Goal: Task Accomplishment & Management: Manage account settings

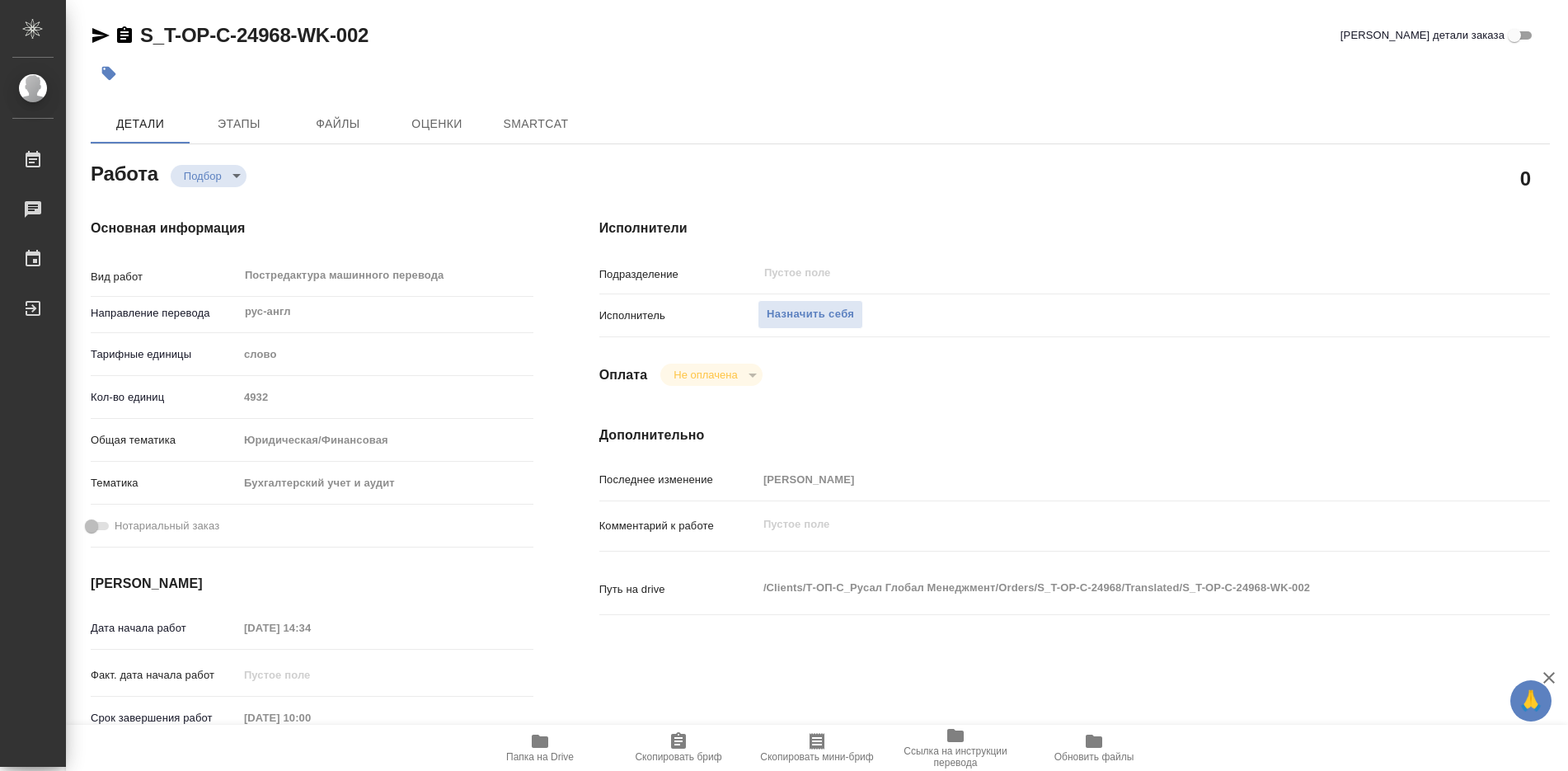
type textarea "x"
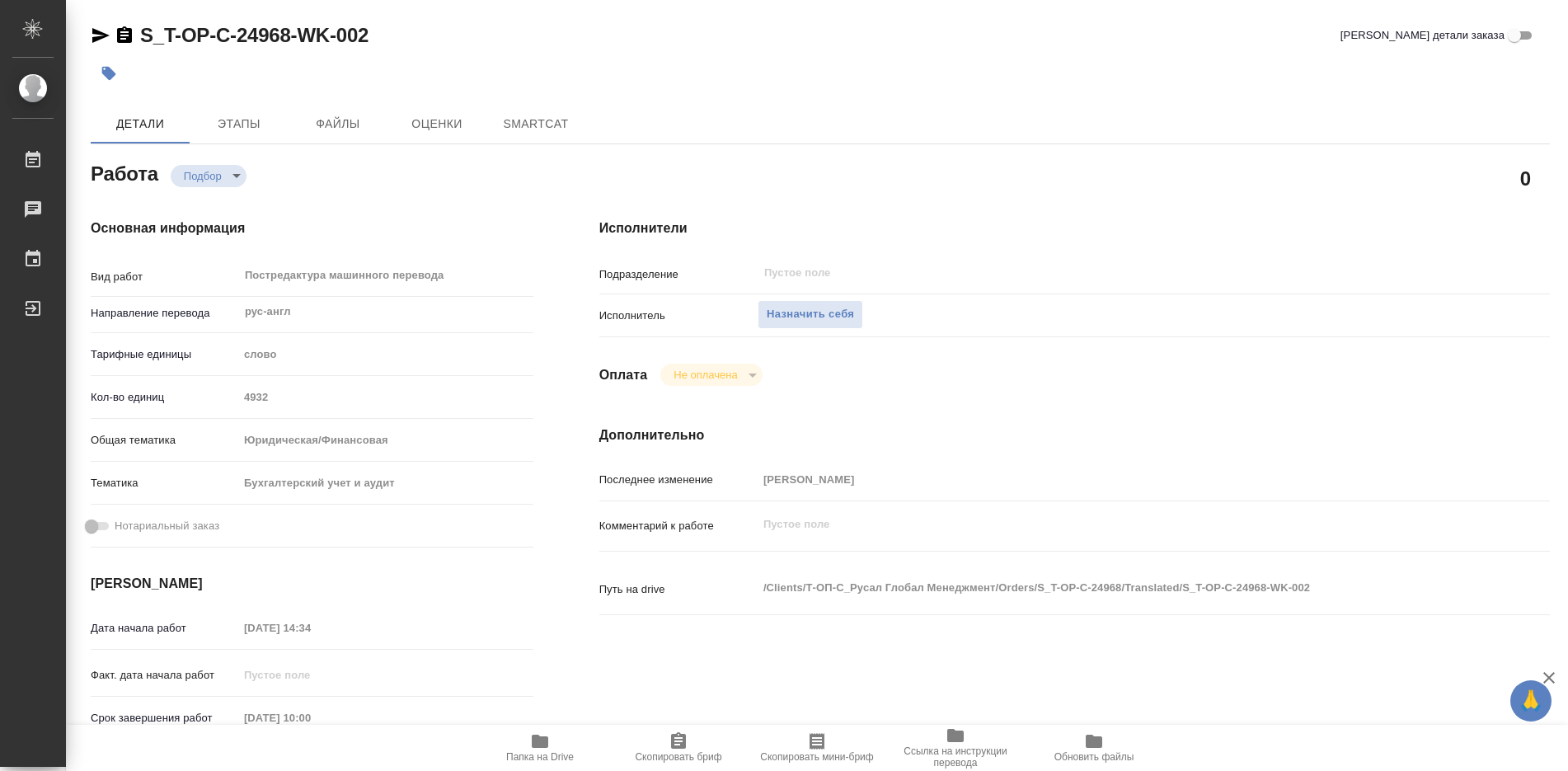
type textarea "x"
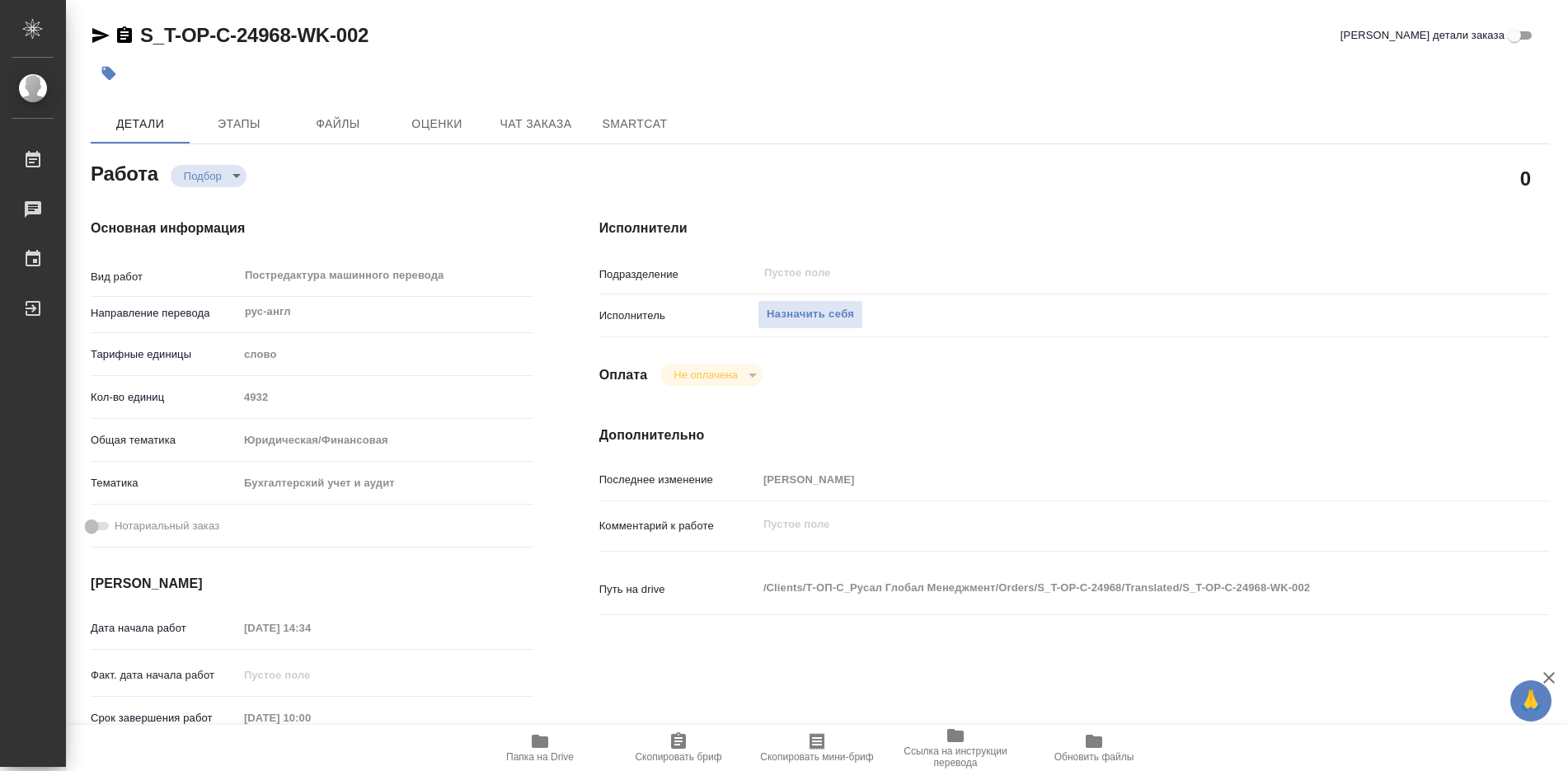
type textarea "x"
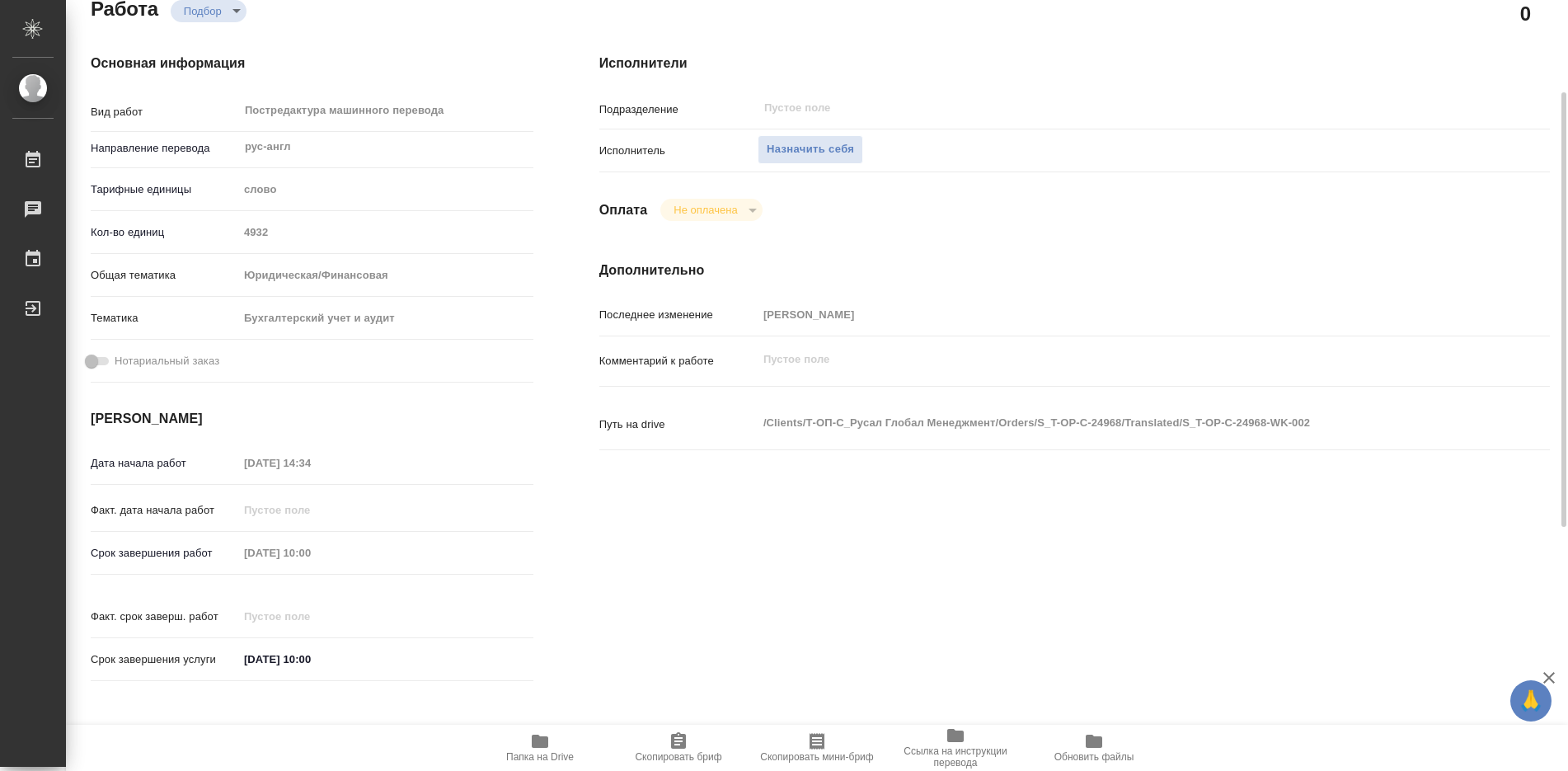
type textarea "x"
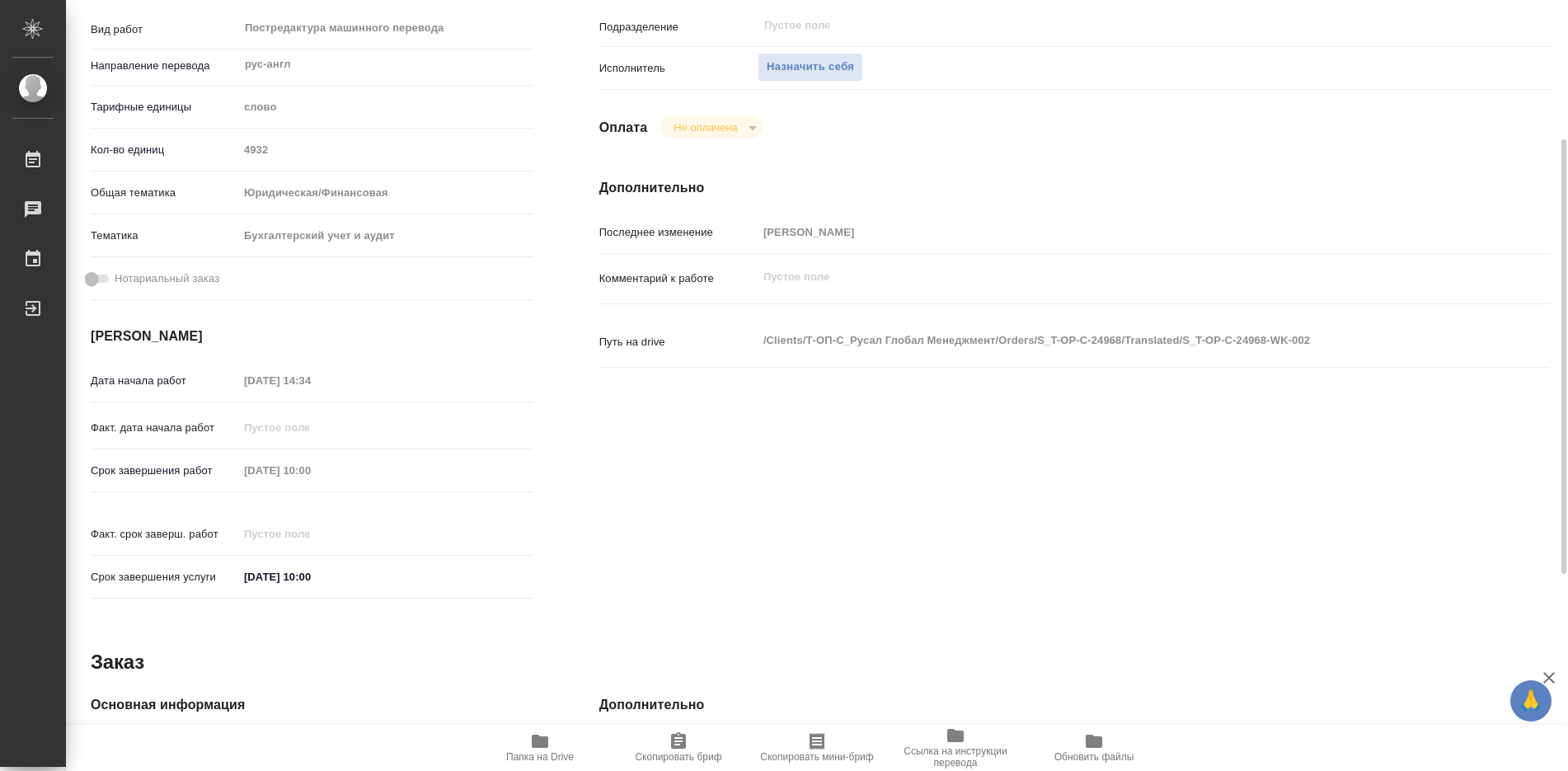
scroll to position [329, 0]
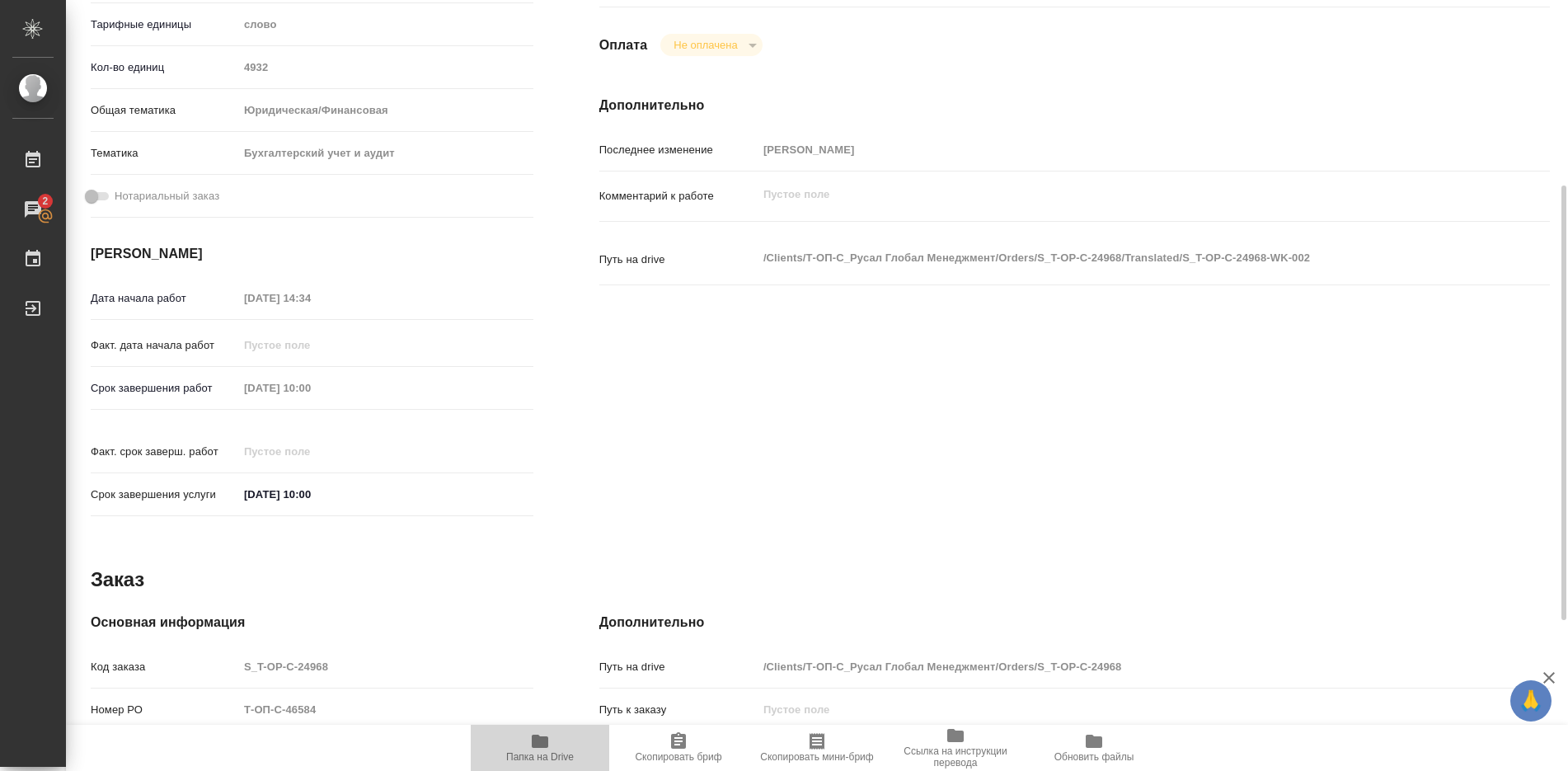
click at [535, 735] on icon "button" at bounding box center [539, 742] width 16 height 13
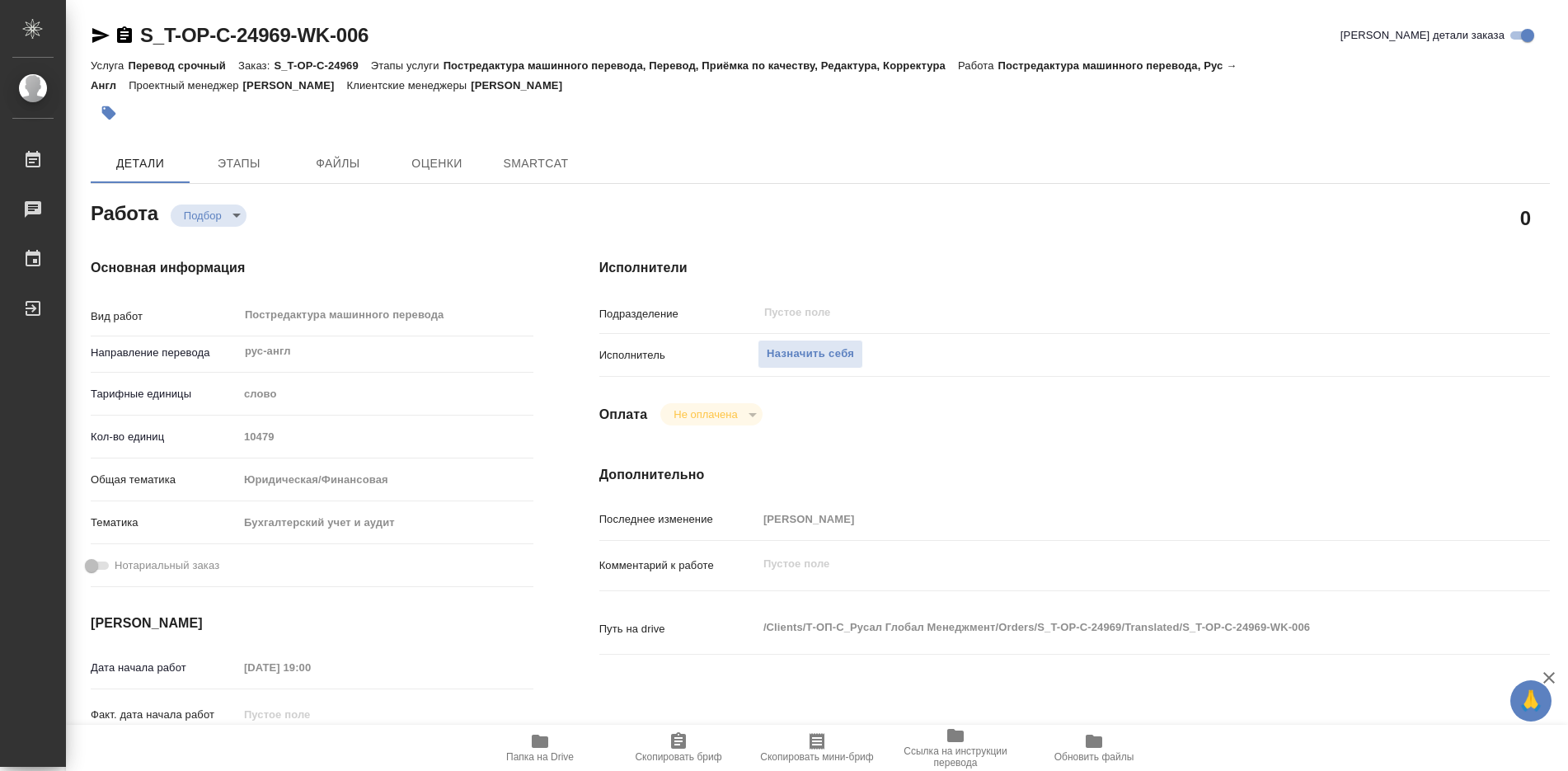
type textarea "x"
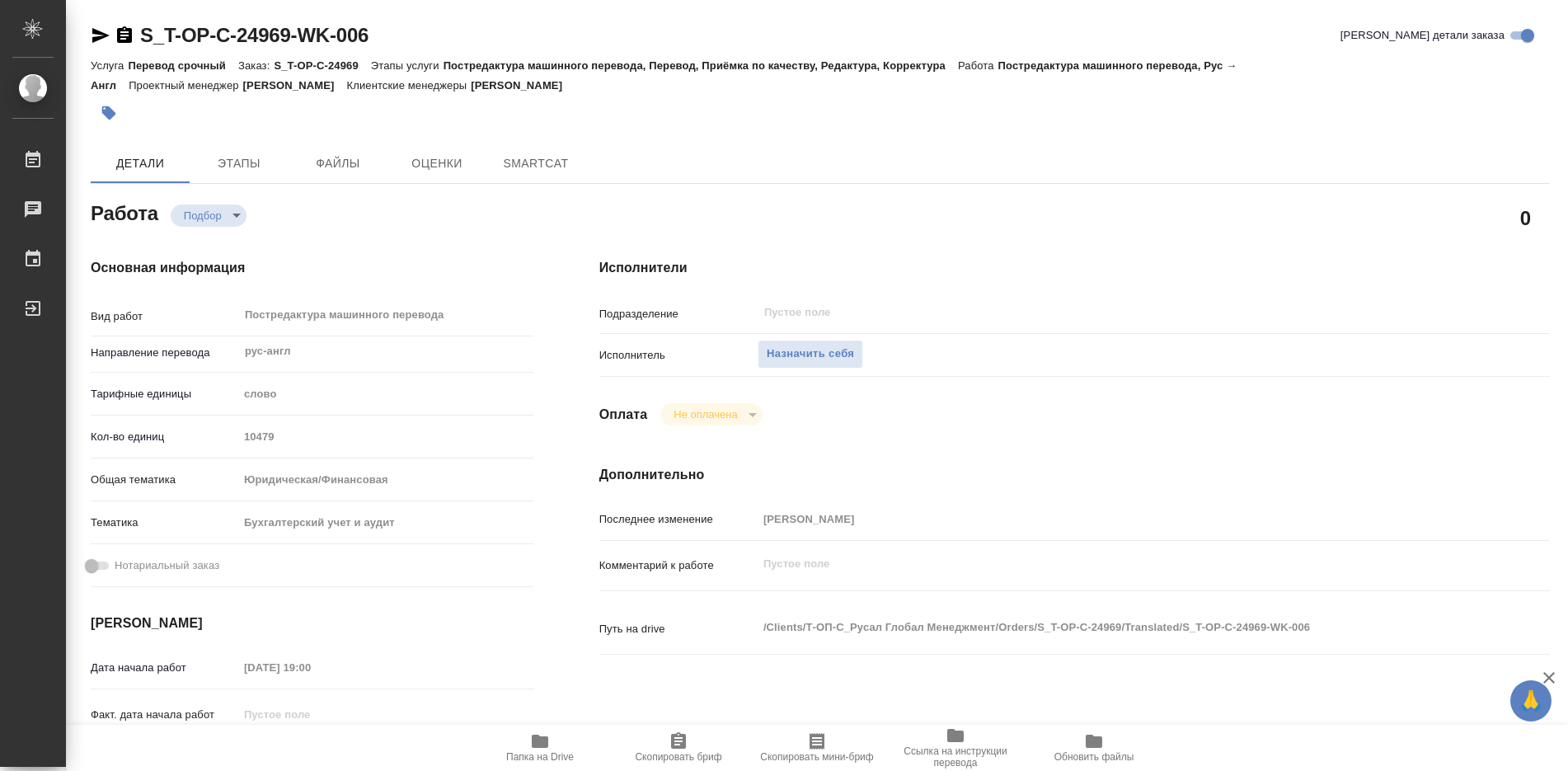
type textarea "x"
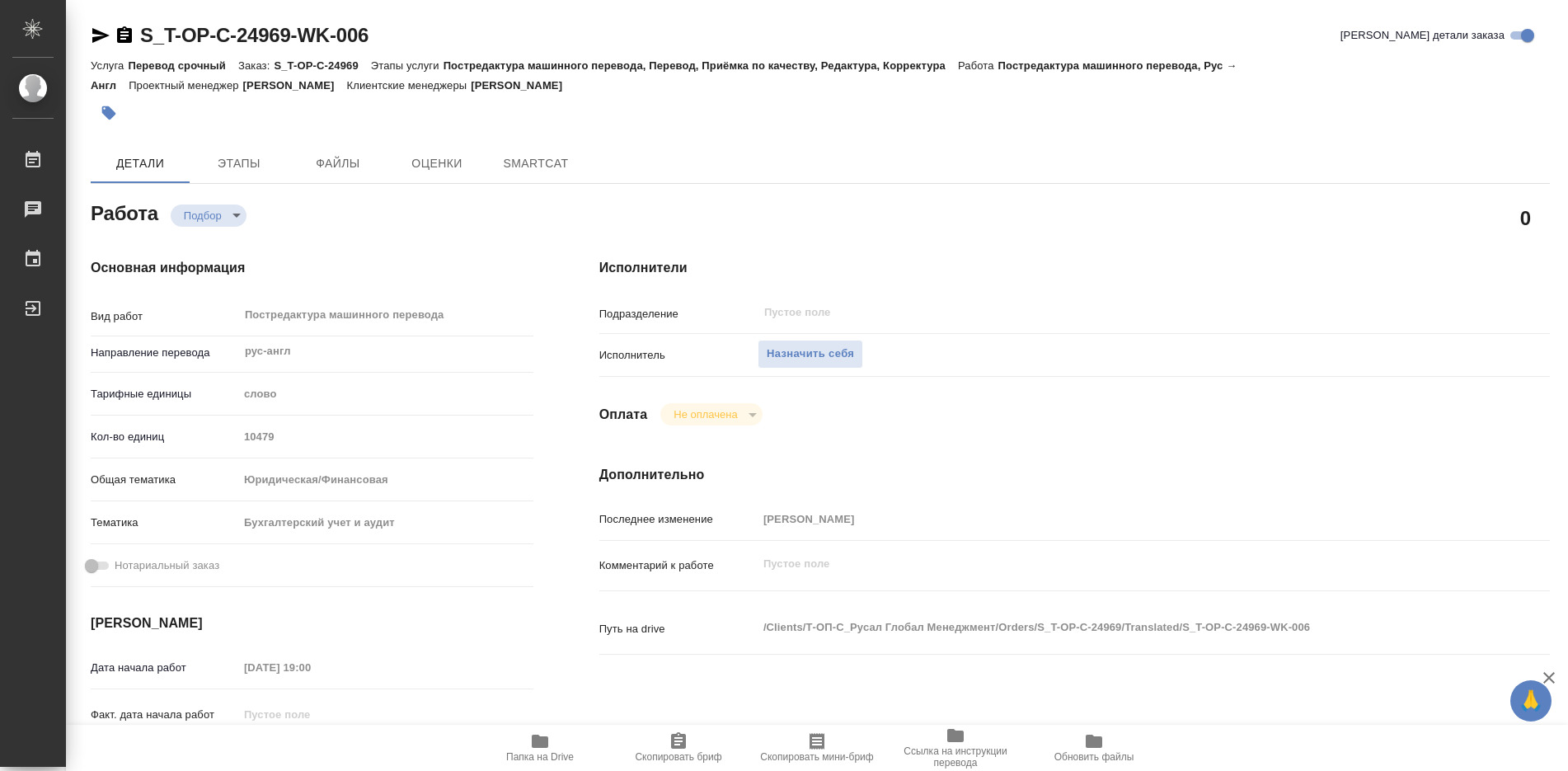
type textarea "x"
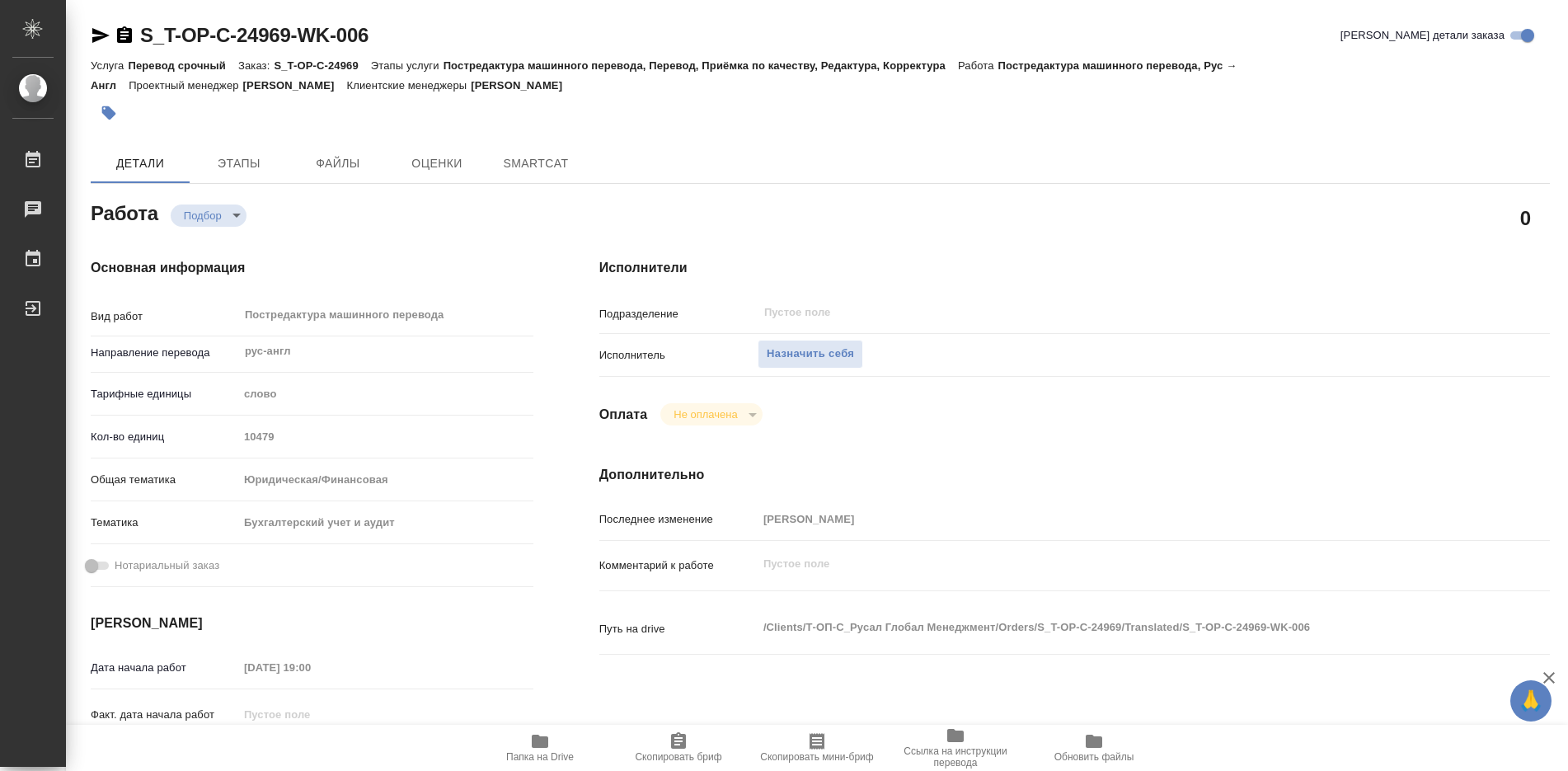
type textarea "x"
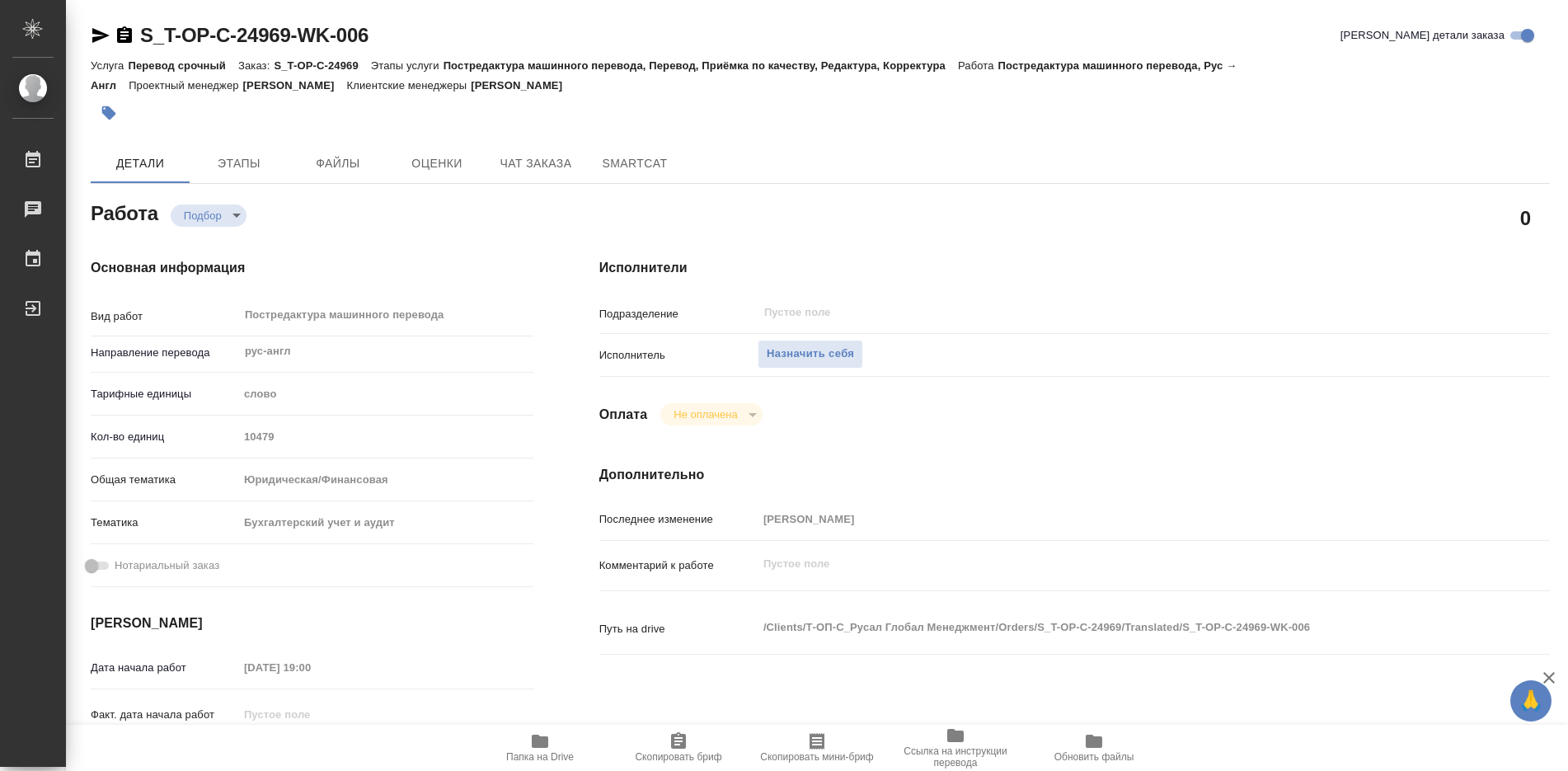
type textarea "x"
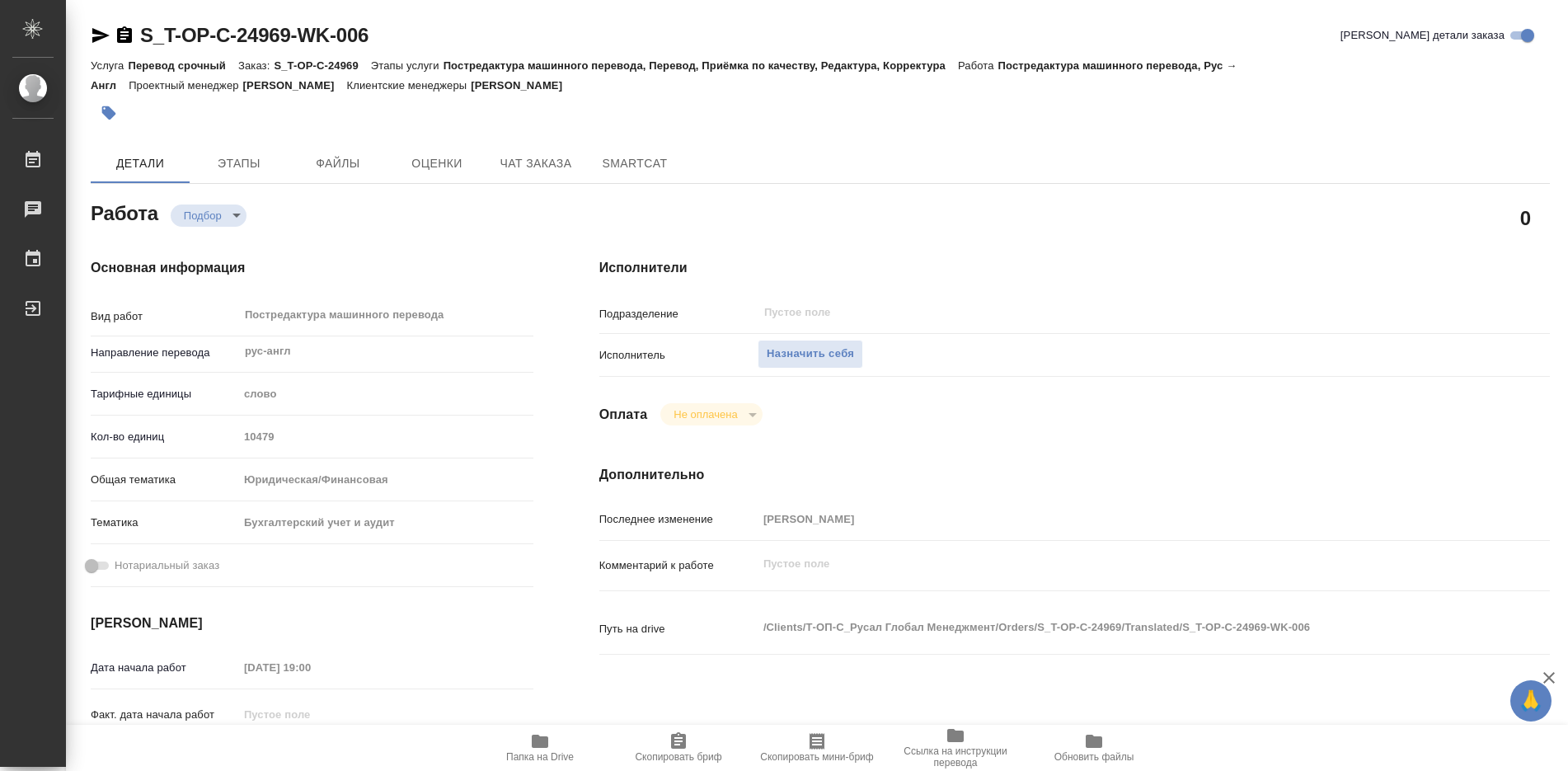
type textarea "x"
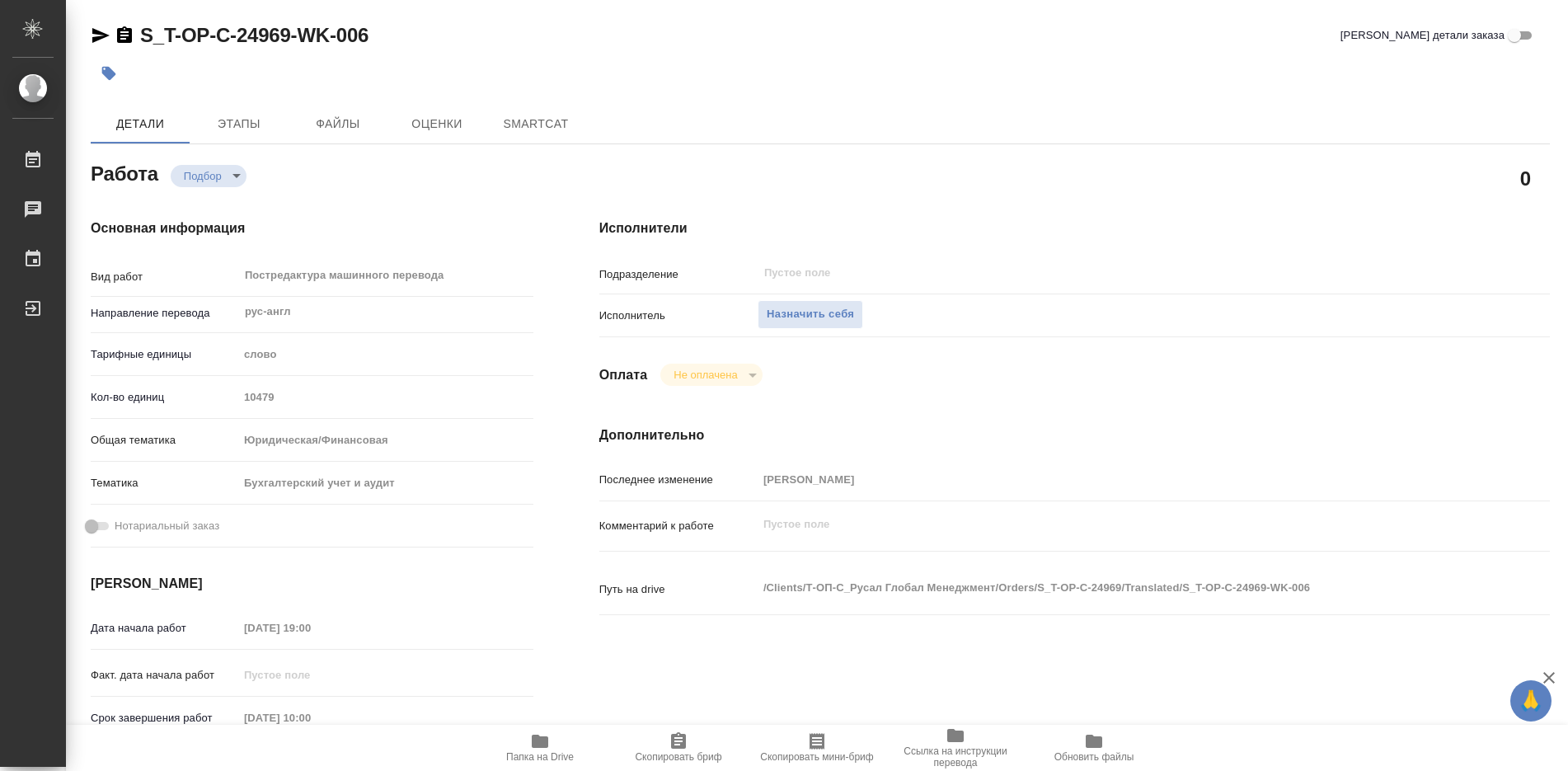
type textarea "x"
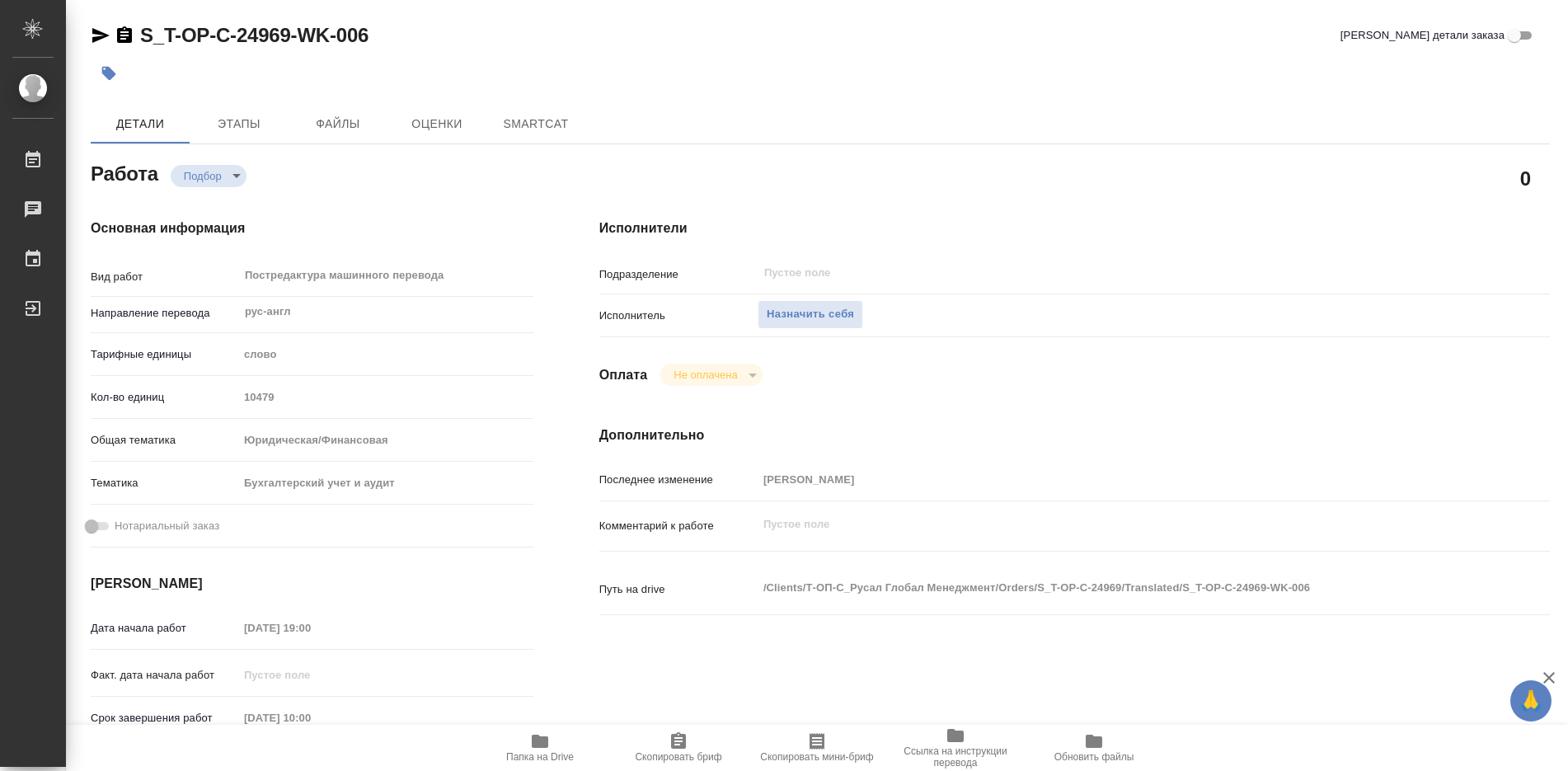
type textarea "x"
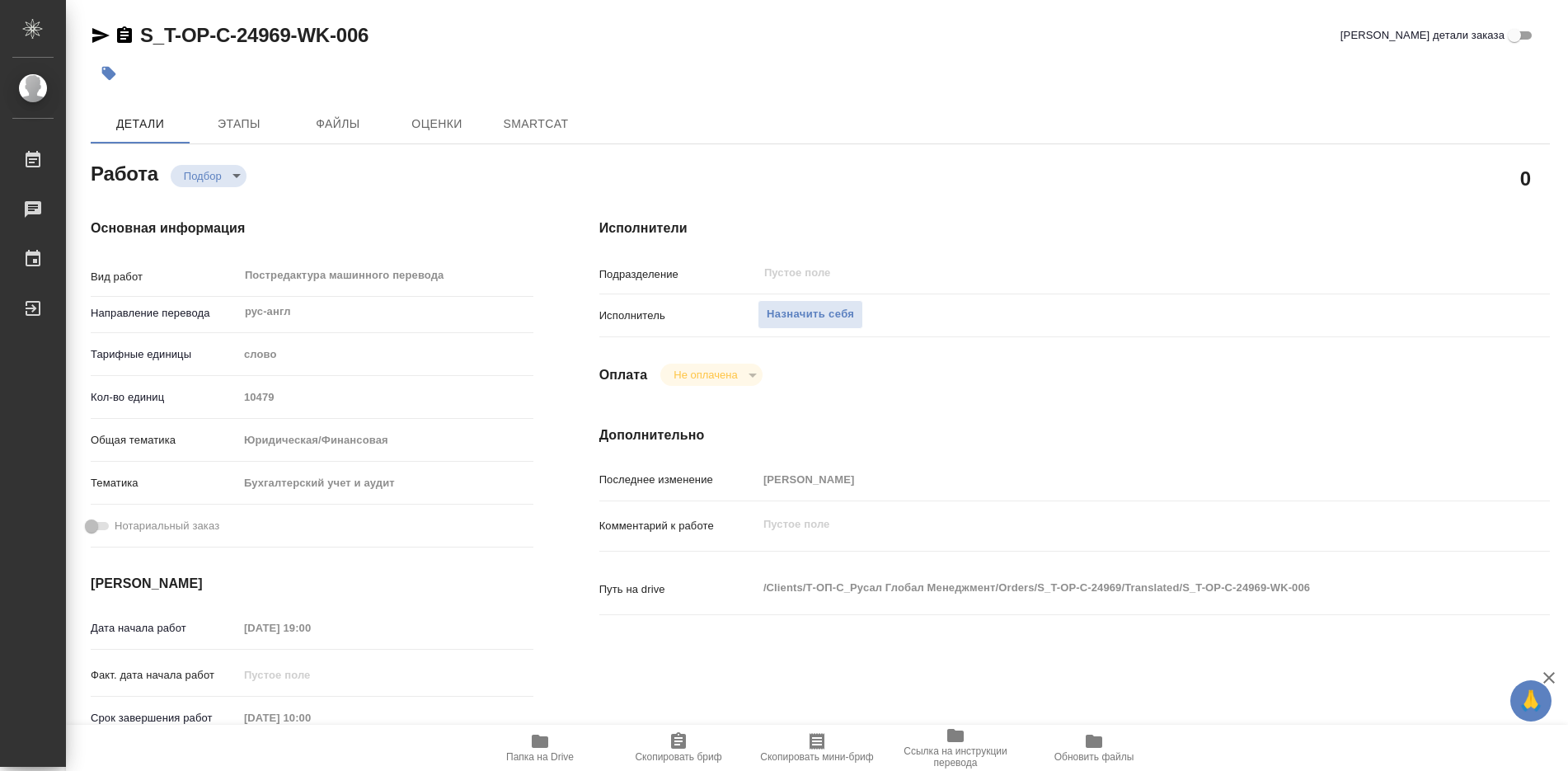
type textarea "x"
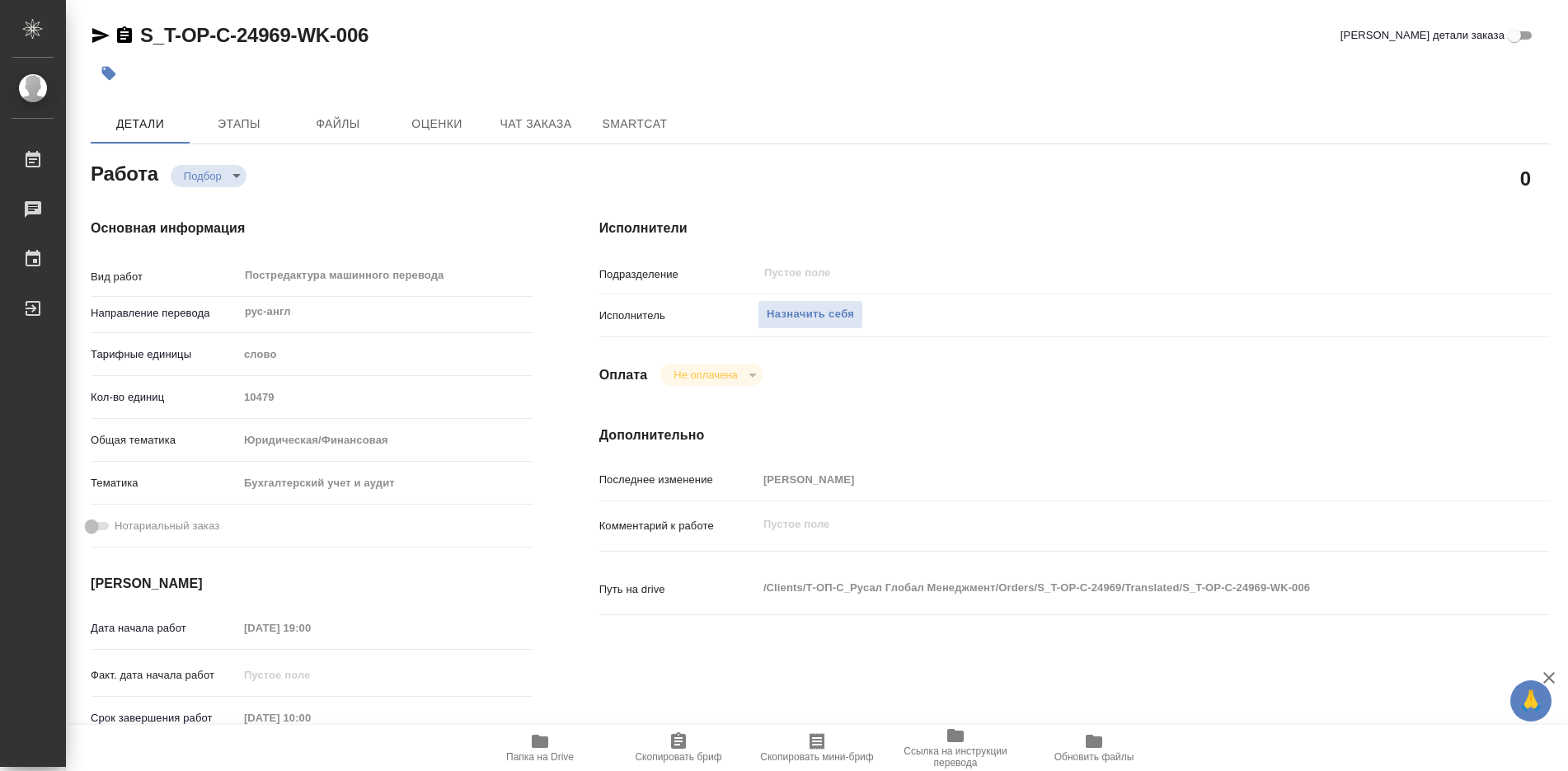
type textarea "x"
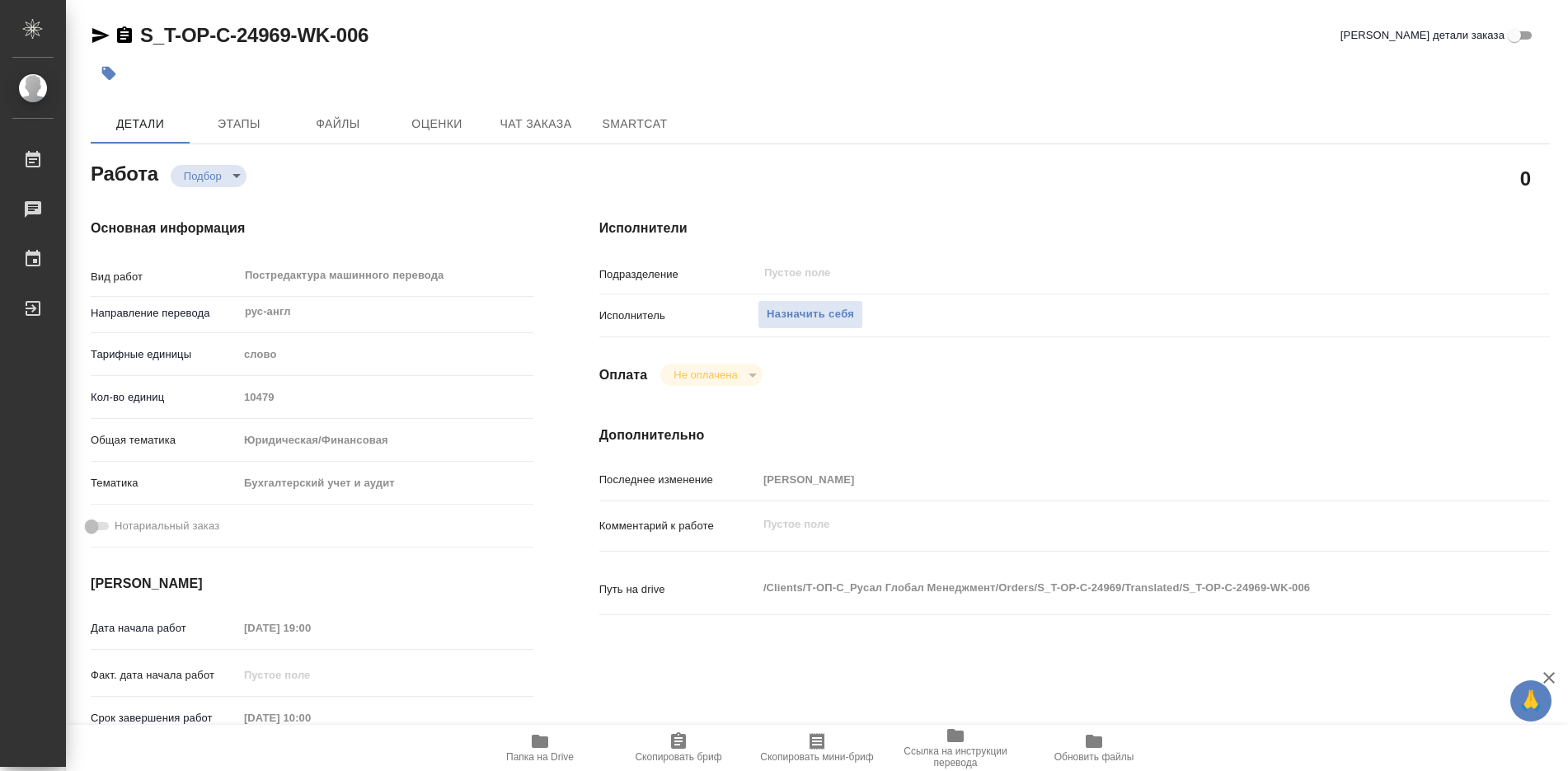
type textarea "x"
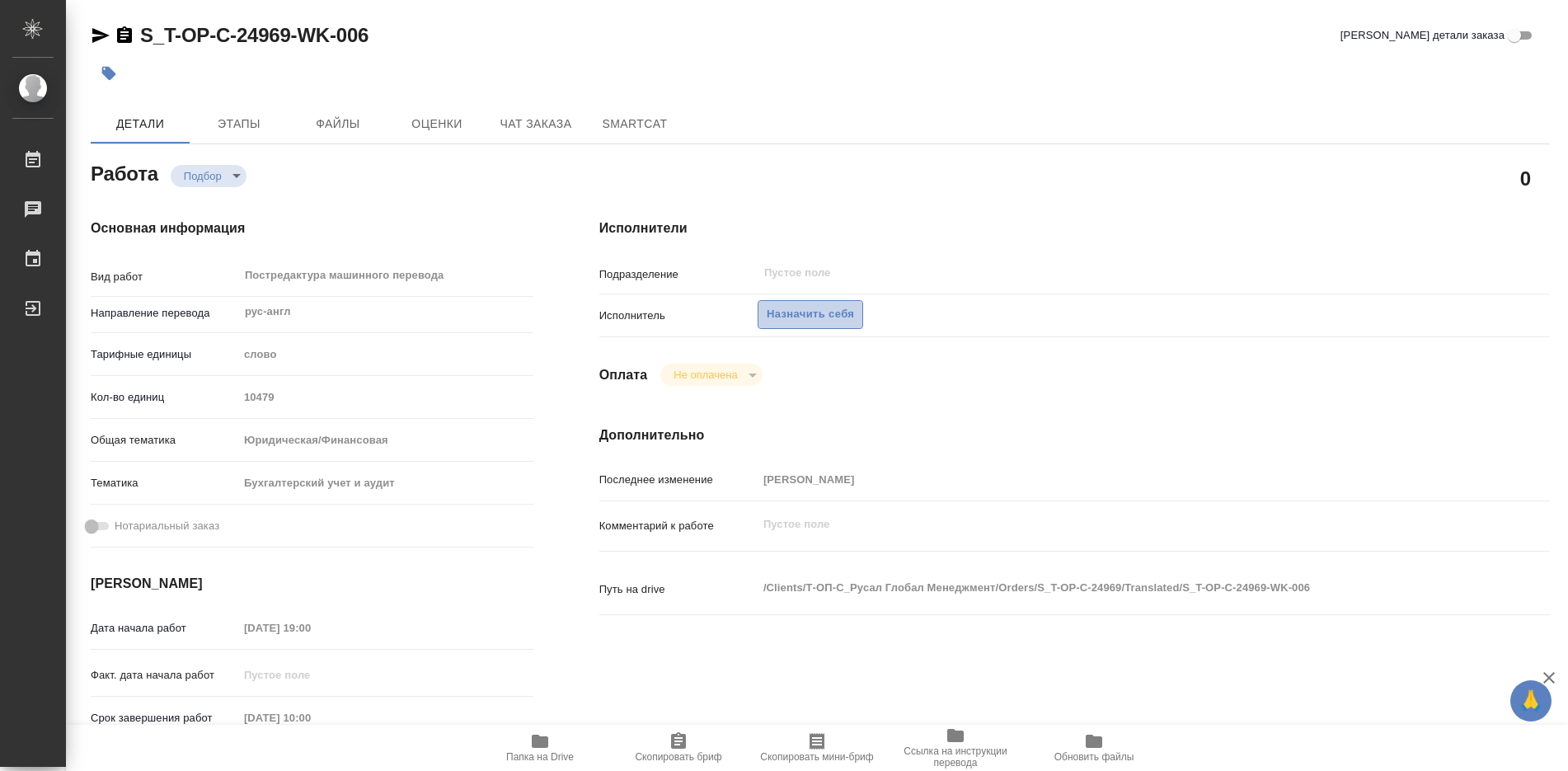
click at [812, 315] on span "Назначить себя" at bounding box center [811, 314] width 87 height 19
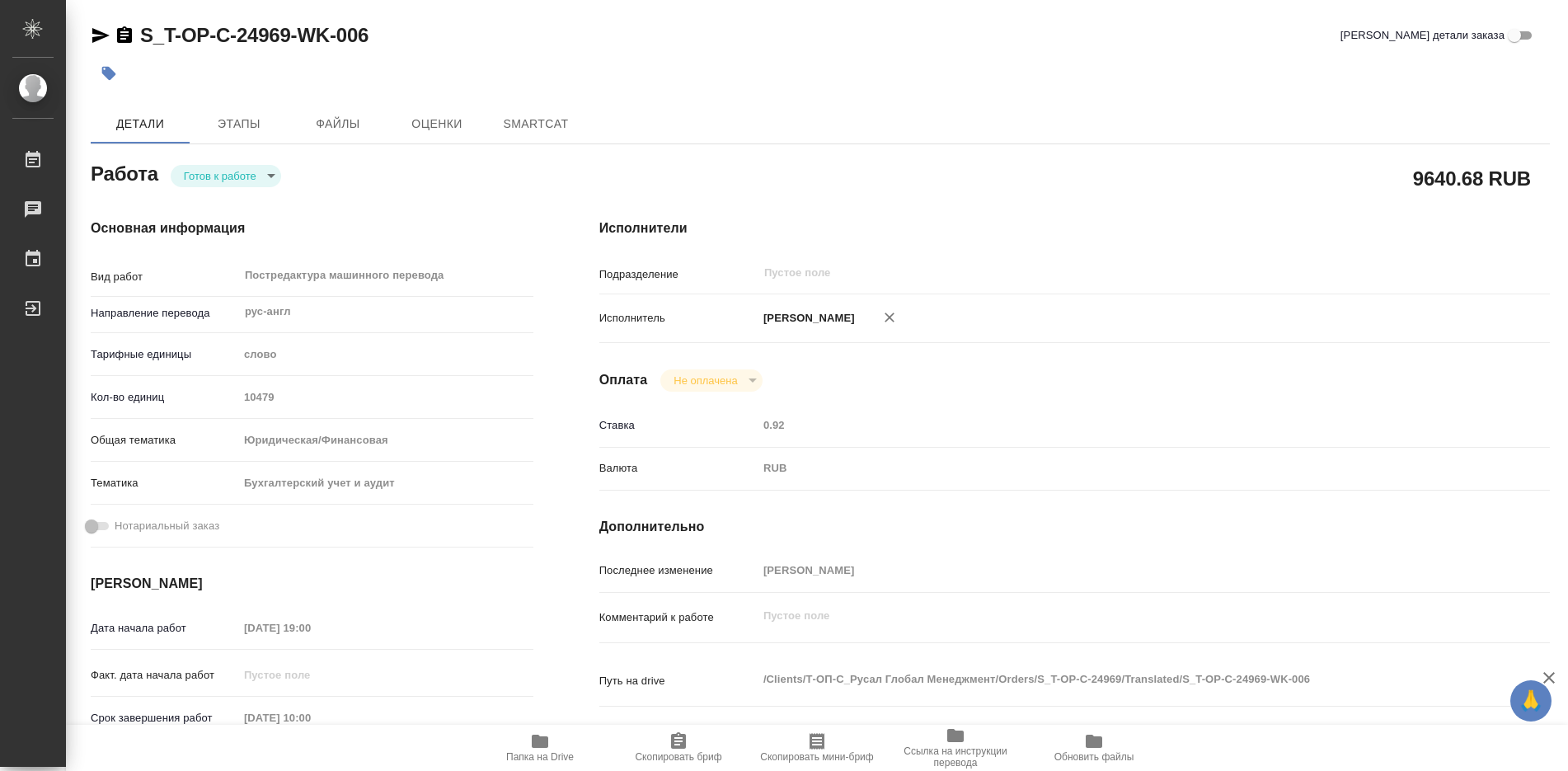
type textarea "x"
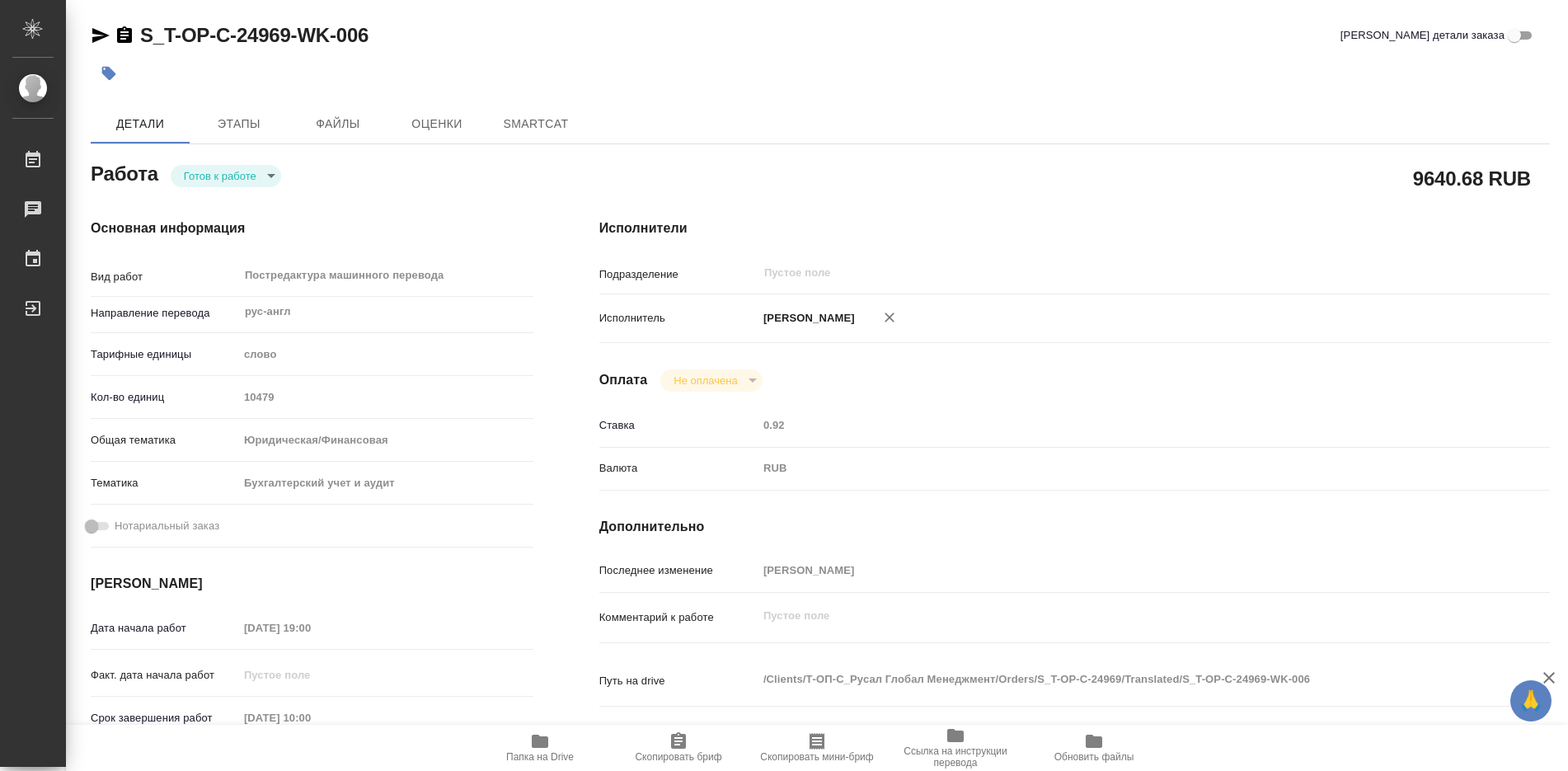
type textarea "x"
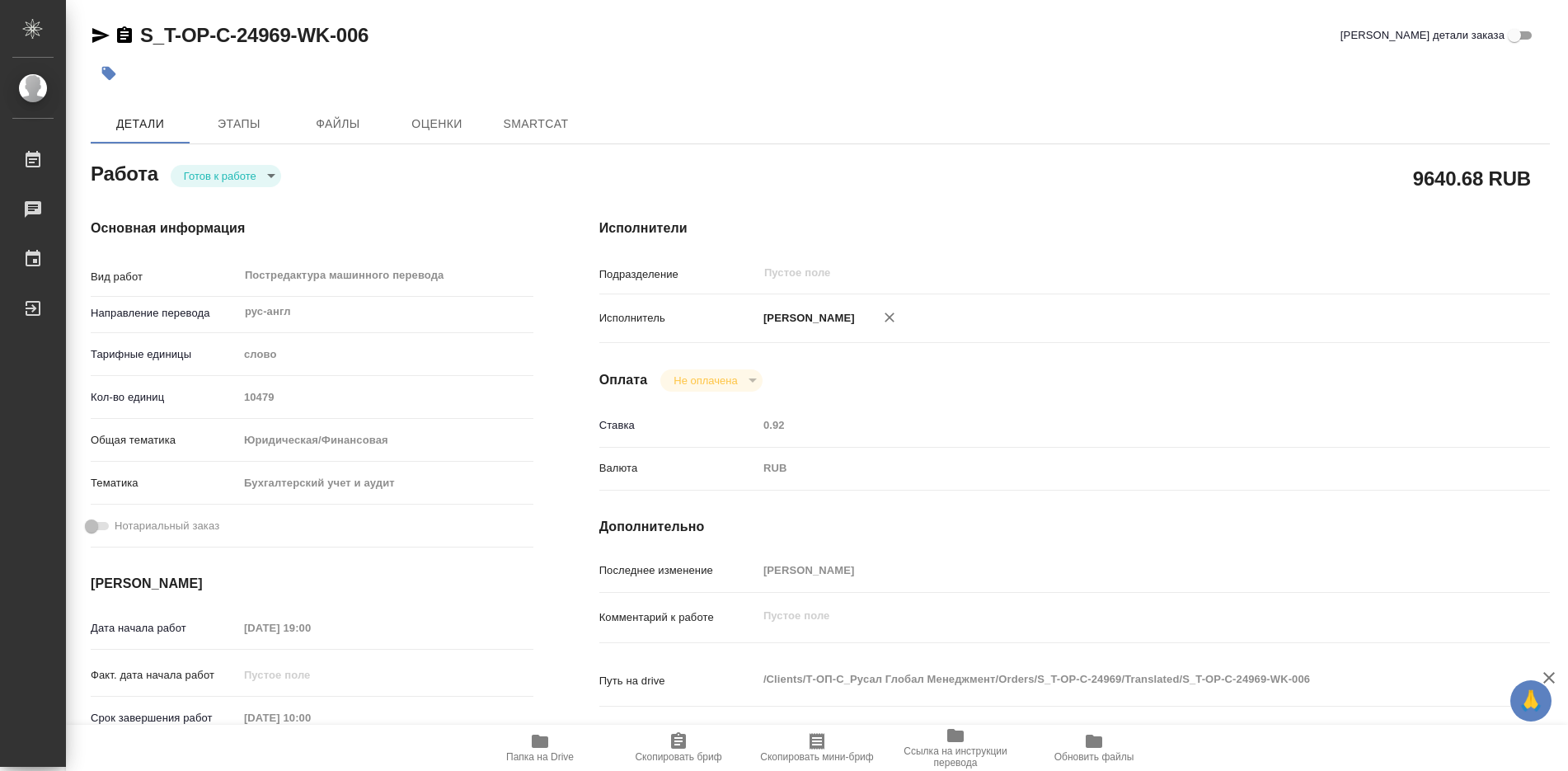
type textarea "x"
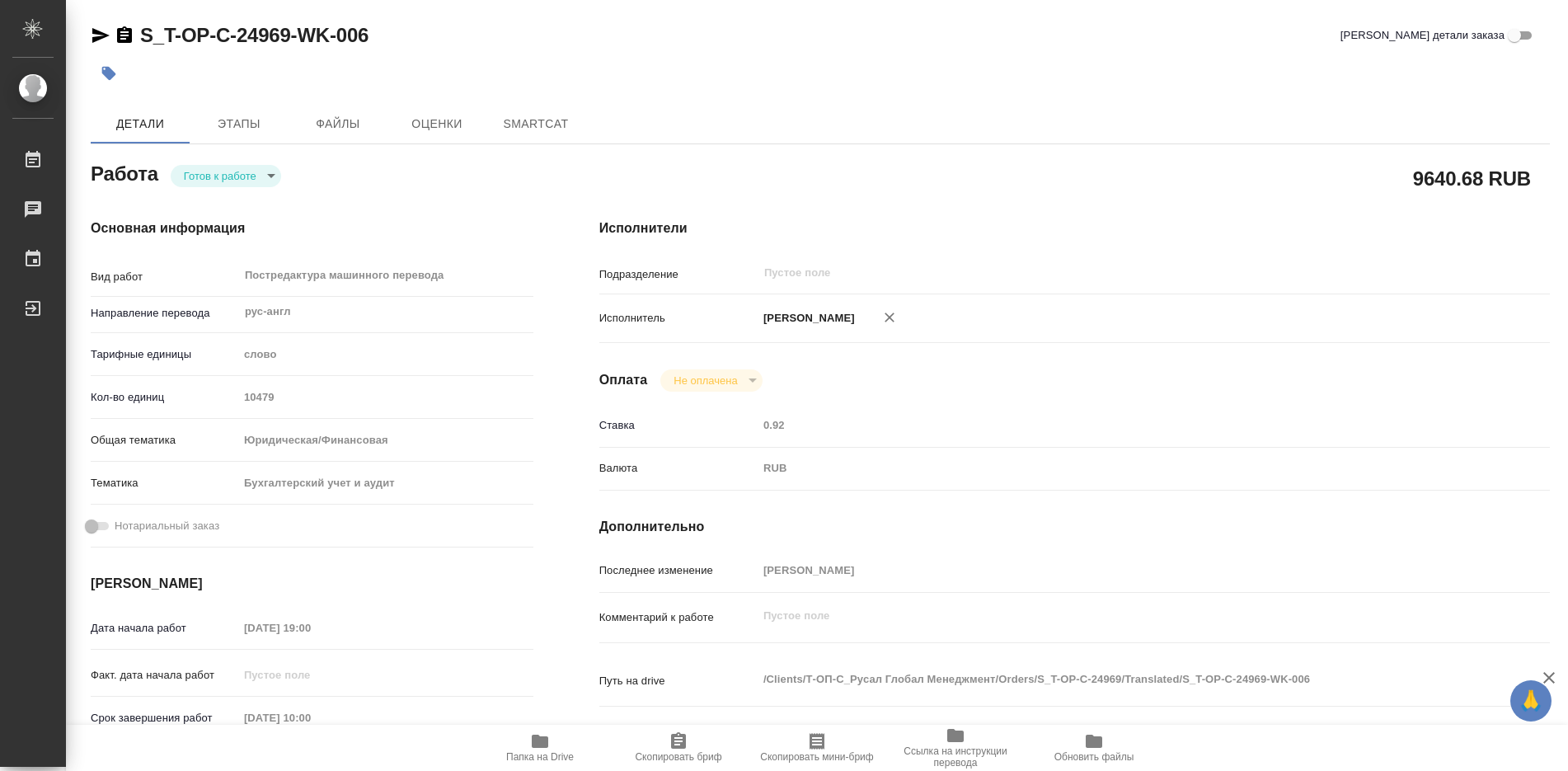
type textarea "x"
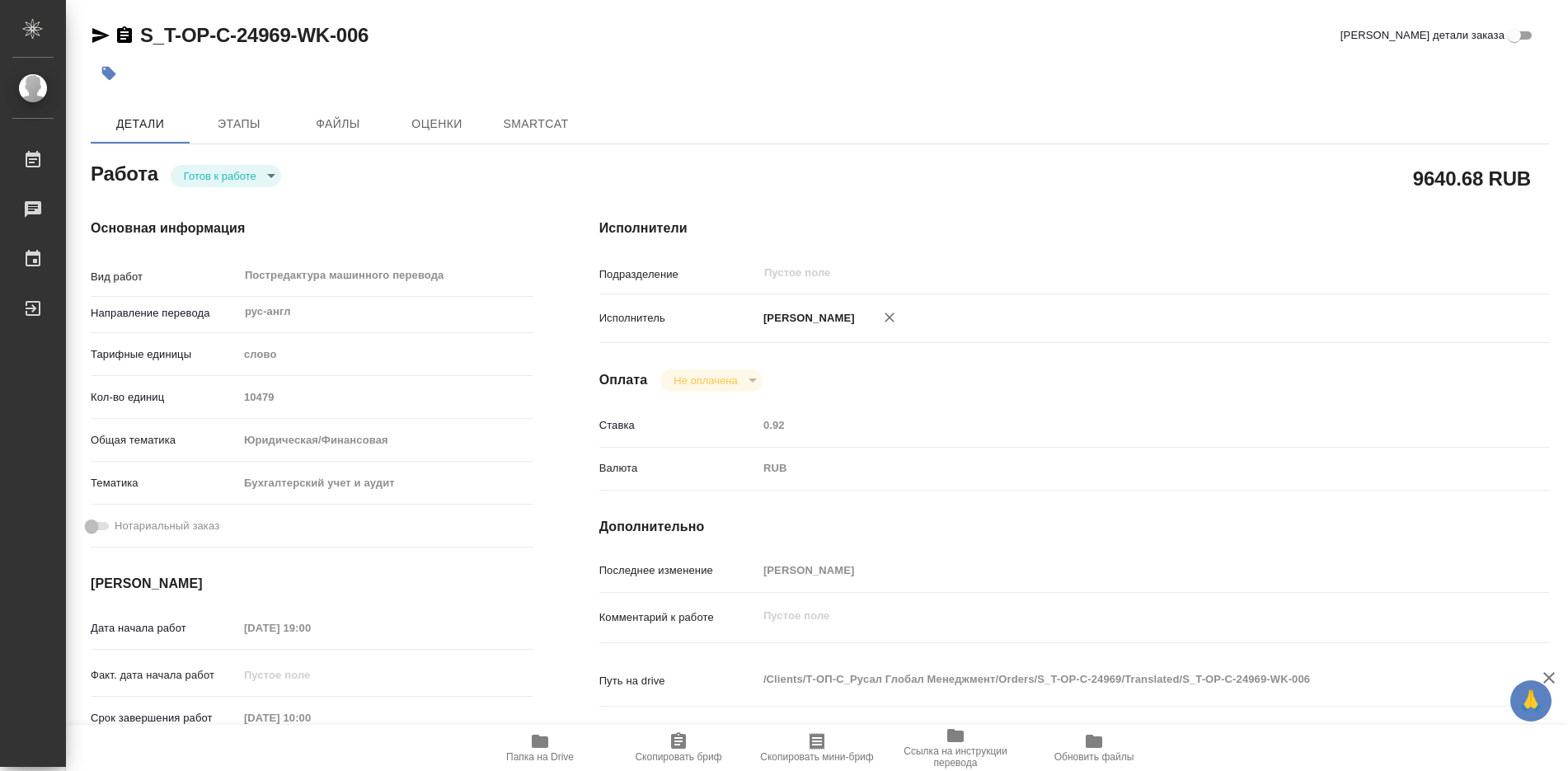
type textarea "x"
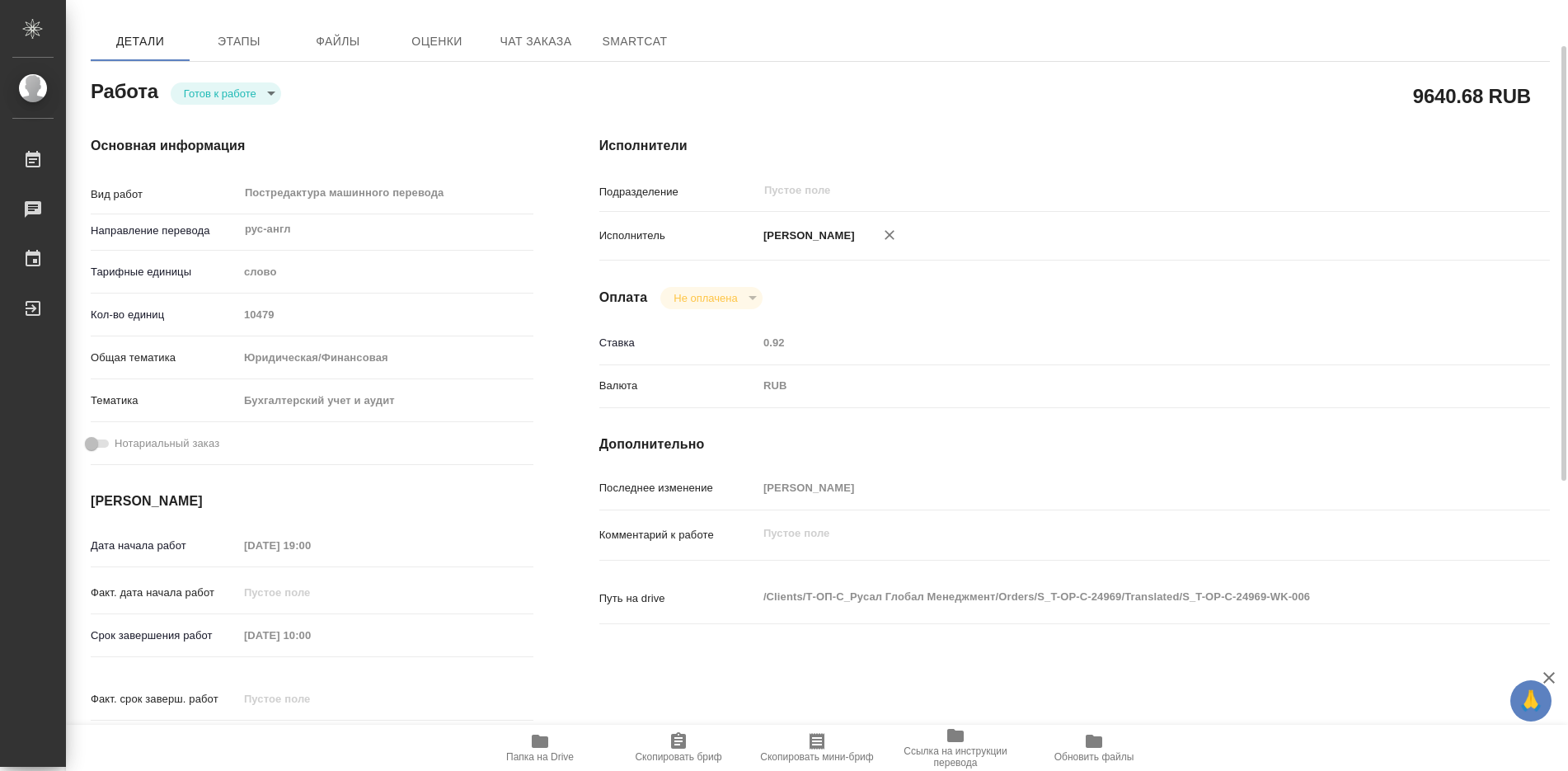
scroll to position [165, 0]
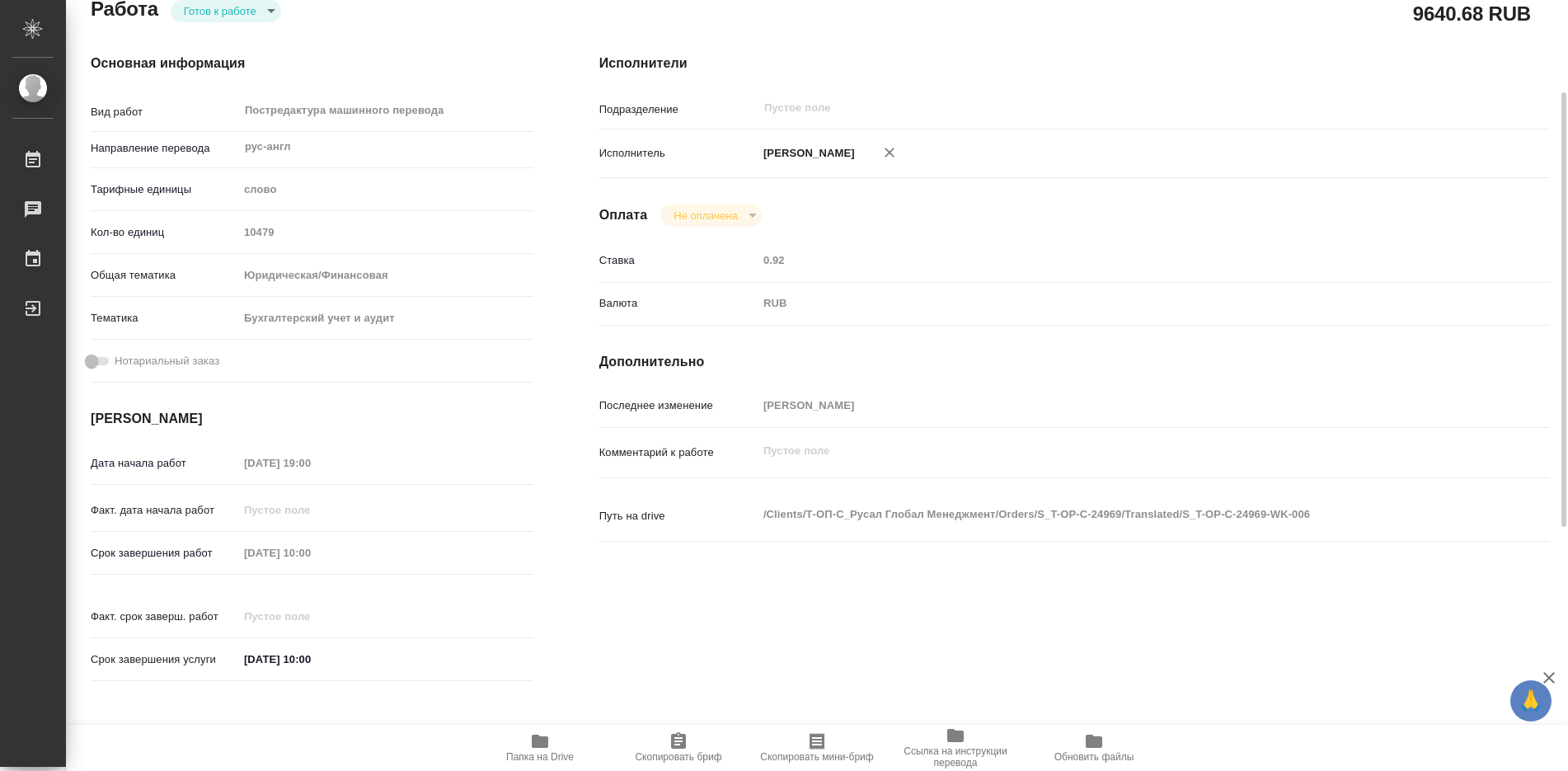
type textarea "x"
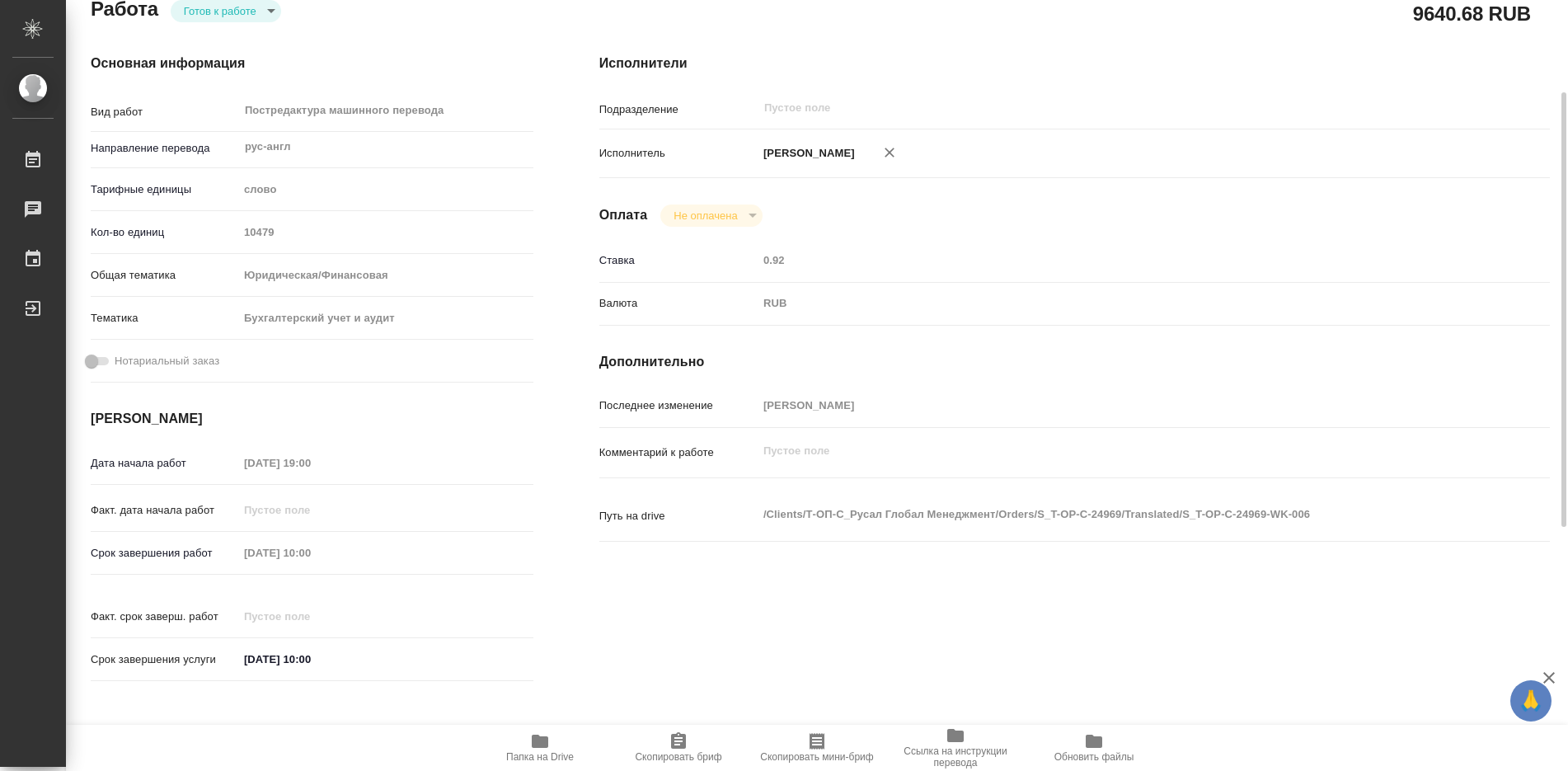
type textarea "x"
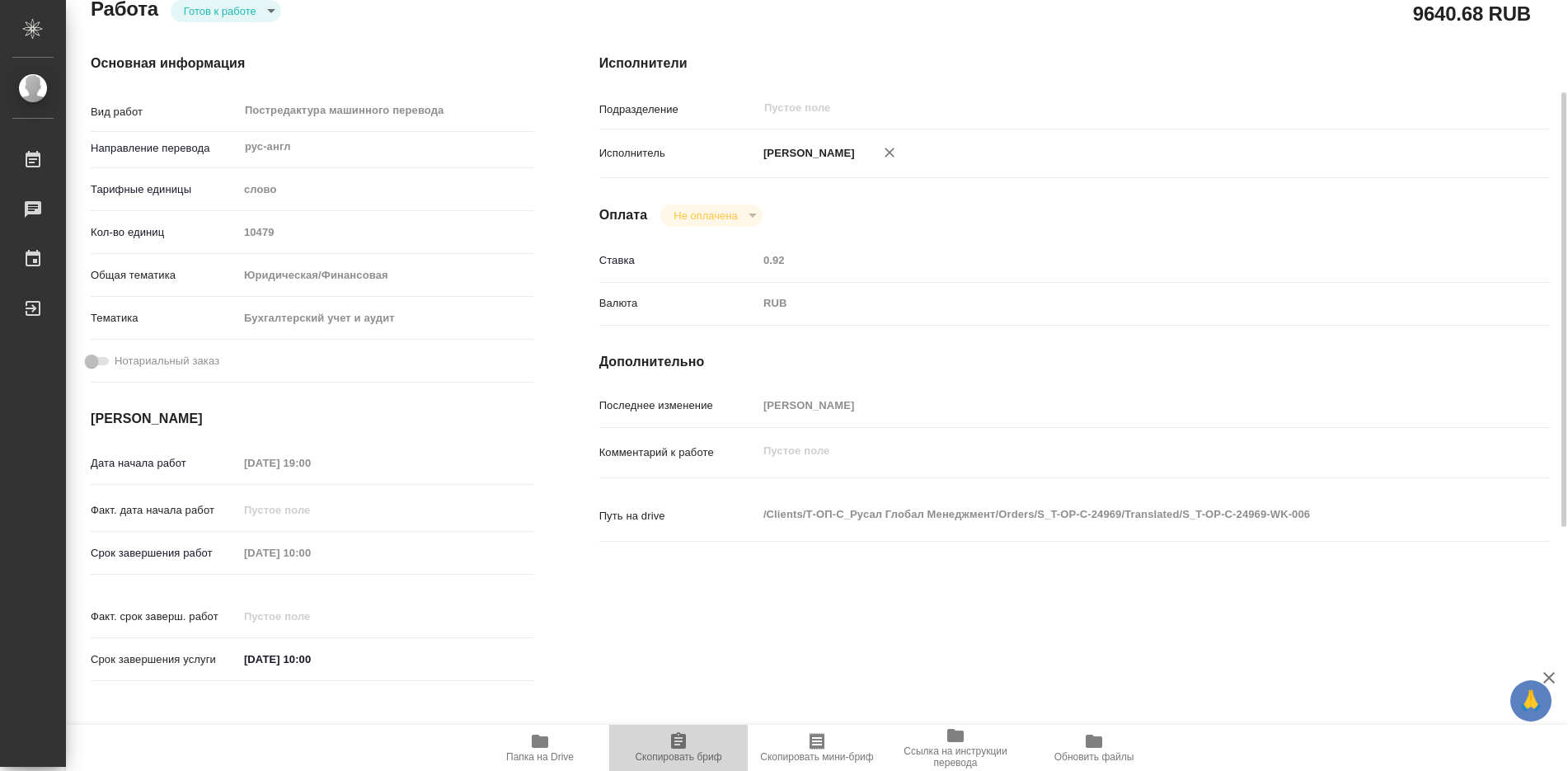
click at [679, 738] on icon "button" at bounding box center [679, 740] width 15 height 16
click at [546, 744] on icon "button" at bounding box center [539, 742] width 16 height 13
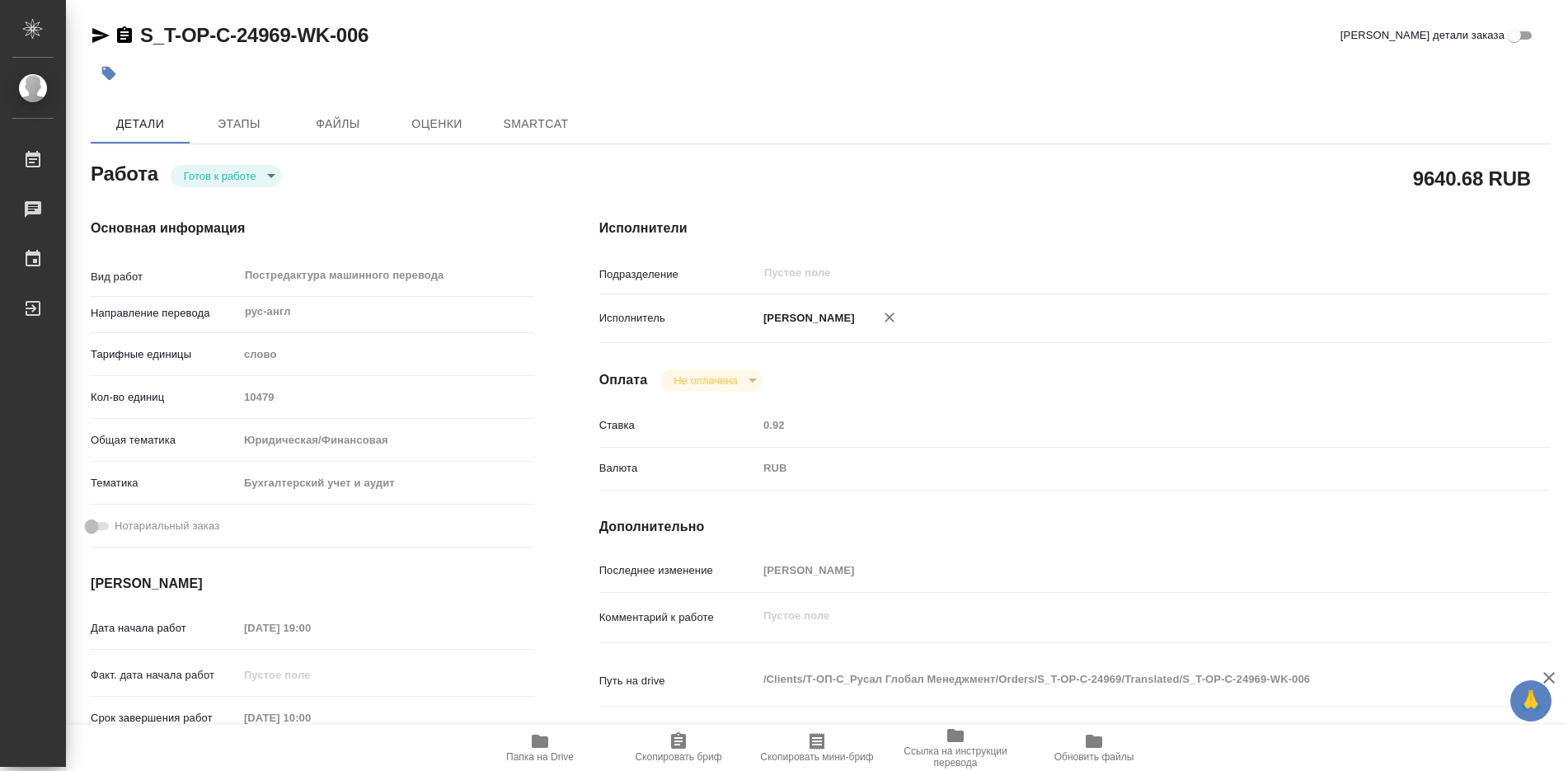
type textarea "x"
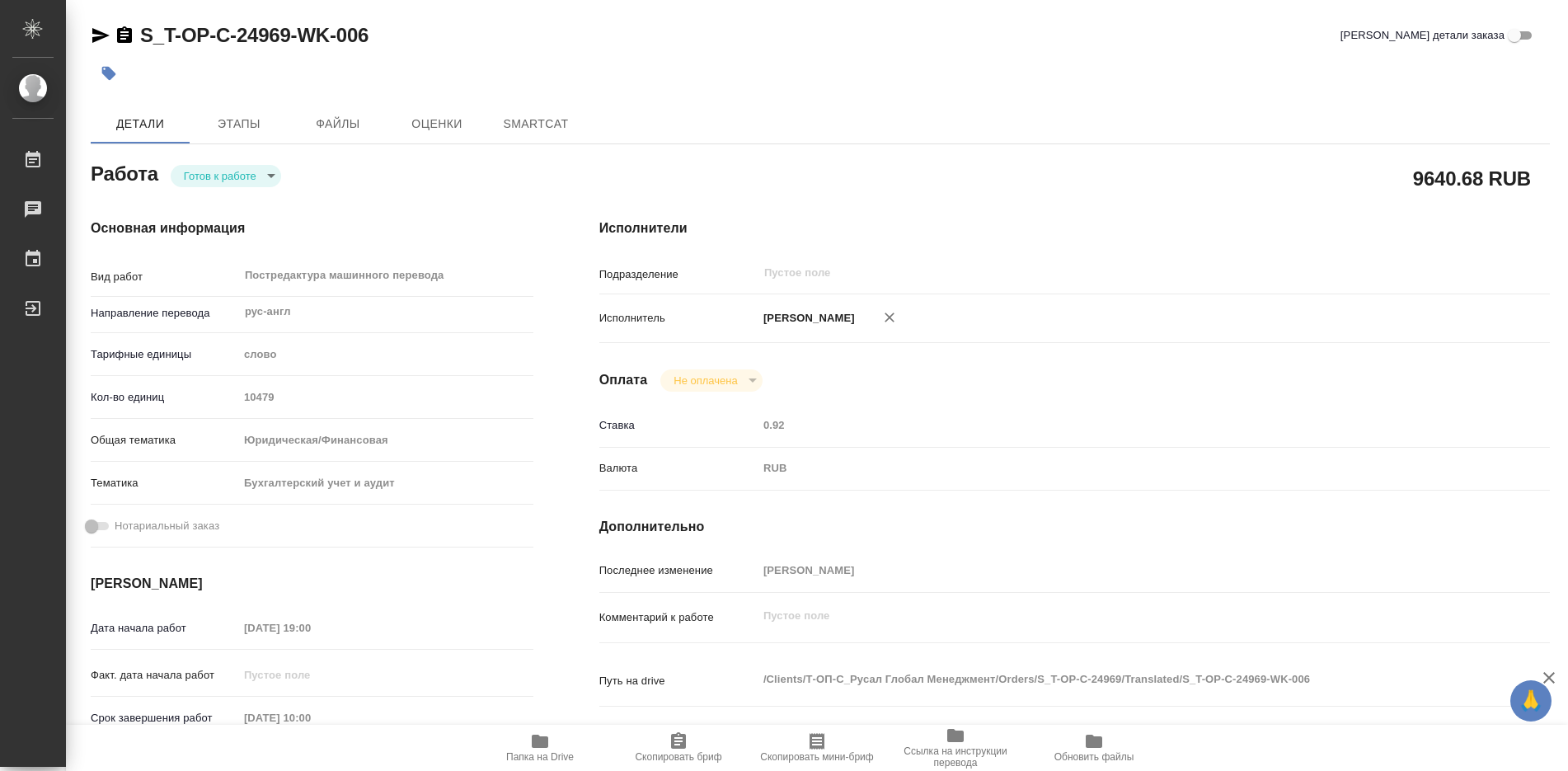
type textarea "x"
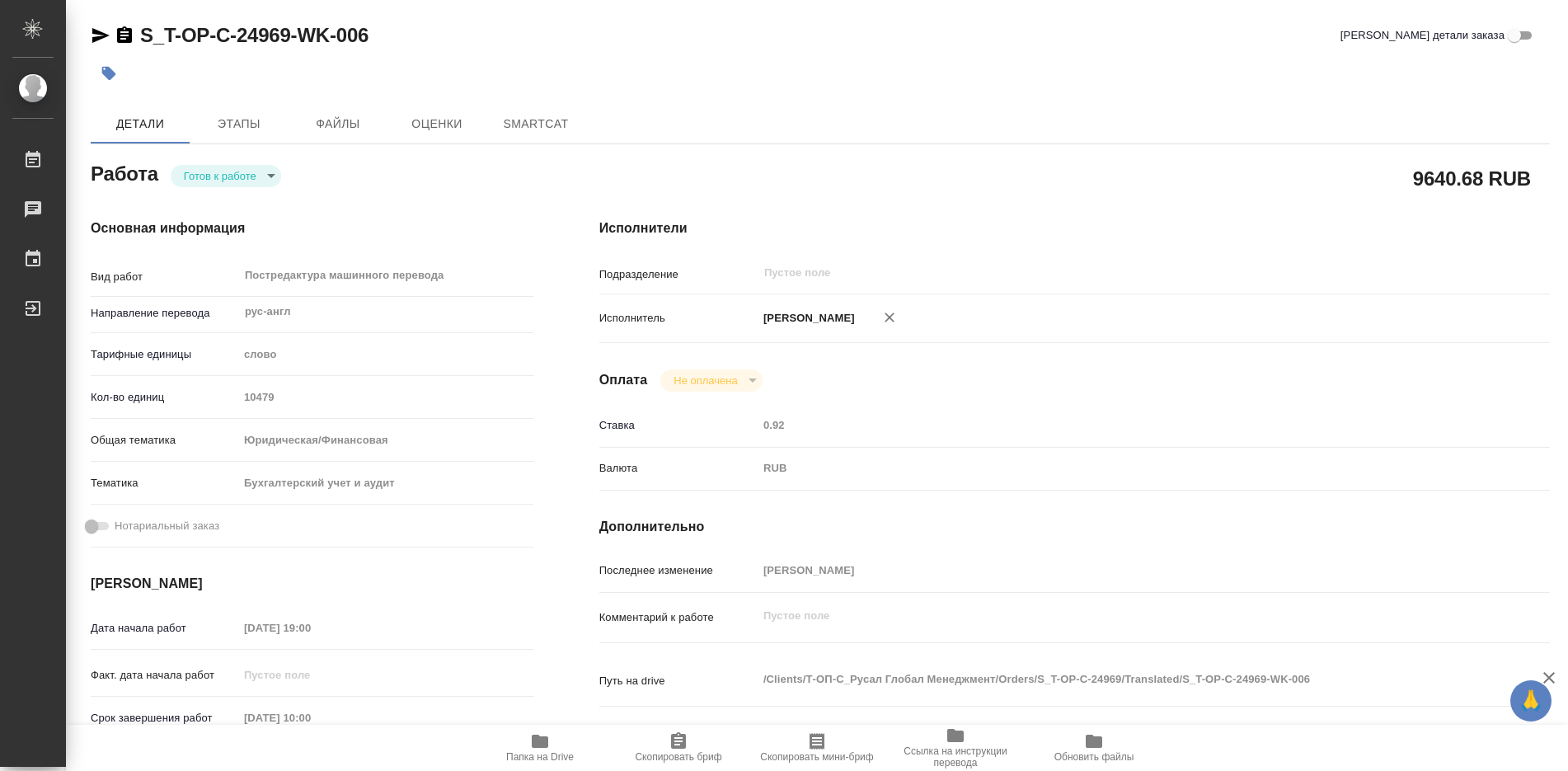
type textarea "x"
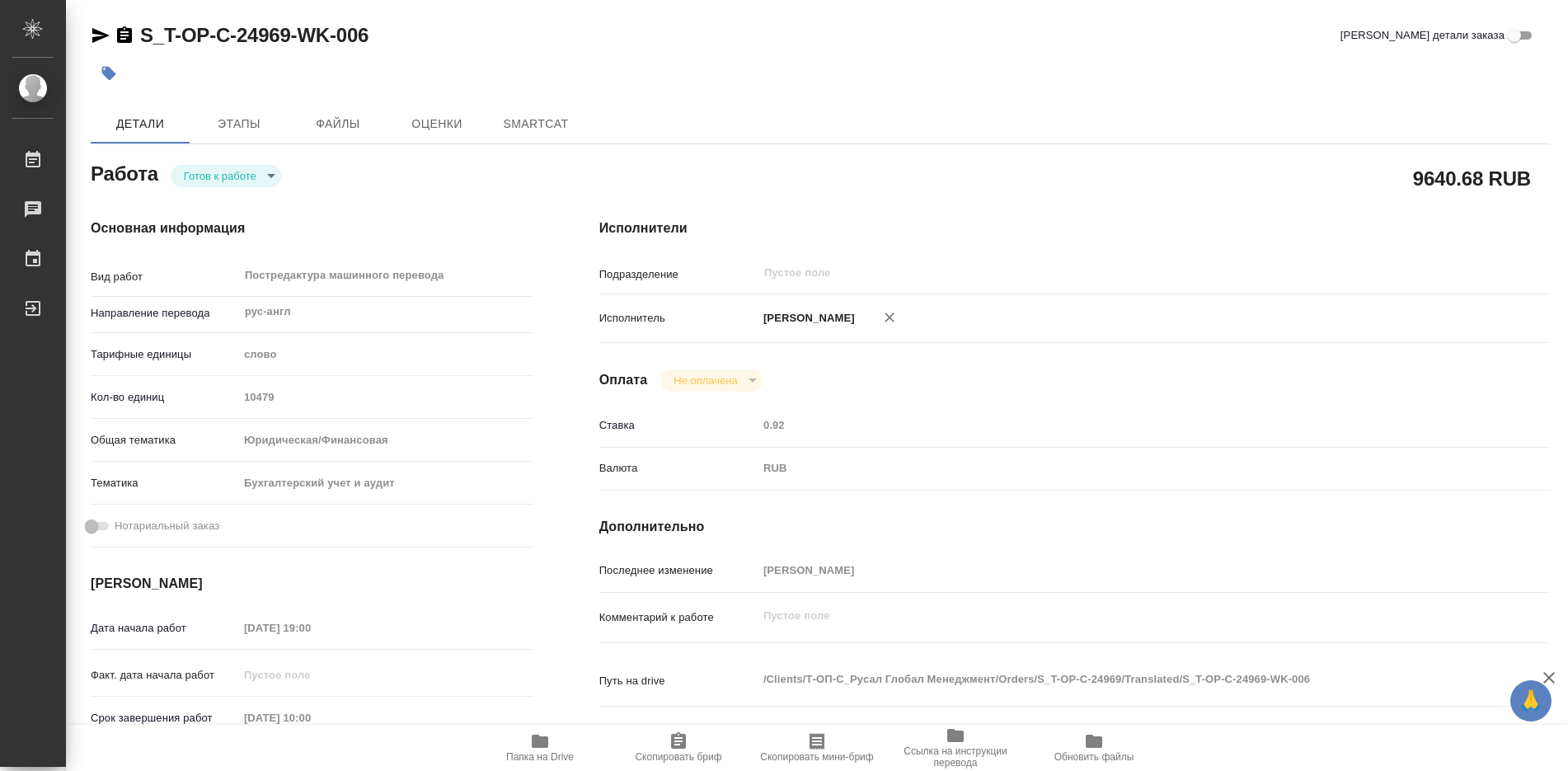
type textarea "x"
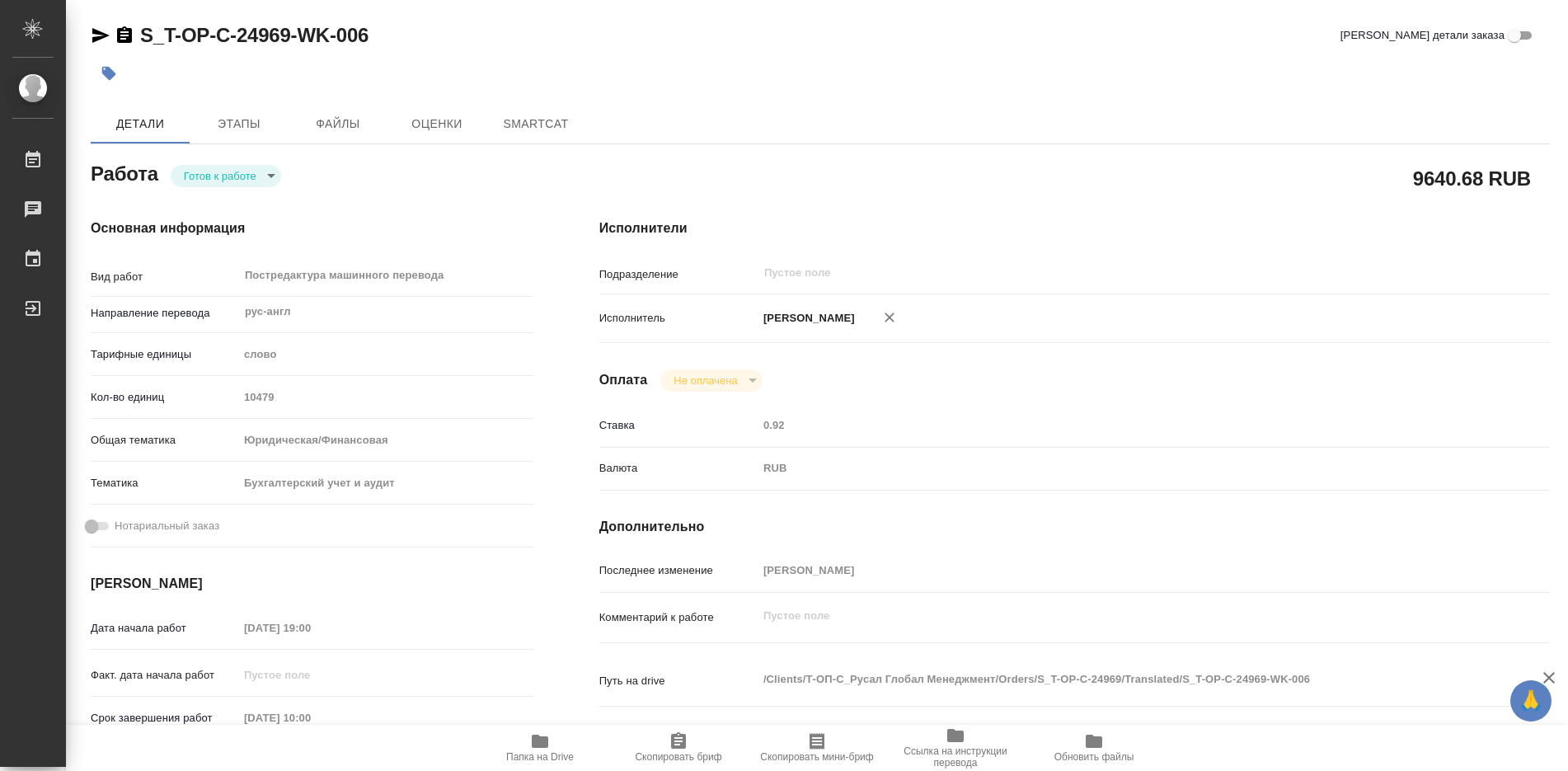
type textarea "x"
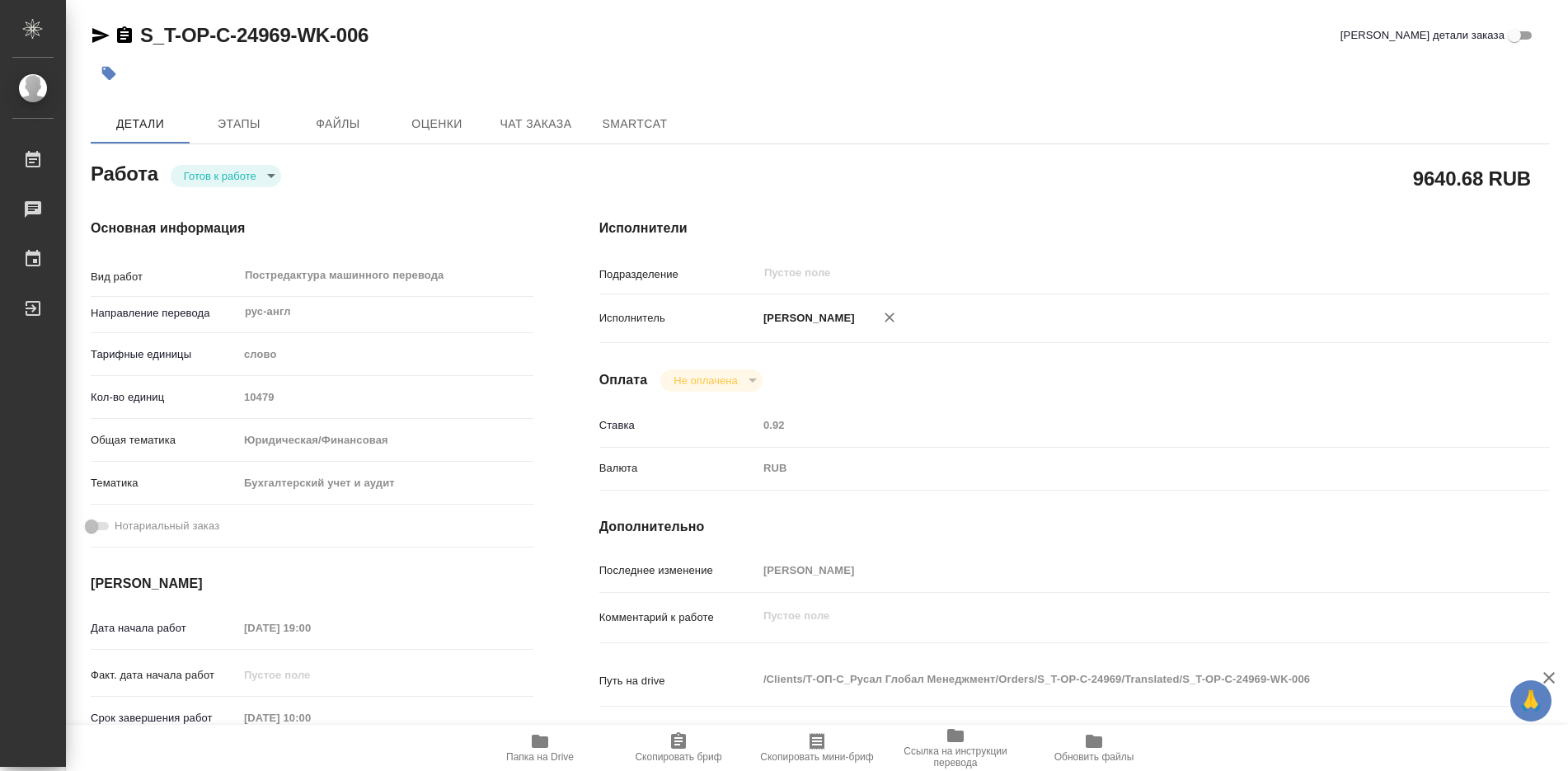
type textarea "x"
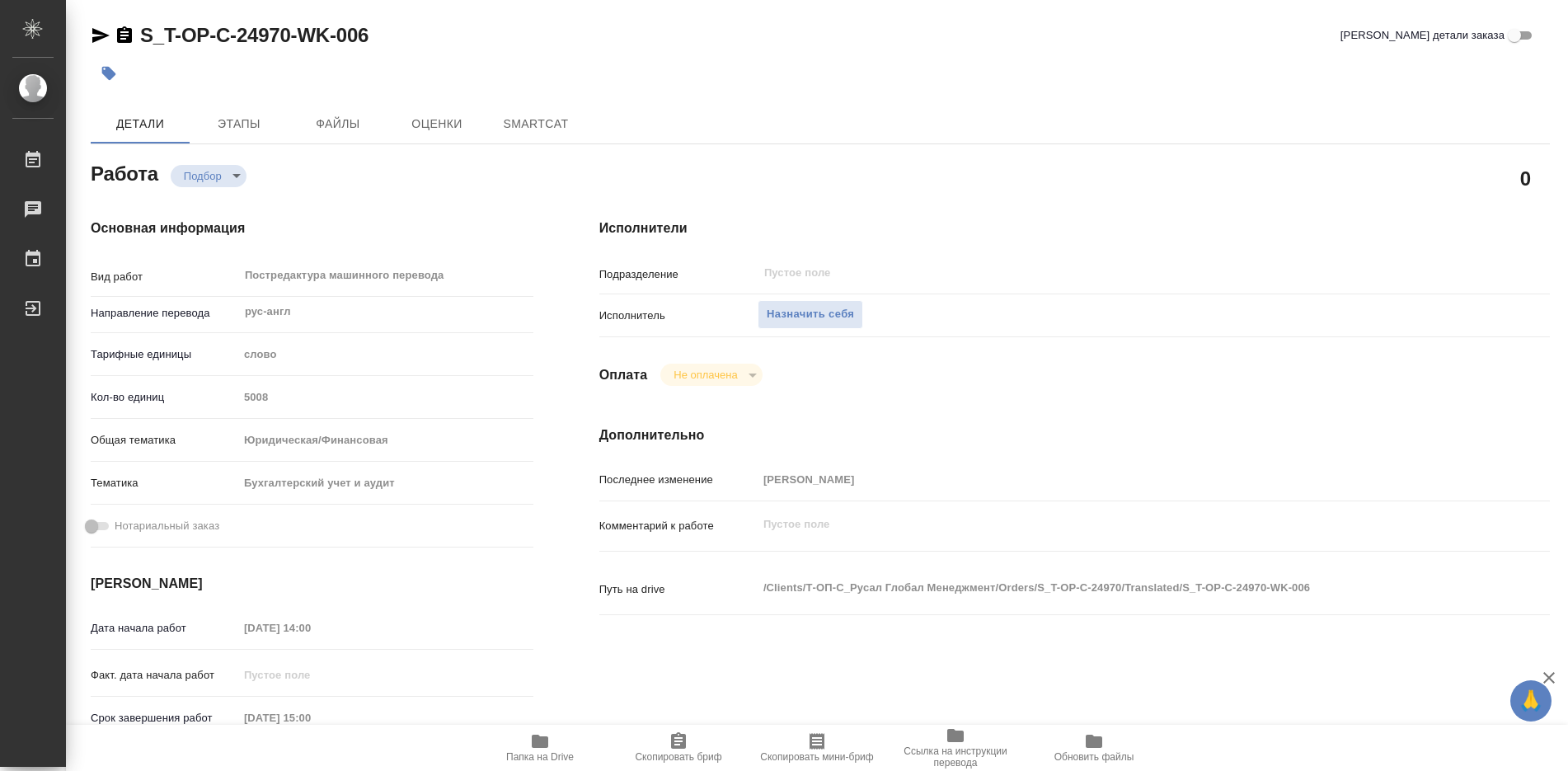
type textarea "x"
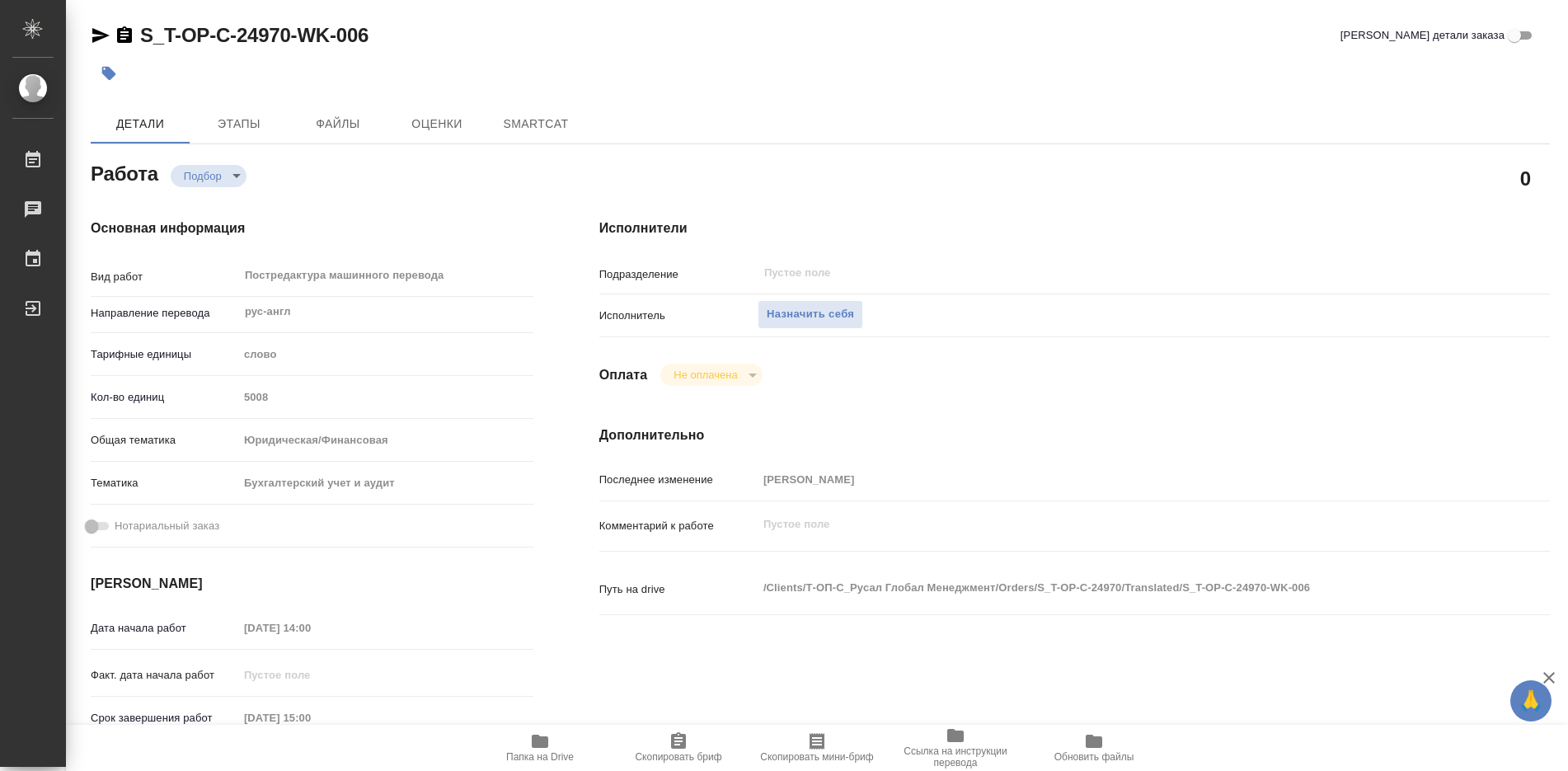
type textarea "x"
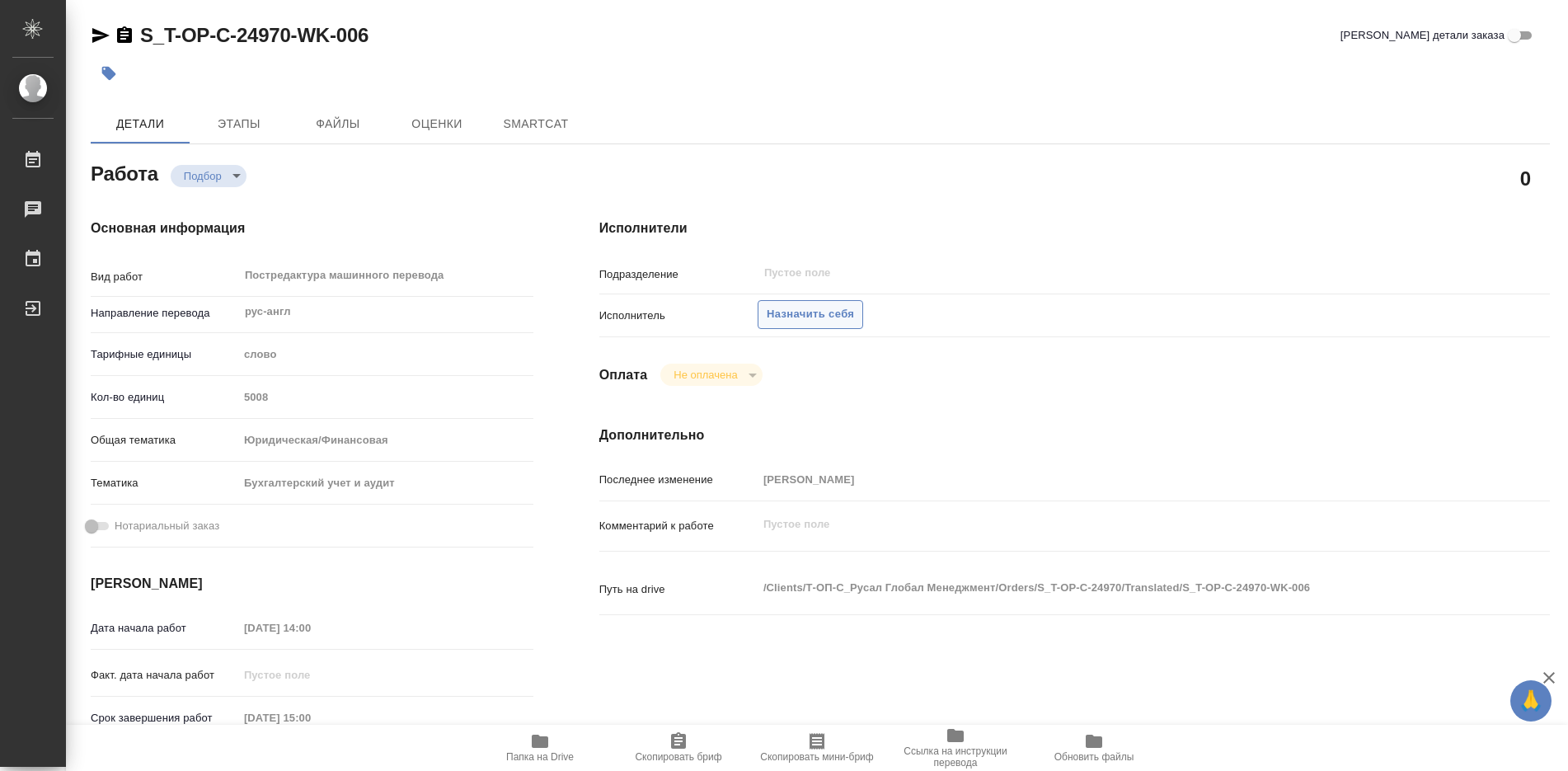
type textarea "x"
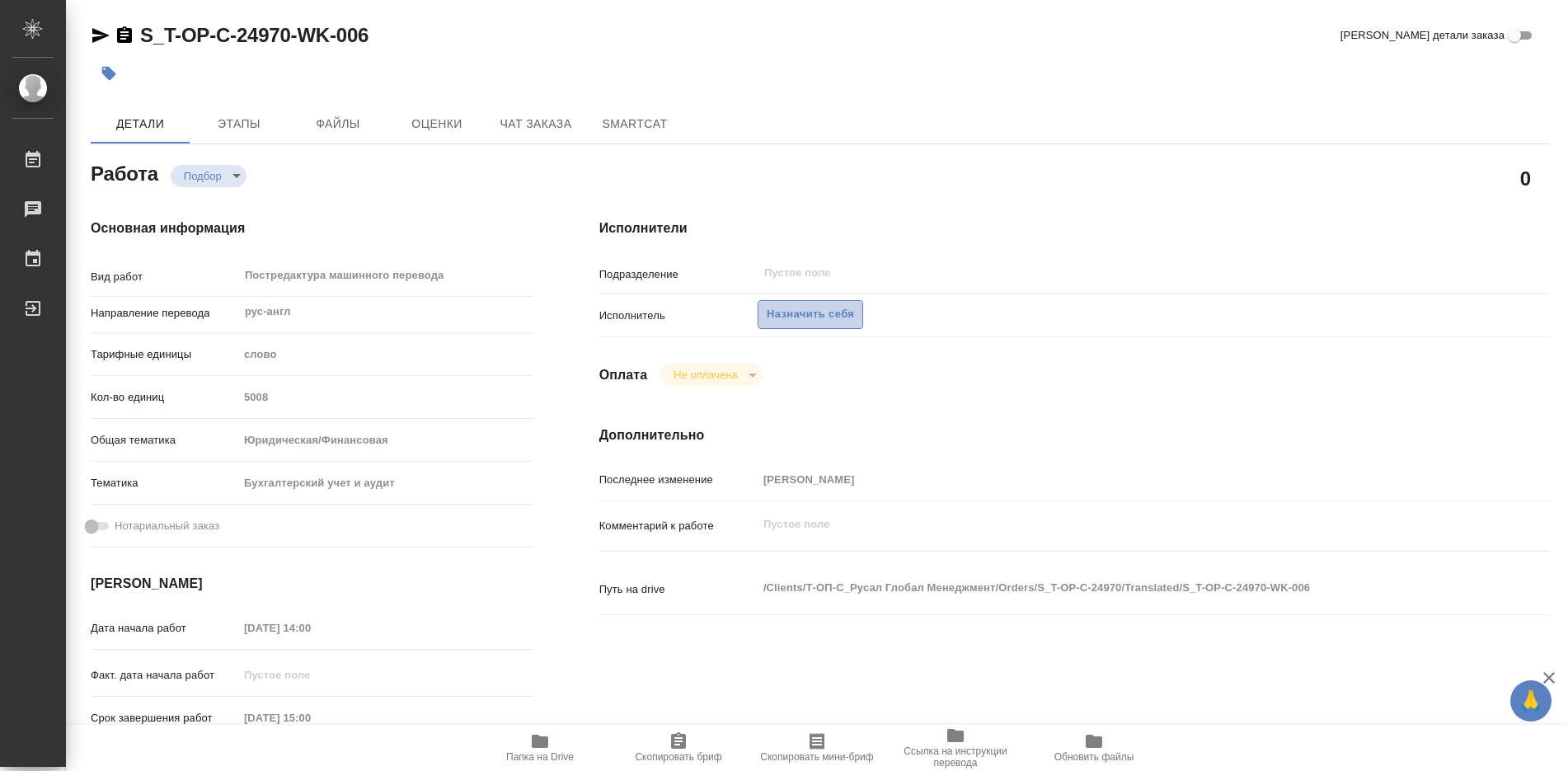
click at [831, 317] on span "Назначить себя" at bounding box center [811, 314] width 87 height 19
type textarea "x"
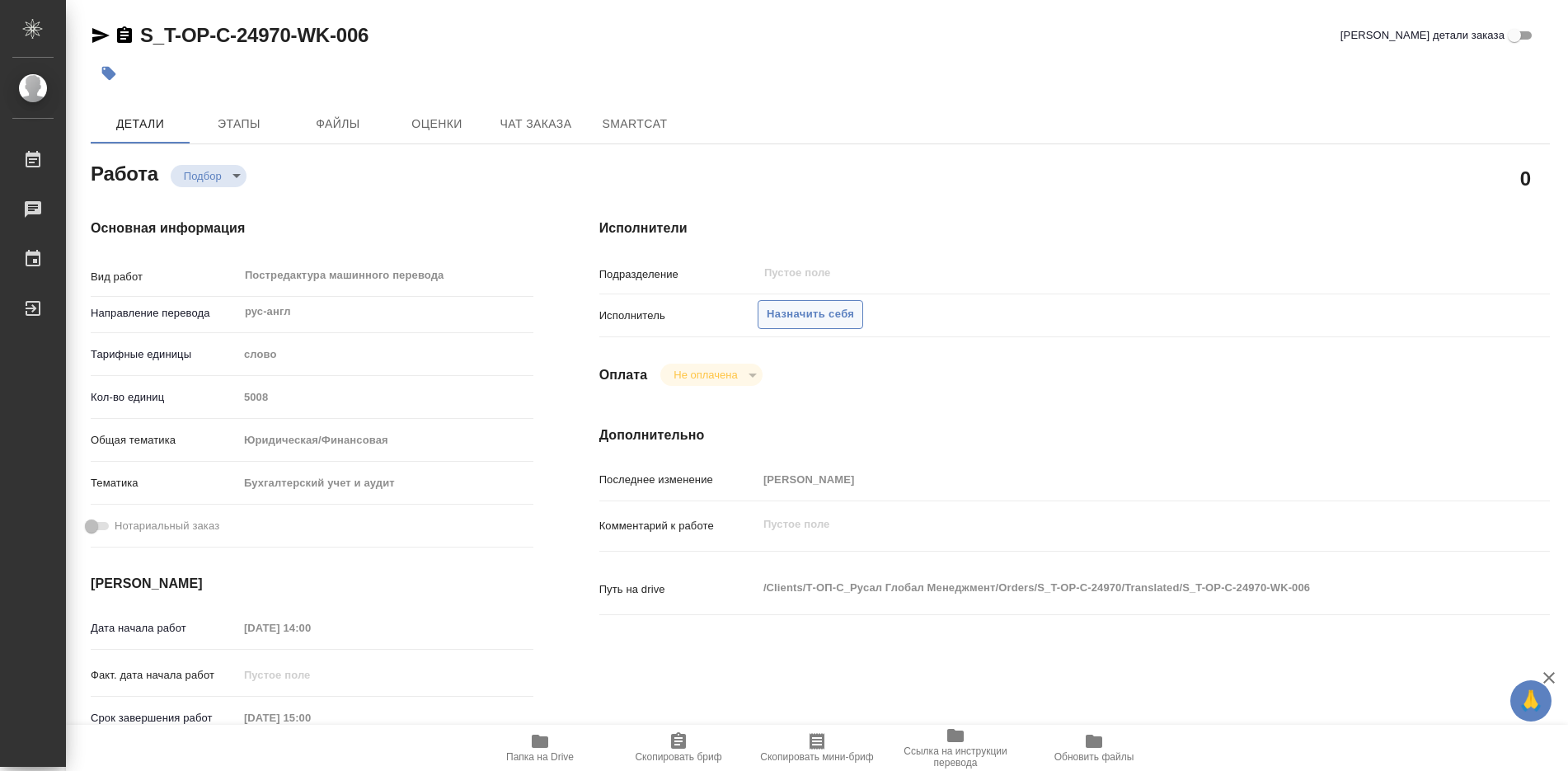
type textarea "x"
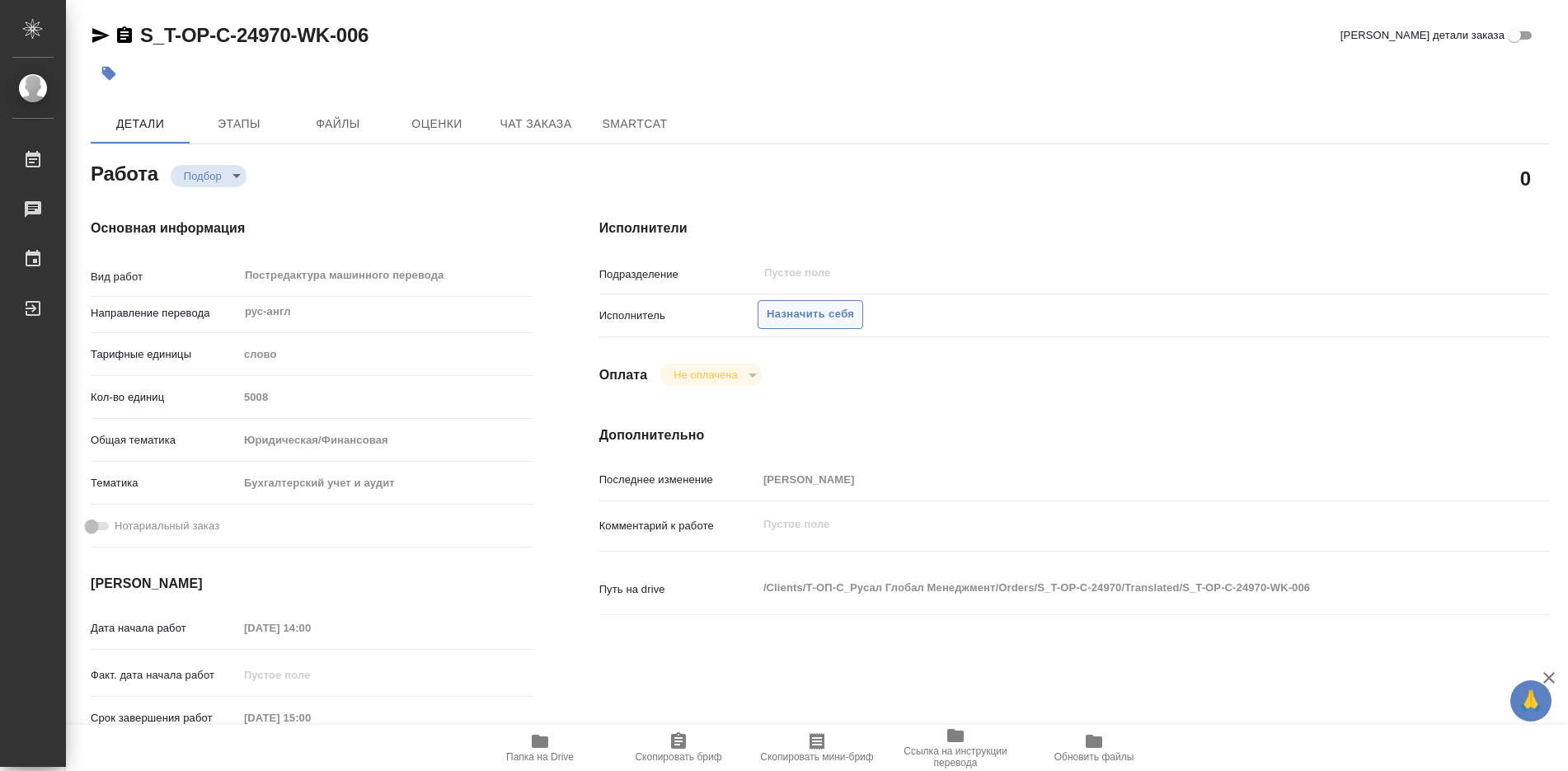
type textarea "x"
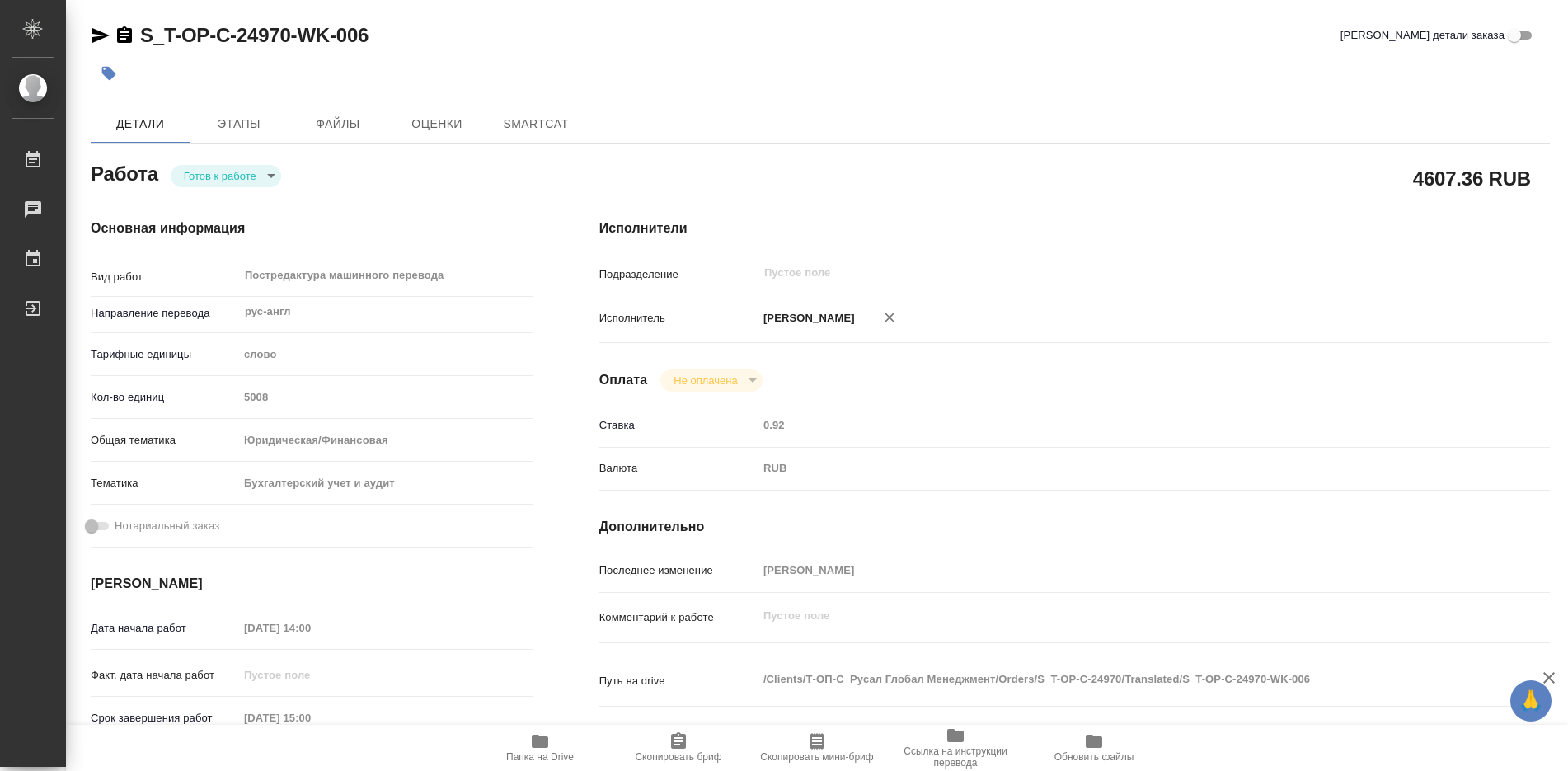
type textarea "x"
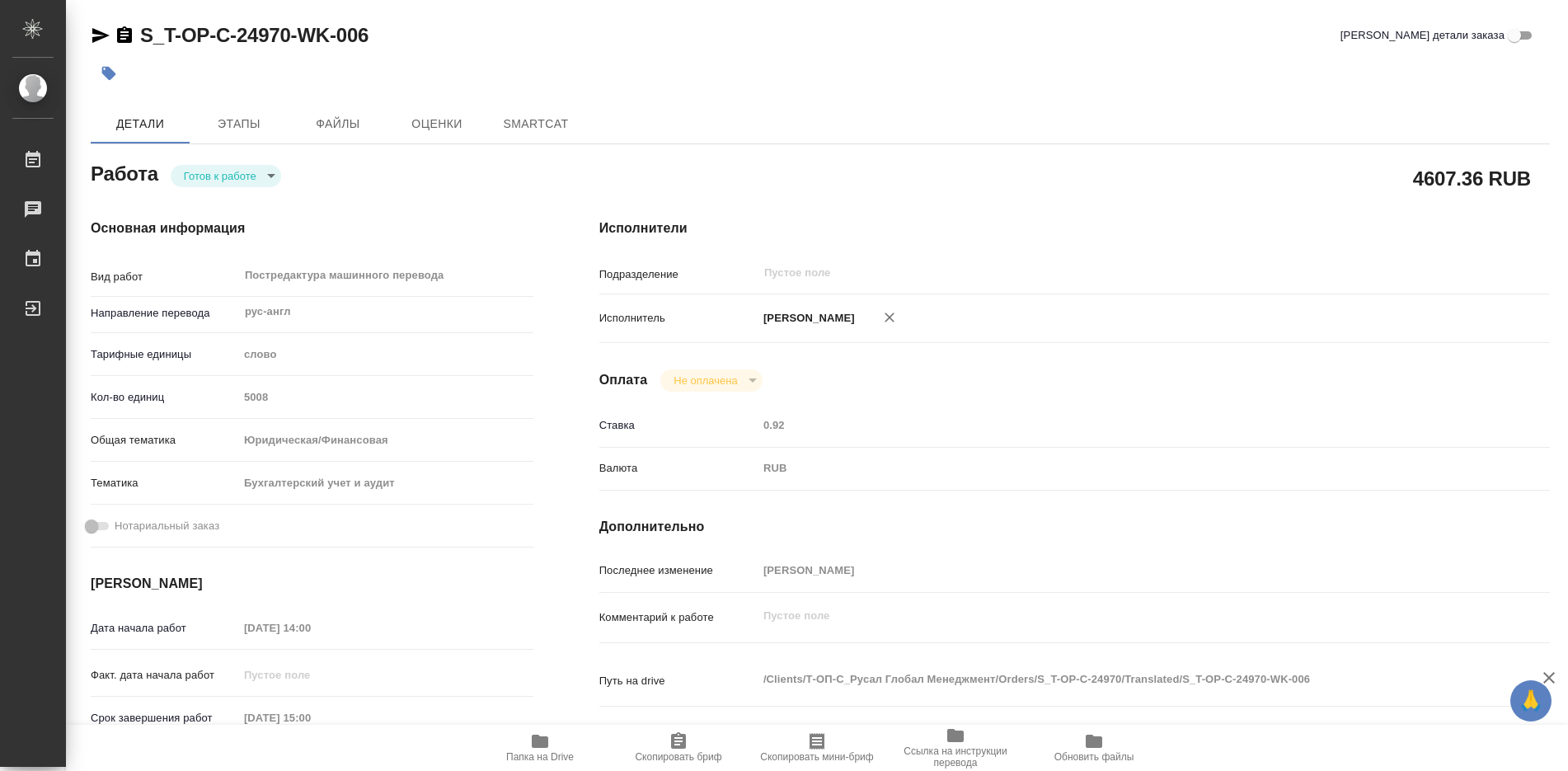
type textarea "x"
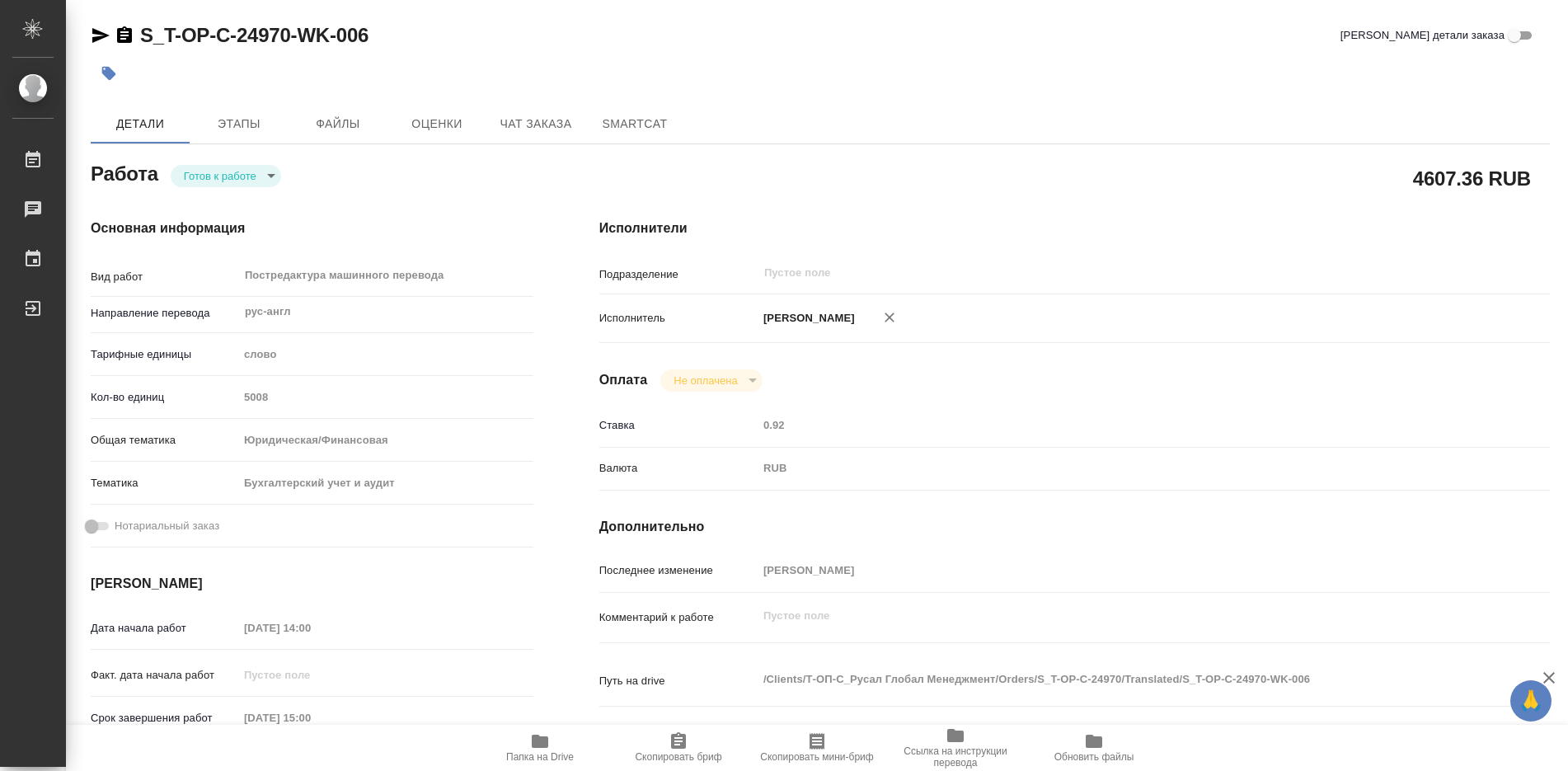
type textarea "x"
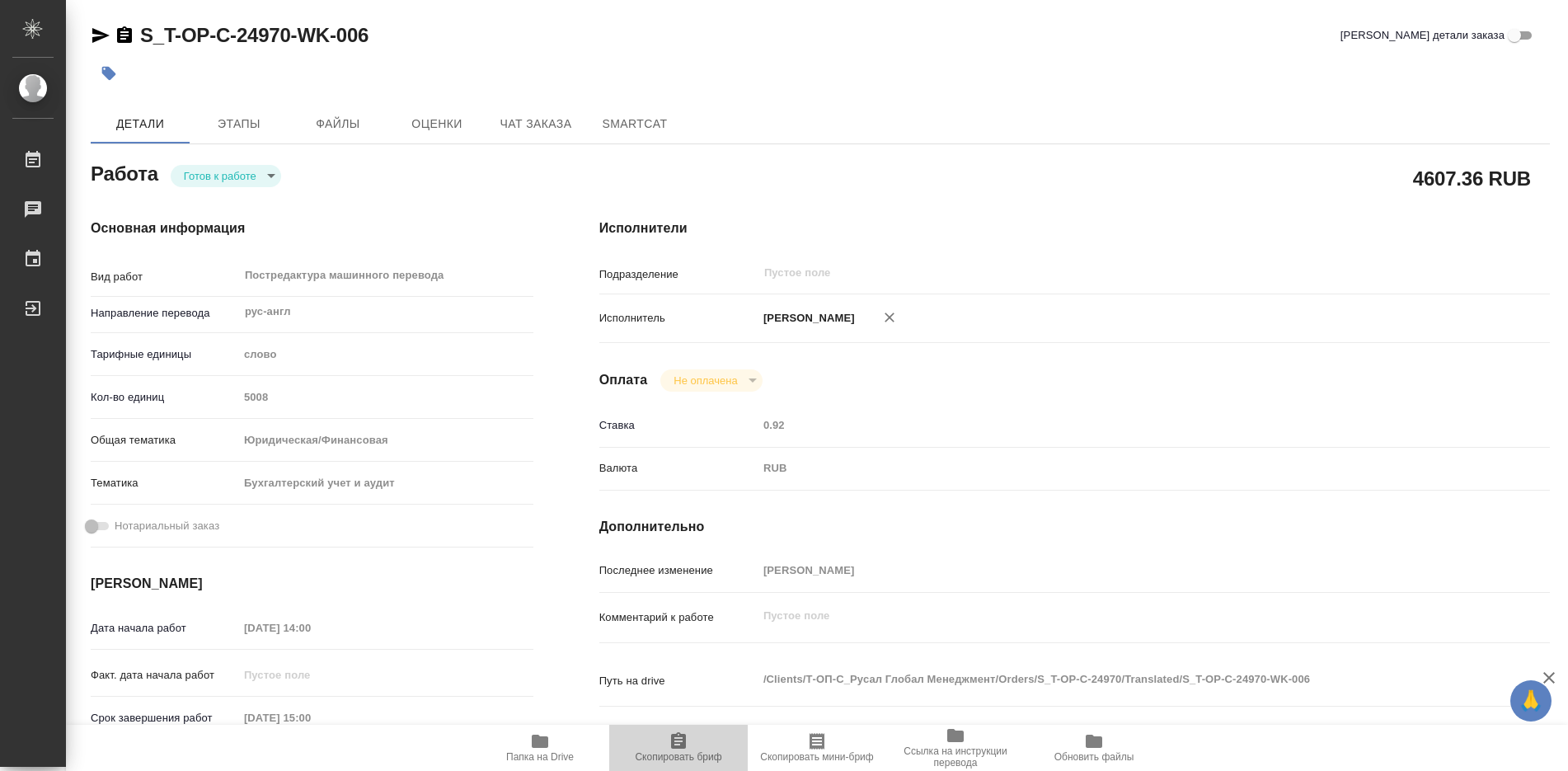
click at [679, 750] on icon "button" at bounding box center [678, 742] width 20 height 20
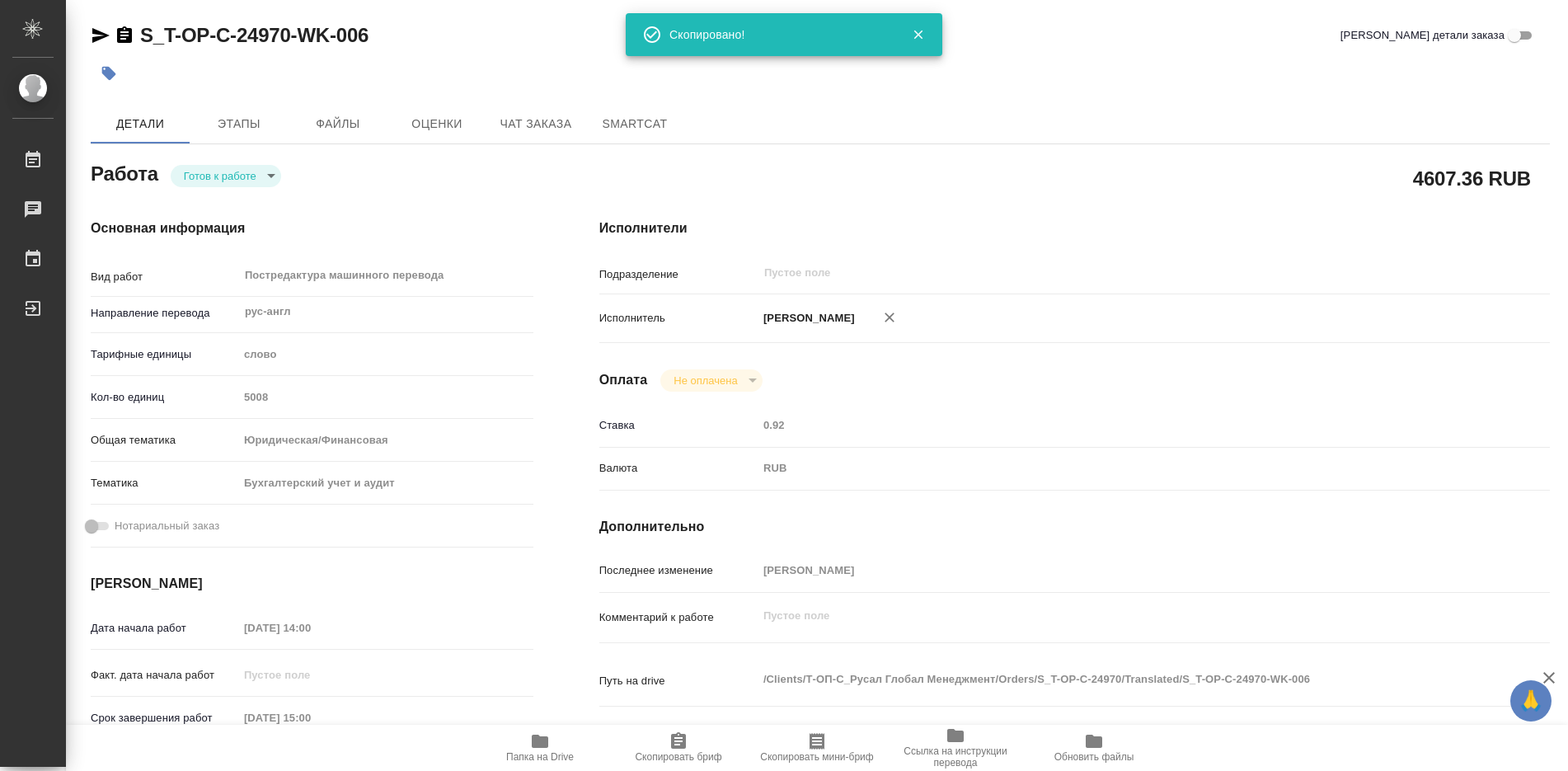
type textarea "x"
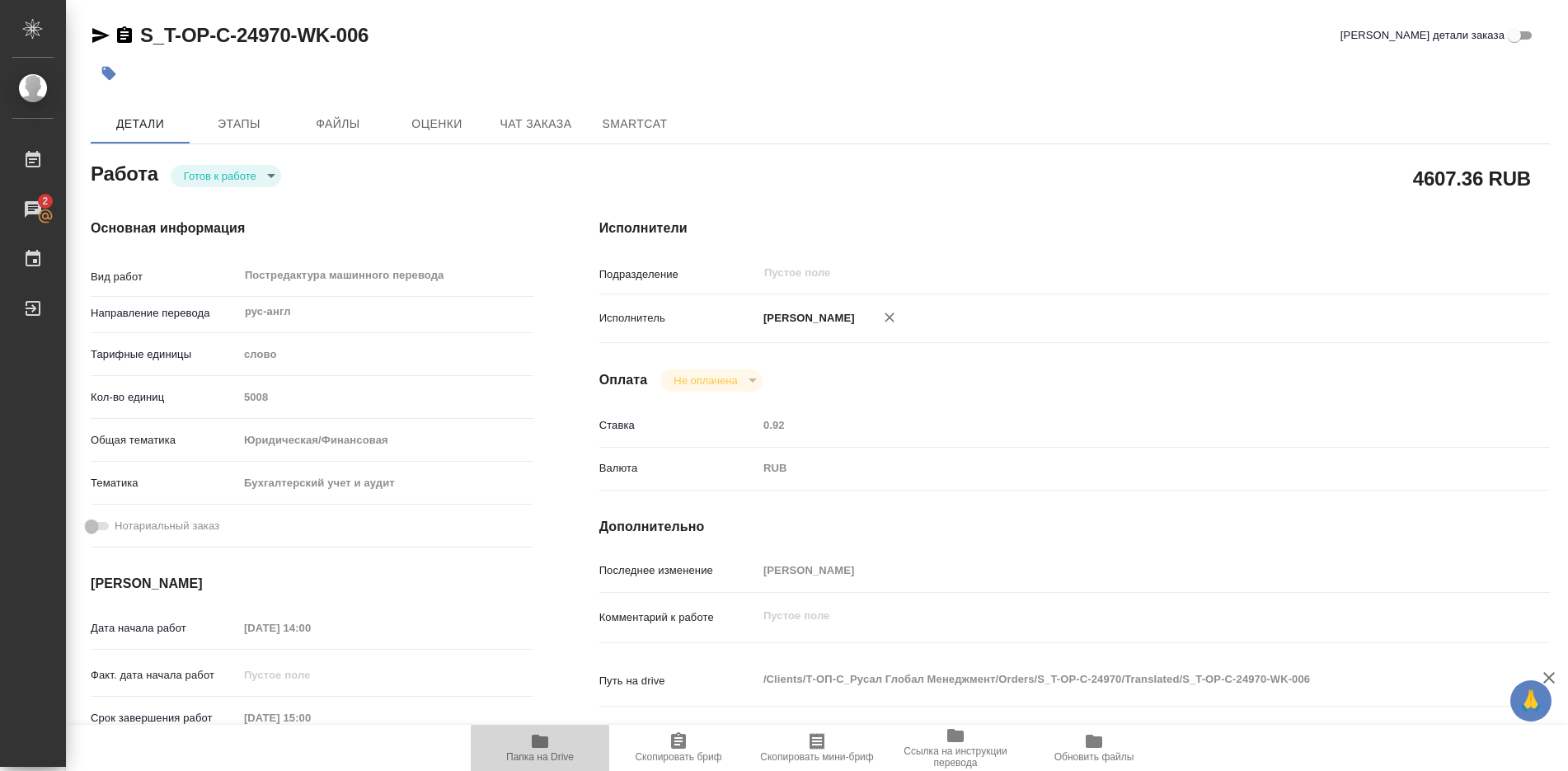
click at [534, 741] on icon "button" at bounding box center [539, 742] width 16 height 13
type textarea "x"
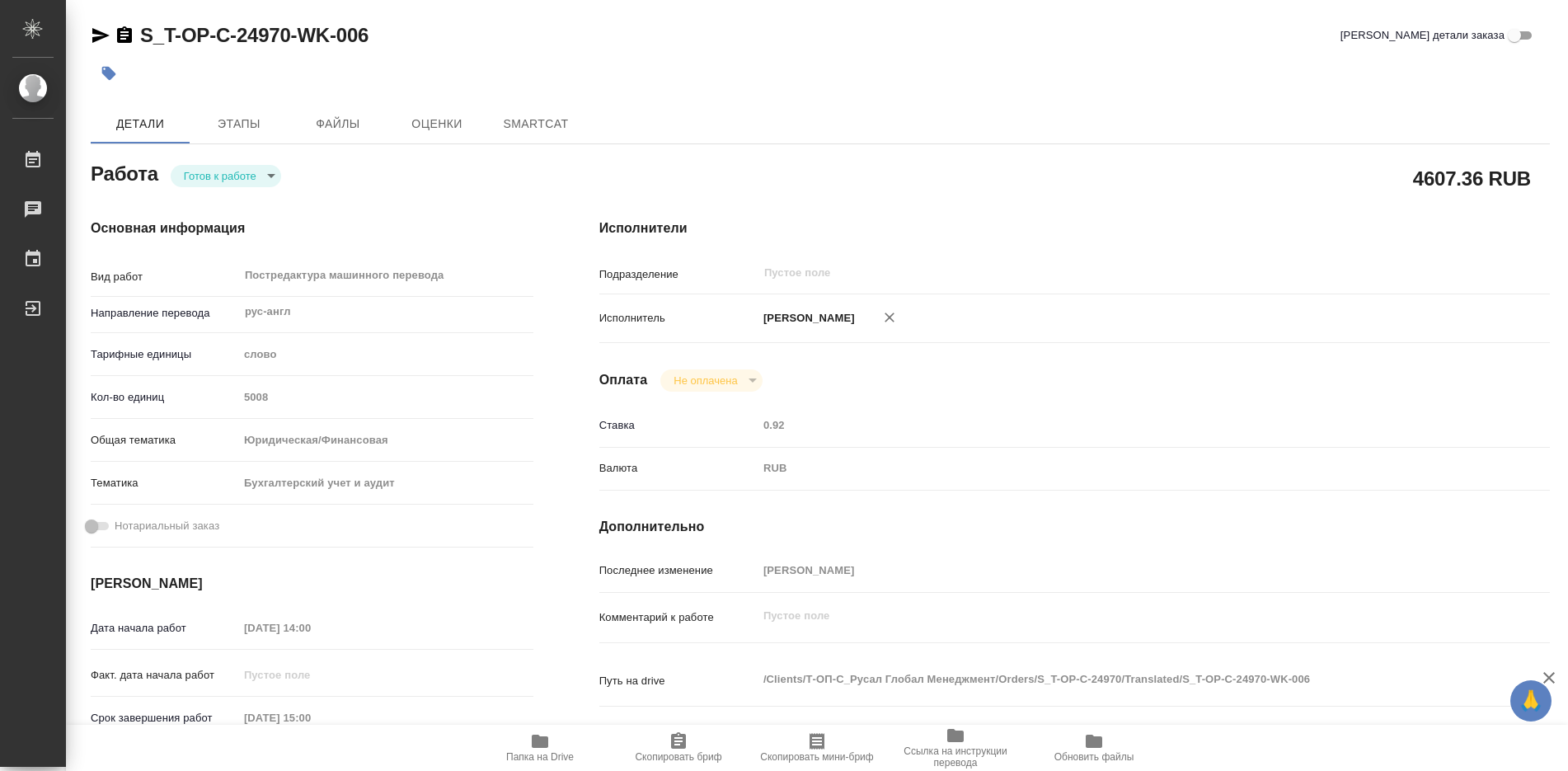
type textarea "x"
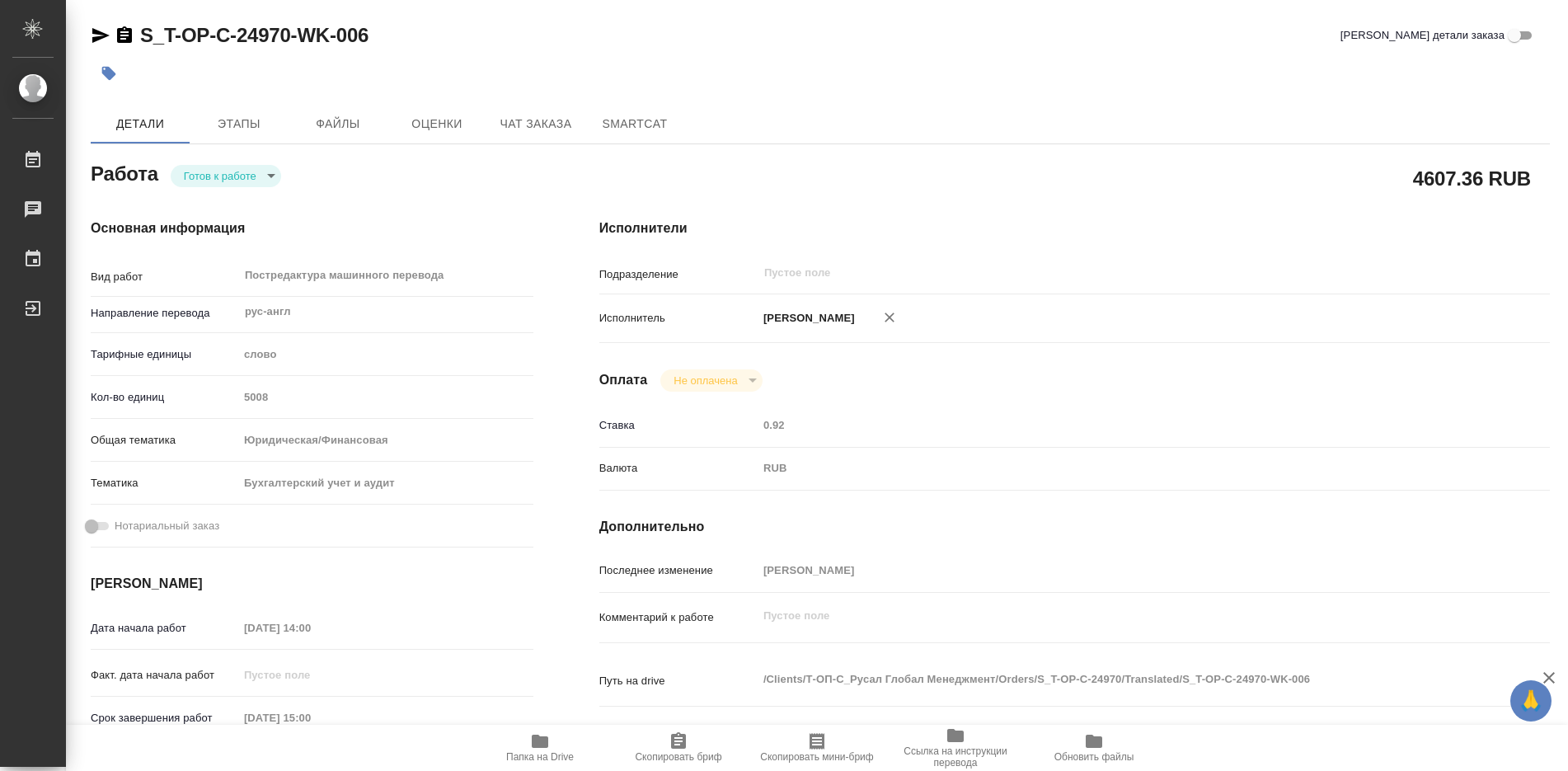
type textarea "x"
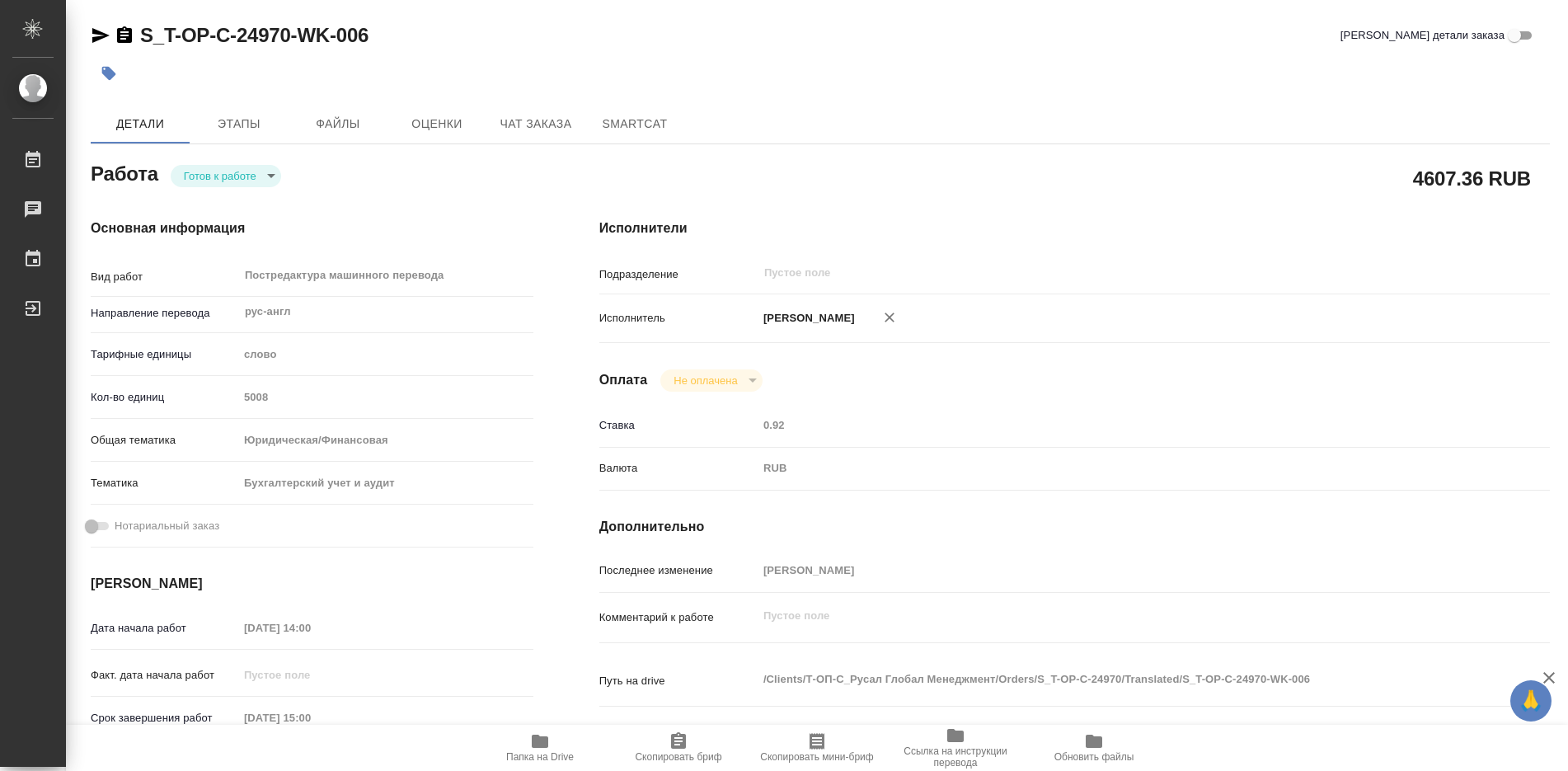
type textarea "x"
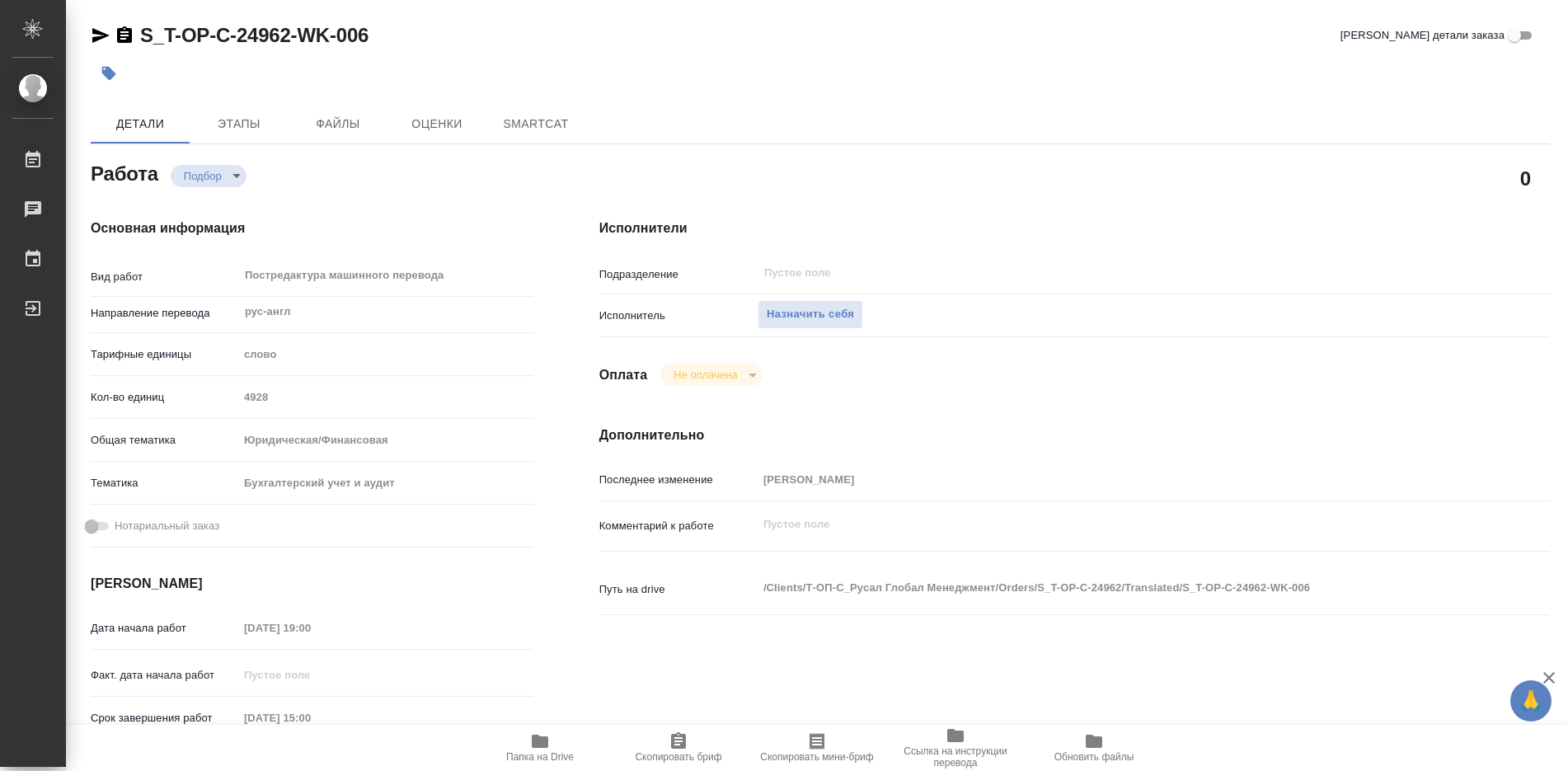
type textarea "x"
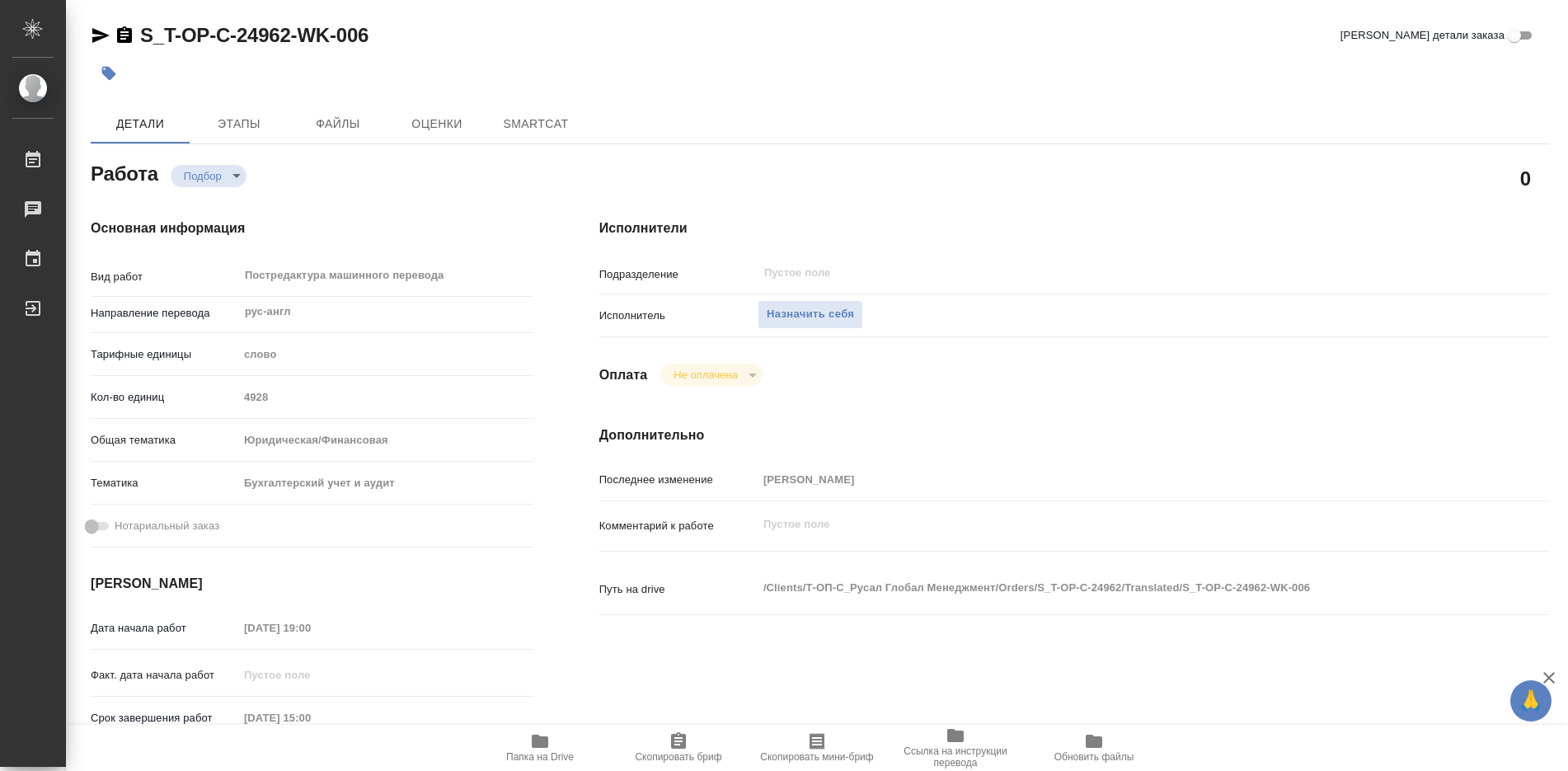
type textarea "x"
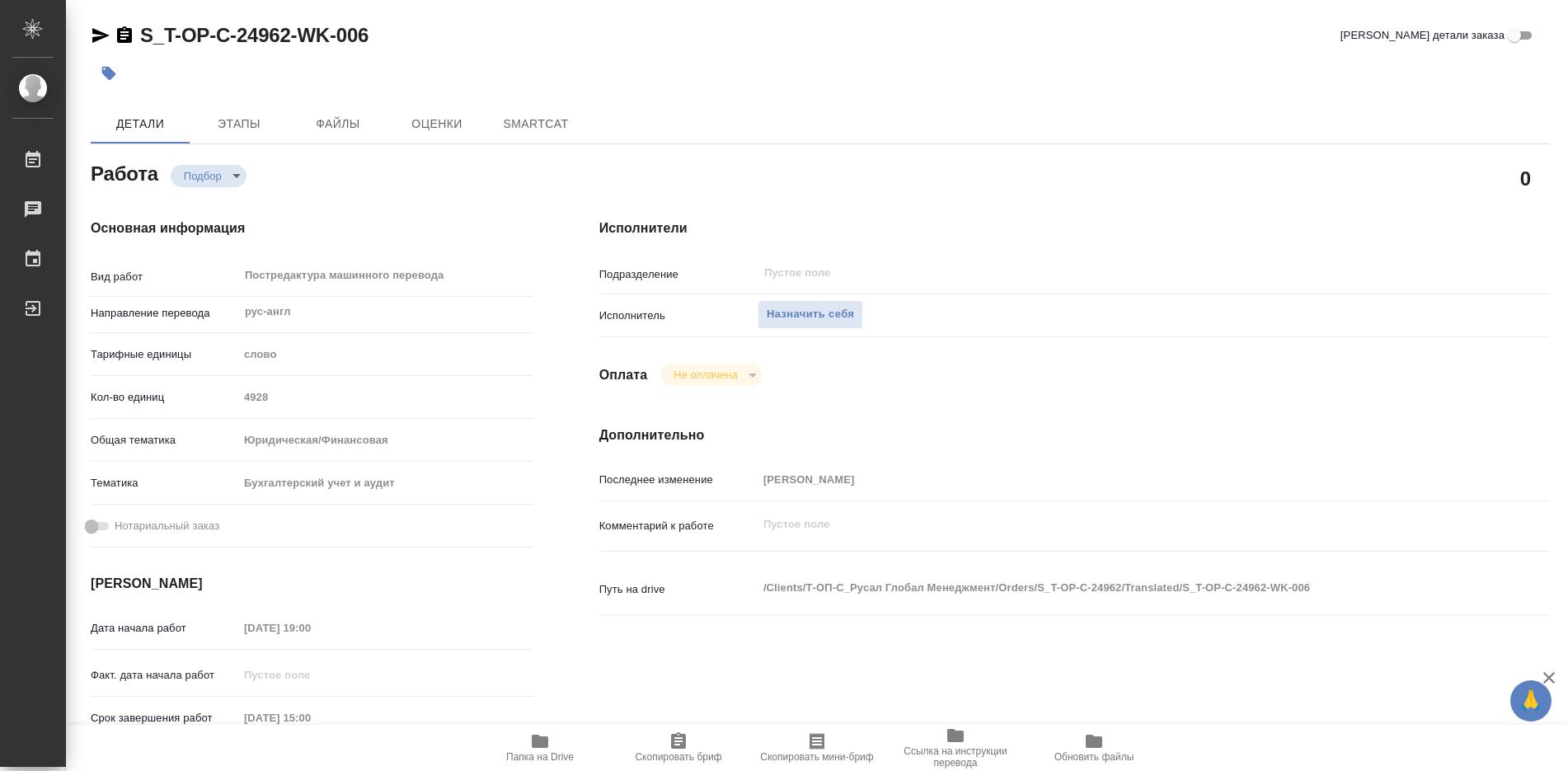
type textarea "x"
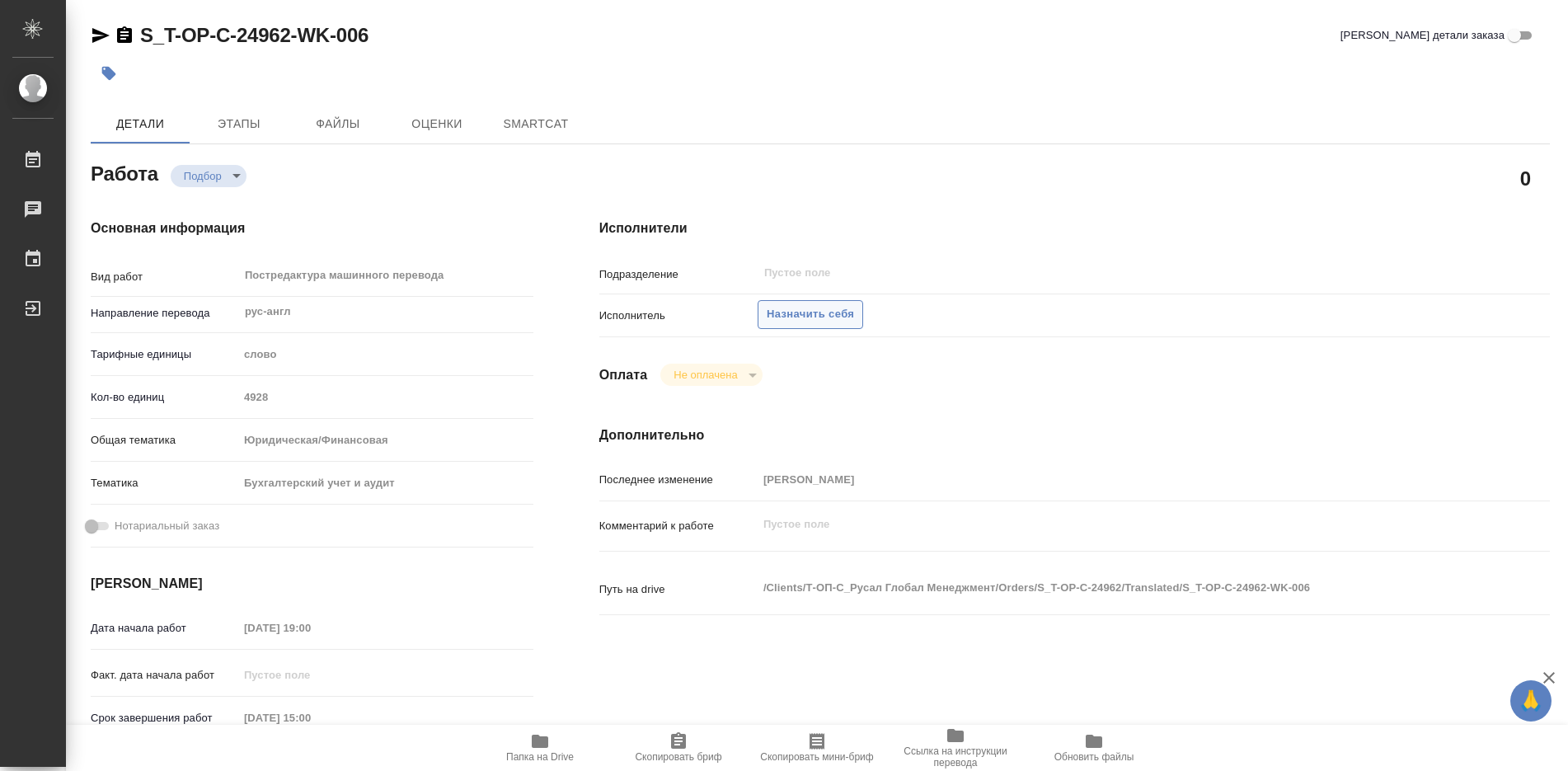
type textarea "x"
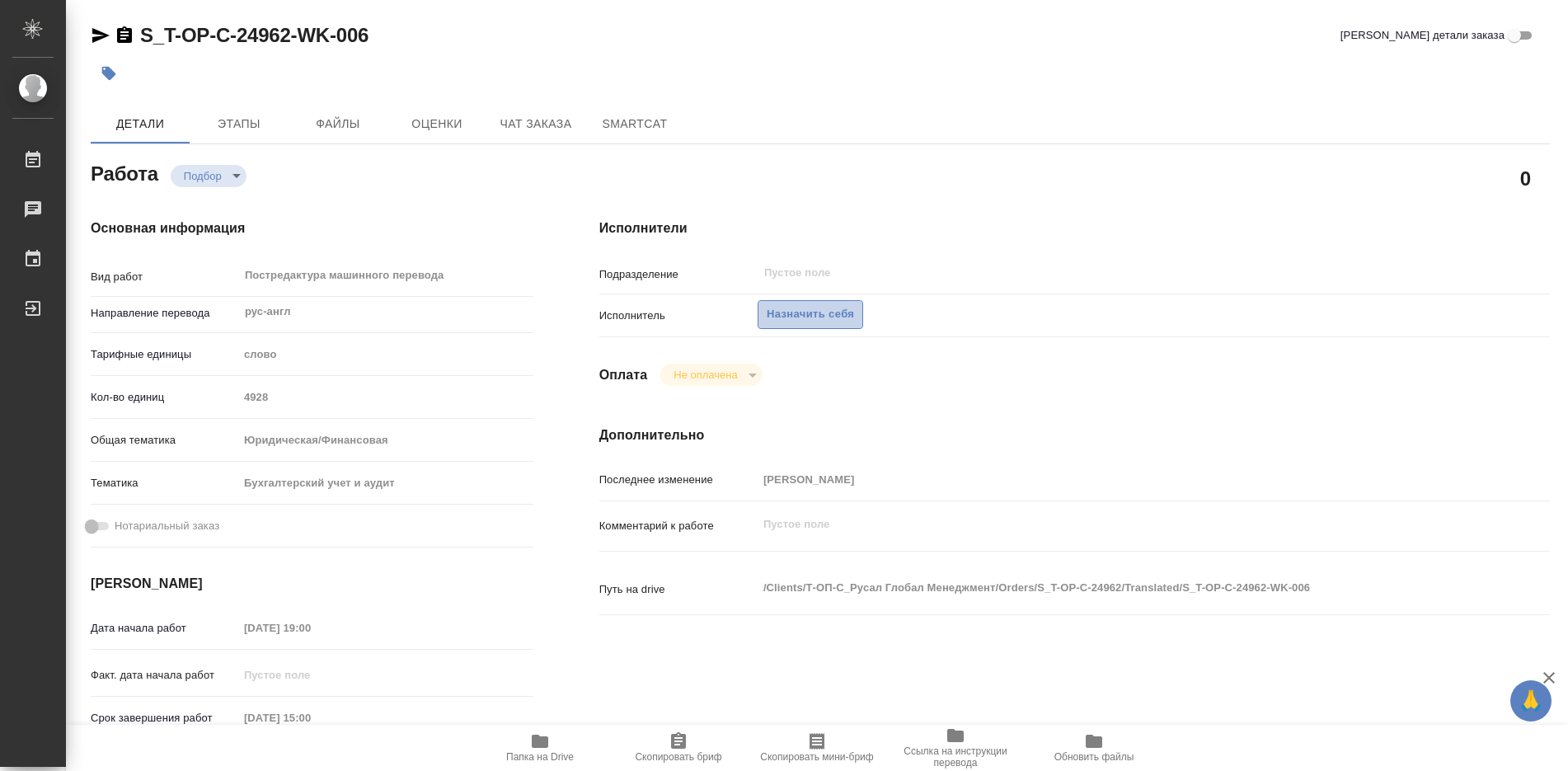
click at [815, 314] on span "Назначить себя" at bounding box center [811, 314] width 87 height 19
type textarea "x"
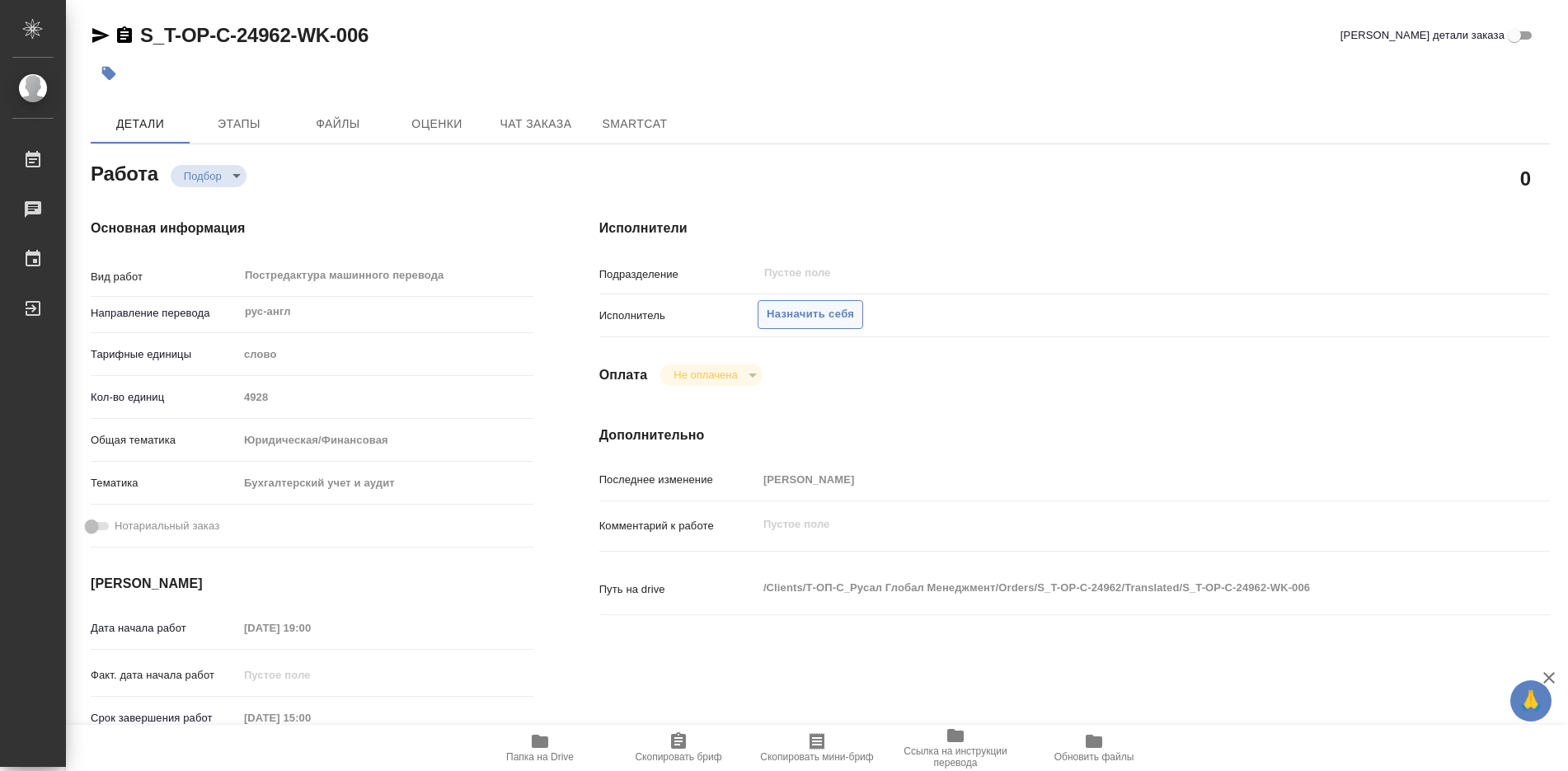
type textarea "x"
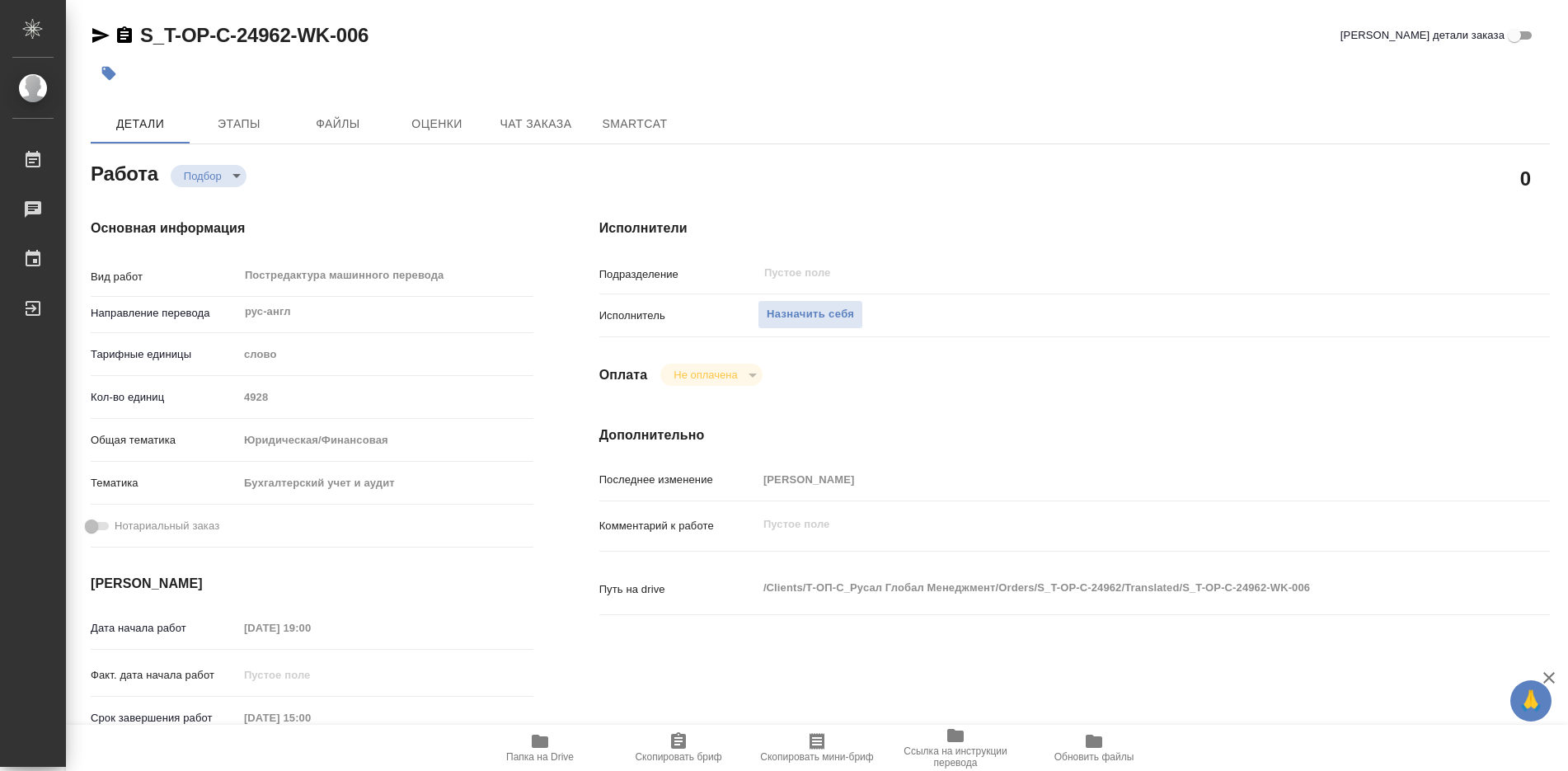
type textarea "x"
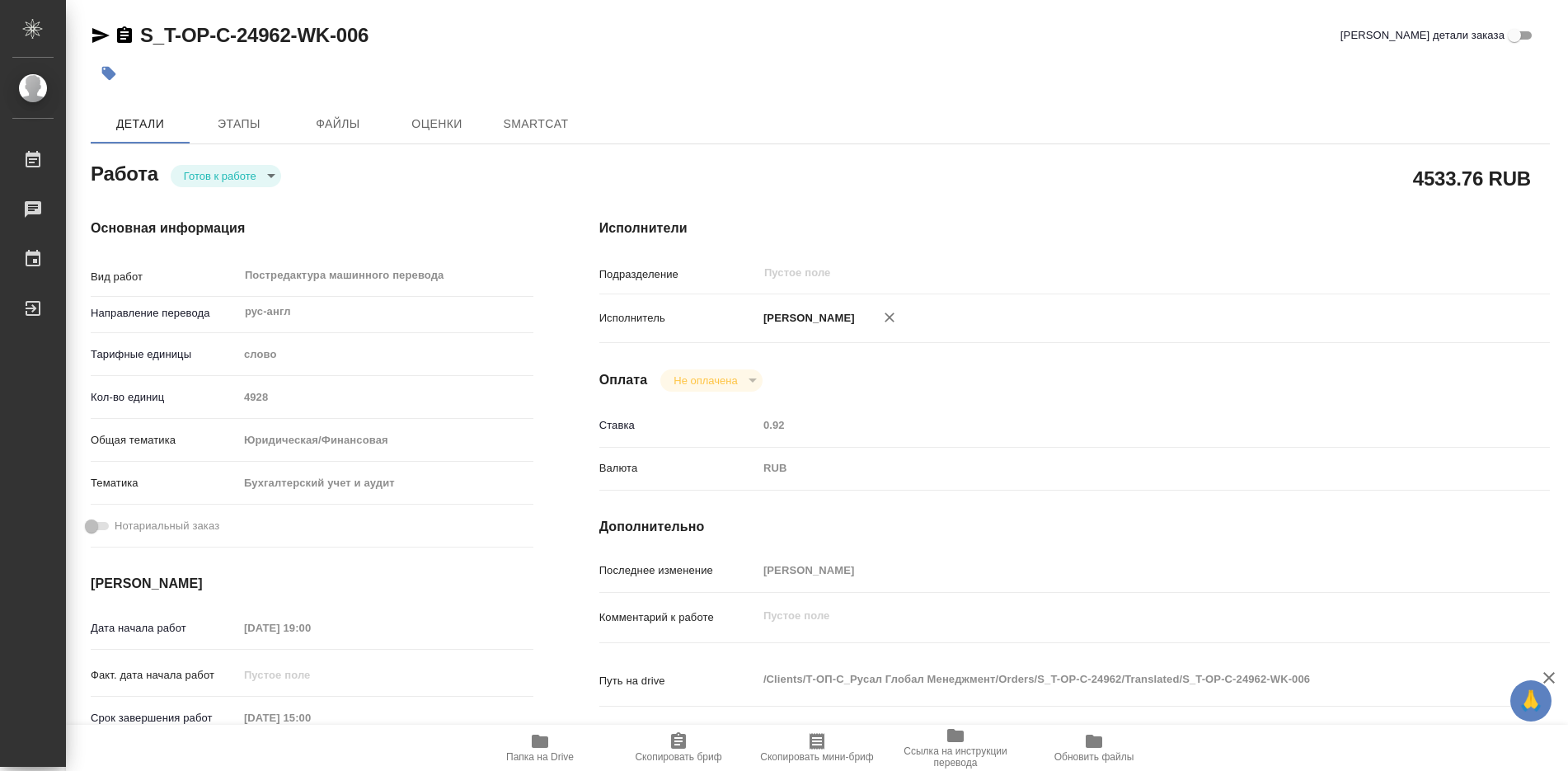
type textarea "x"
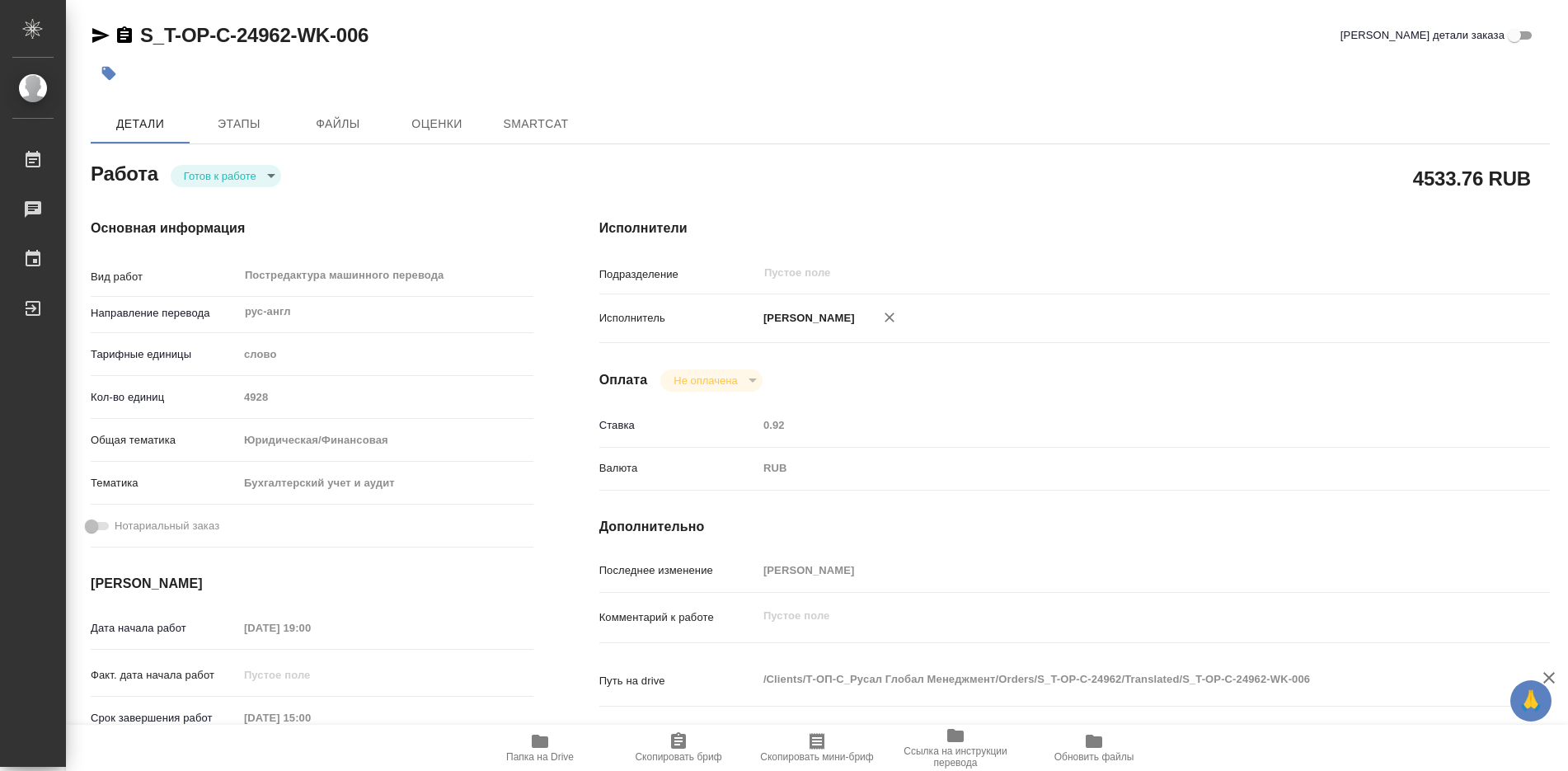
type textarea "x"
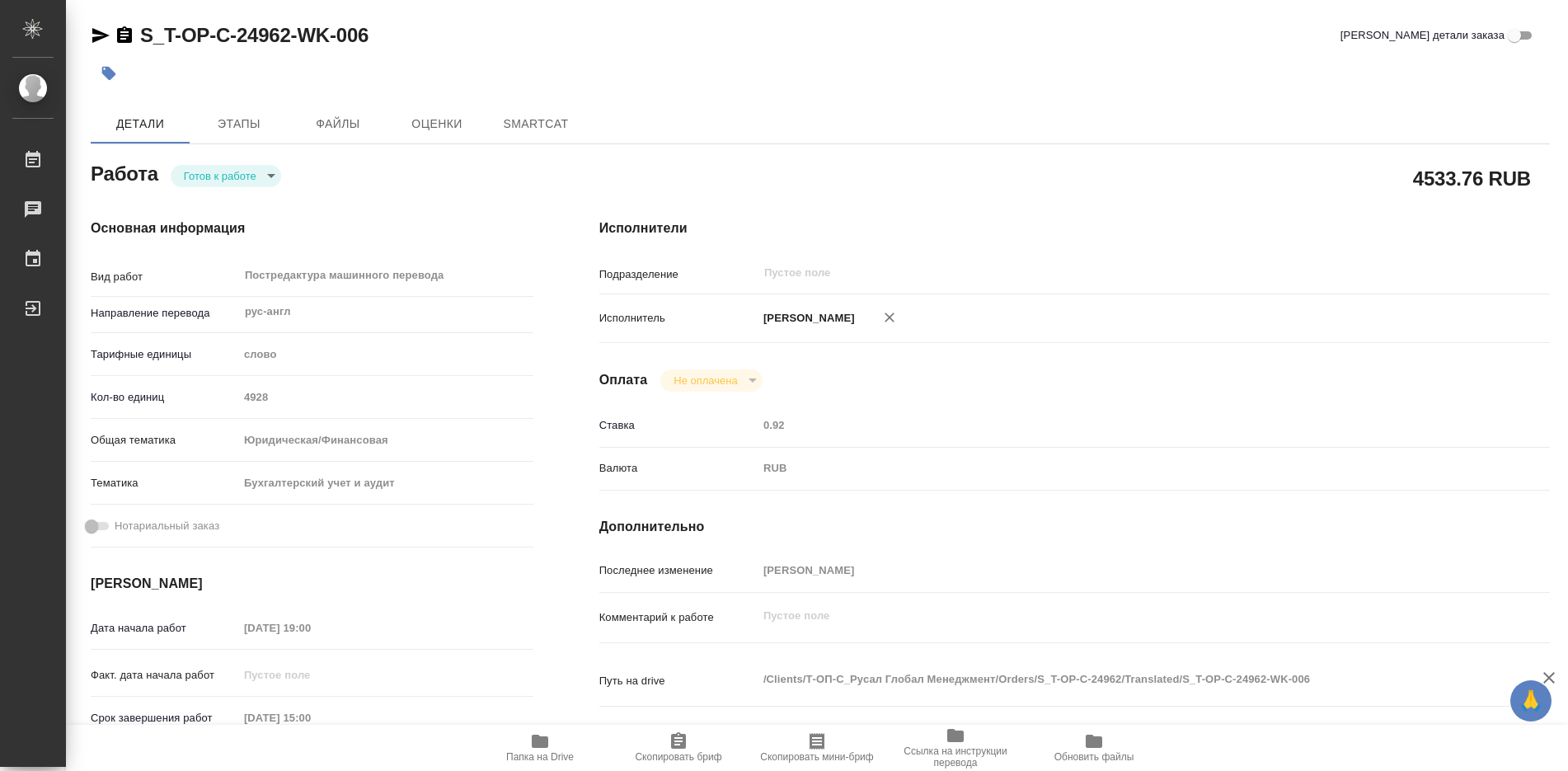
type textarea "x"
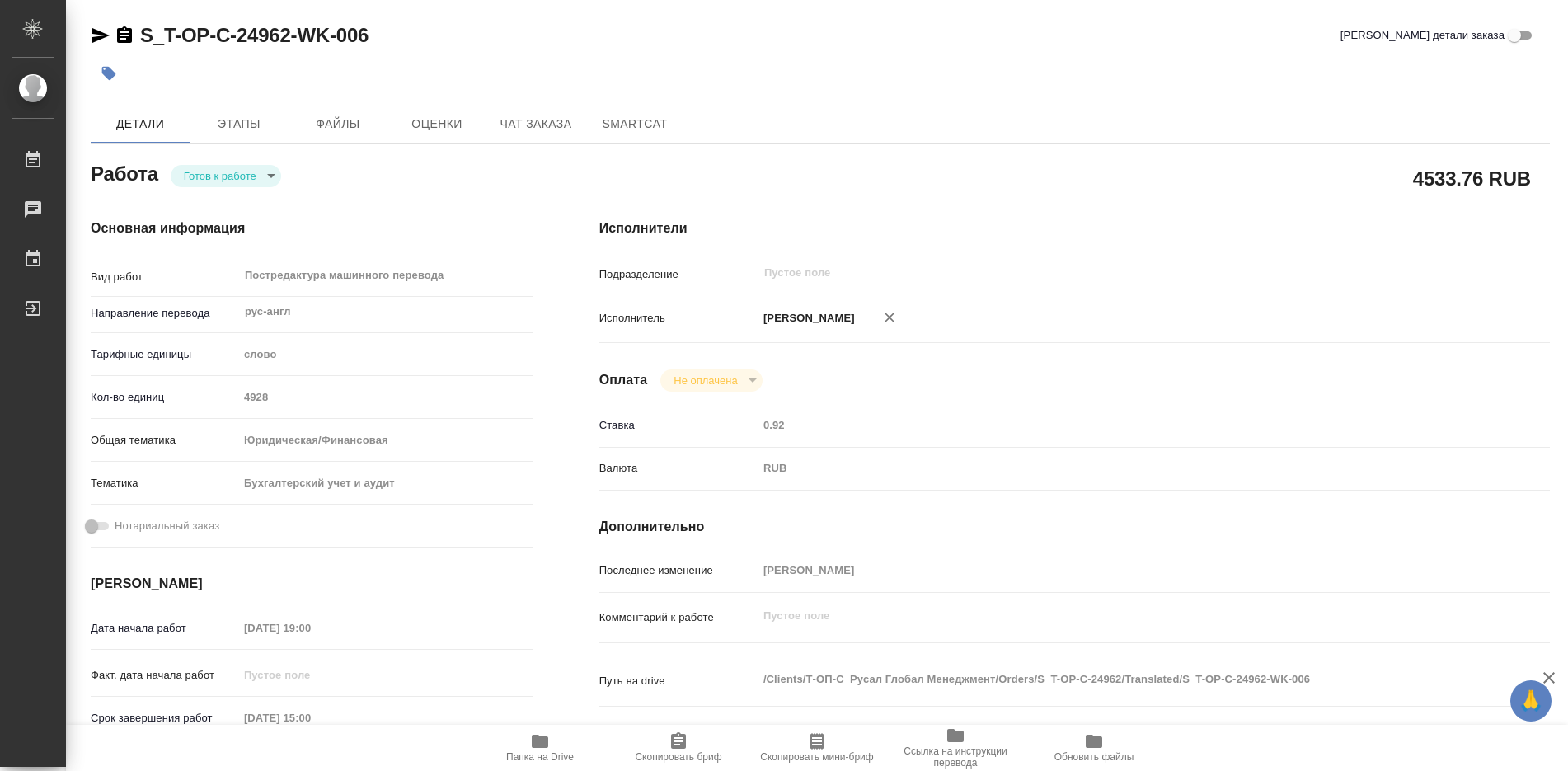
click at [270, 179] on body "🙏 .cls-1 fill:#fff; AWATERA Soldatenkova Tatyana Работы Чаты График Выйти S_T-O…" at bounding box center [784, 386] width 1568 height 771
type textarea "x"
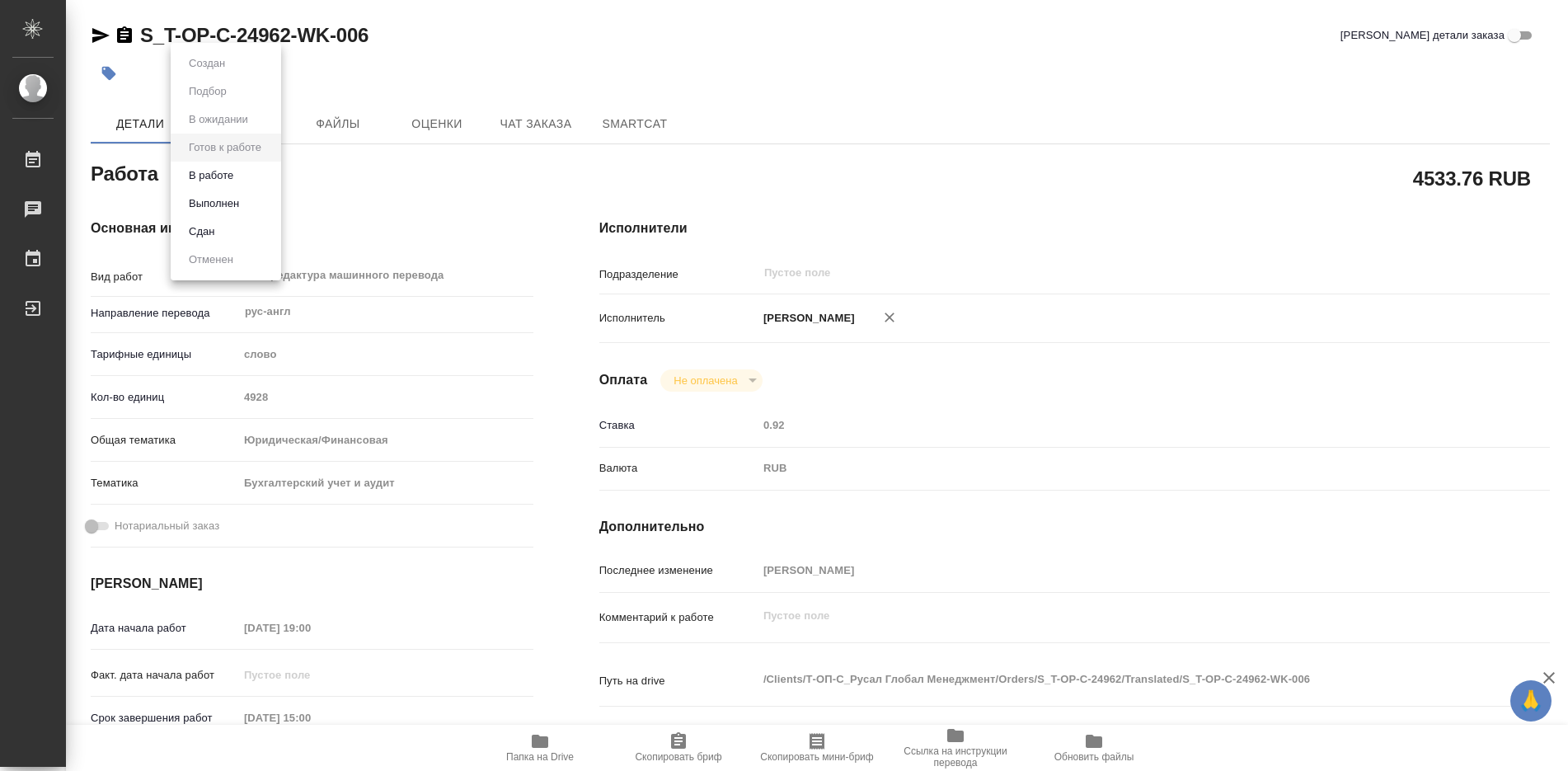
type textarea "x"
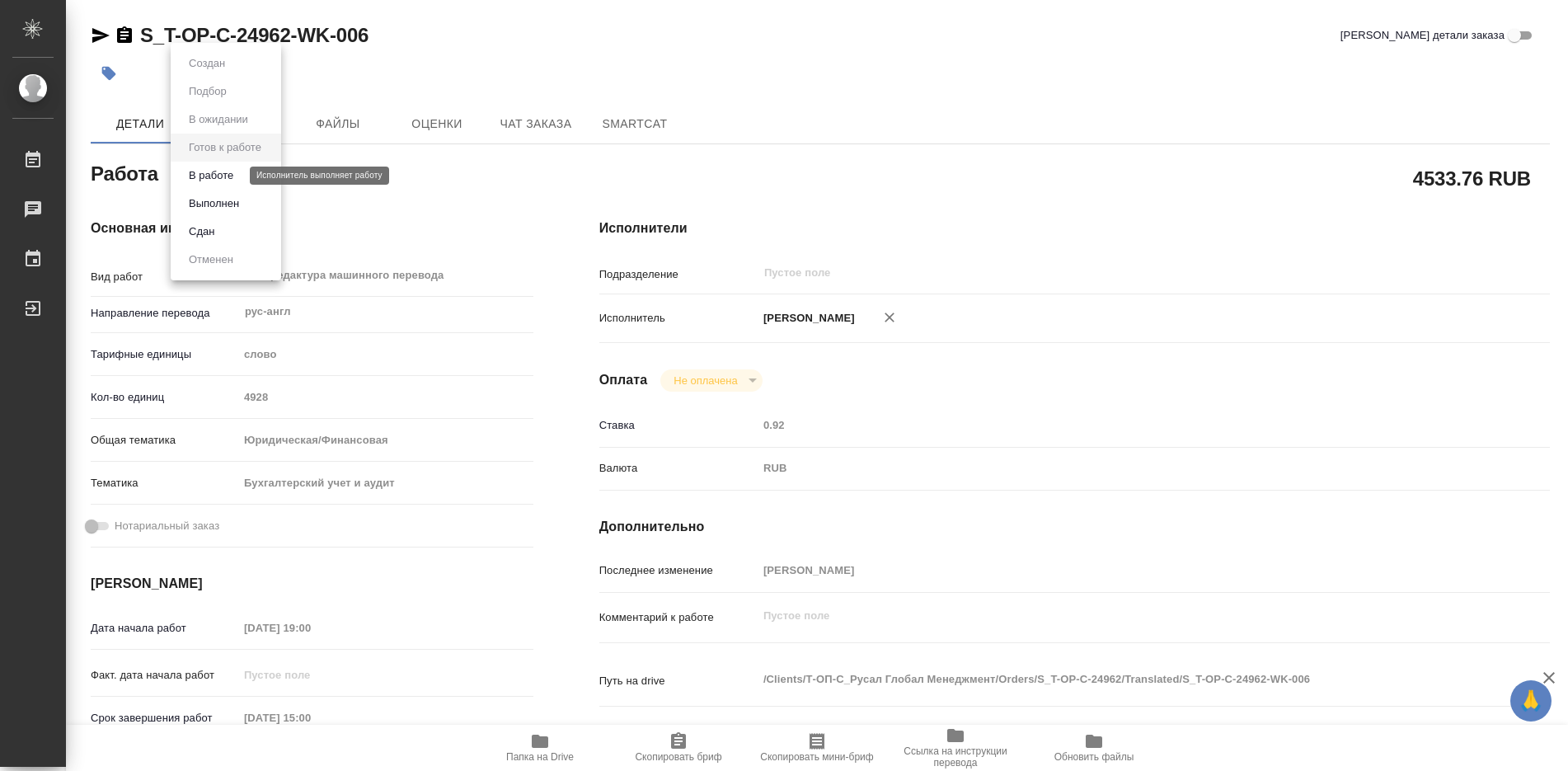
type textarea "x"
click at [224, 175] on button "В работе" at bounding box center [211, 175] width 54 height 18
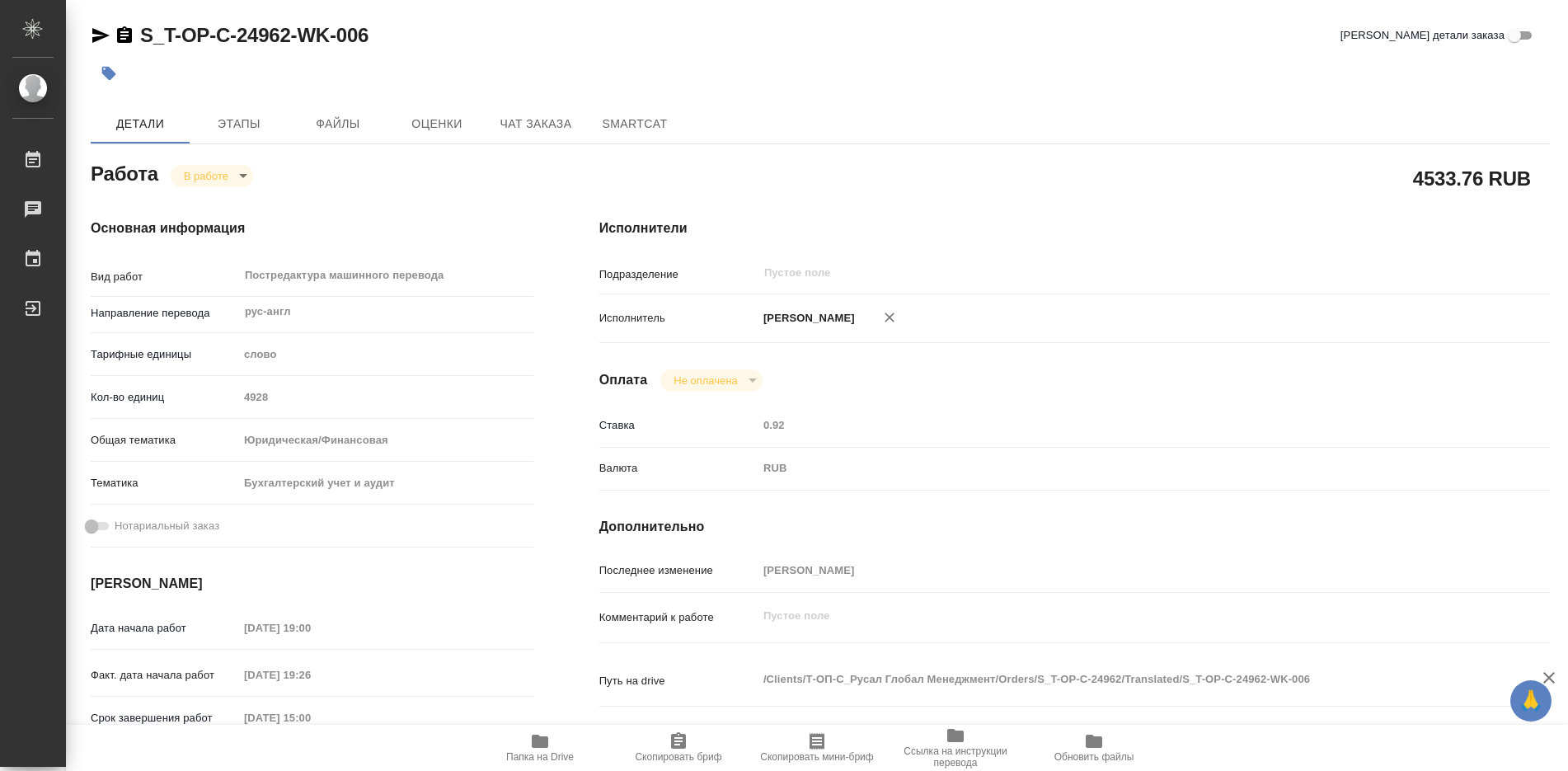
type textarea "x"
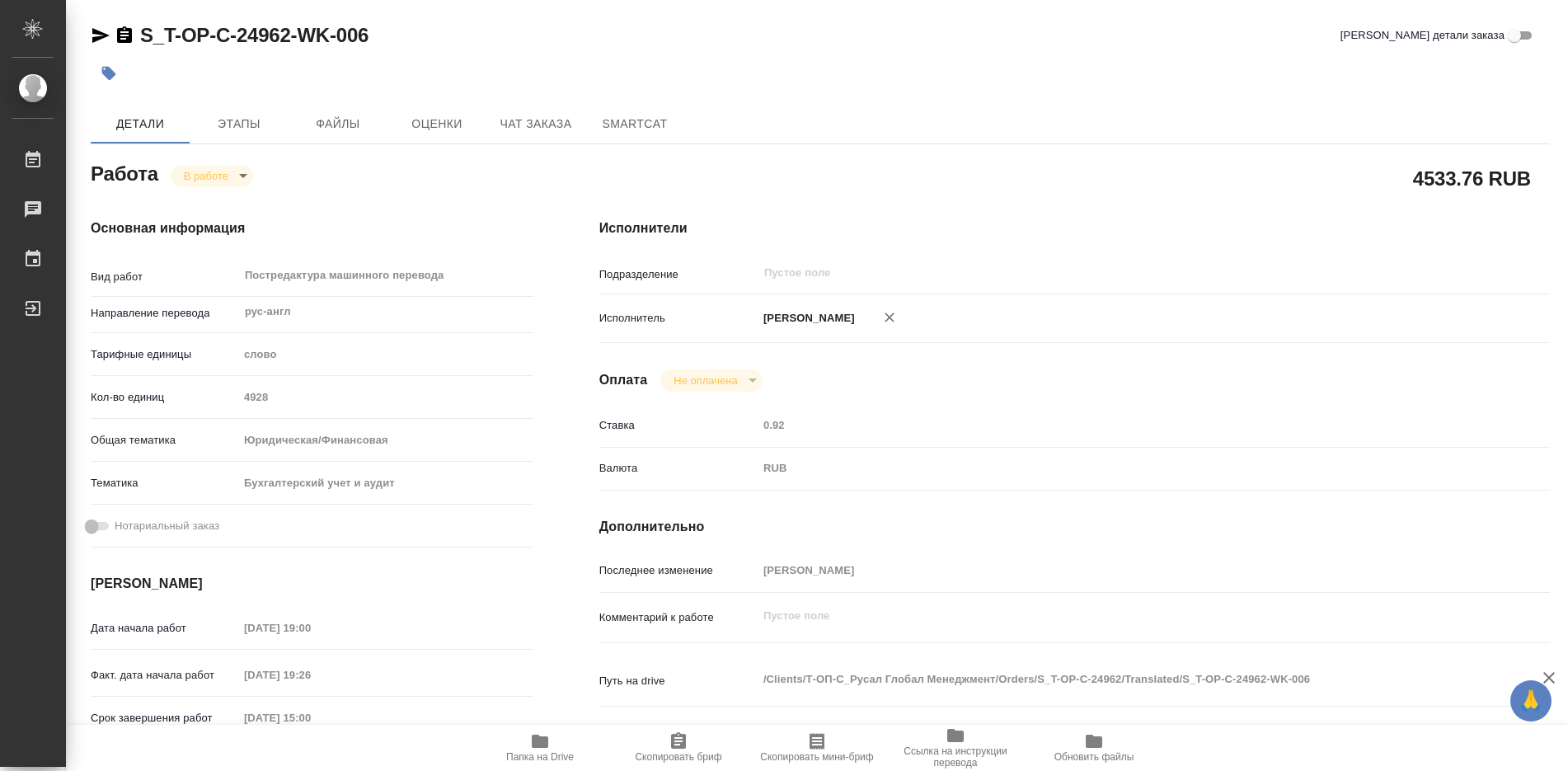
type textarea "x"
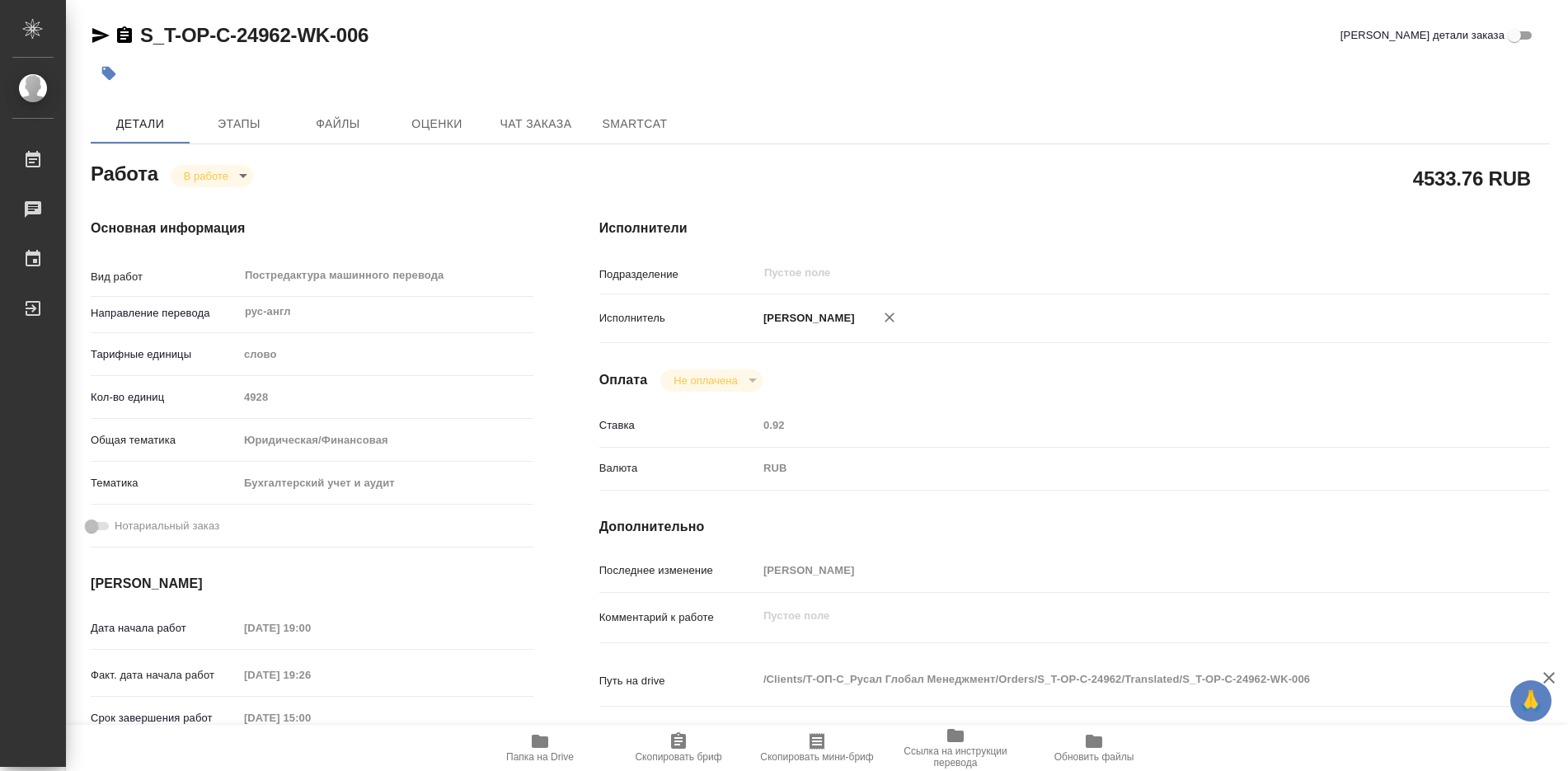
type textarea "x"
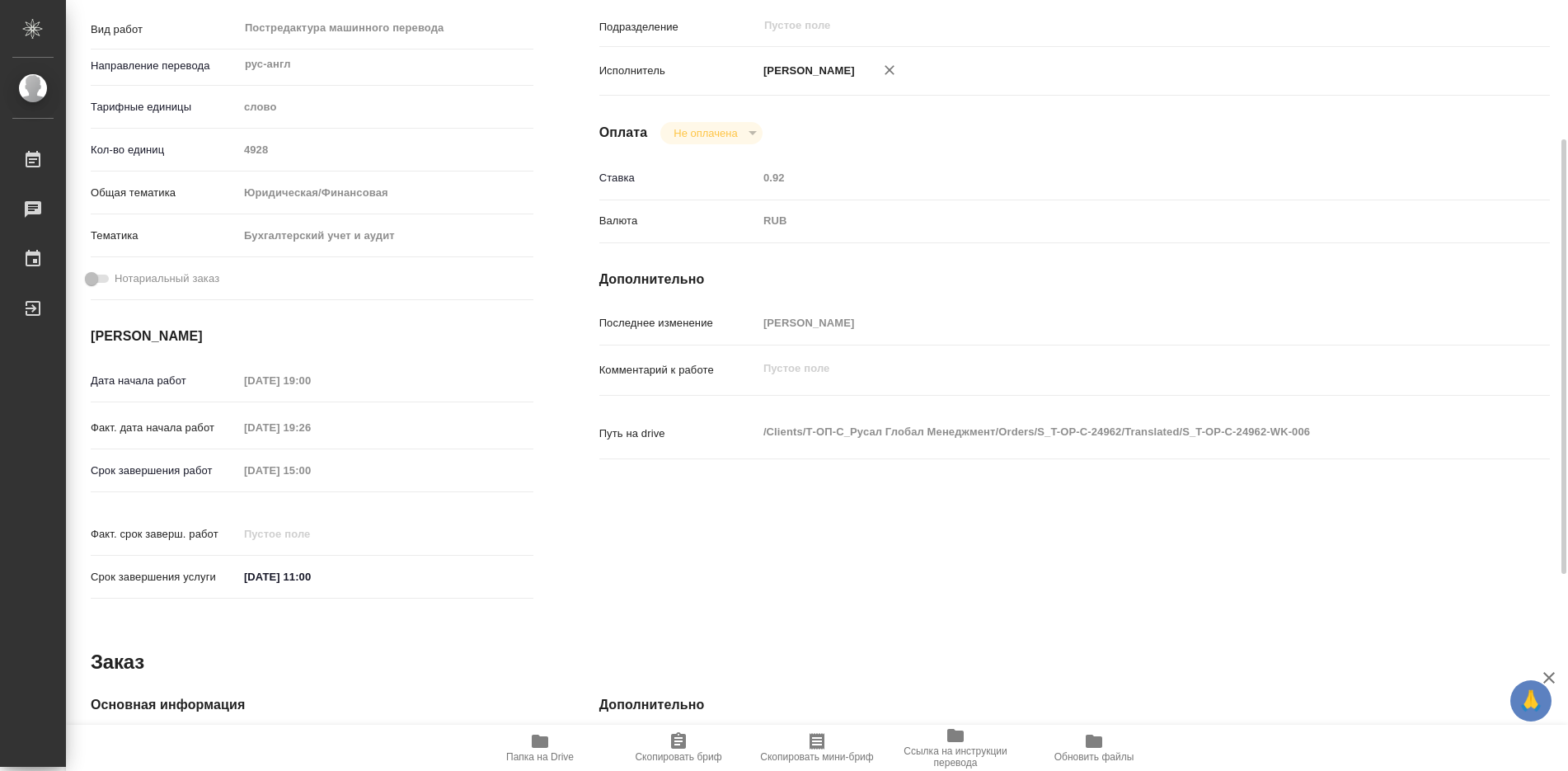
type textarea "x"
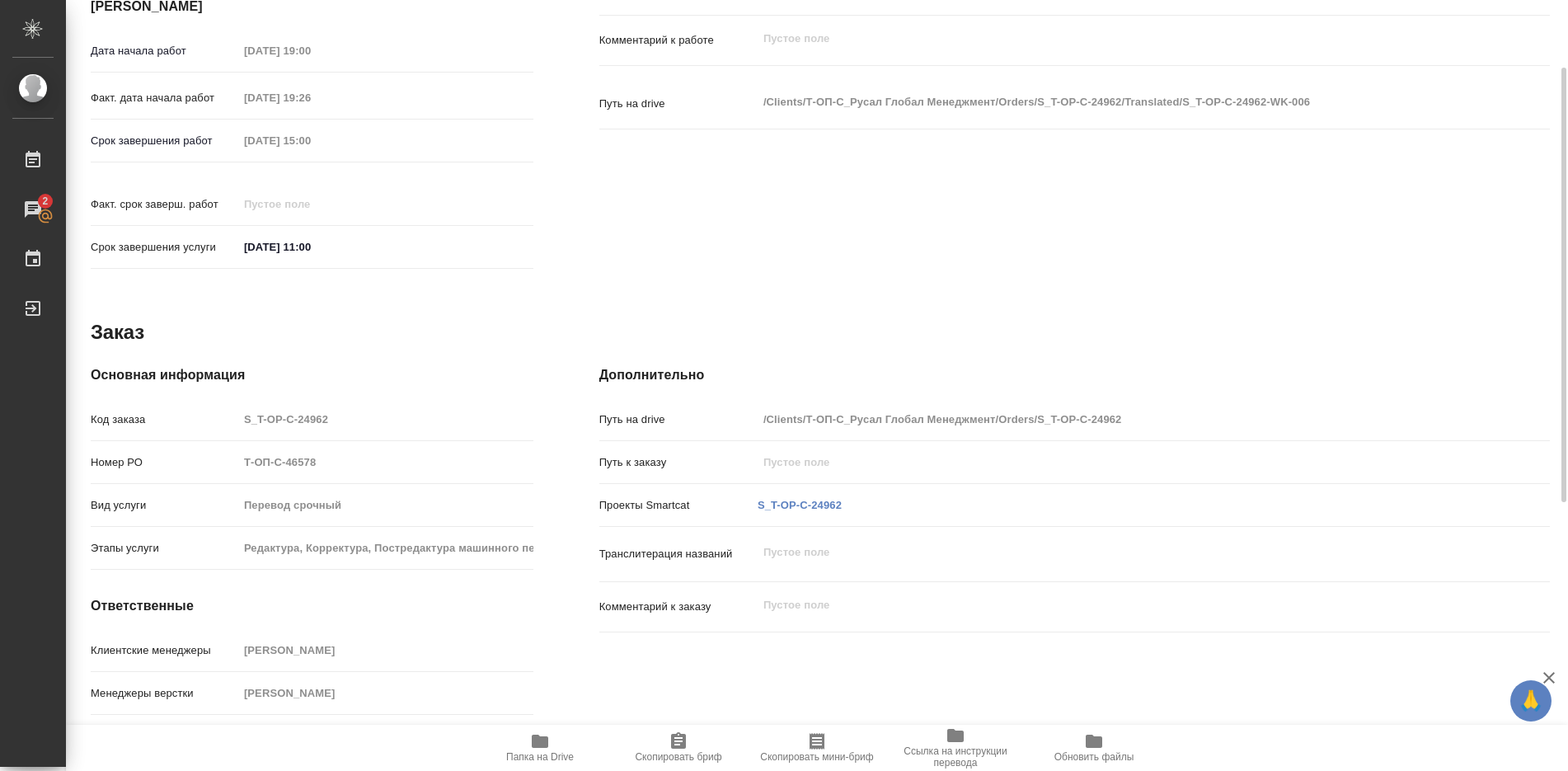
scroll to position [596, 0]
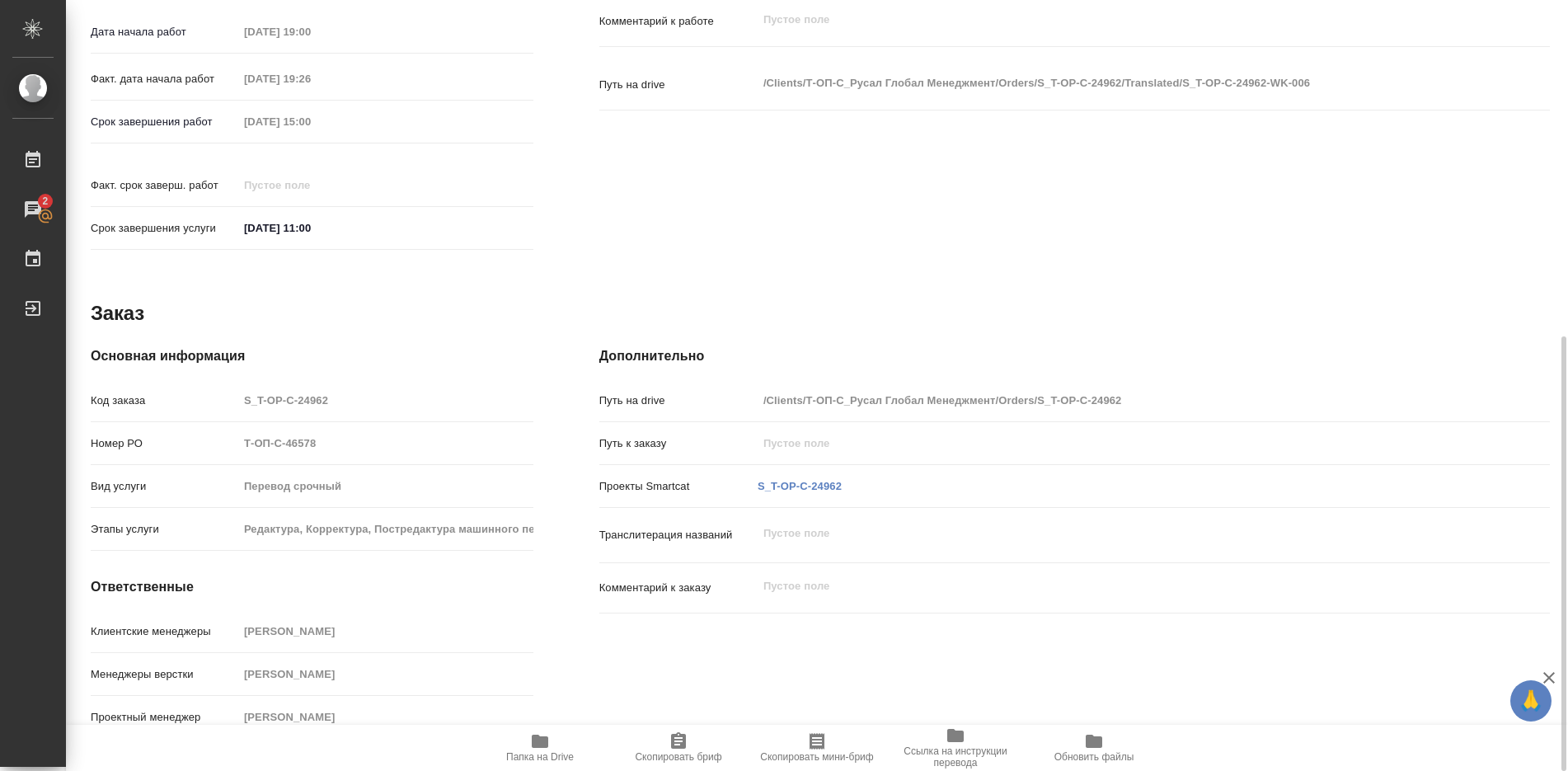
click at [682, 743] on icon "button" at bounding box center [679, 740] width 15 height 16
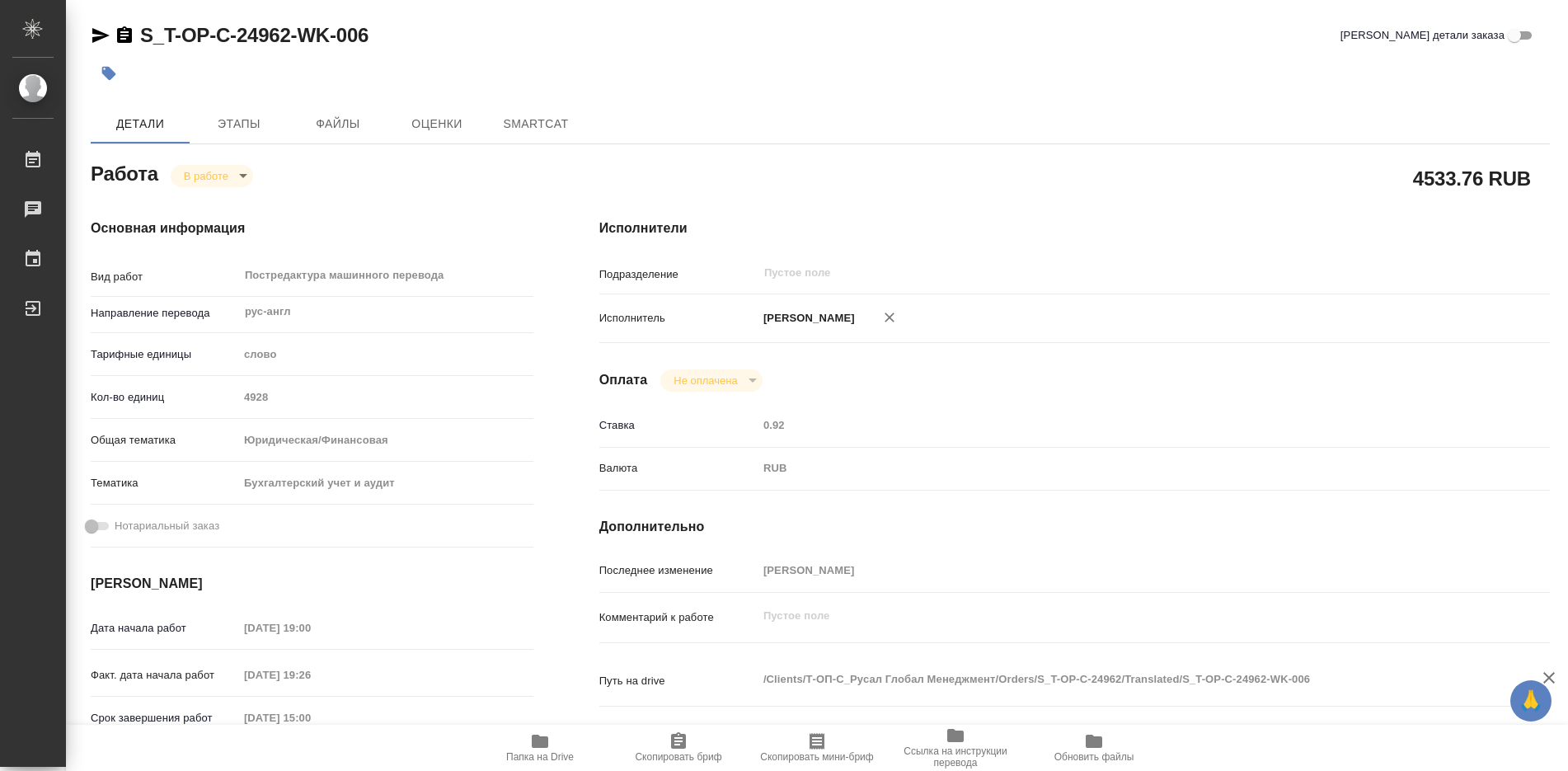
type textarea "x"
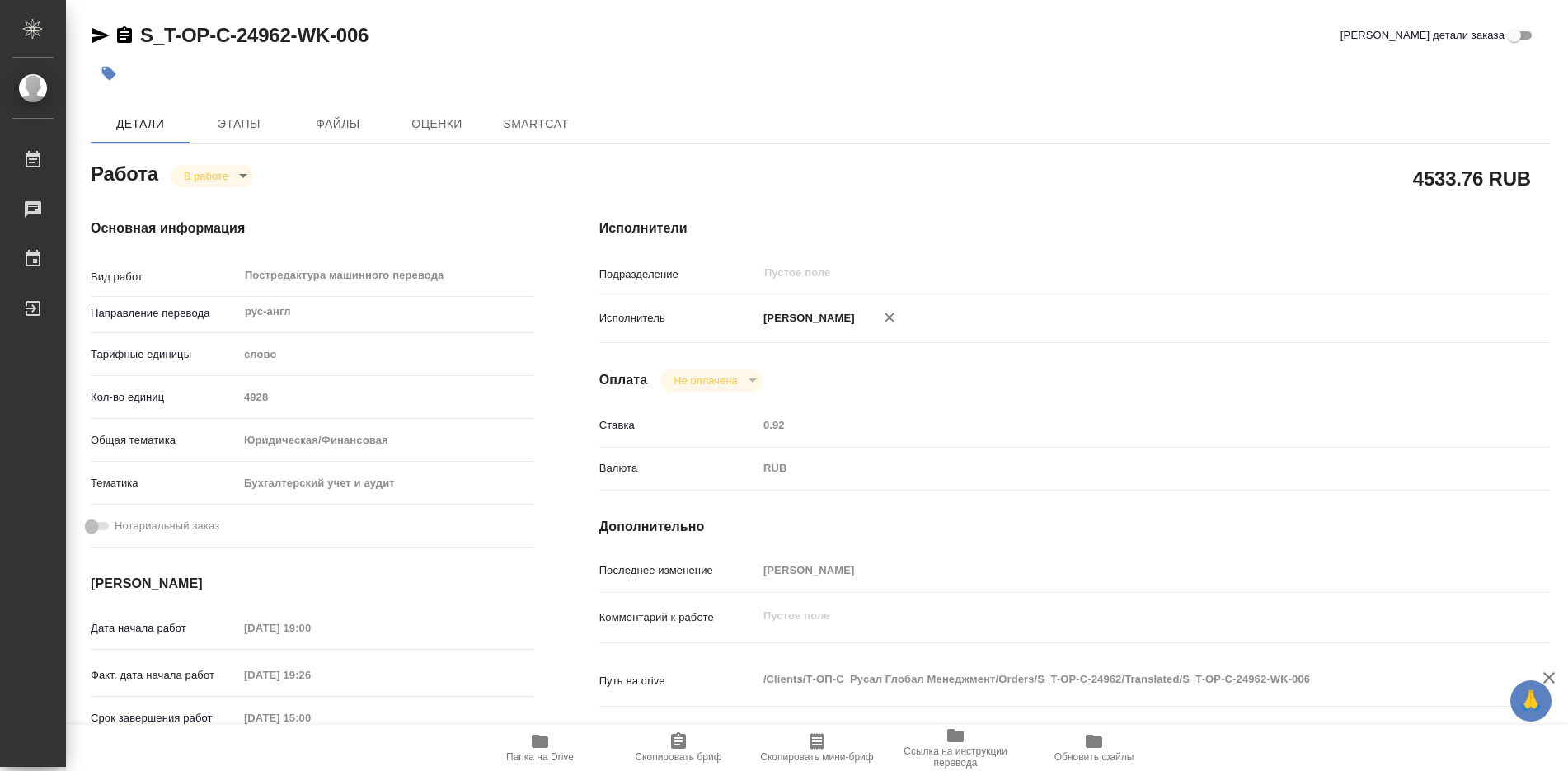
type textarea "x"
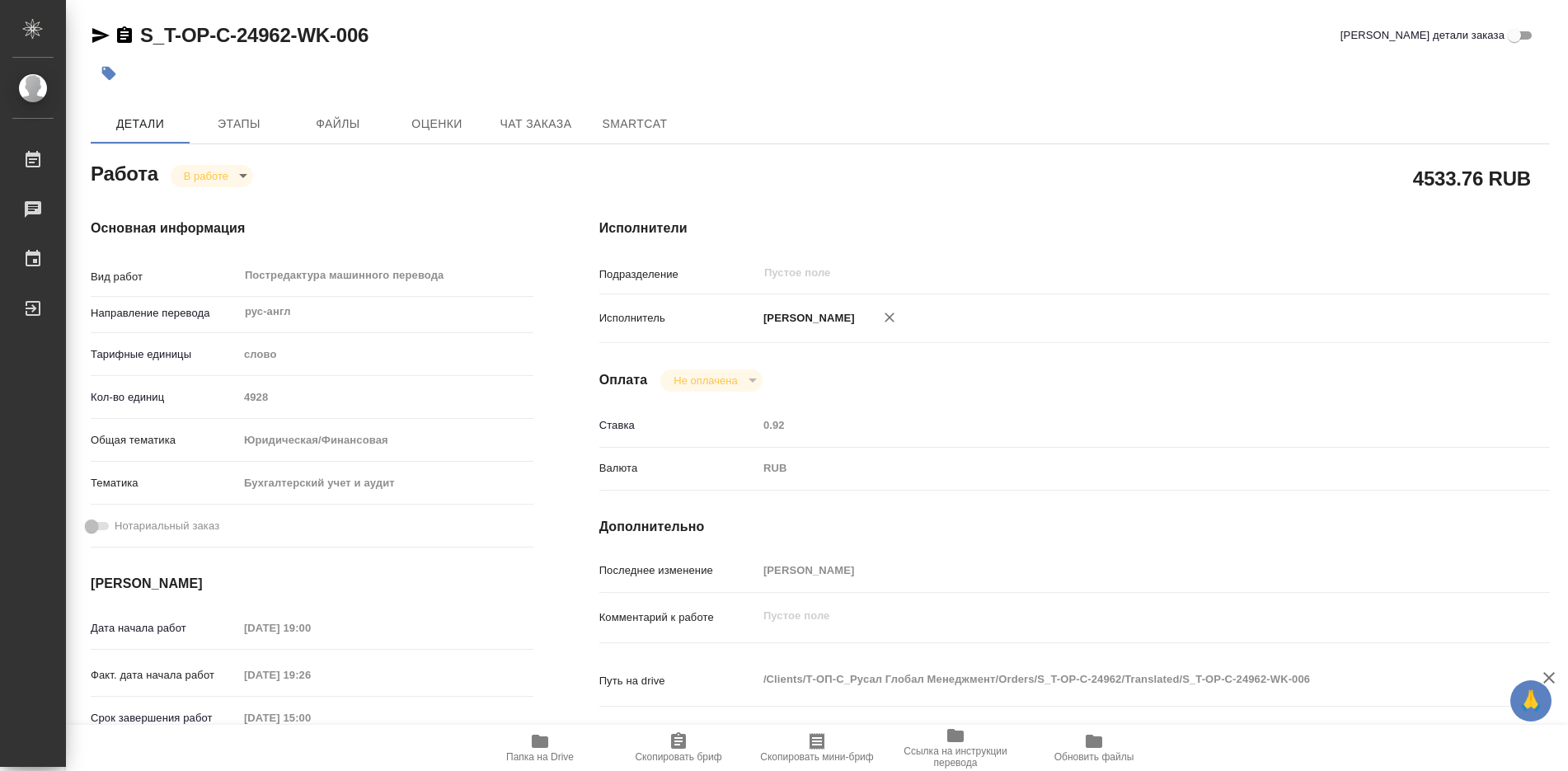
type textarea "x"
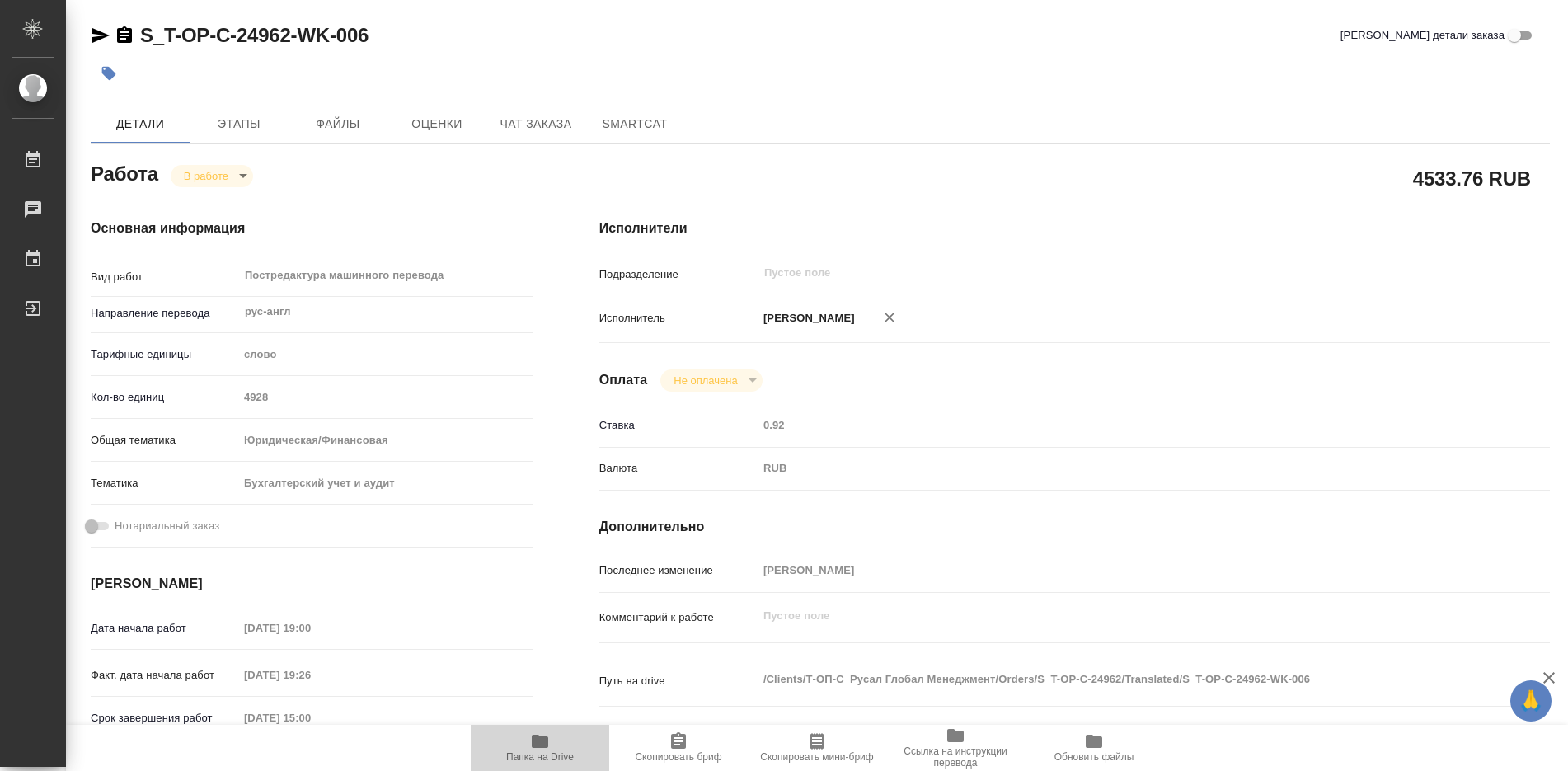
click at [547, 738] on icon "button" at bounding box center [539, 742] width 16 height 13
type textarea "x"
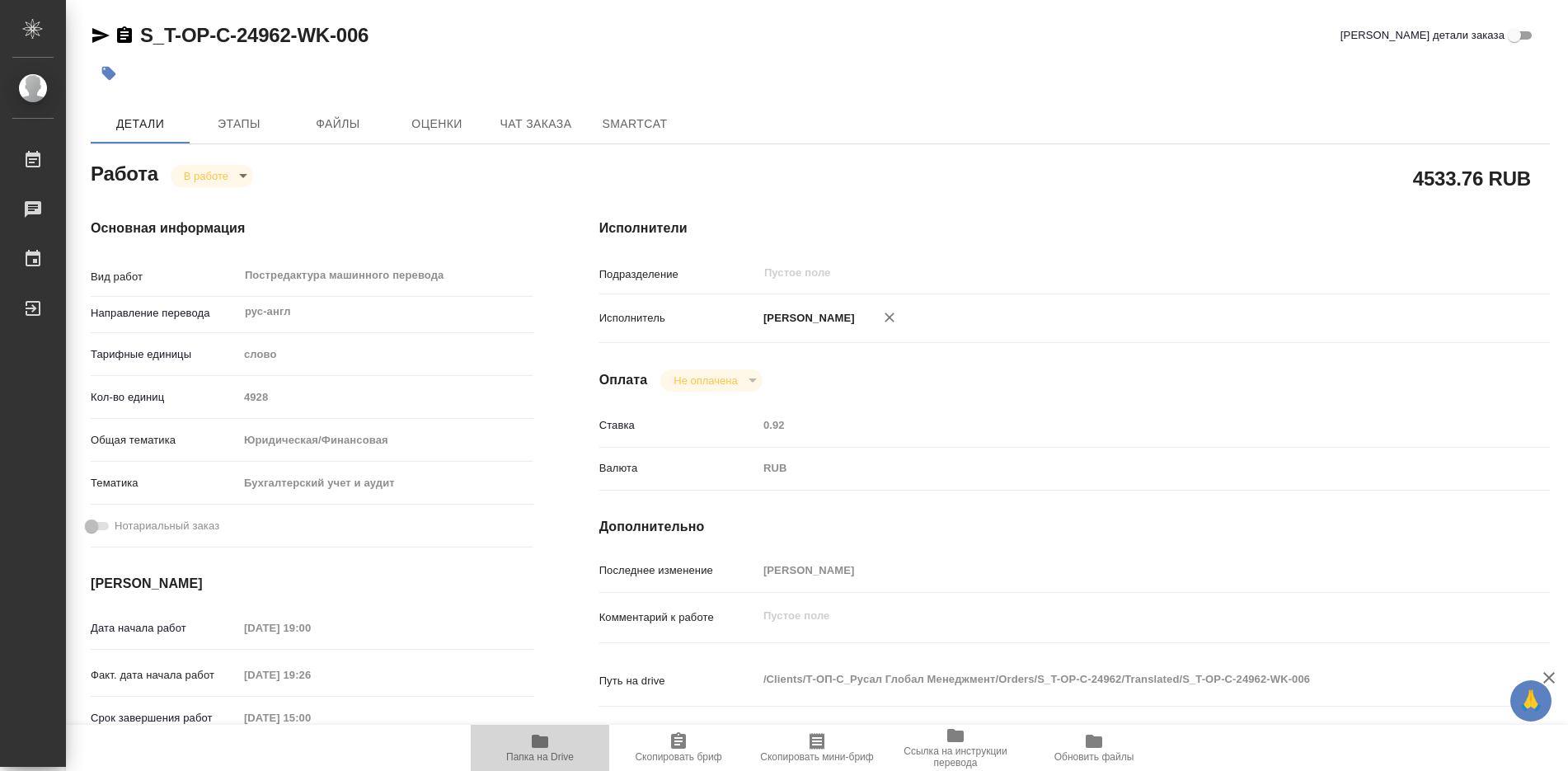
type textarea "x"
click at [546, 738] on icon "button" at bounding box center [539, 742] width 16 height 13
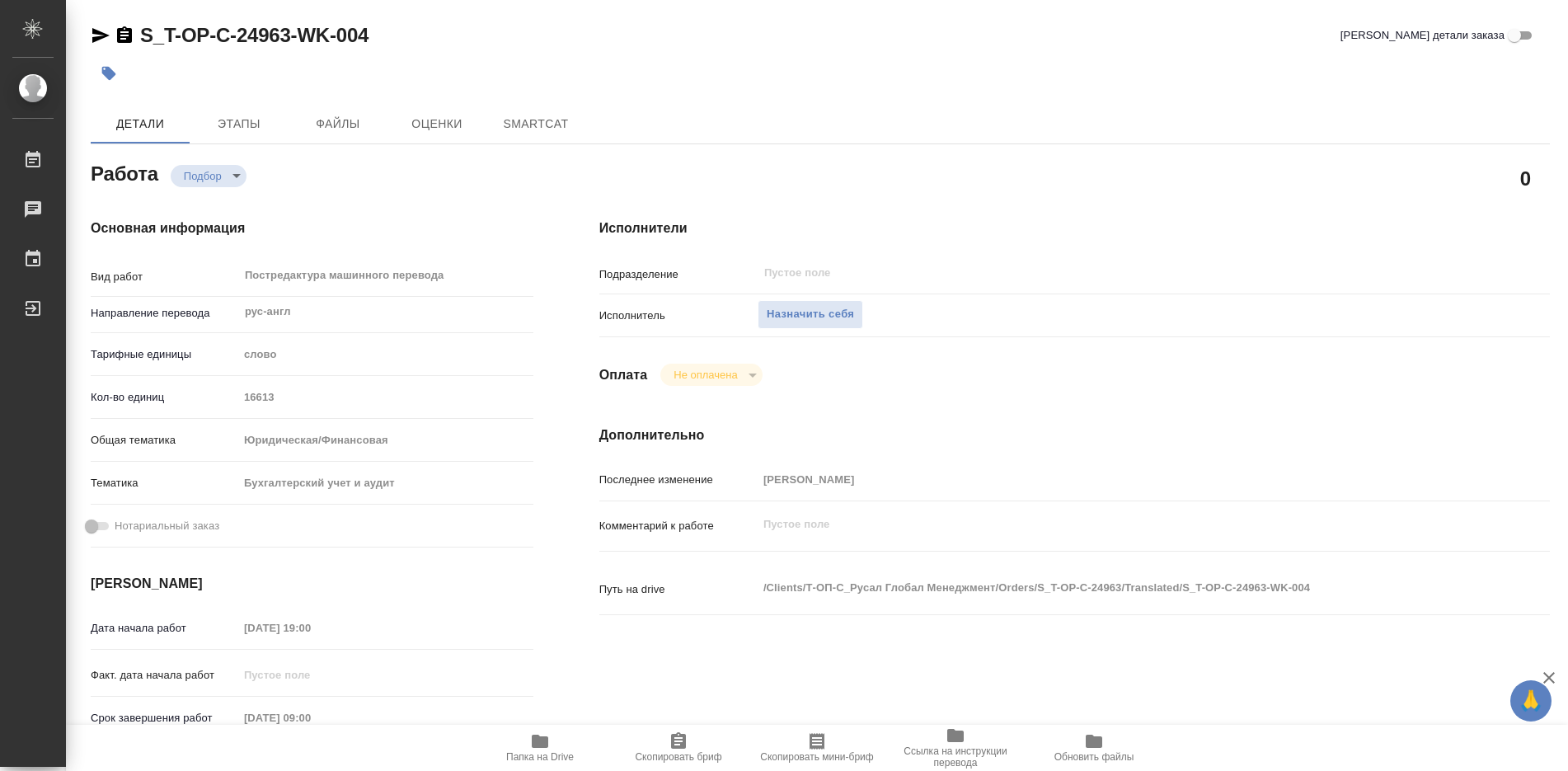
type textarea "x"
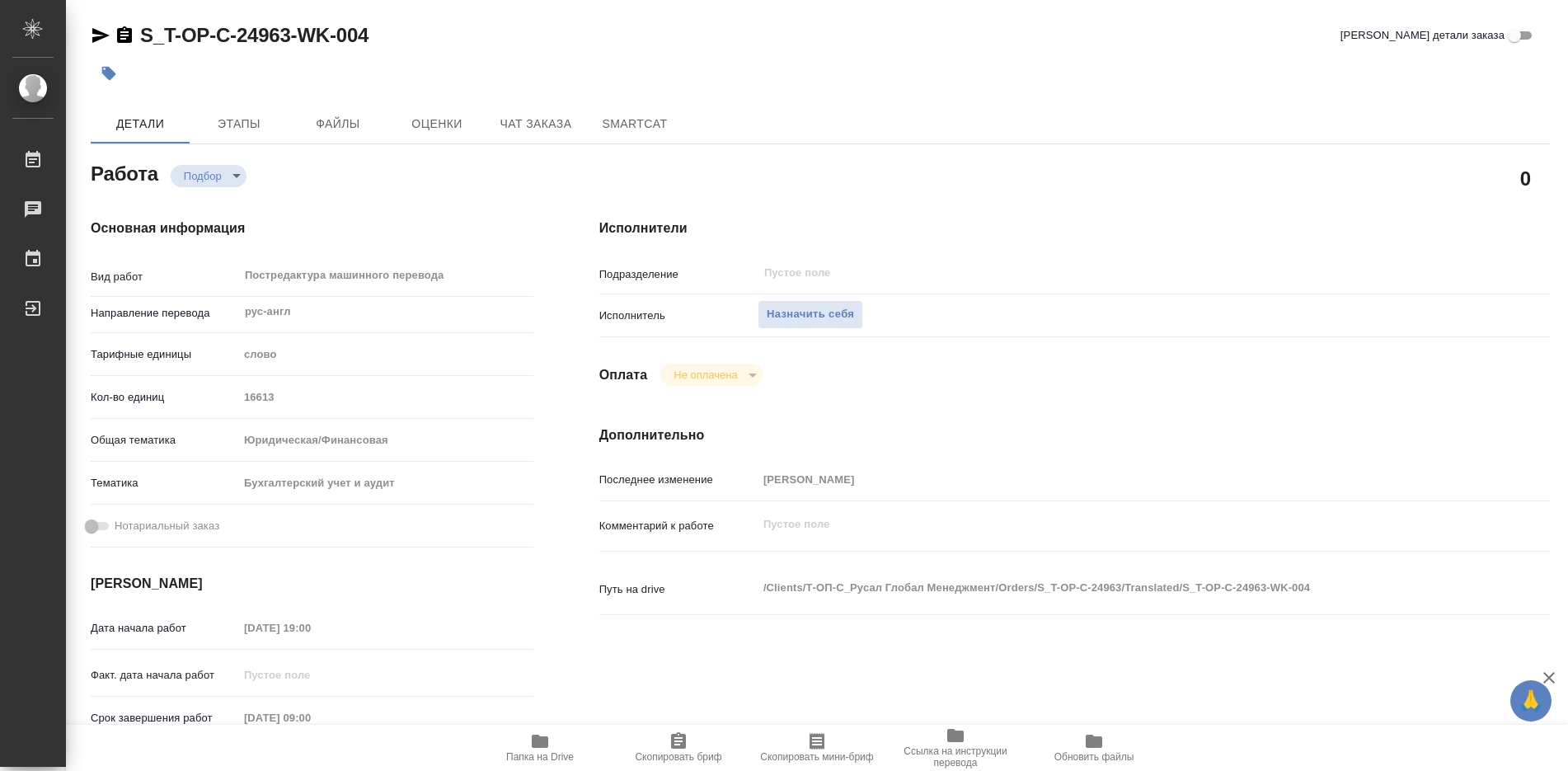
type textarea "x"
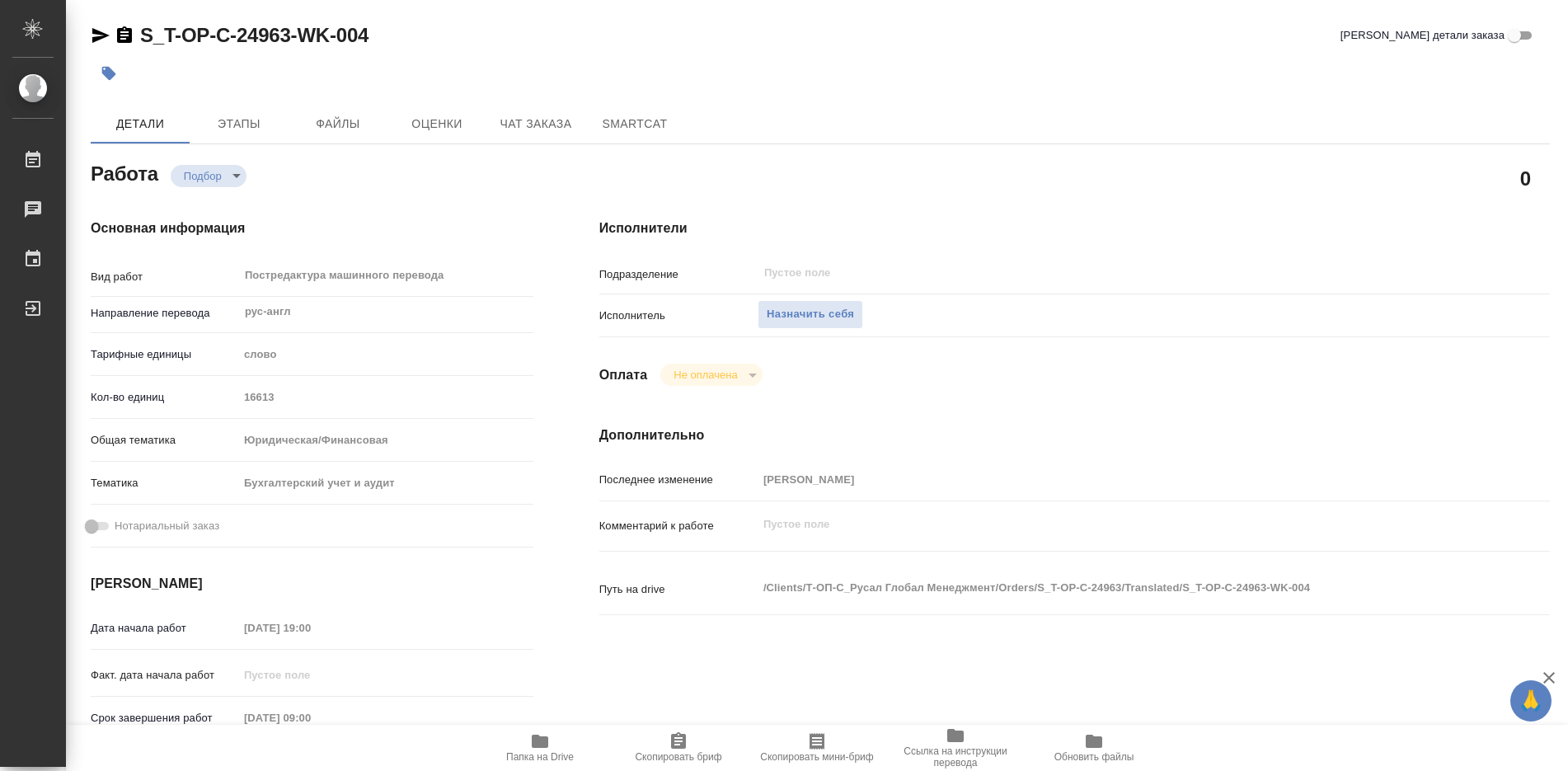
type textarea "x"
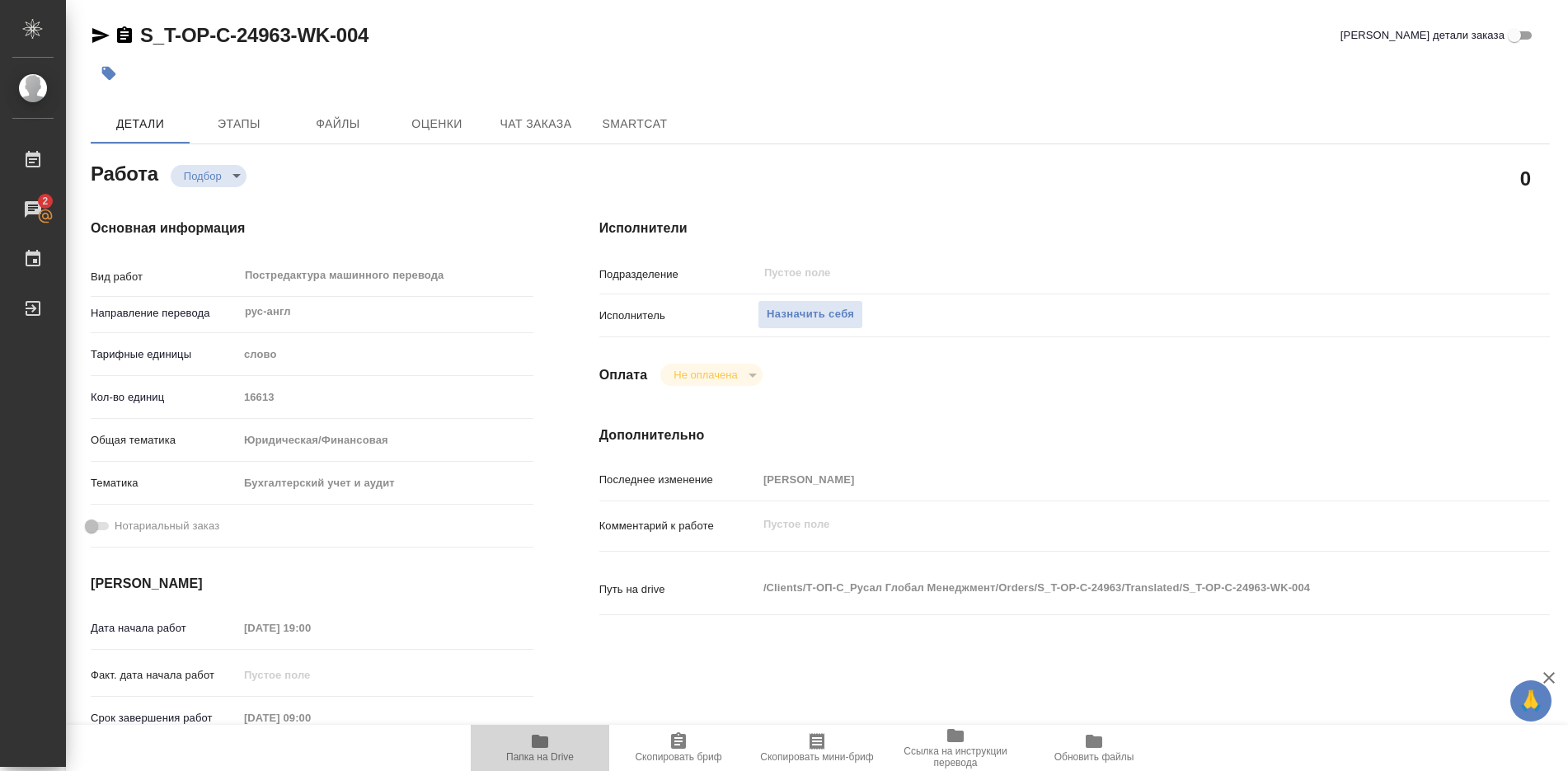
click at [534, 744] on icon "button" at bounding box center [539, 742] width 16 height 13
type textarea "x"
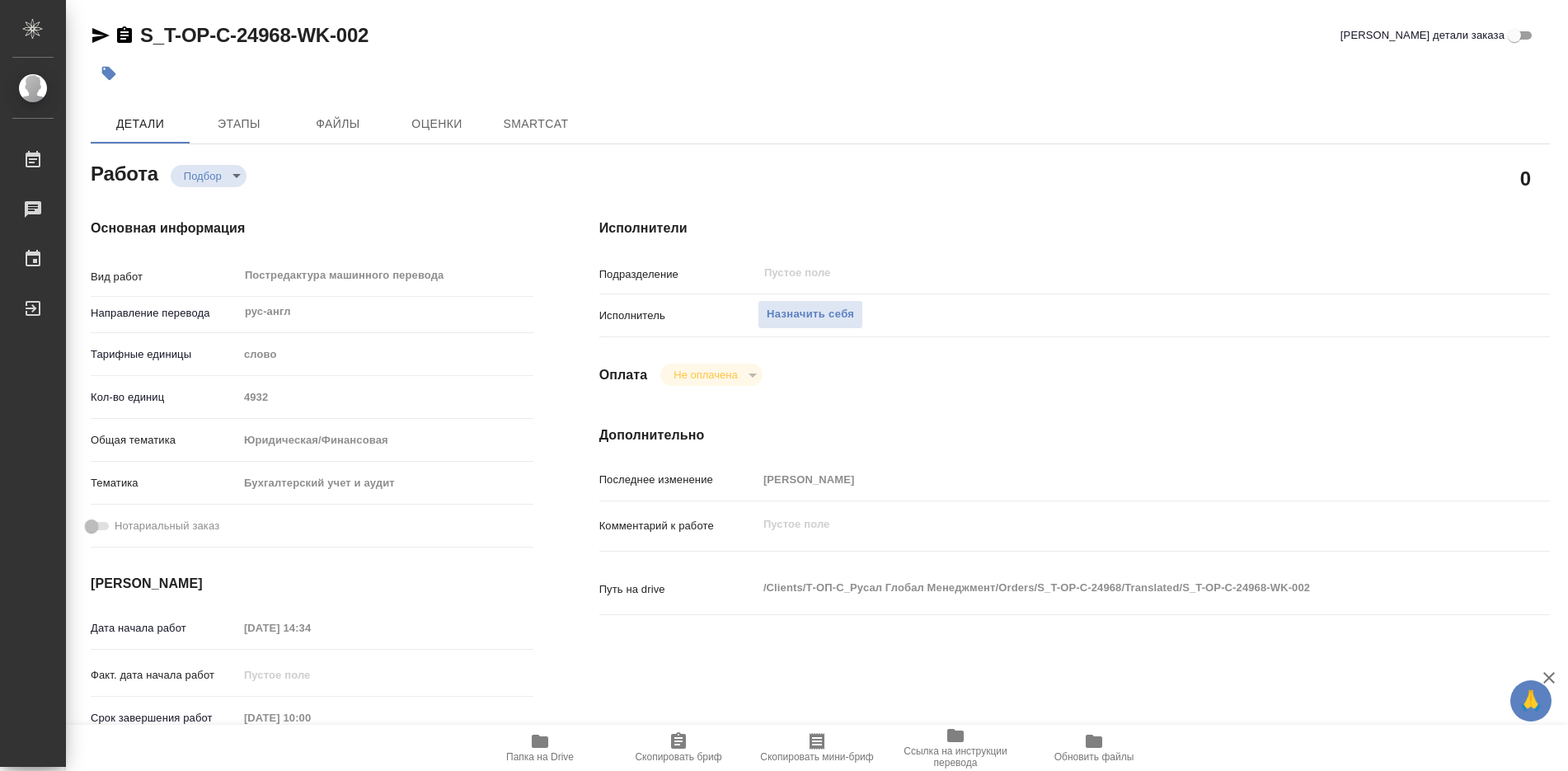
type textarea "x"
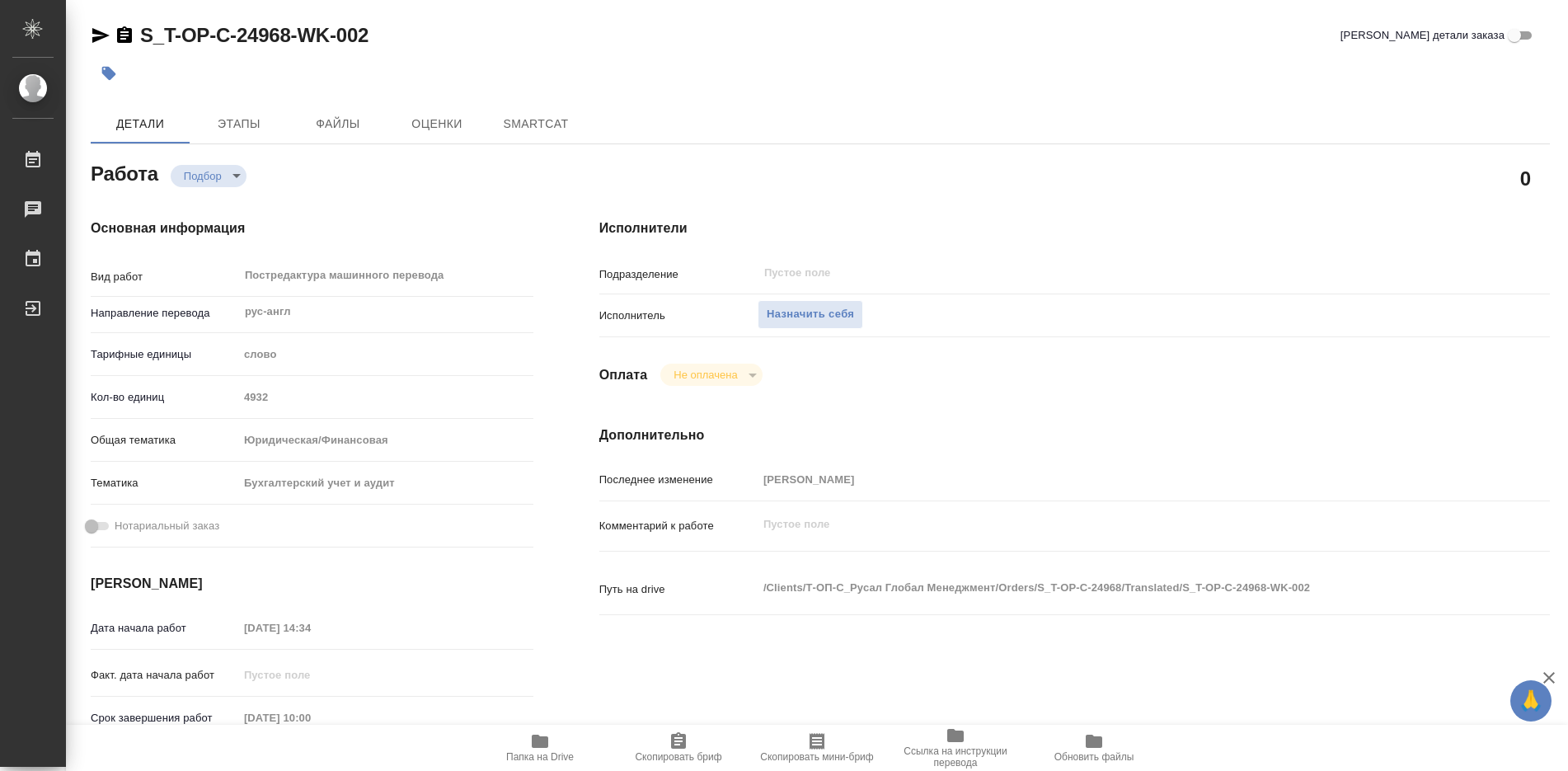
type textarea "x"
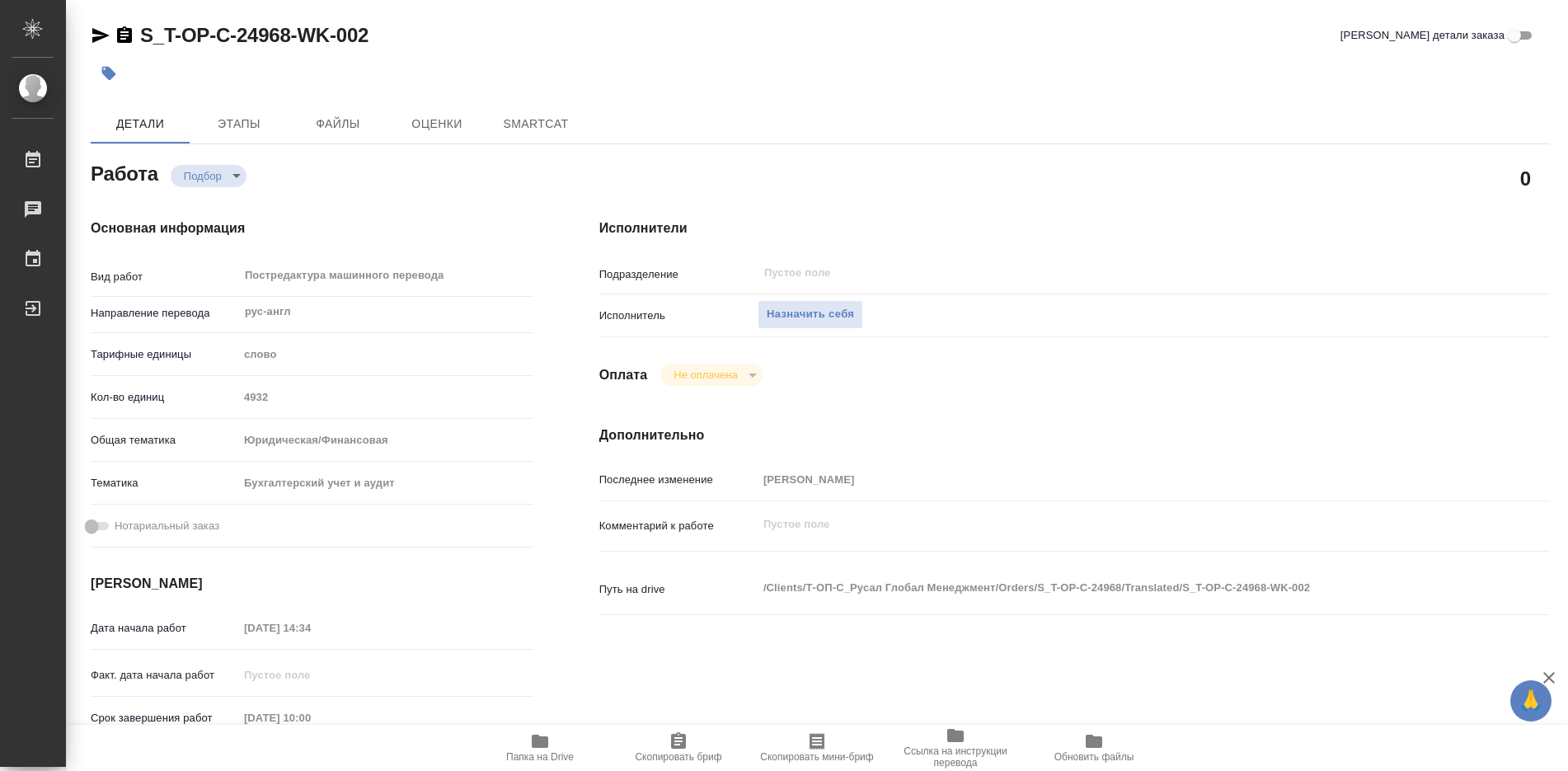
type textarea "x"
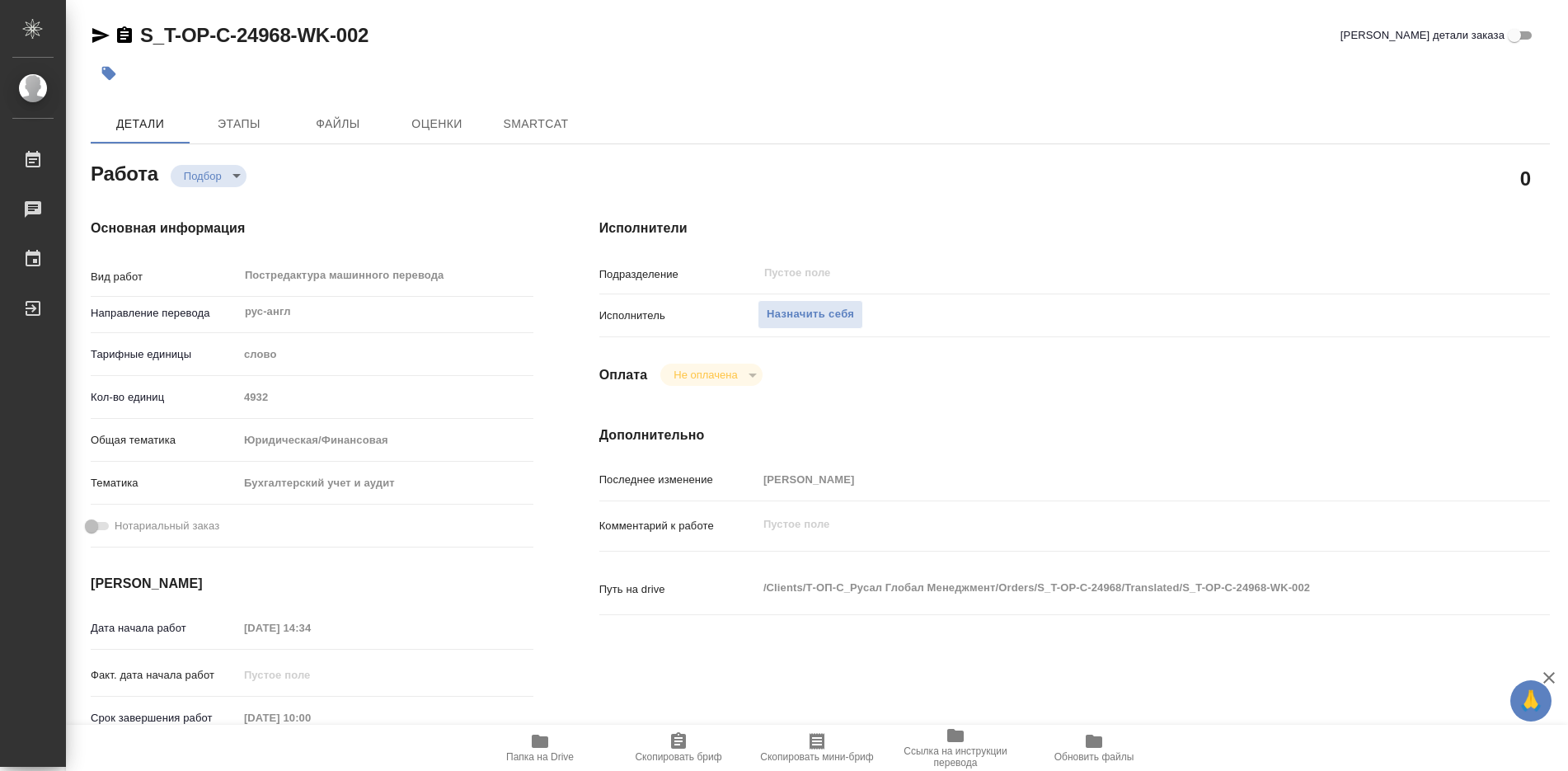
type textarea "x"
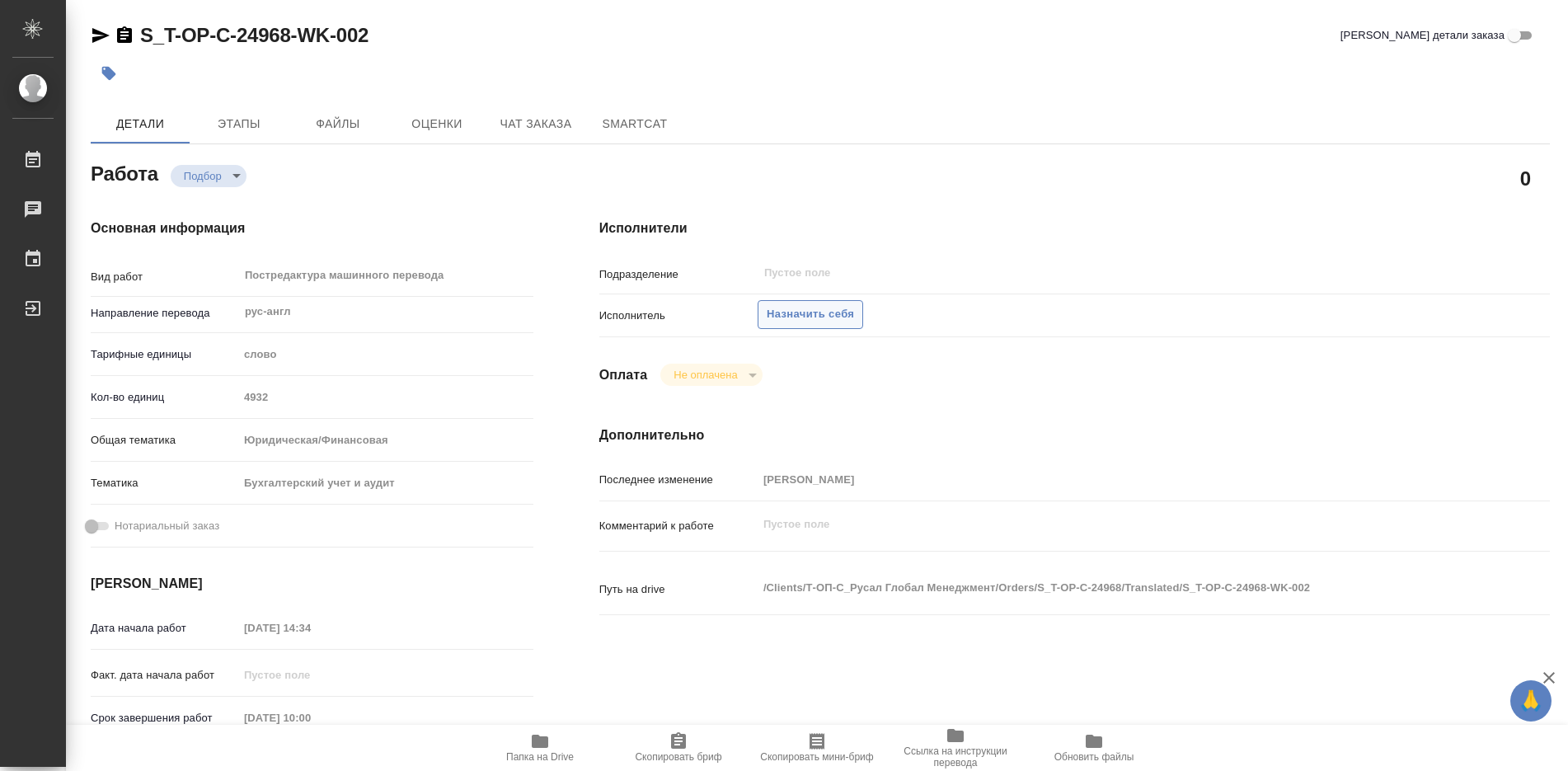
type textarea "x"
click at [813, 316] on span "Назначить себя" at bounding box center [811, 314] width 87 height 19
type textarea "x"
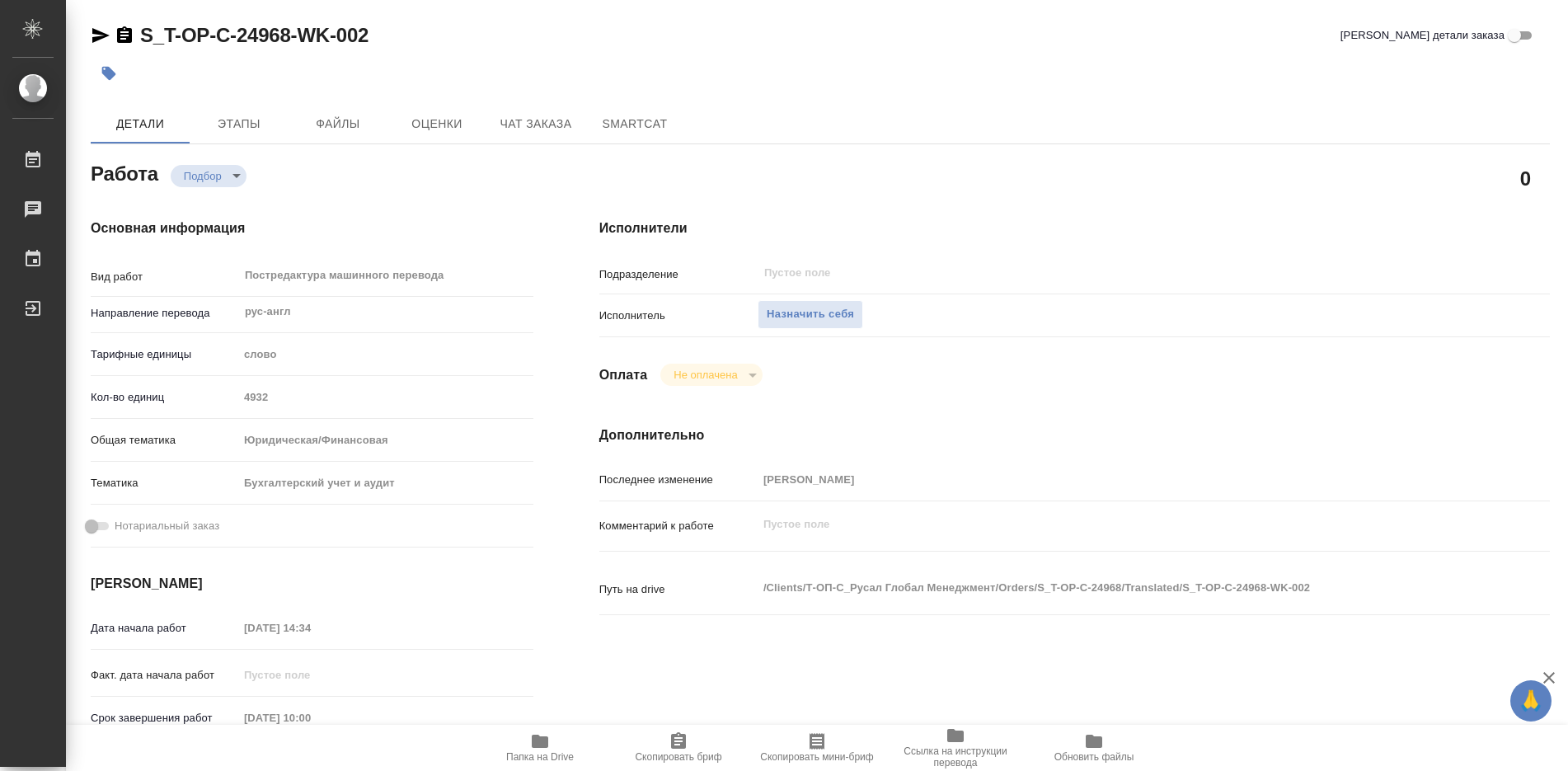
type textarea "x"
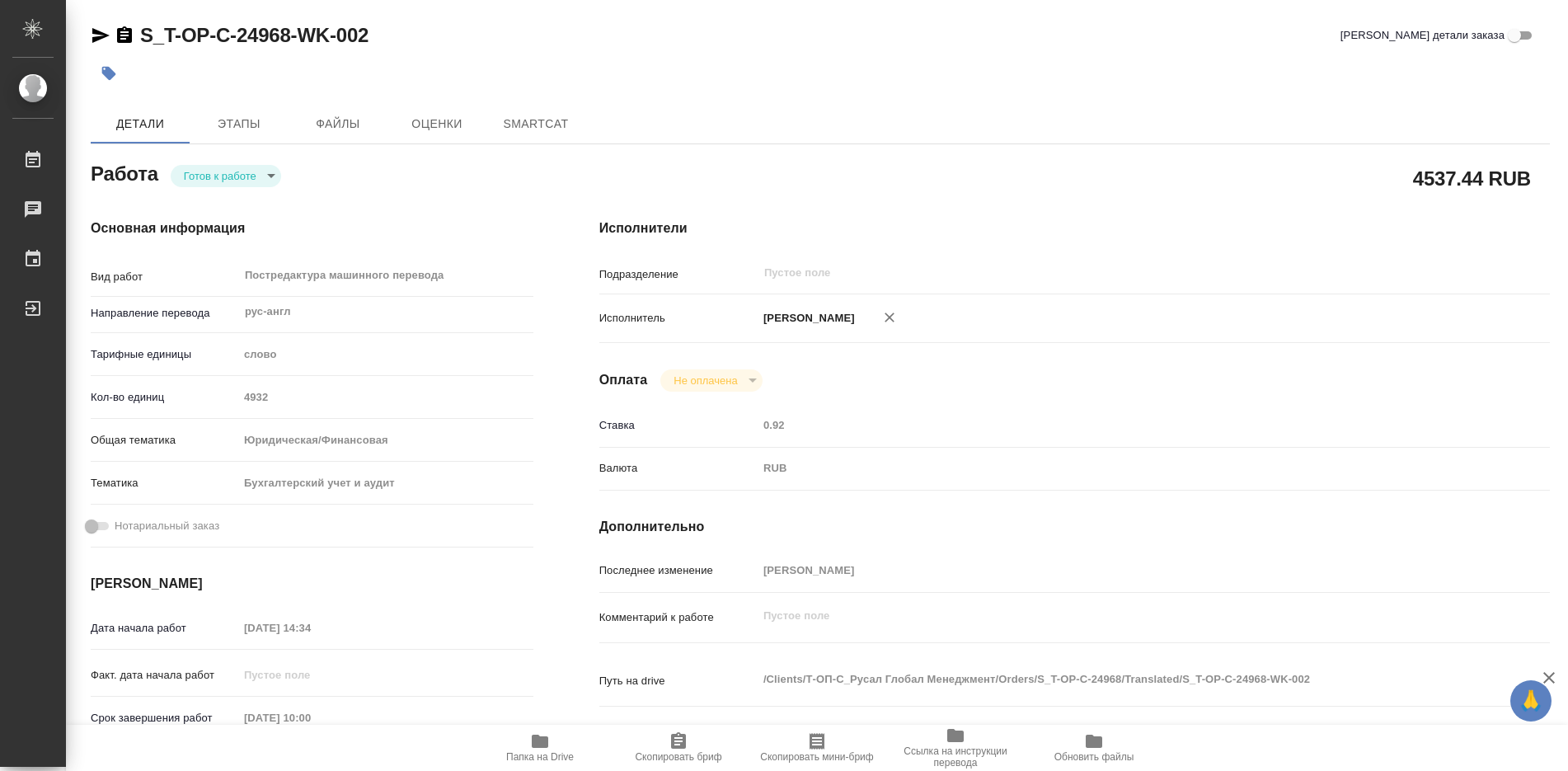
type textarea "x"
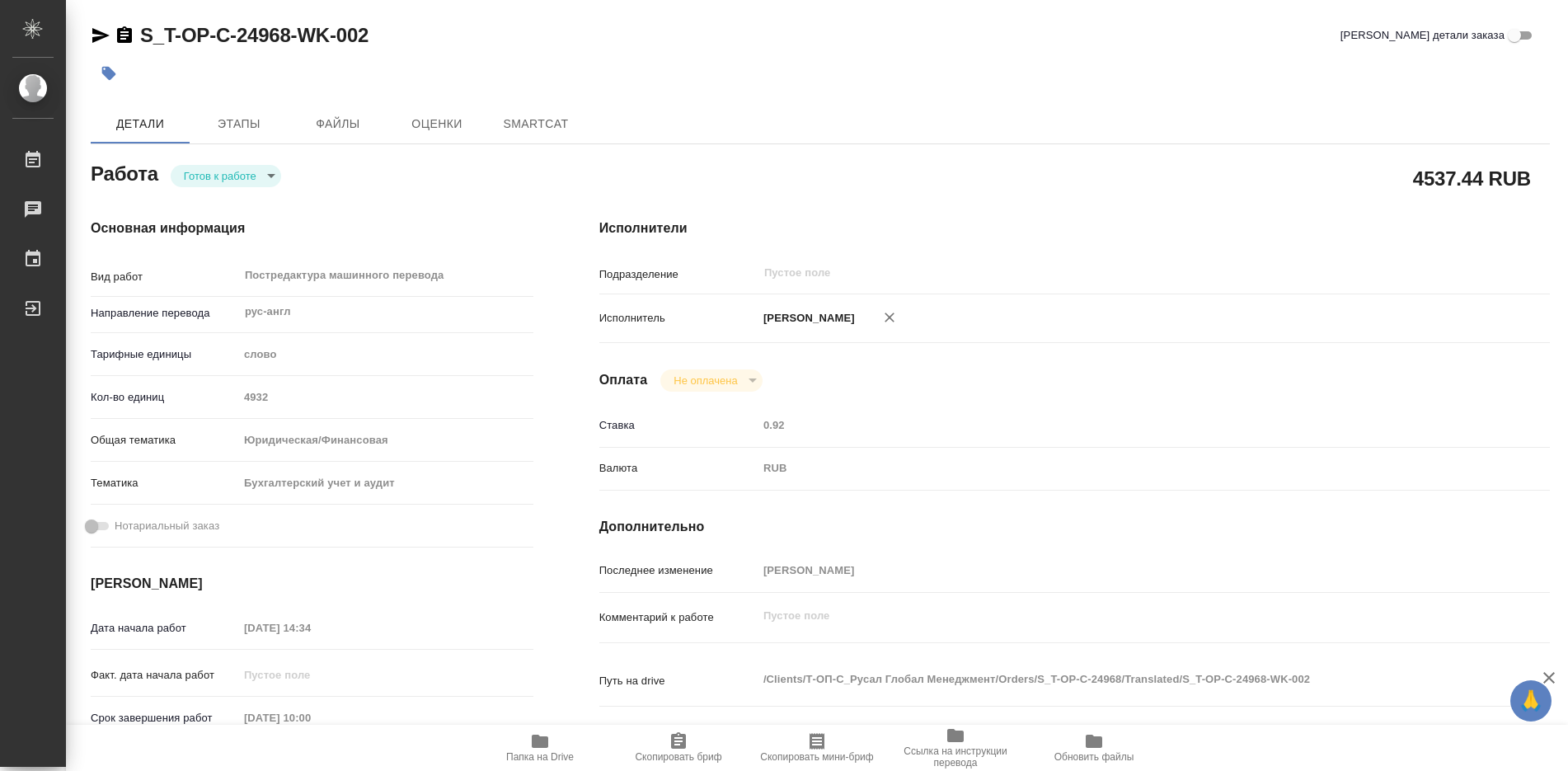
type textarea "x"
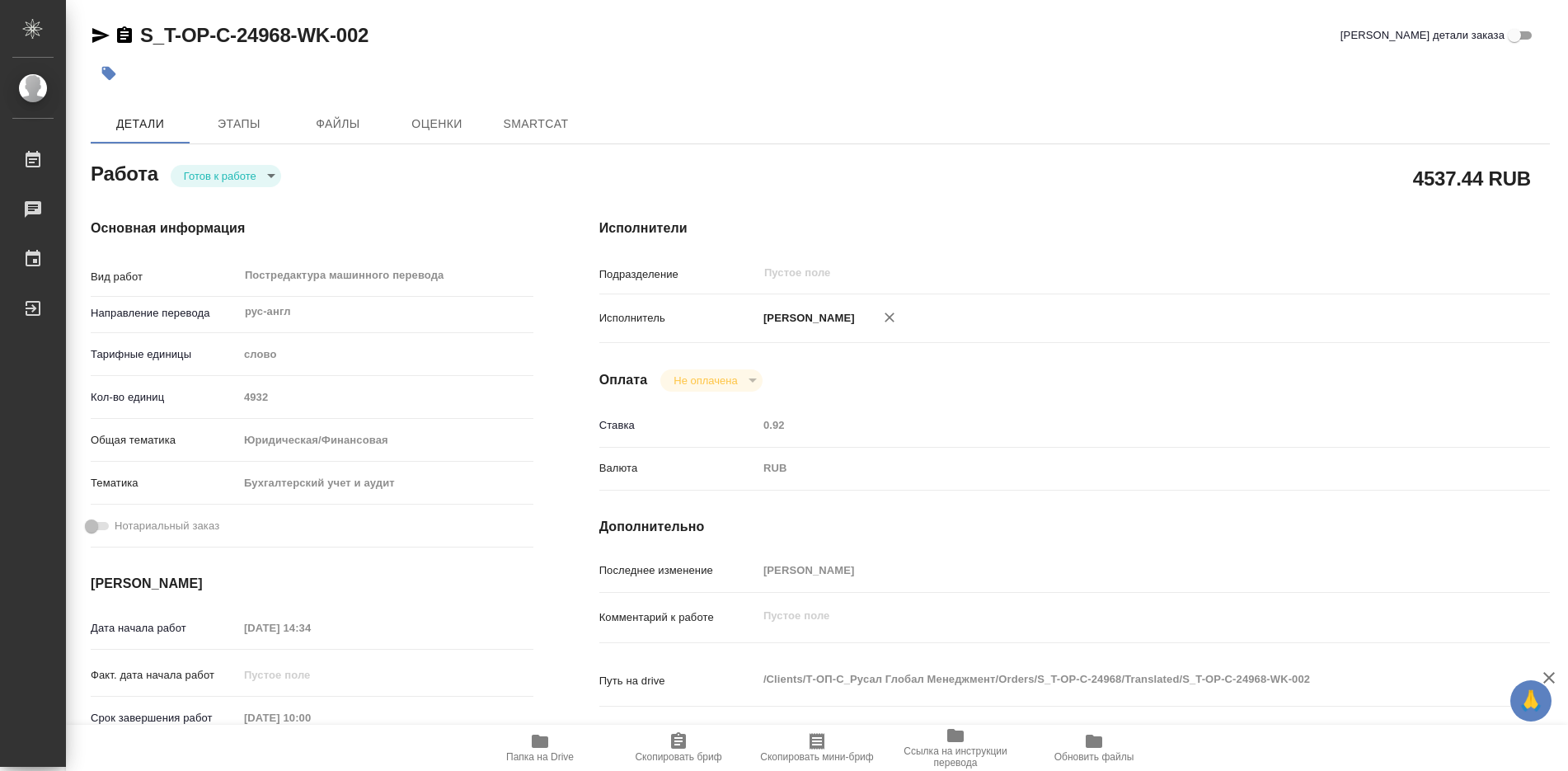
type textarea "x"
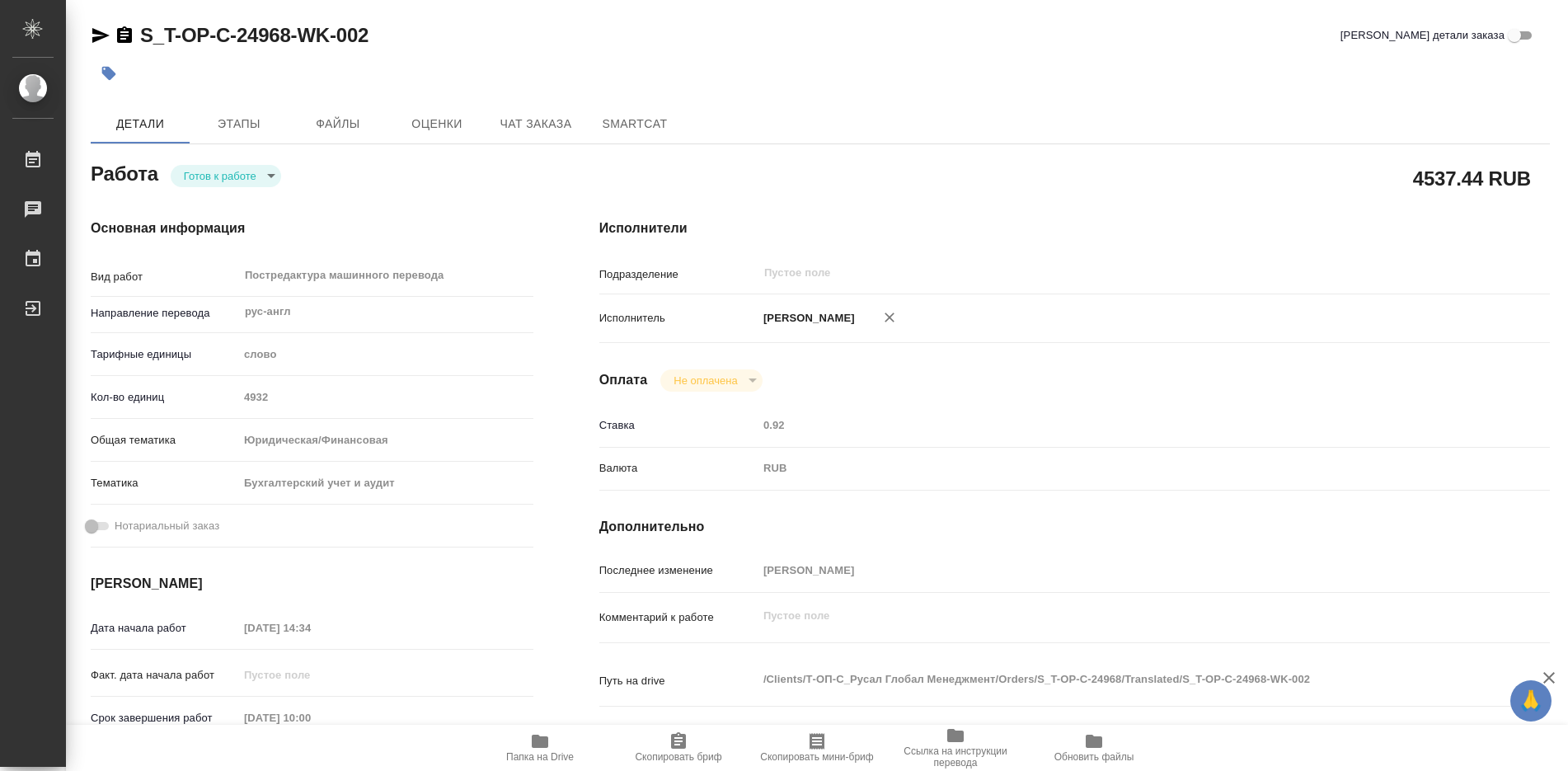
type textarea "x"
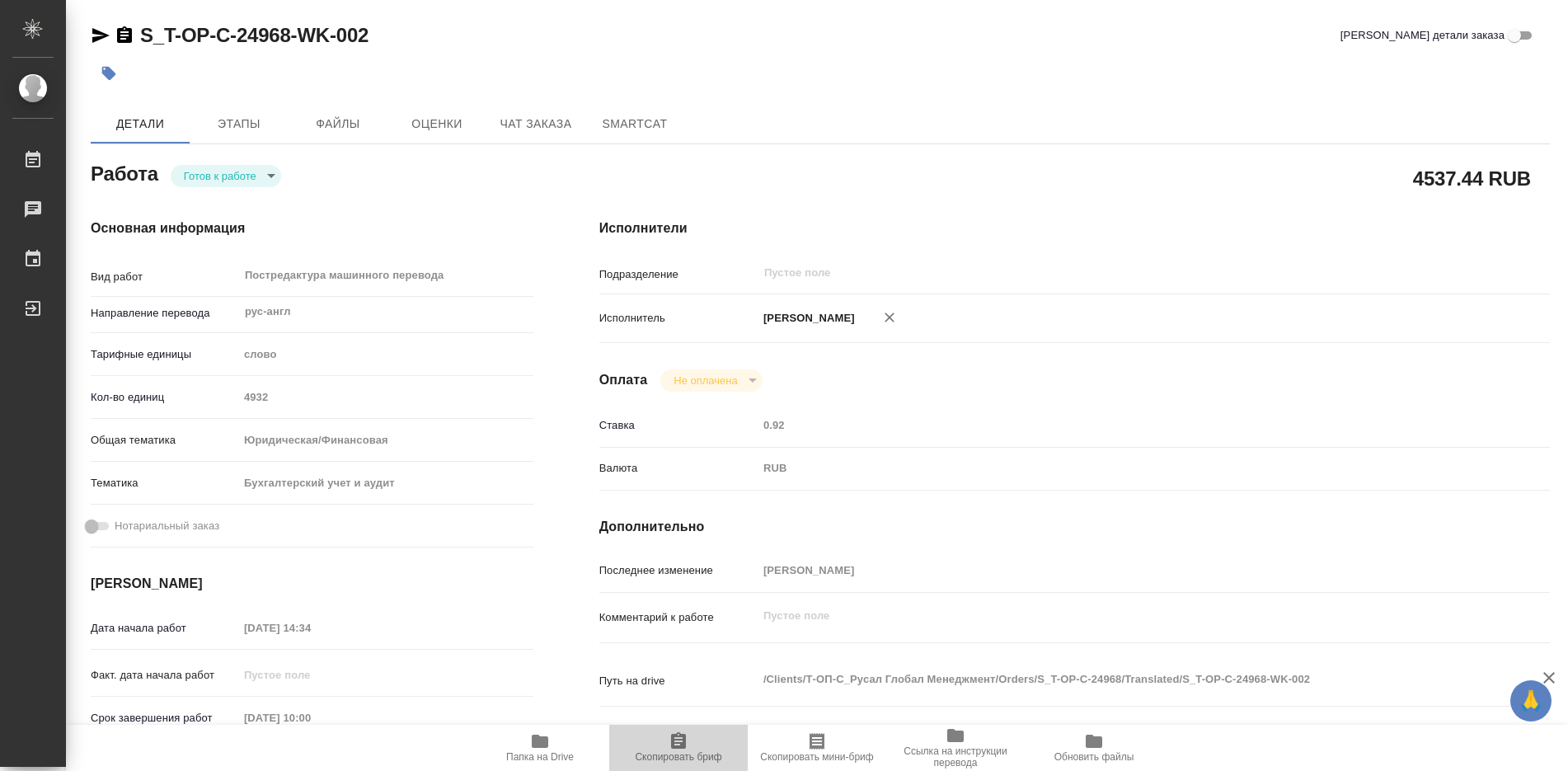
click at [680, 744] on icon "button" at bounding box center [679, 740] width 15 height 16
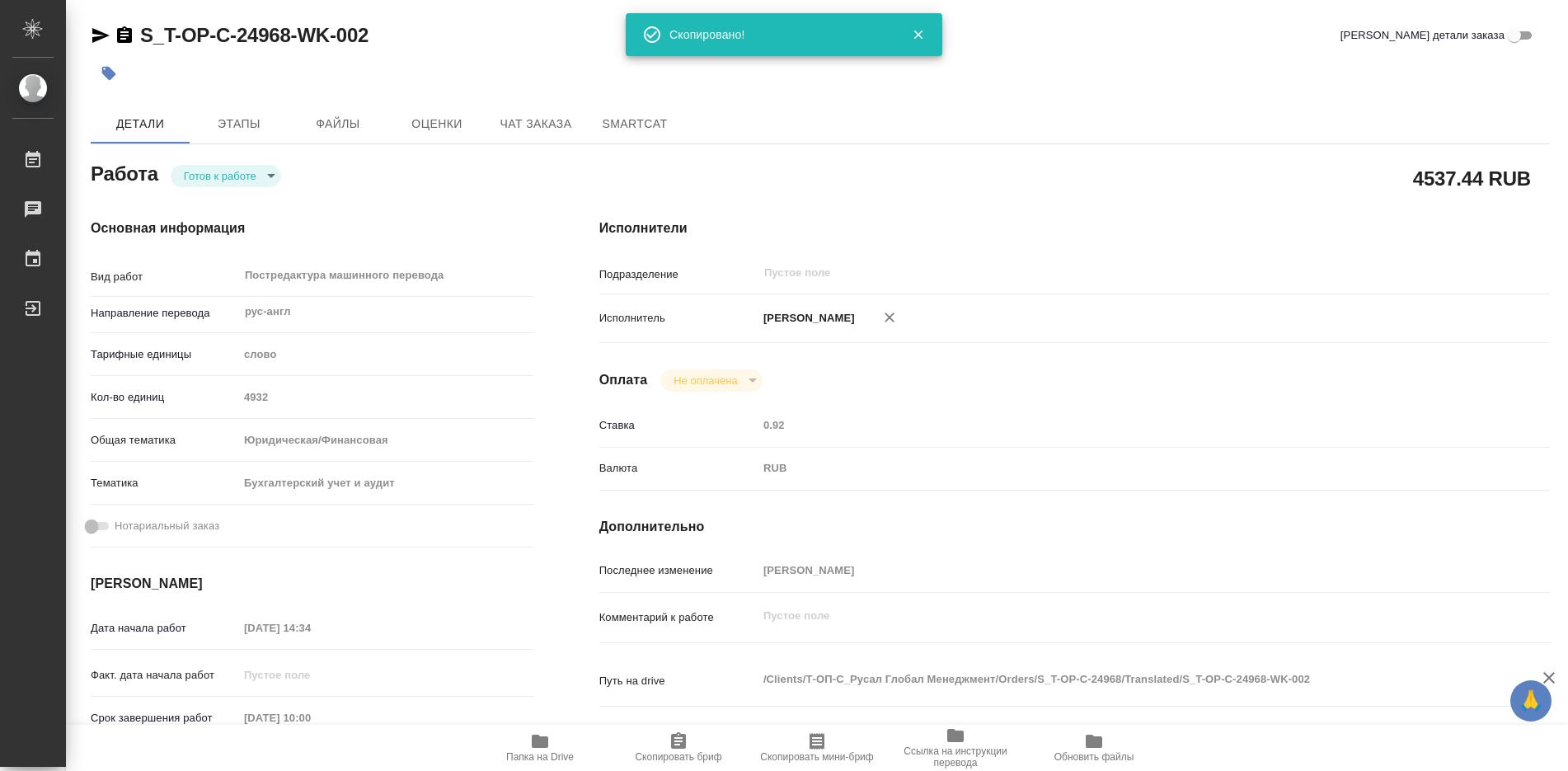
type textarea "x"
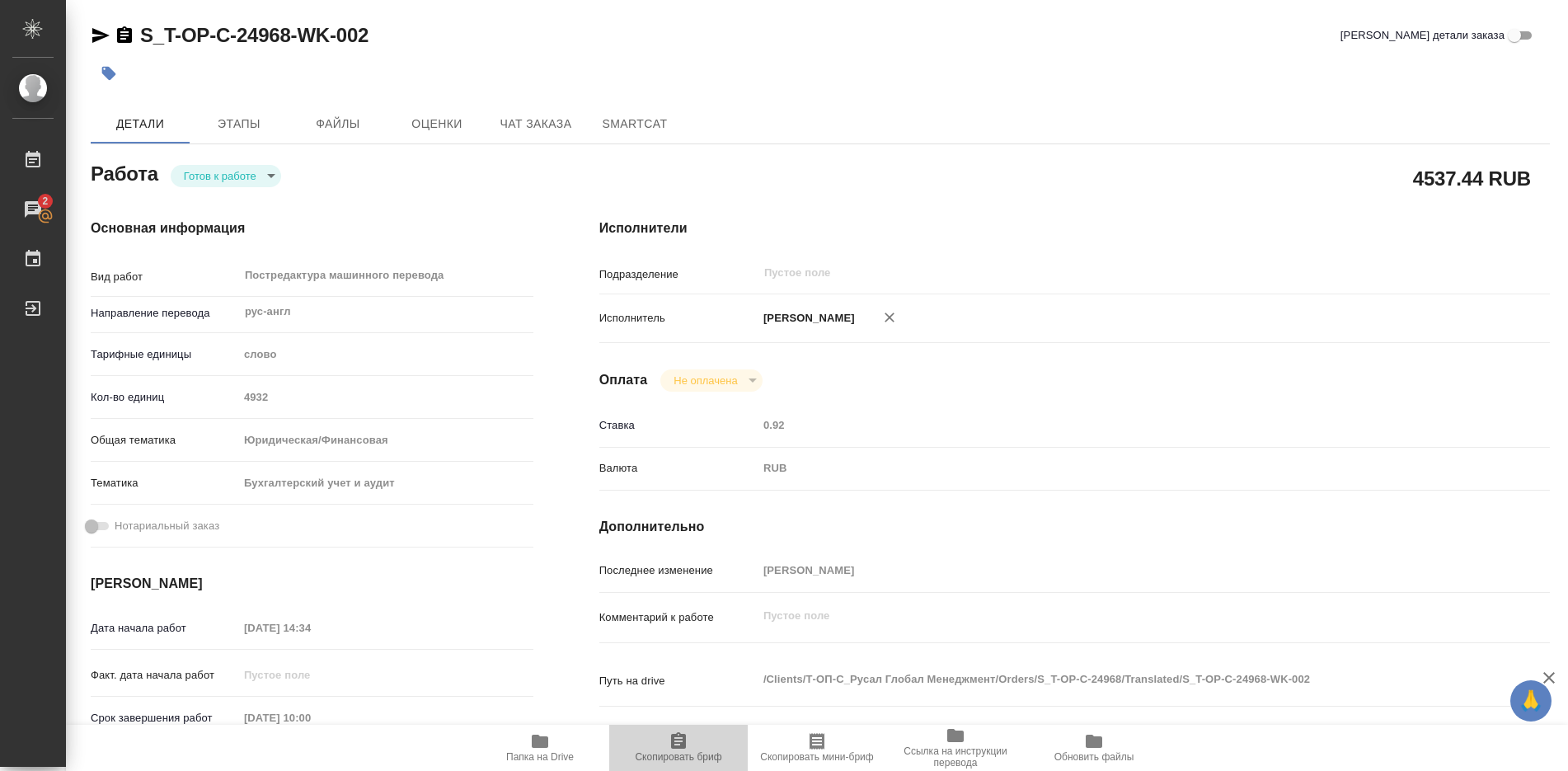
click at [682, 744] on icon "button" at bounding box center [679, 740] width 15 height 16
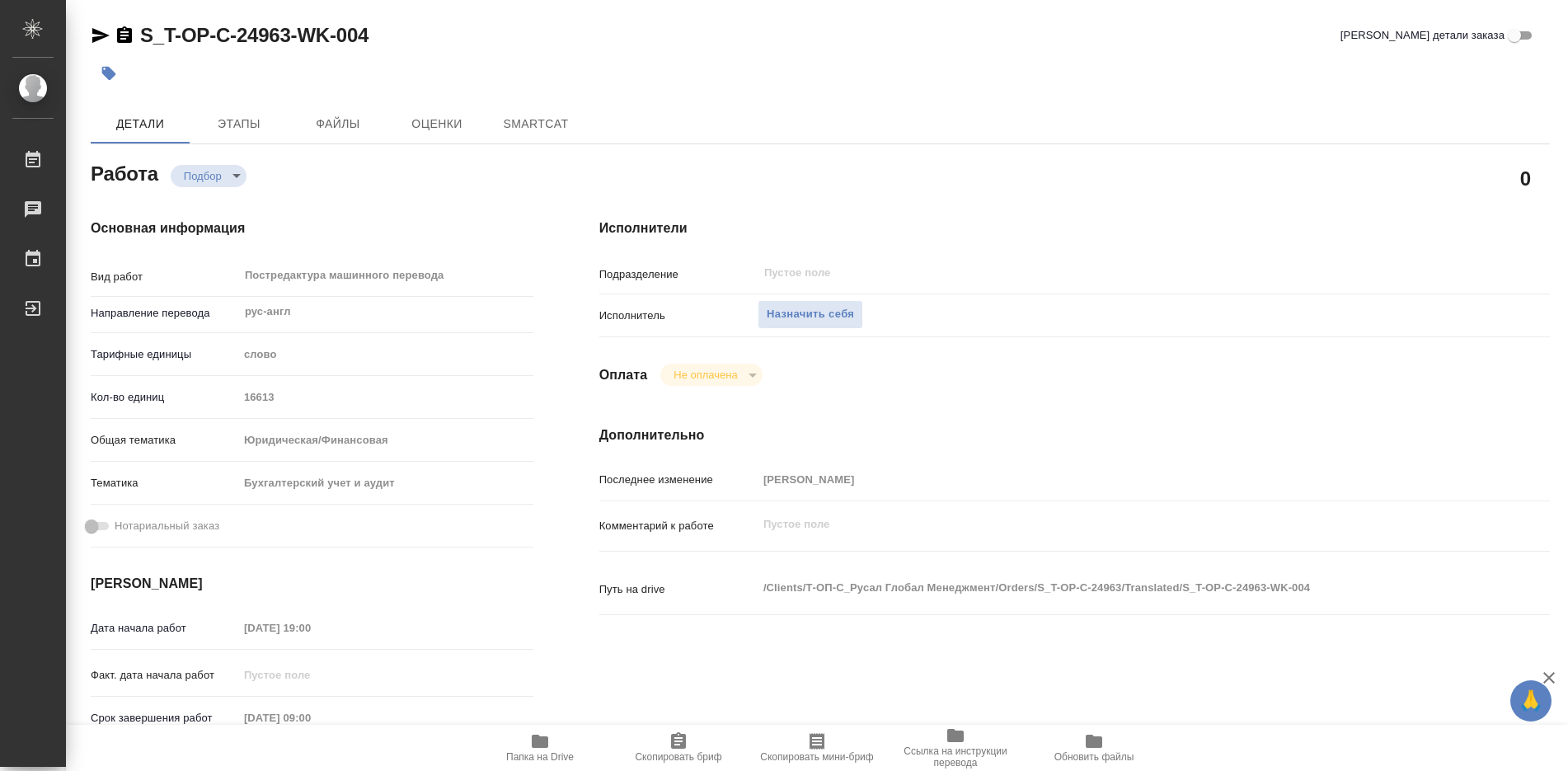
type textarea "x"
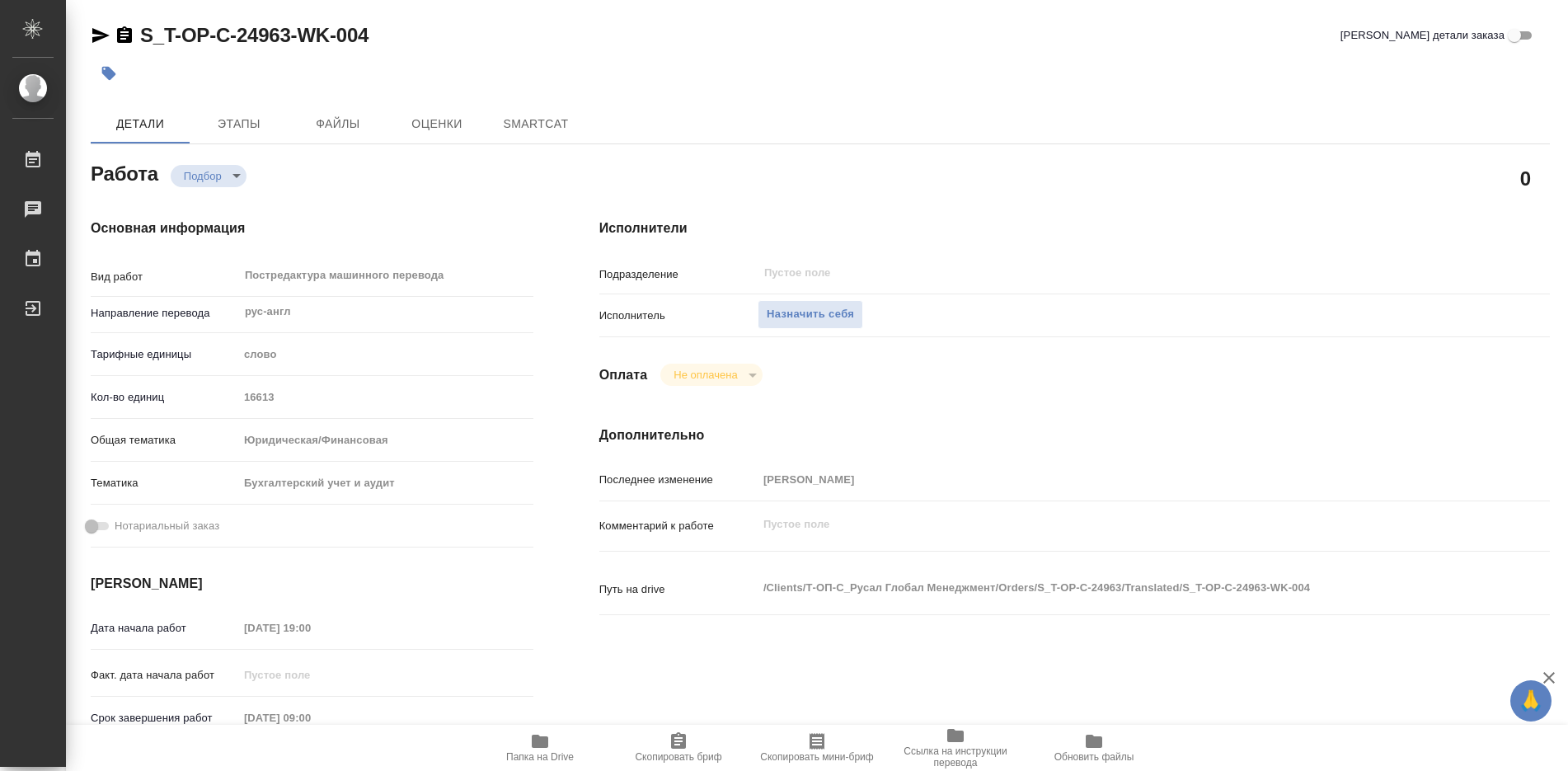
type textarea "x"
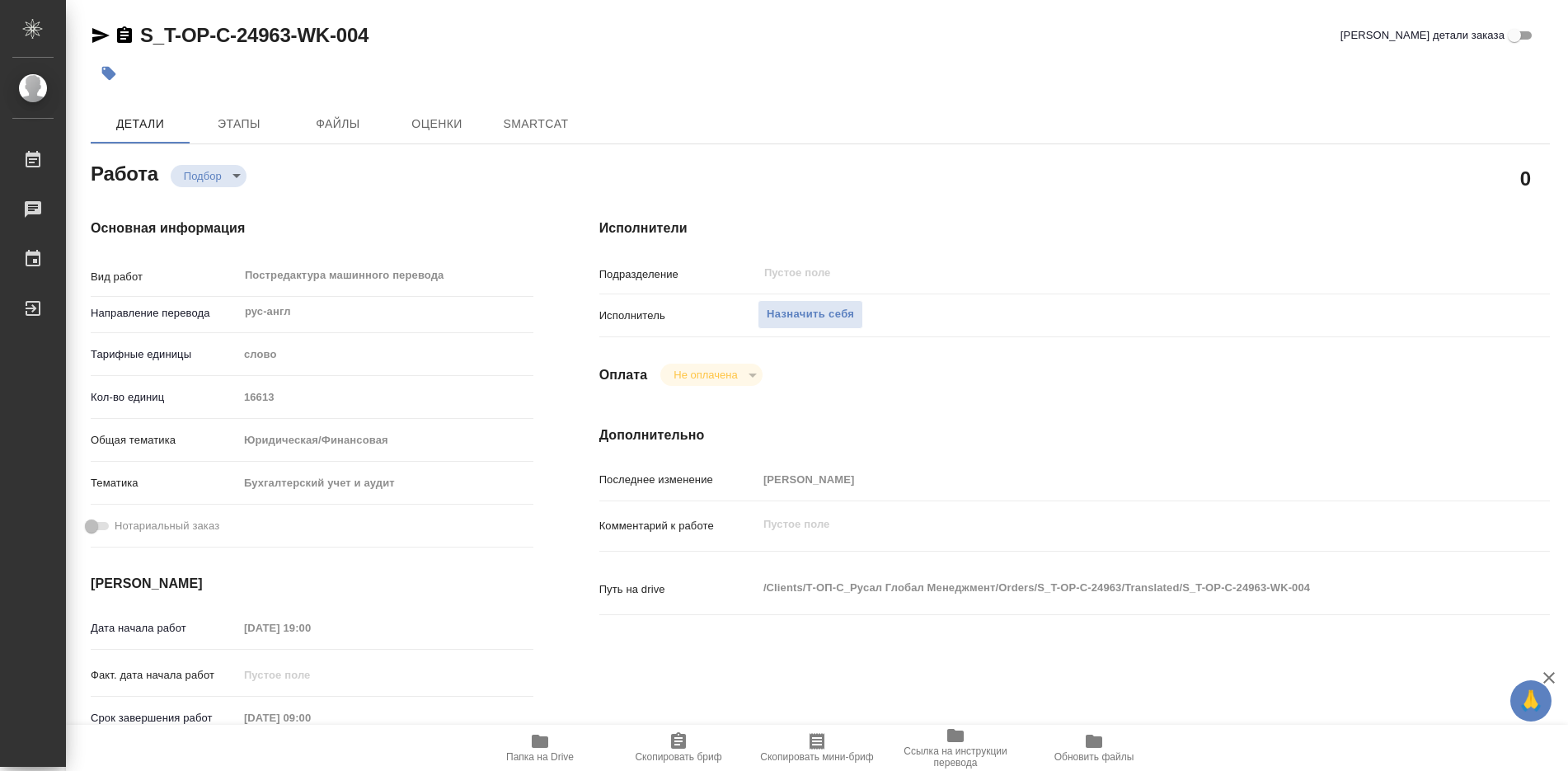
type textarea "x"
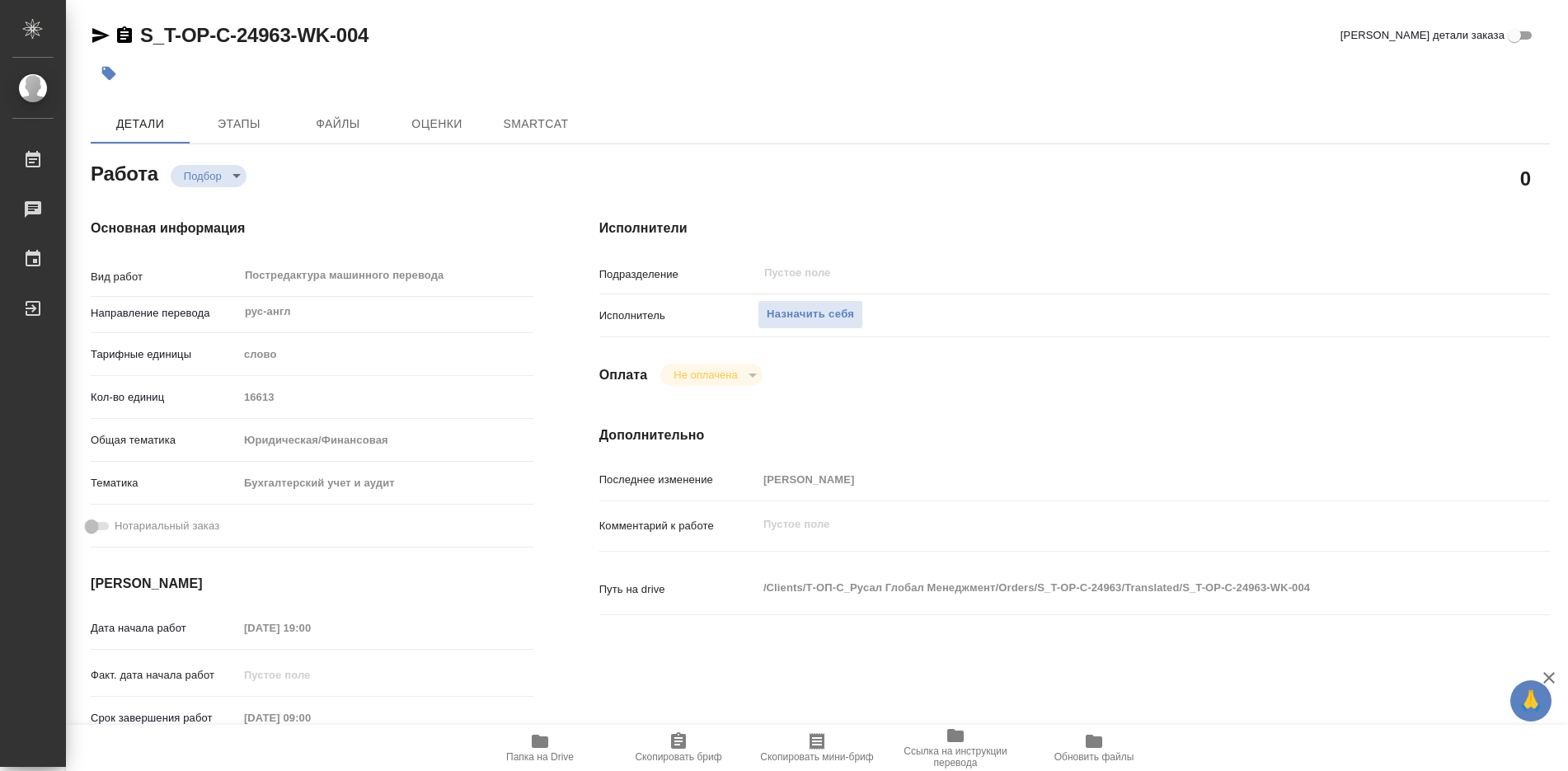
type textarea "x"
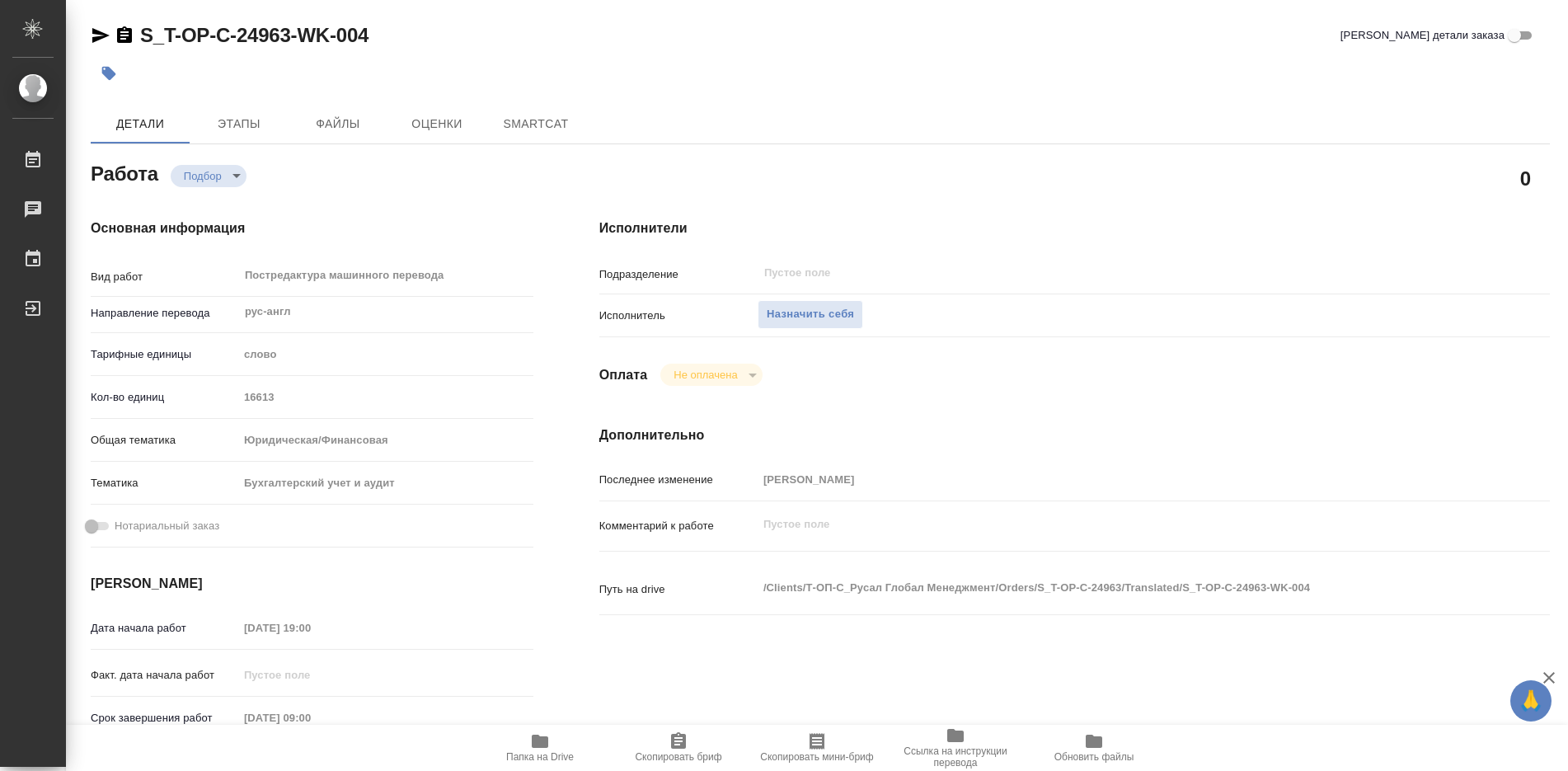
type textarea "x"
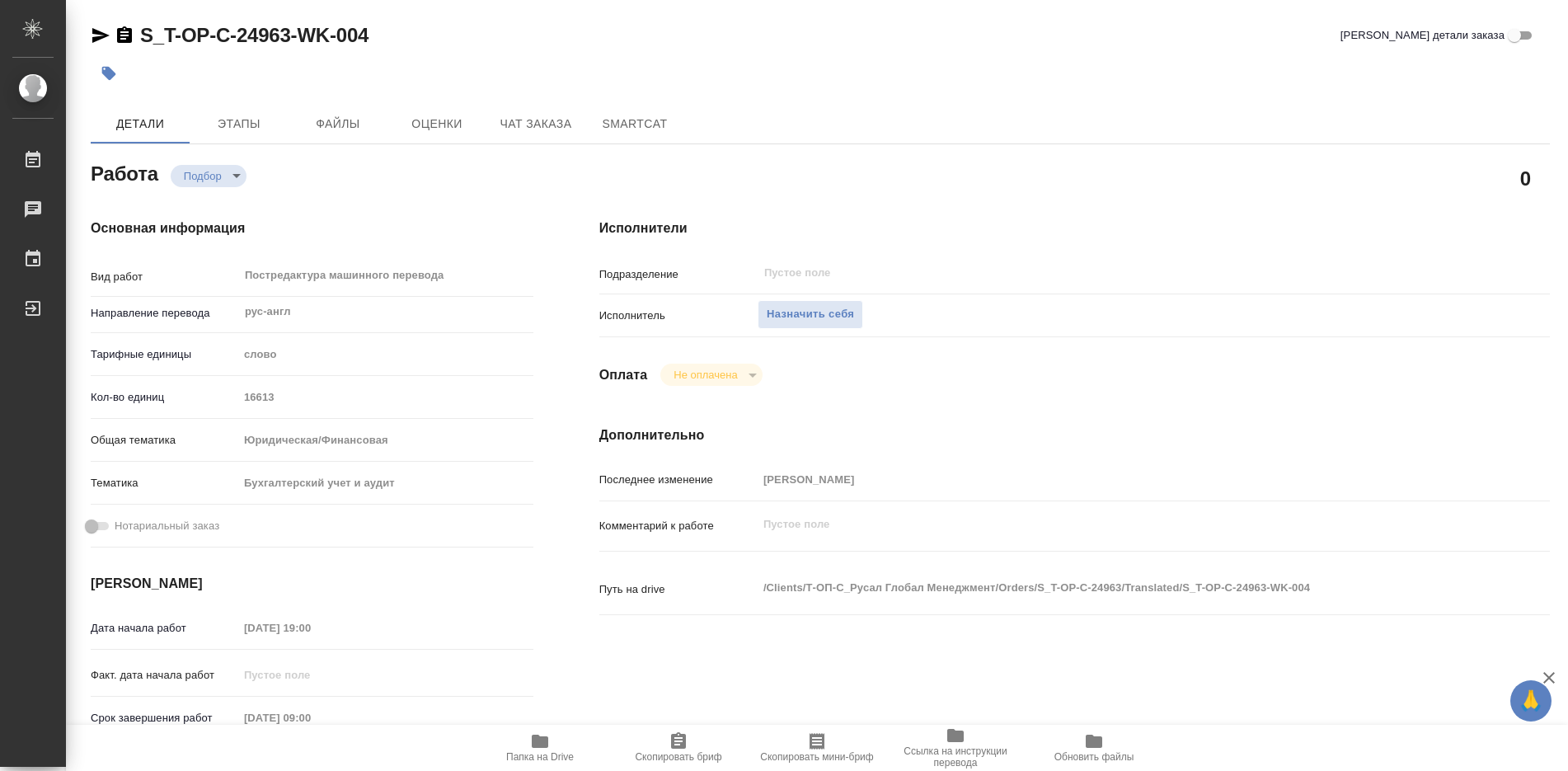
type textarea "x"
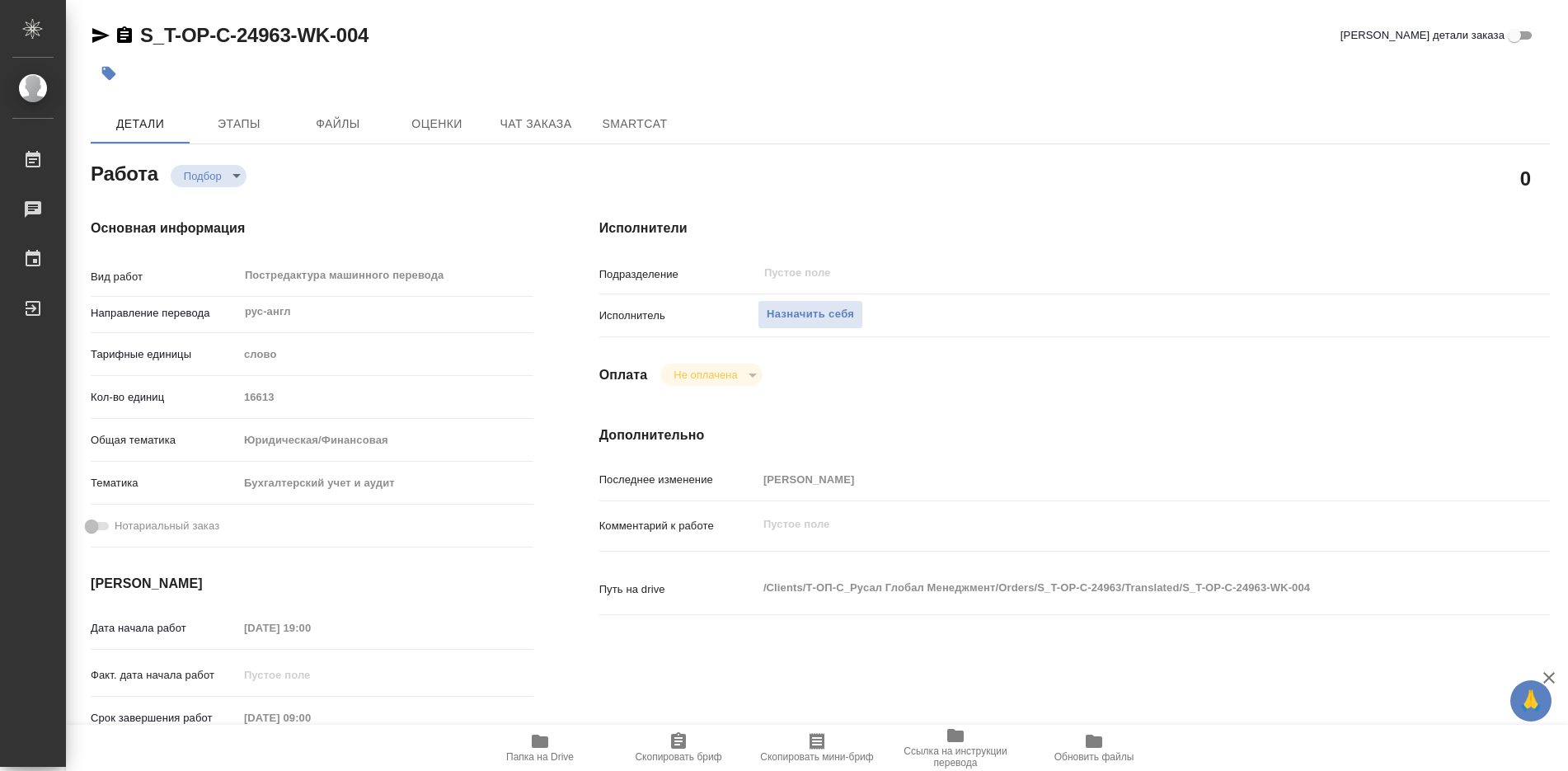
click at [551, 750] on span "Папка на Drive" at bounding box center [539, 747] width 119 height 31
click at [550, 750] on span "Папка на Drive" at bounding box center [539, 747] width 119 height 31
type textarea "x"
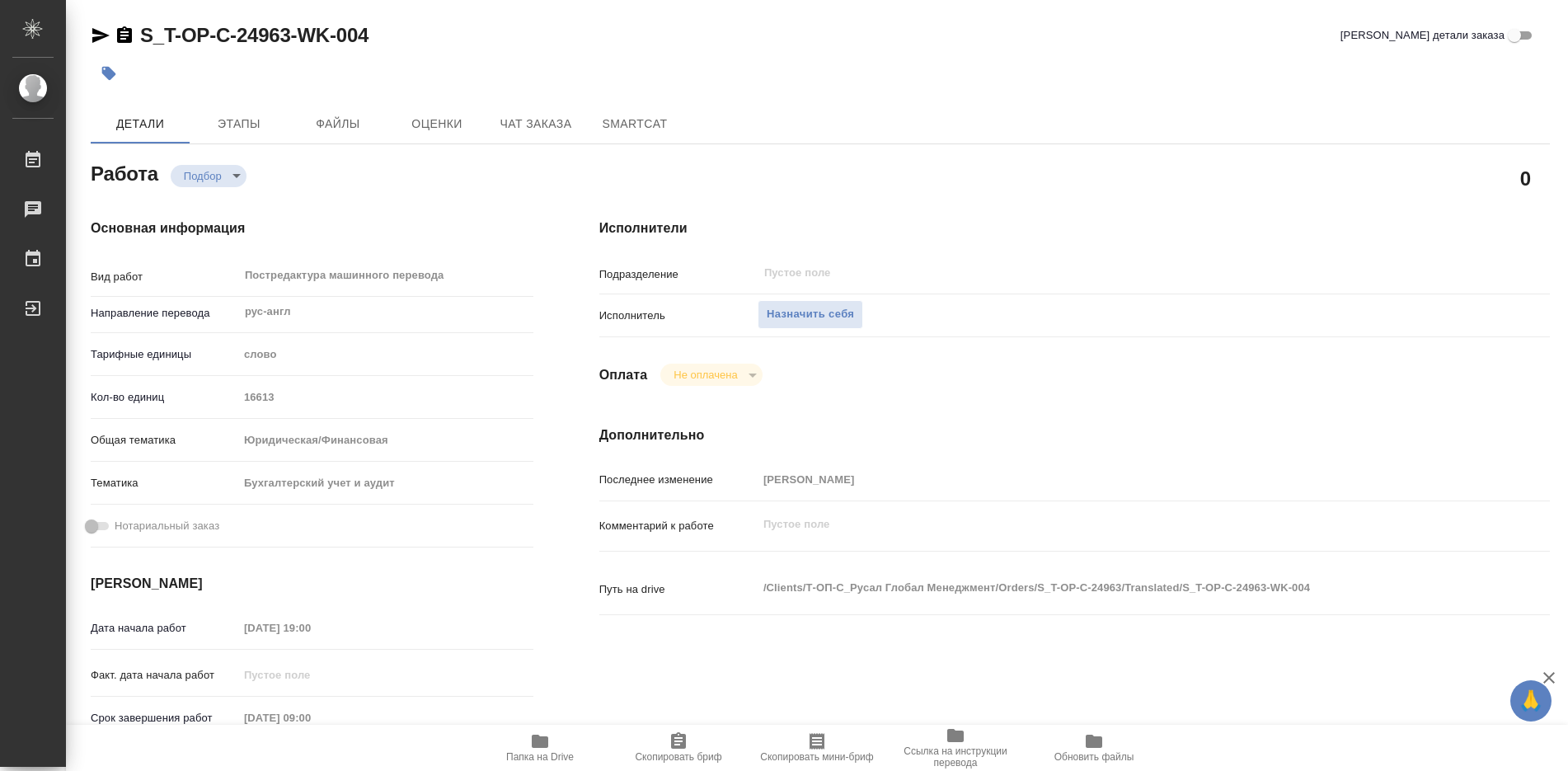
type textarea "x"
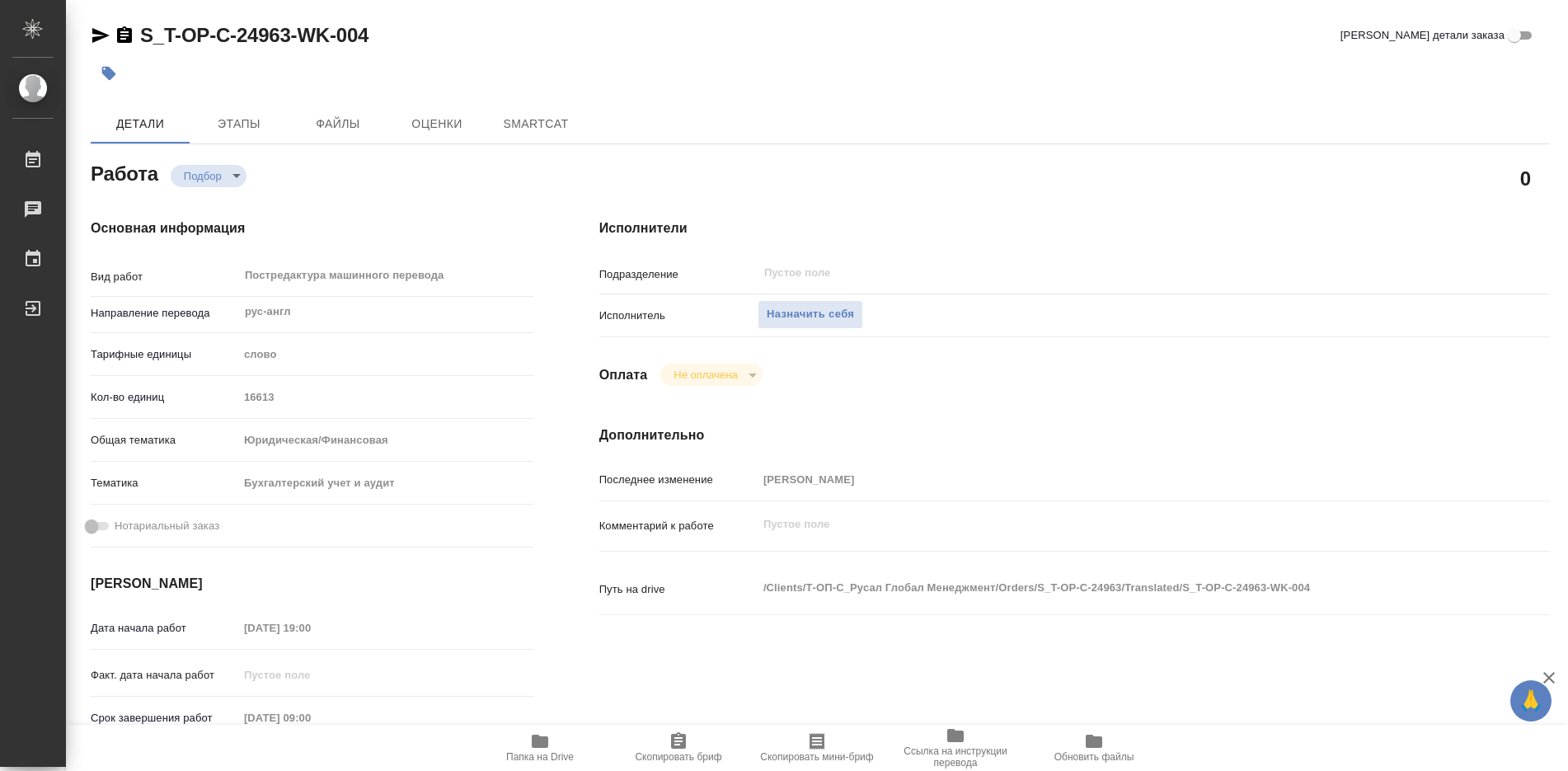
type textarea "x"
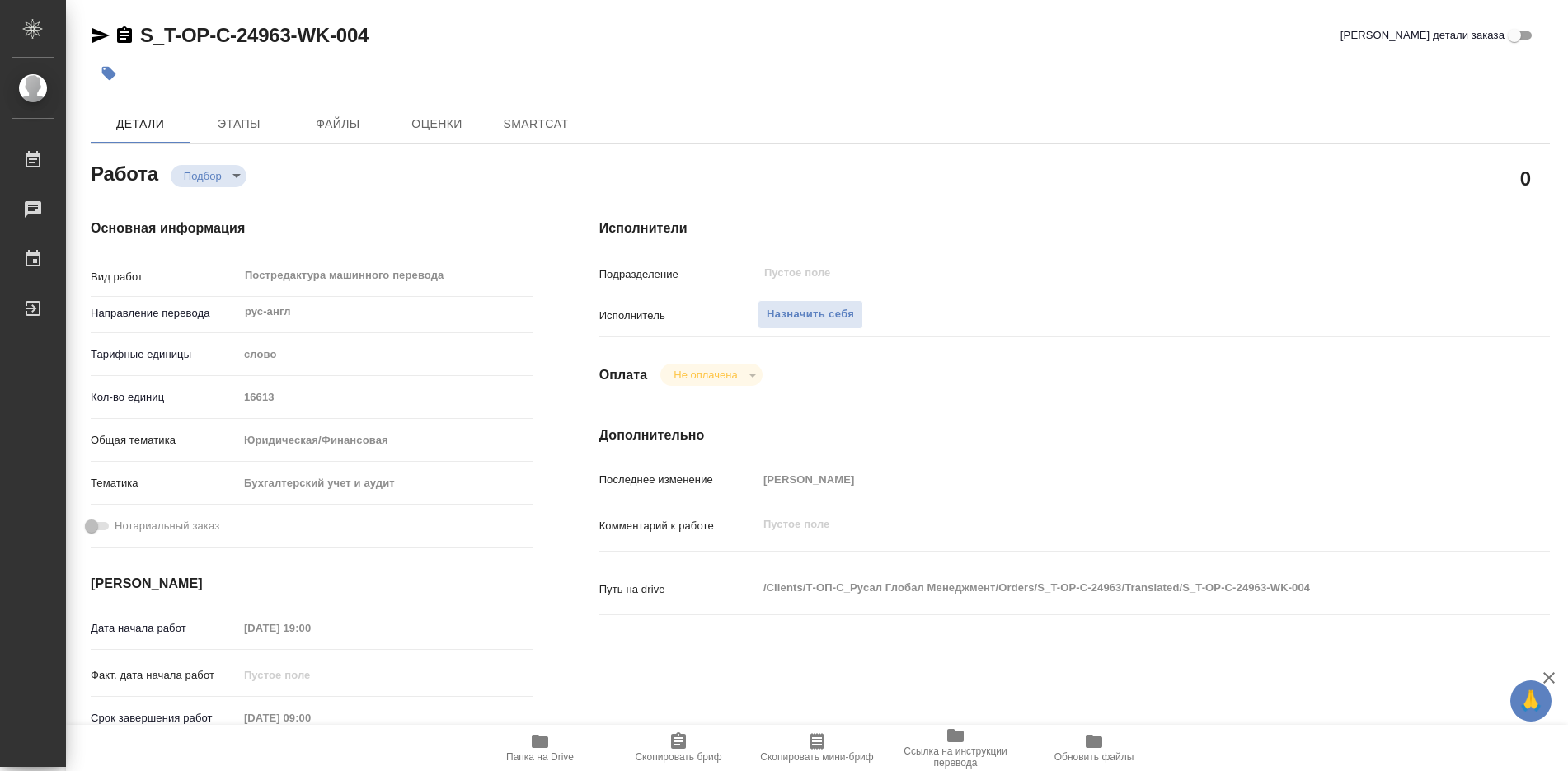
type textarea "x"
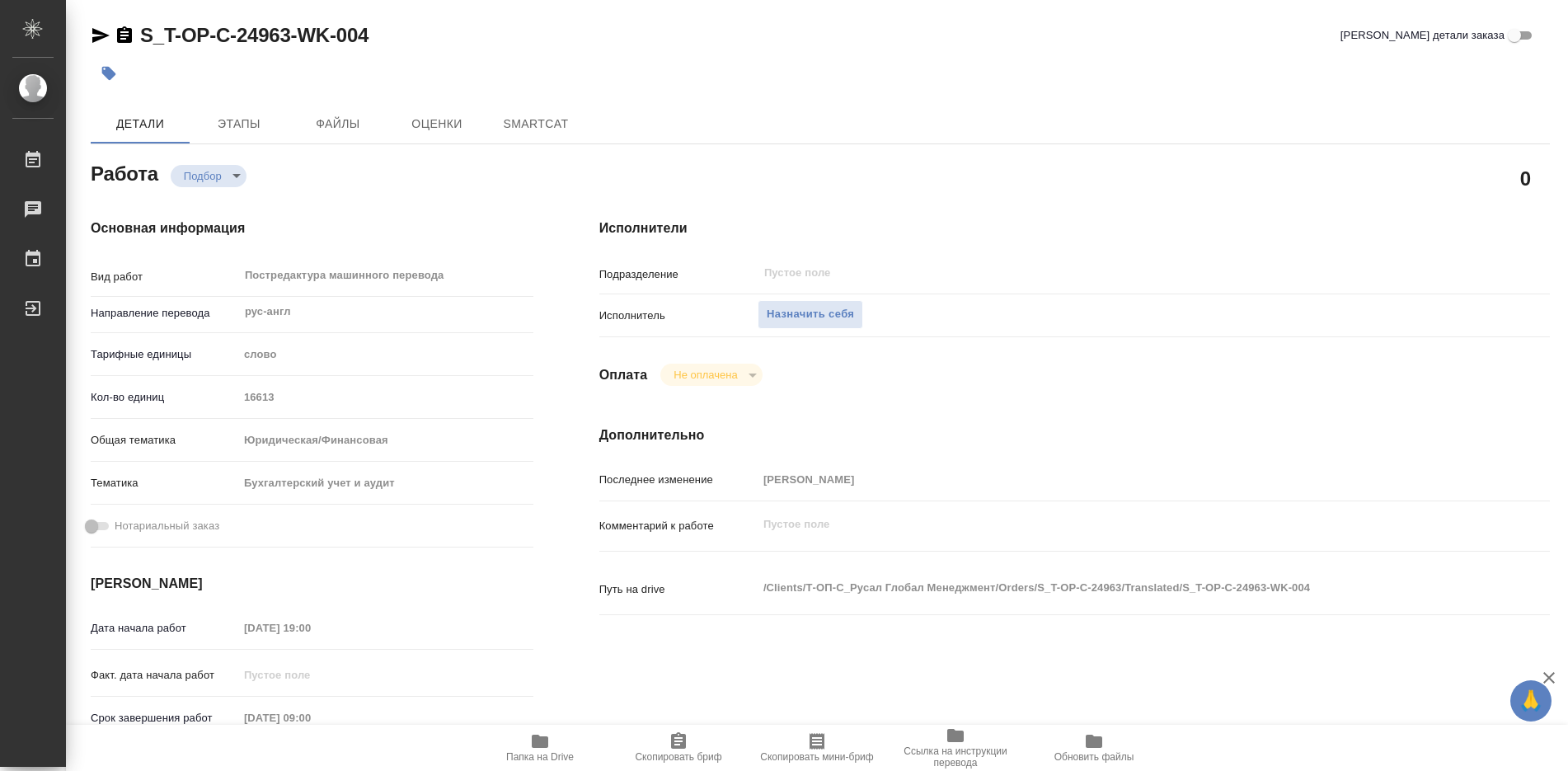
type textarea "x"
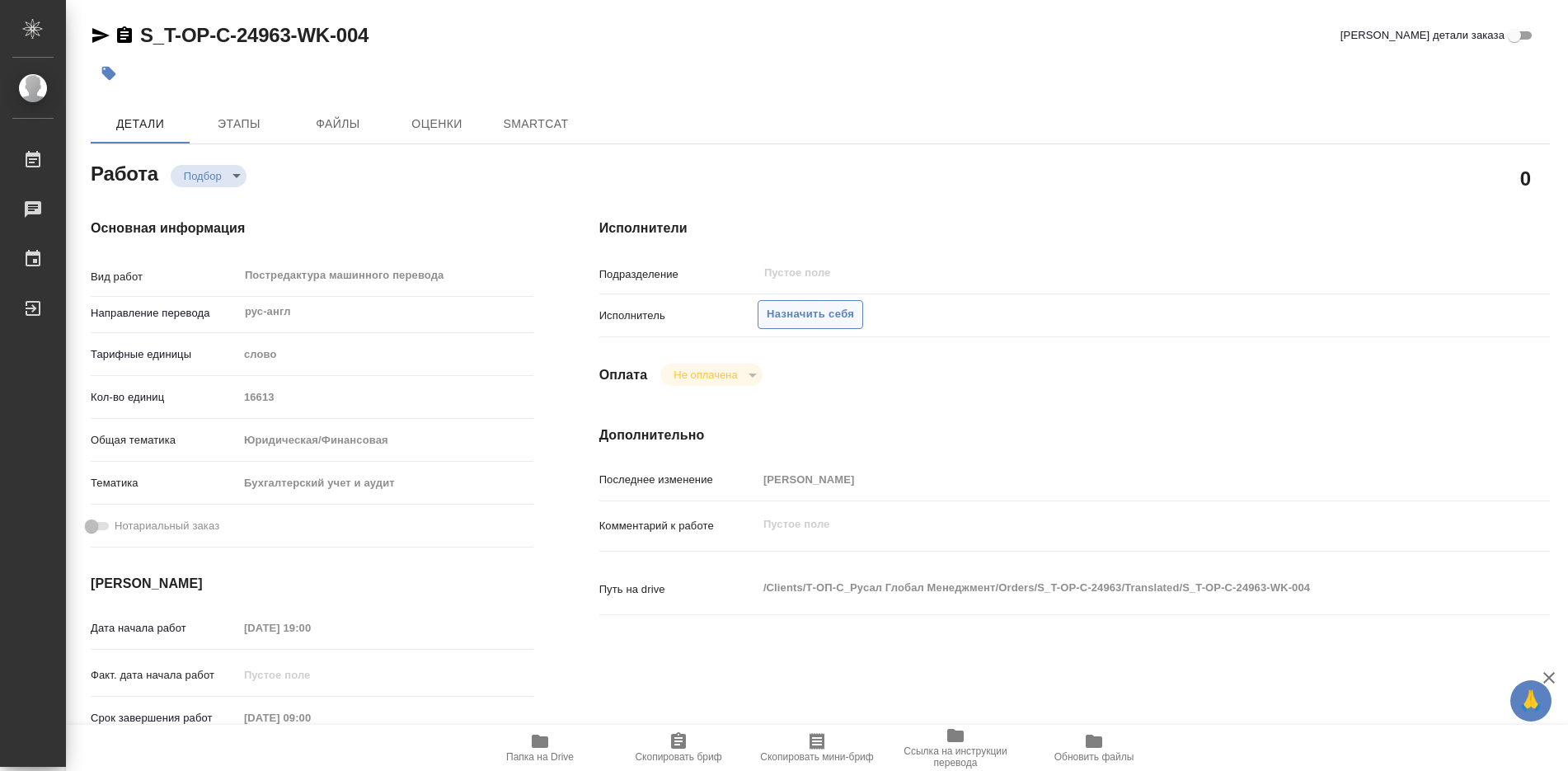
type textarea "x"
click at [805, 309] on span "Назначить себя" at bounding box center [811, 314] width 87 height 19
type textarea "x"
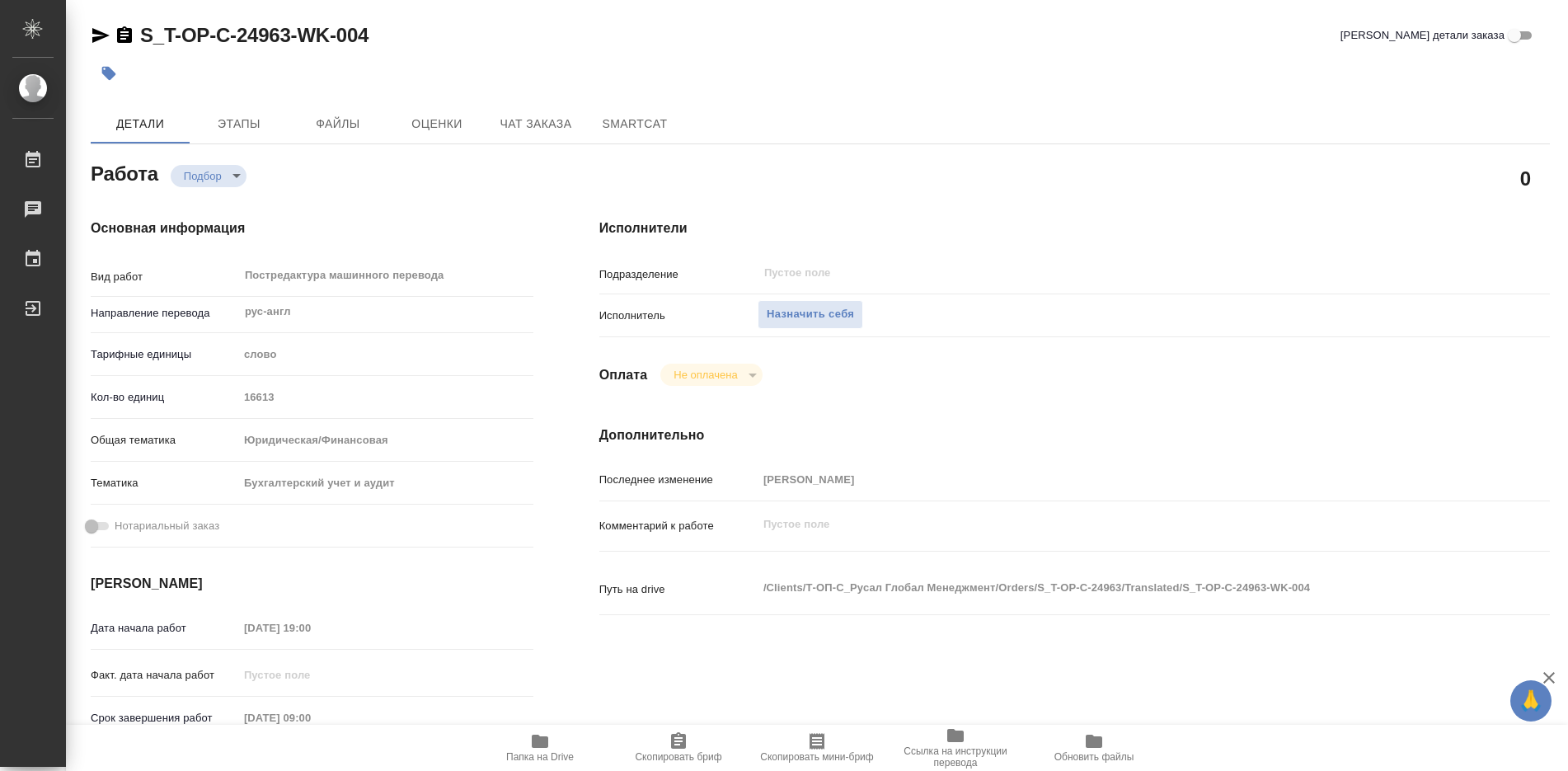
type textarea "x"
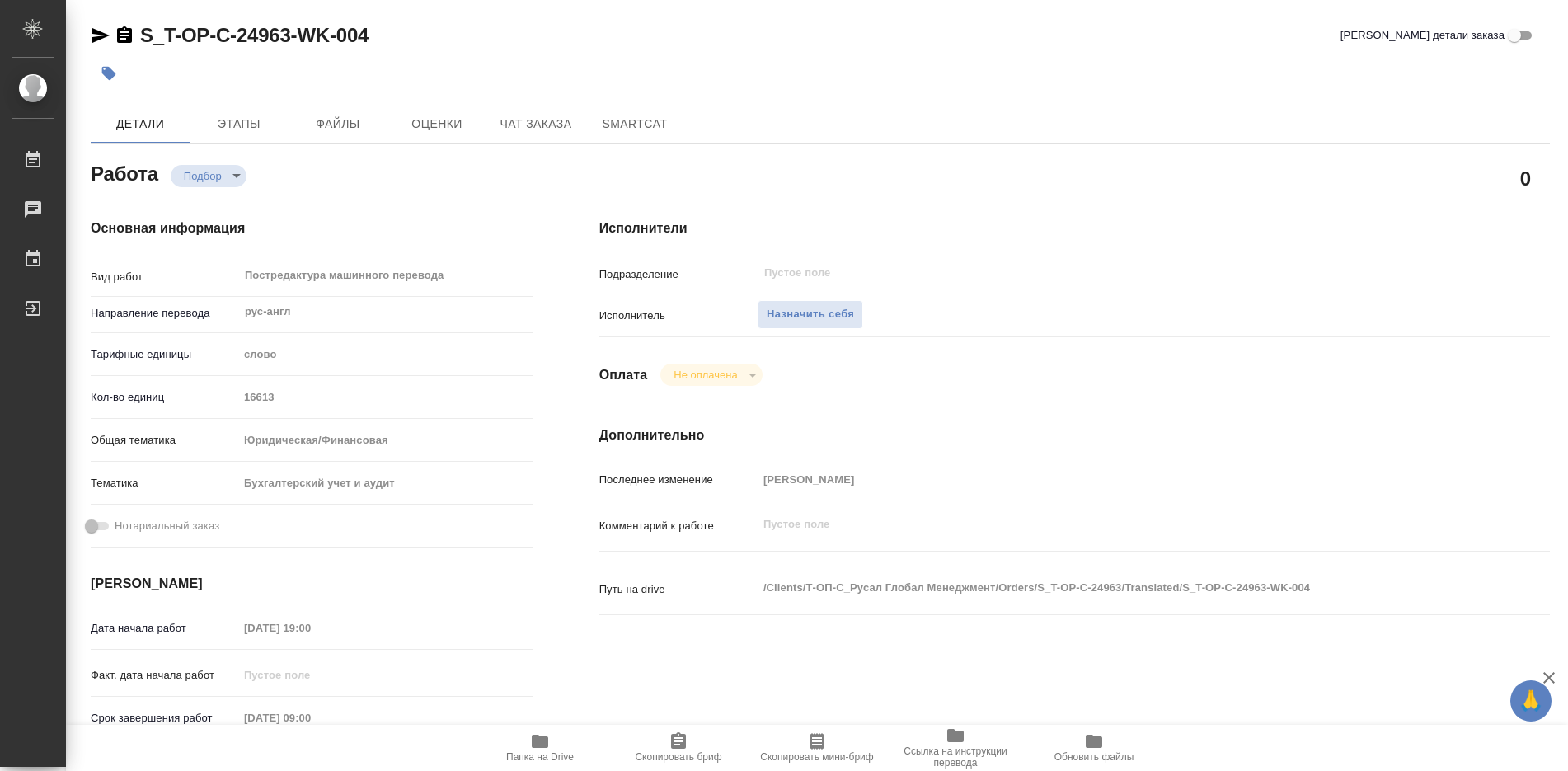
type textarea "x"
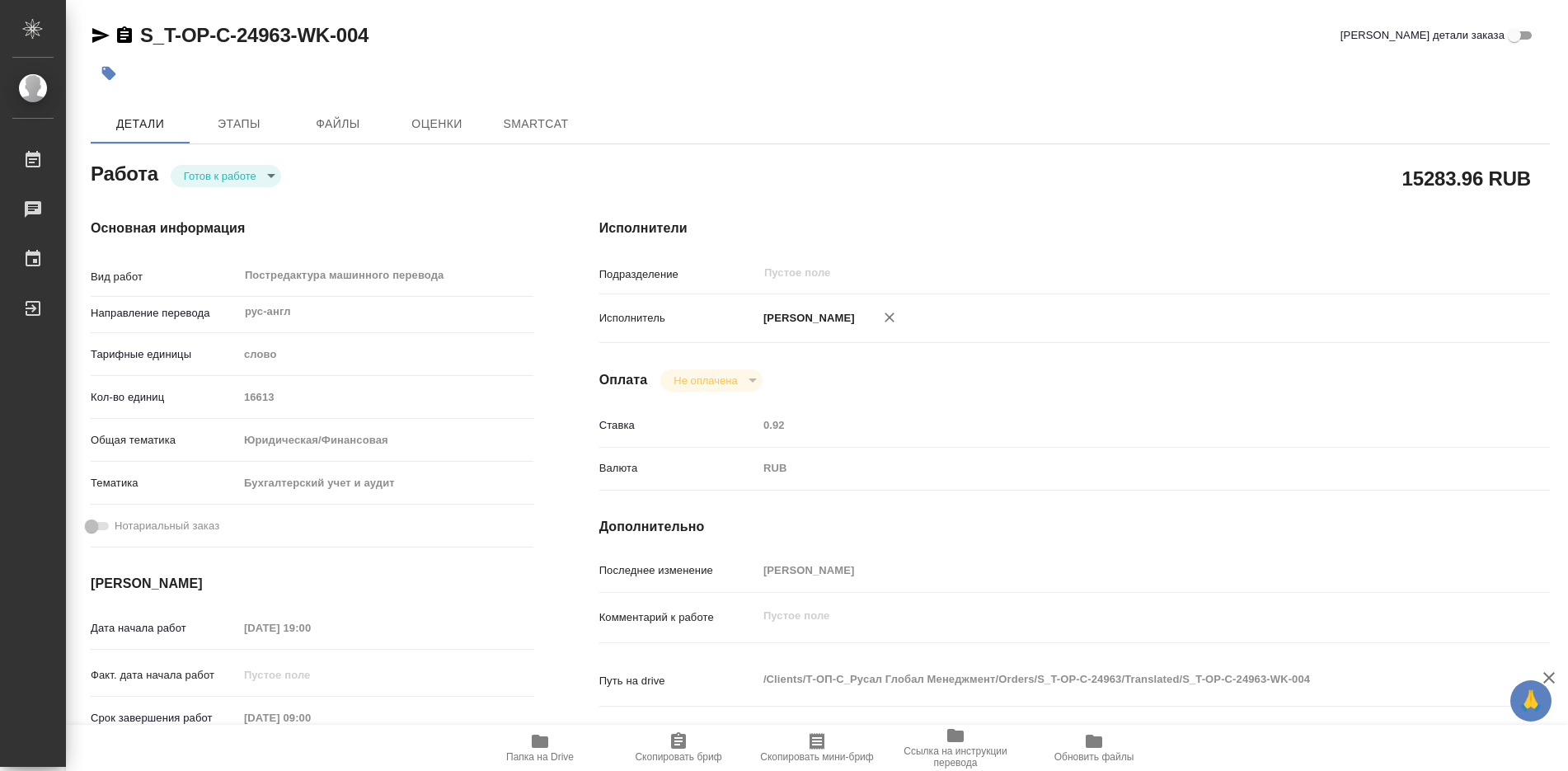
type textarea "x"
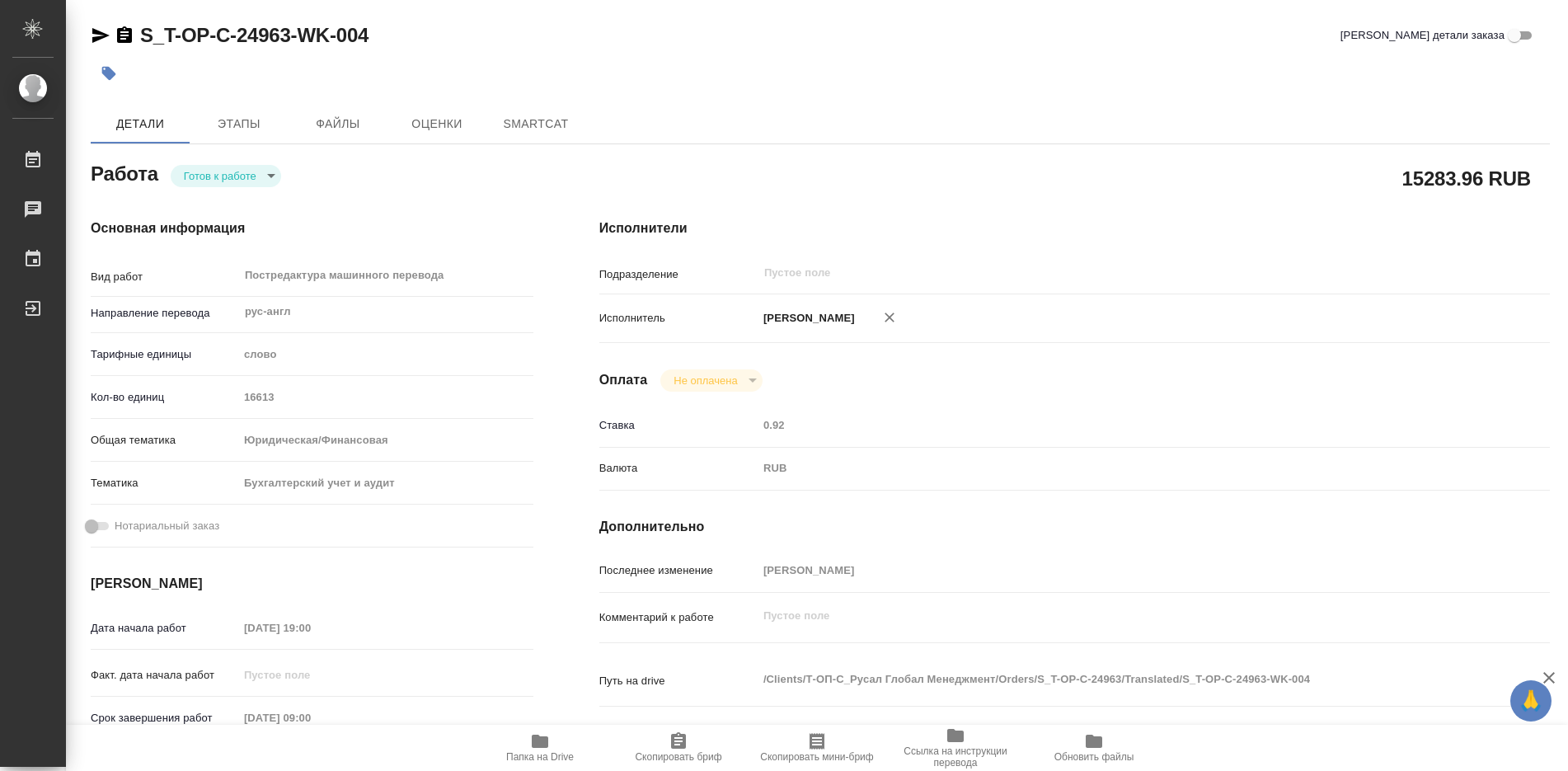
type textarea "x"
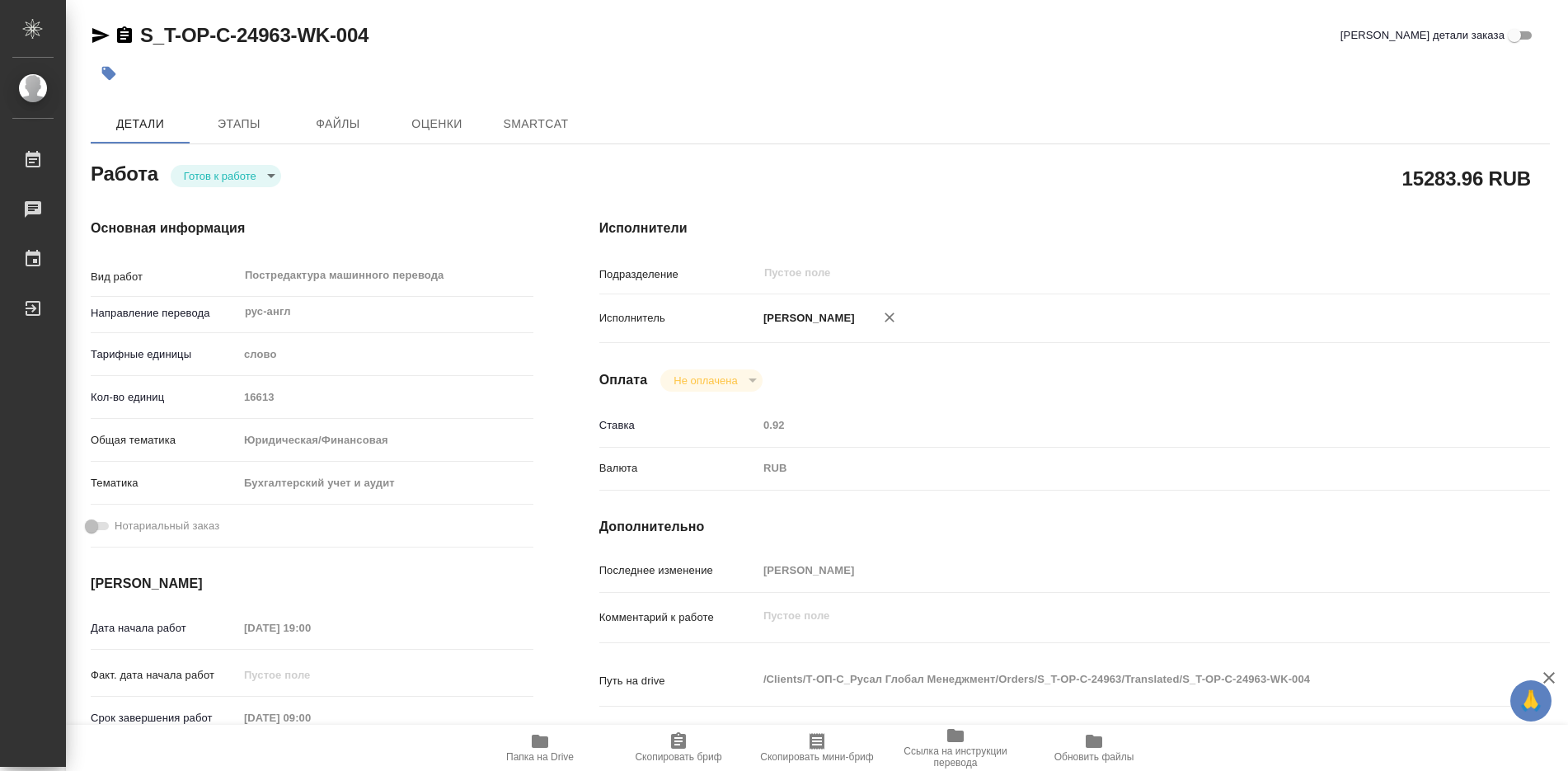
type textarea "x"
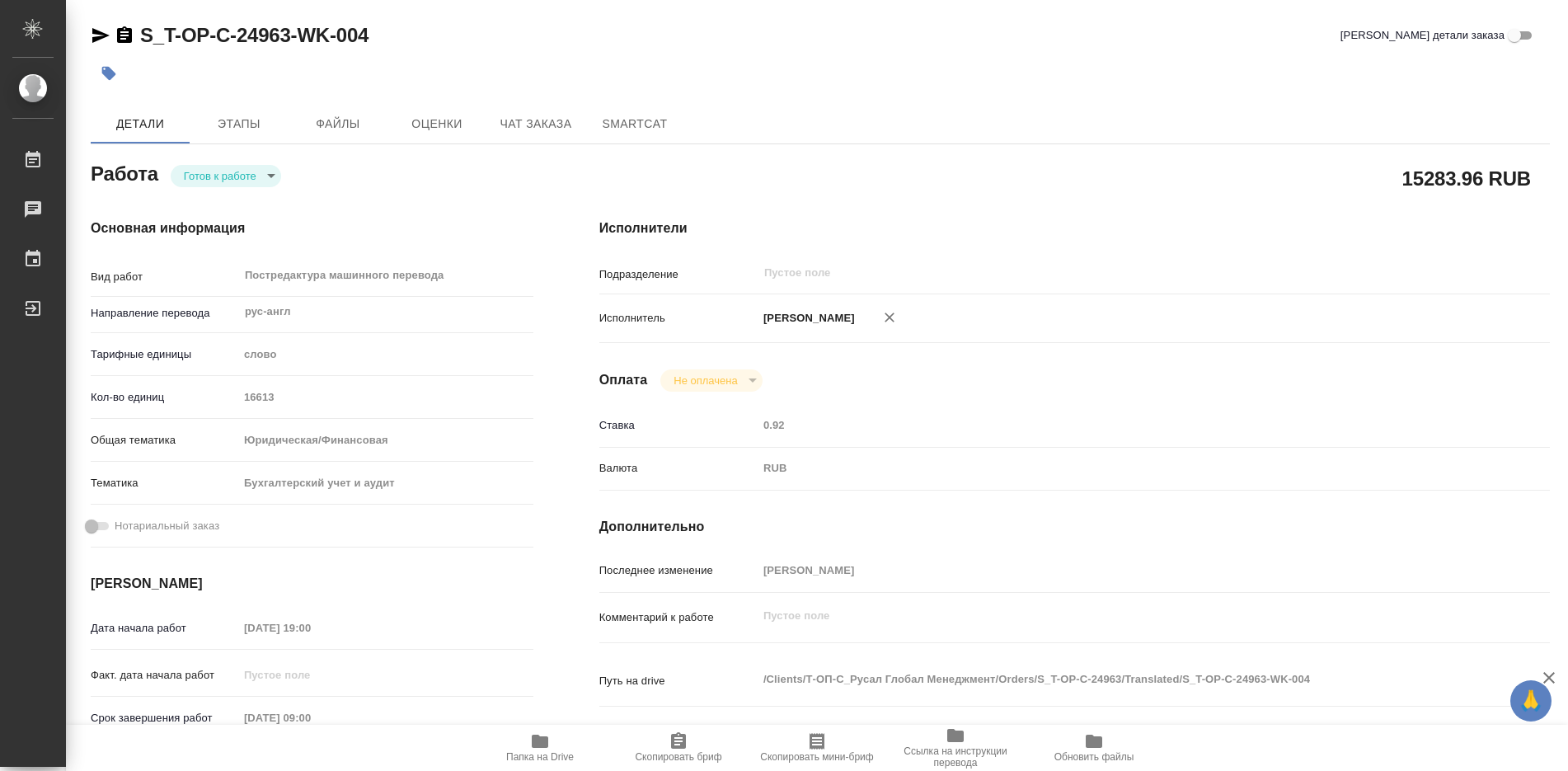
type textarea "x"
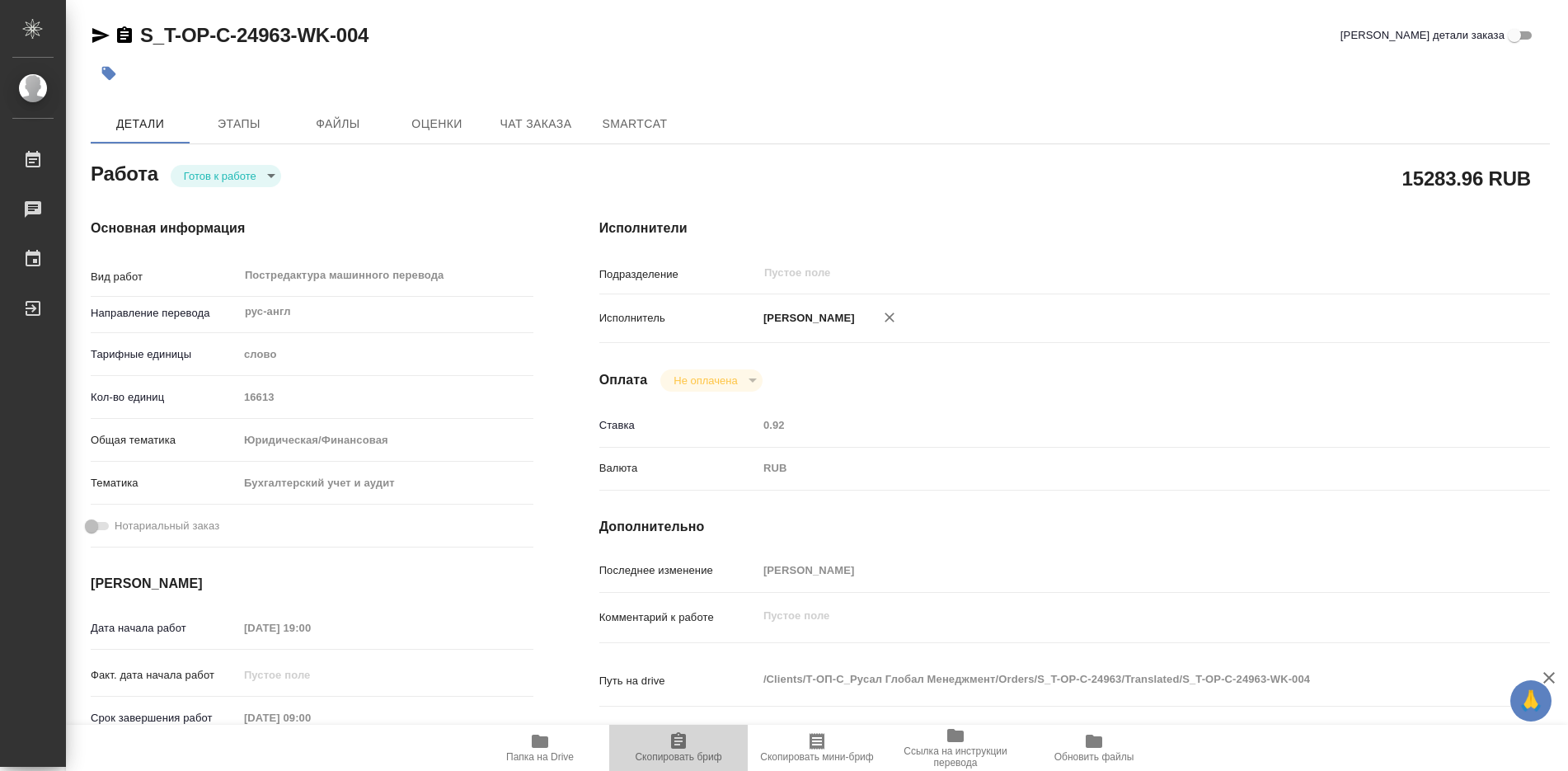
click at [678, 741] on icon "button" at bounding box center [679, 740] width 15 height 16
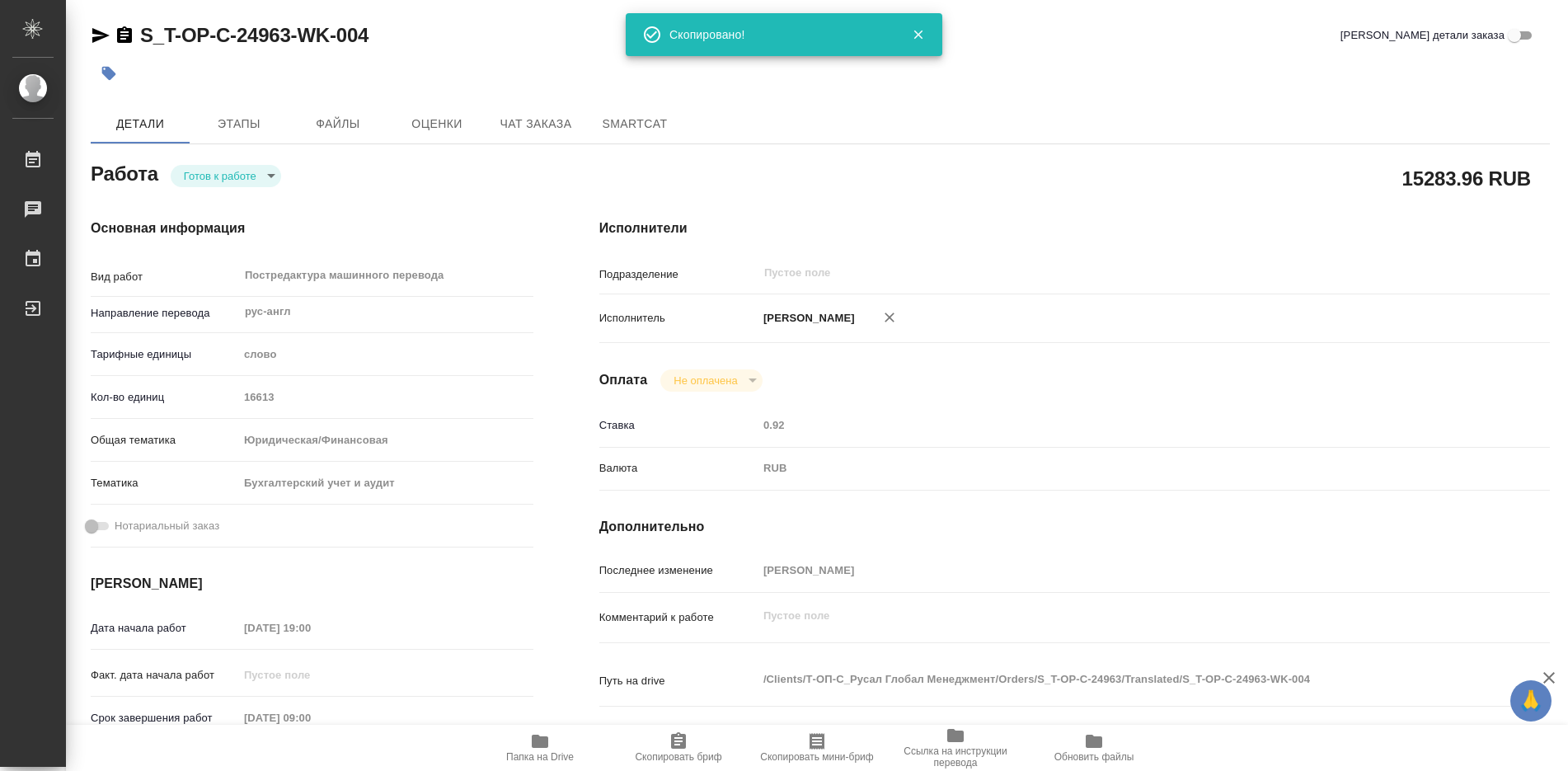
type textarea "x"
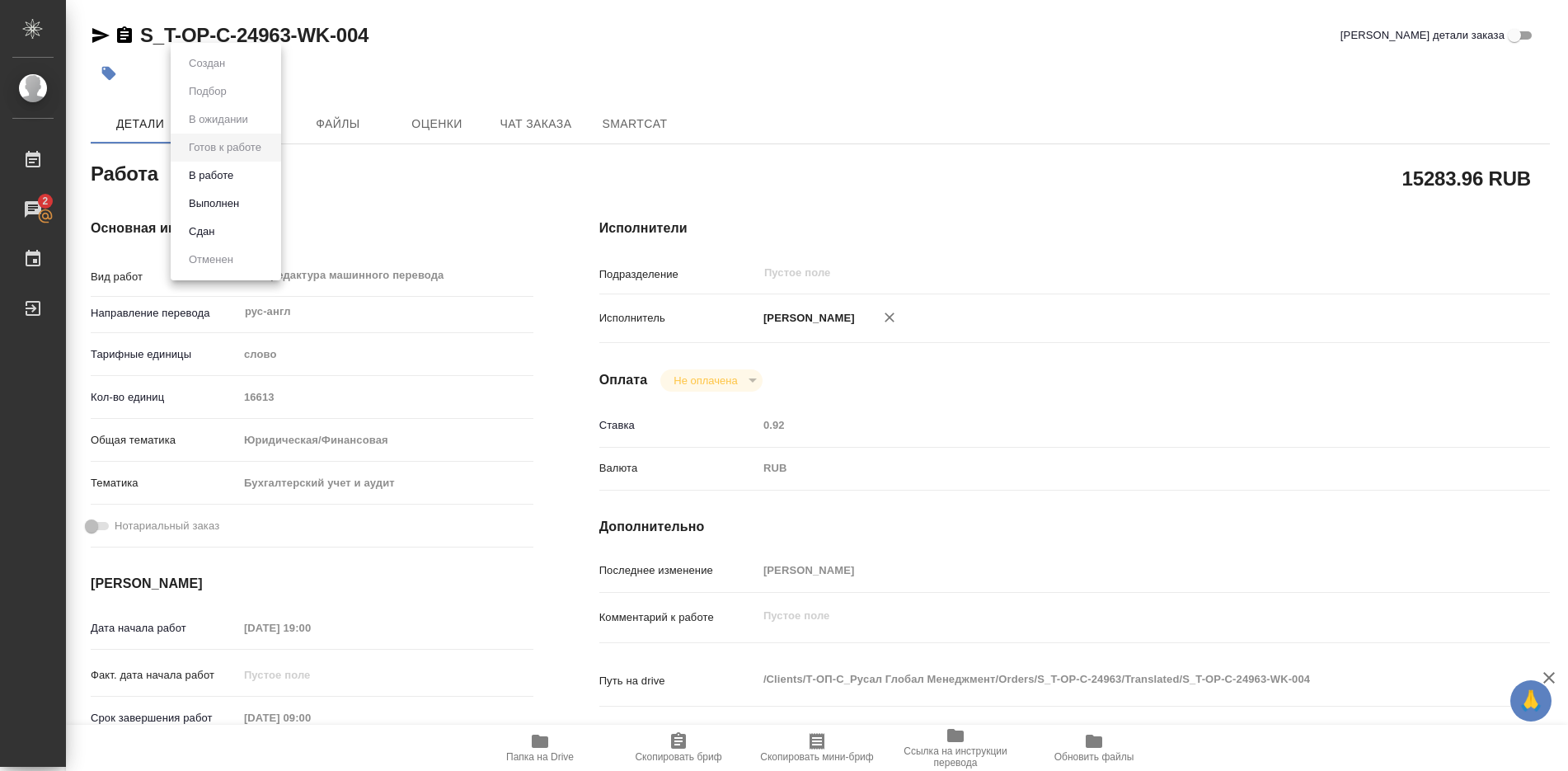
click at [276, 176] on body "🙏 .cls-1 fill:#fff; AWATERA Soldatenkova Tatyana Работы 2 Чаты График Выйти S_T…" at bounding box center [784, 386] width 1568 height 771
click at [227, 174] on button "В работе" at bounding box center [211, 175] width 54 height 18
type textarea "x"
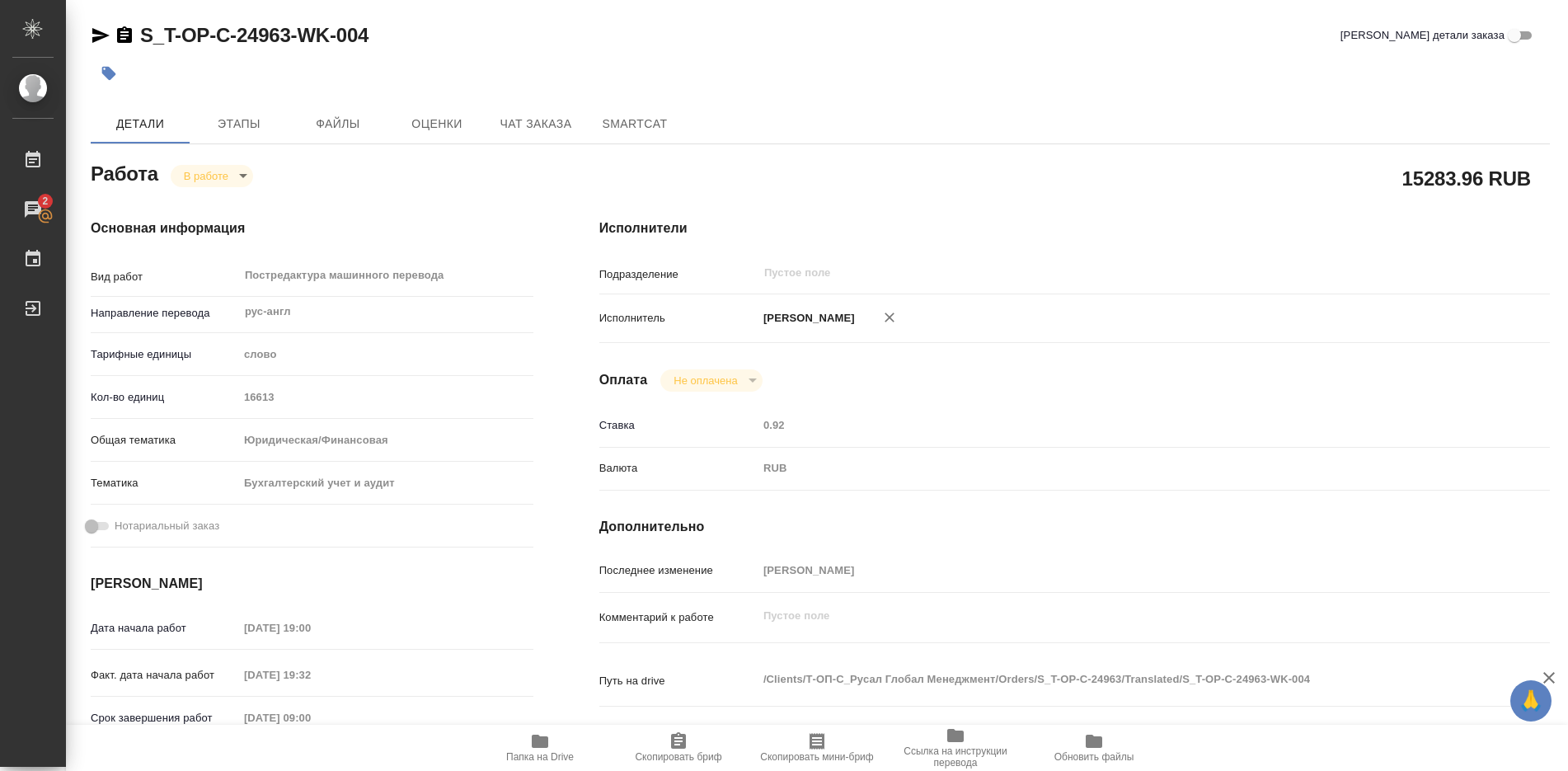
type textarea "x"
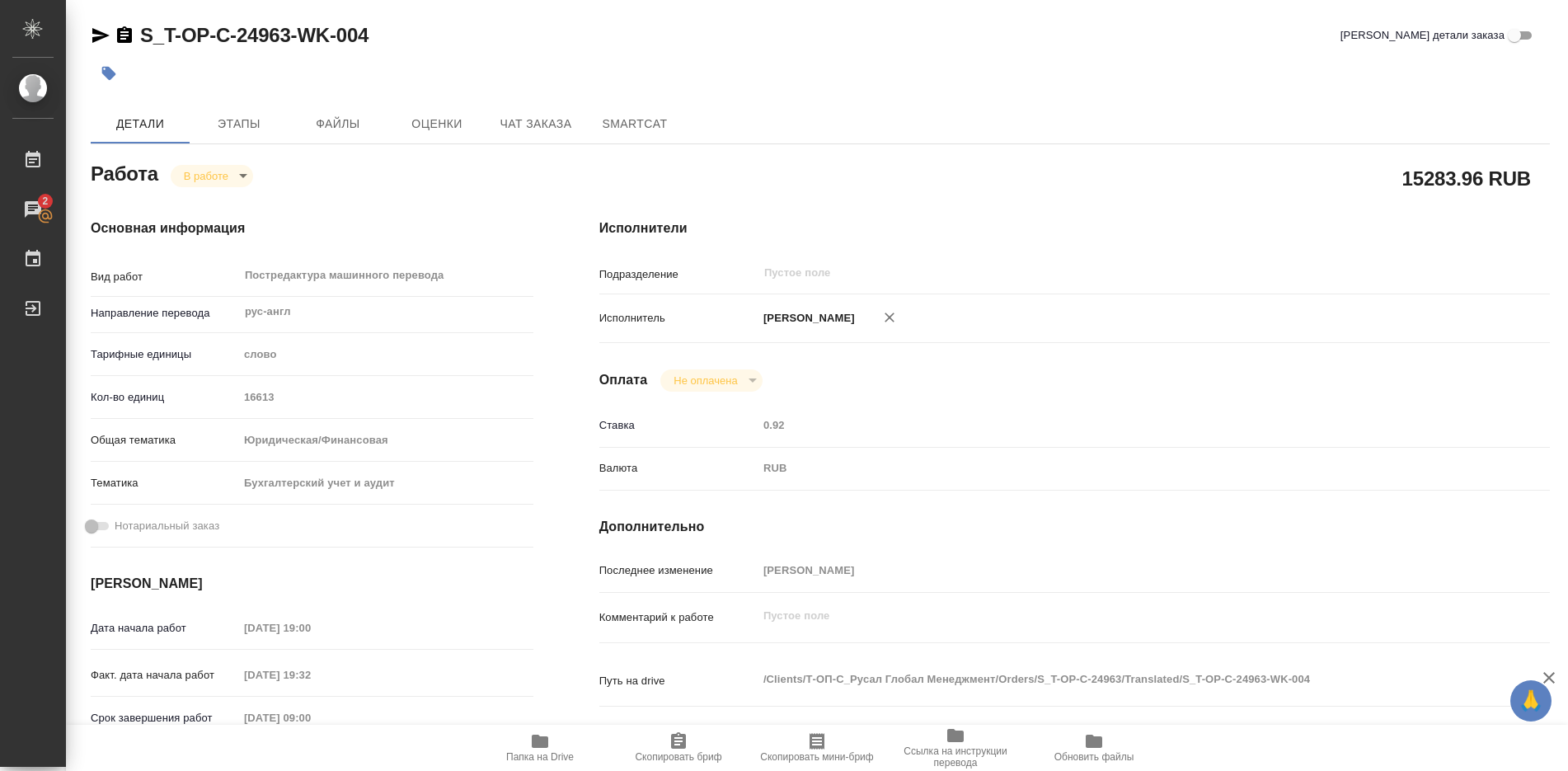
type textarea "x"
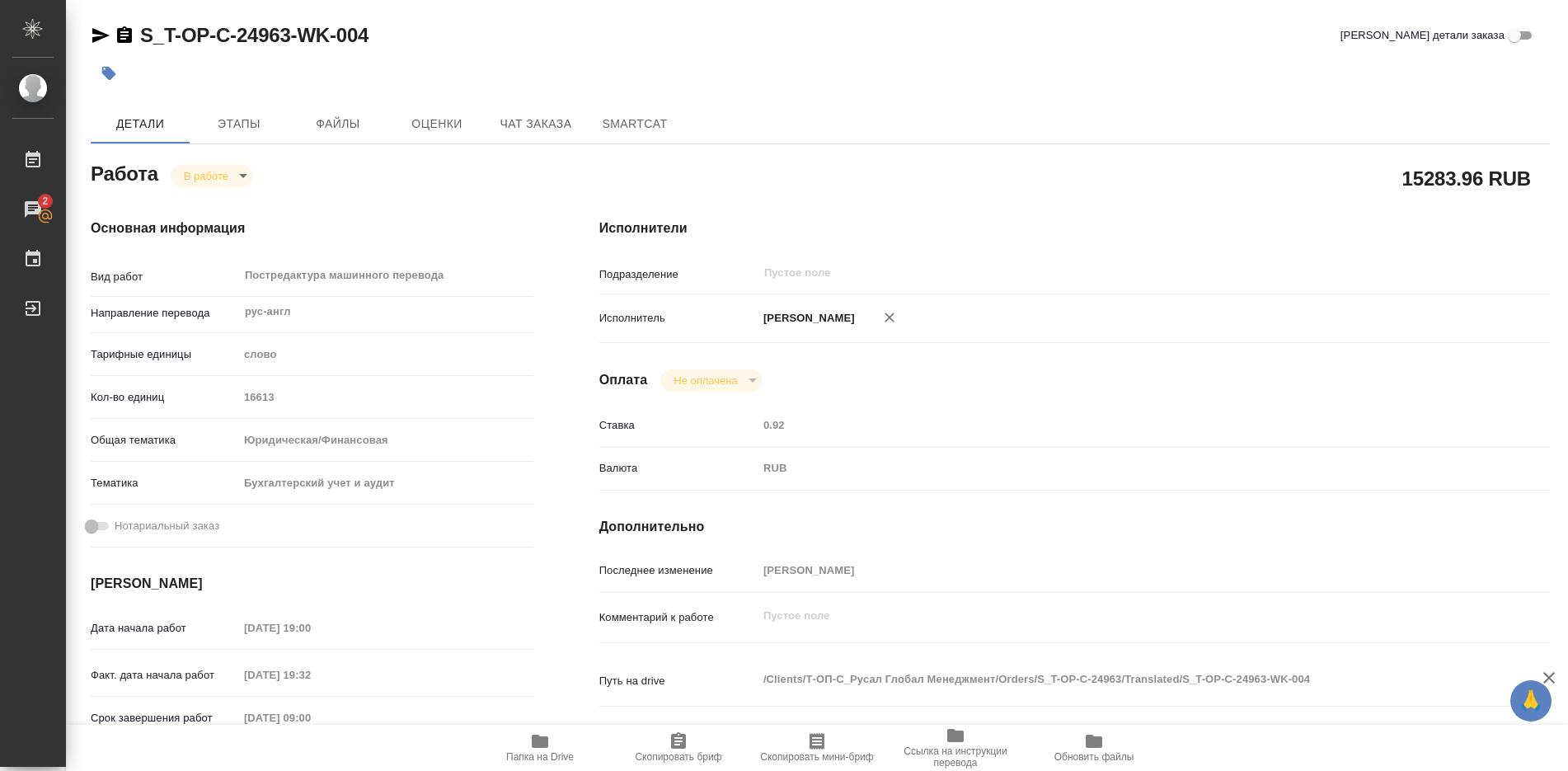
type textarea "x"
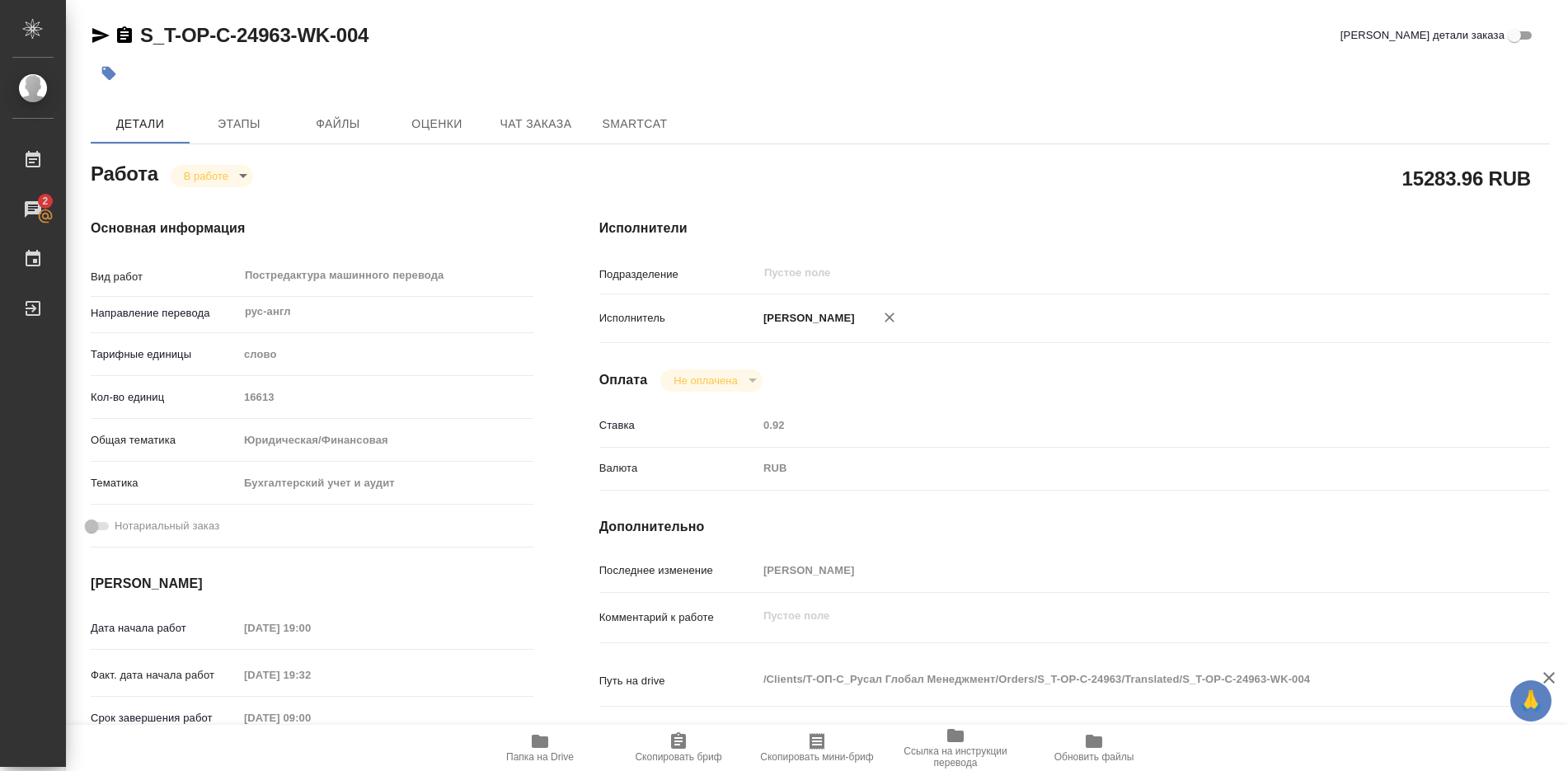
type textarea "x"
click at [898, 323] on icon "button" at bounding box center [889, 317] width 16 height 16
type textarea "x"
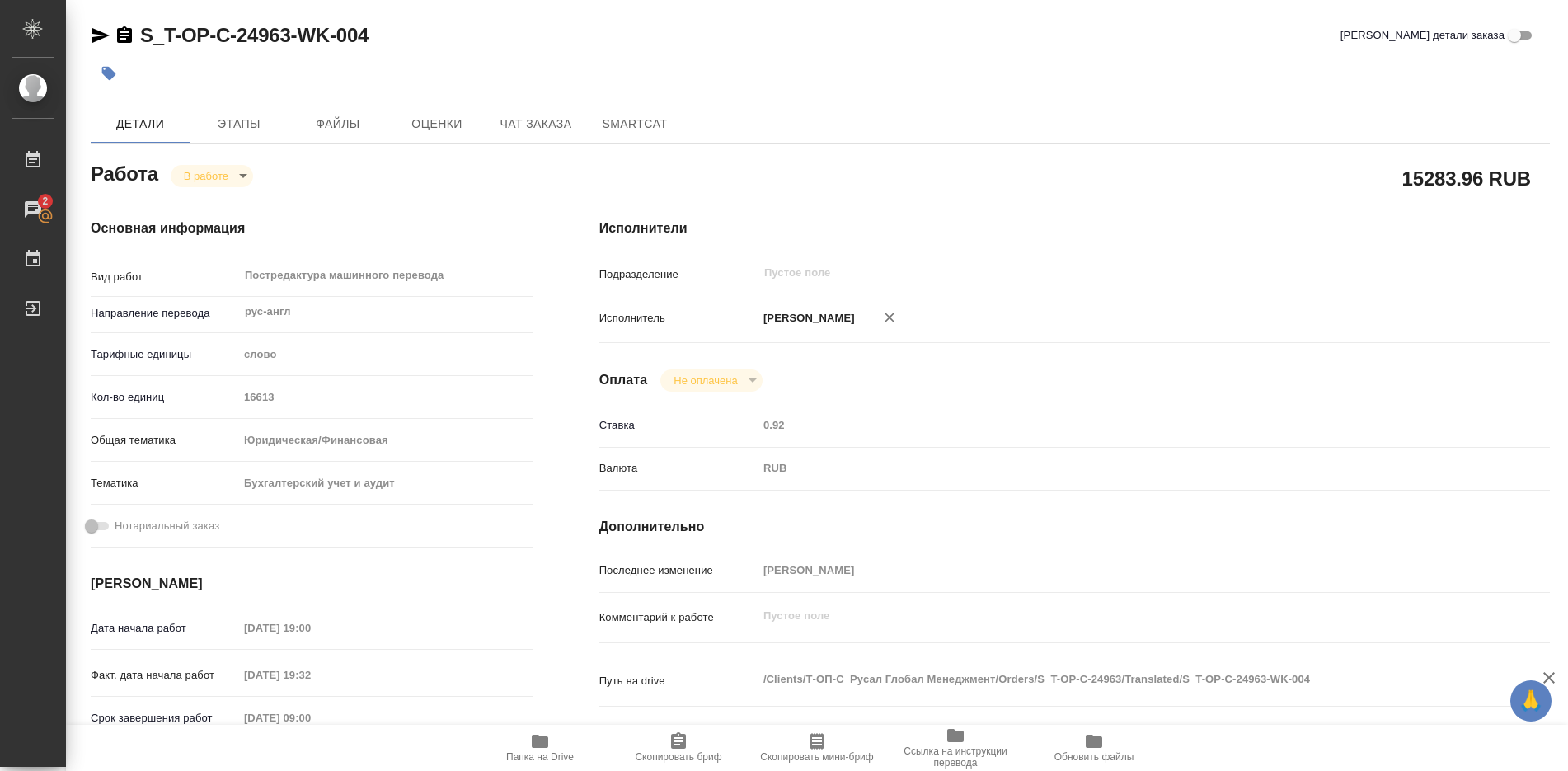
type textarea "x"
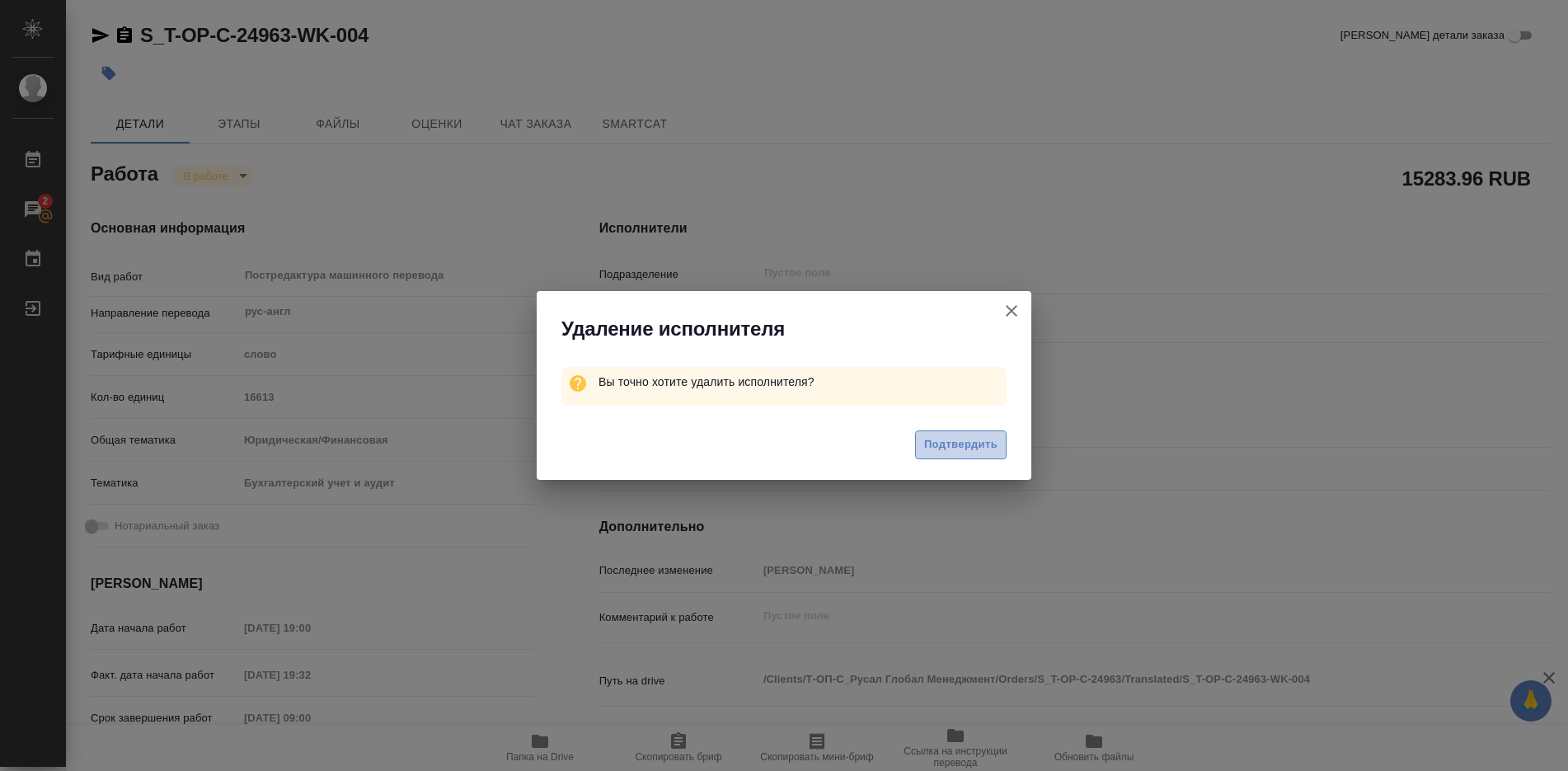
click at [952, 449] on span "Подтвердить" at bounding box center [961, 445] width 73 height 19
type textarea "x"
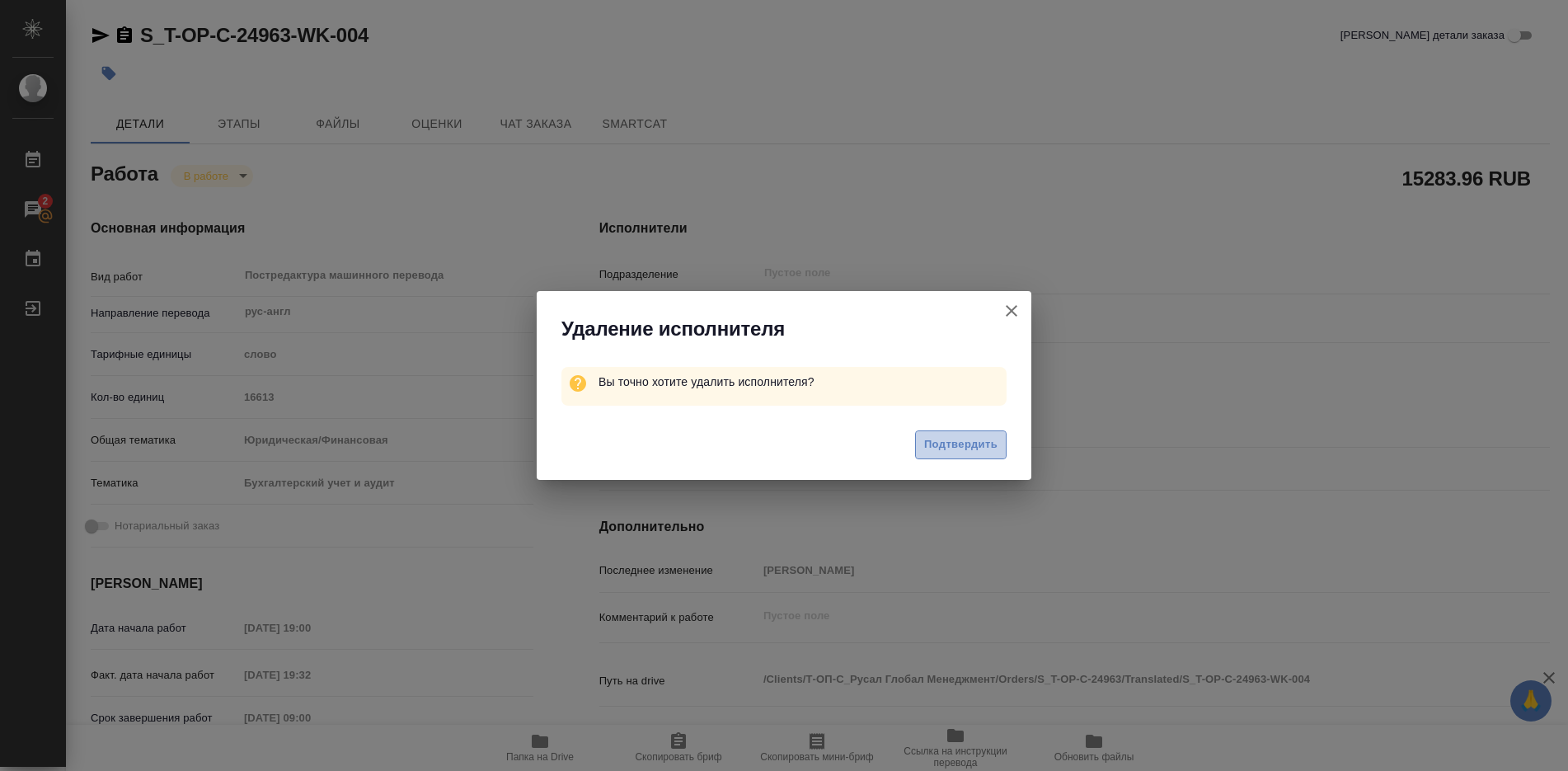
type textarea "x"
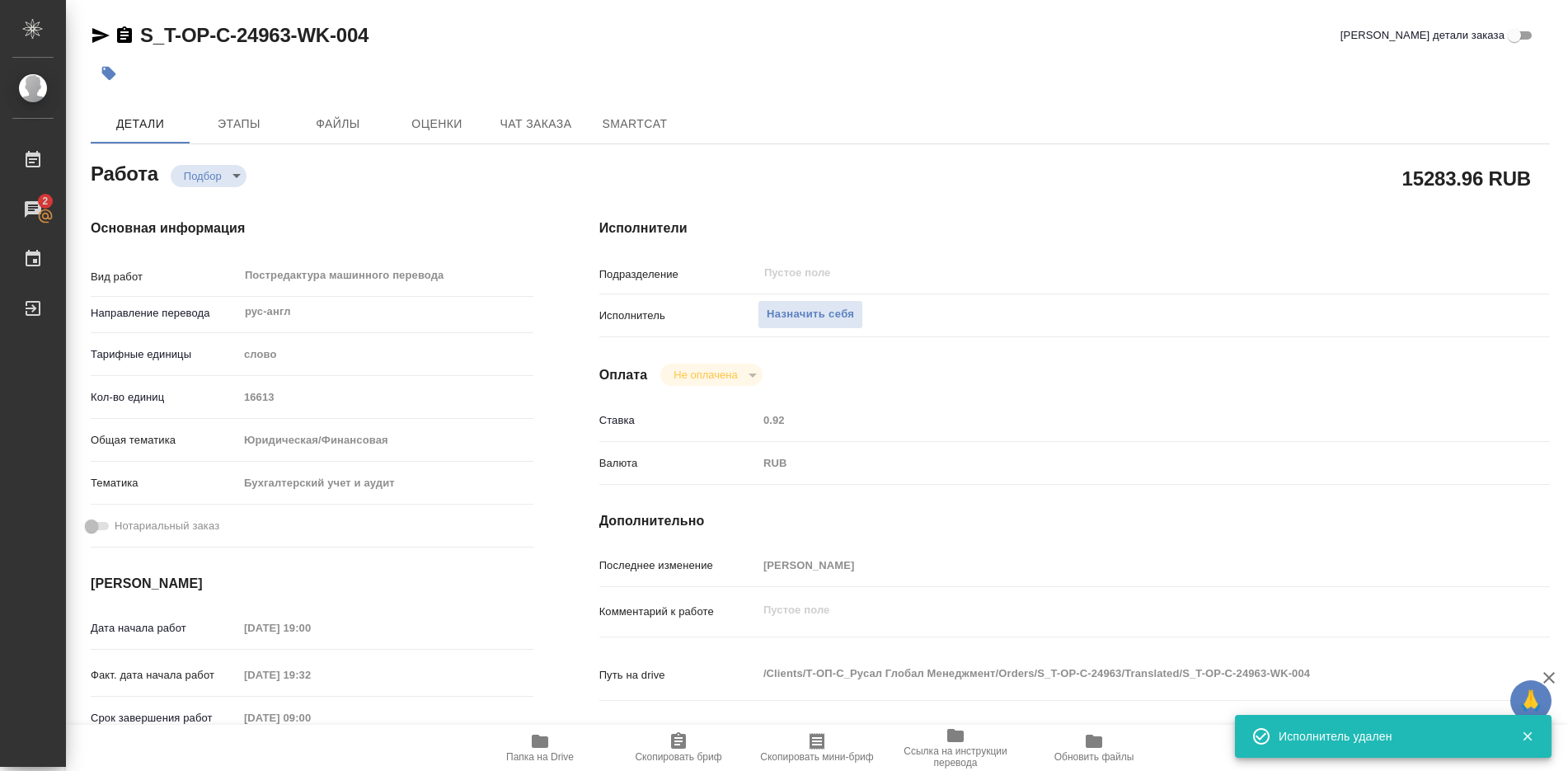
type textarea "x"
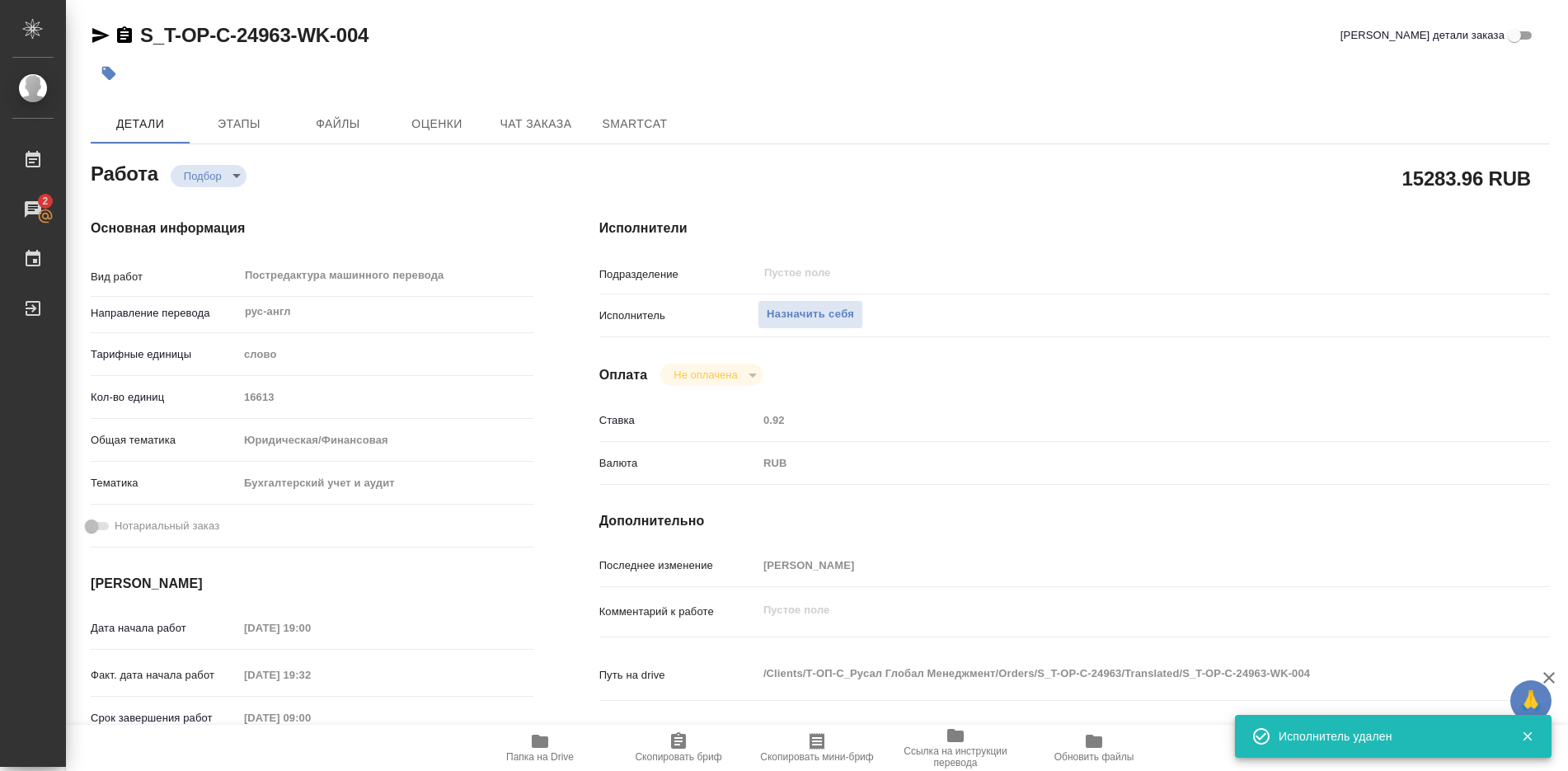
type textarea "x"
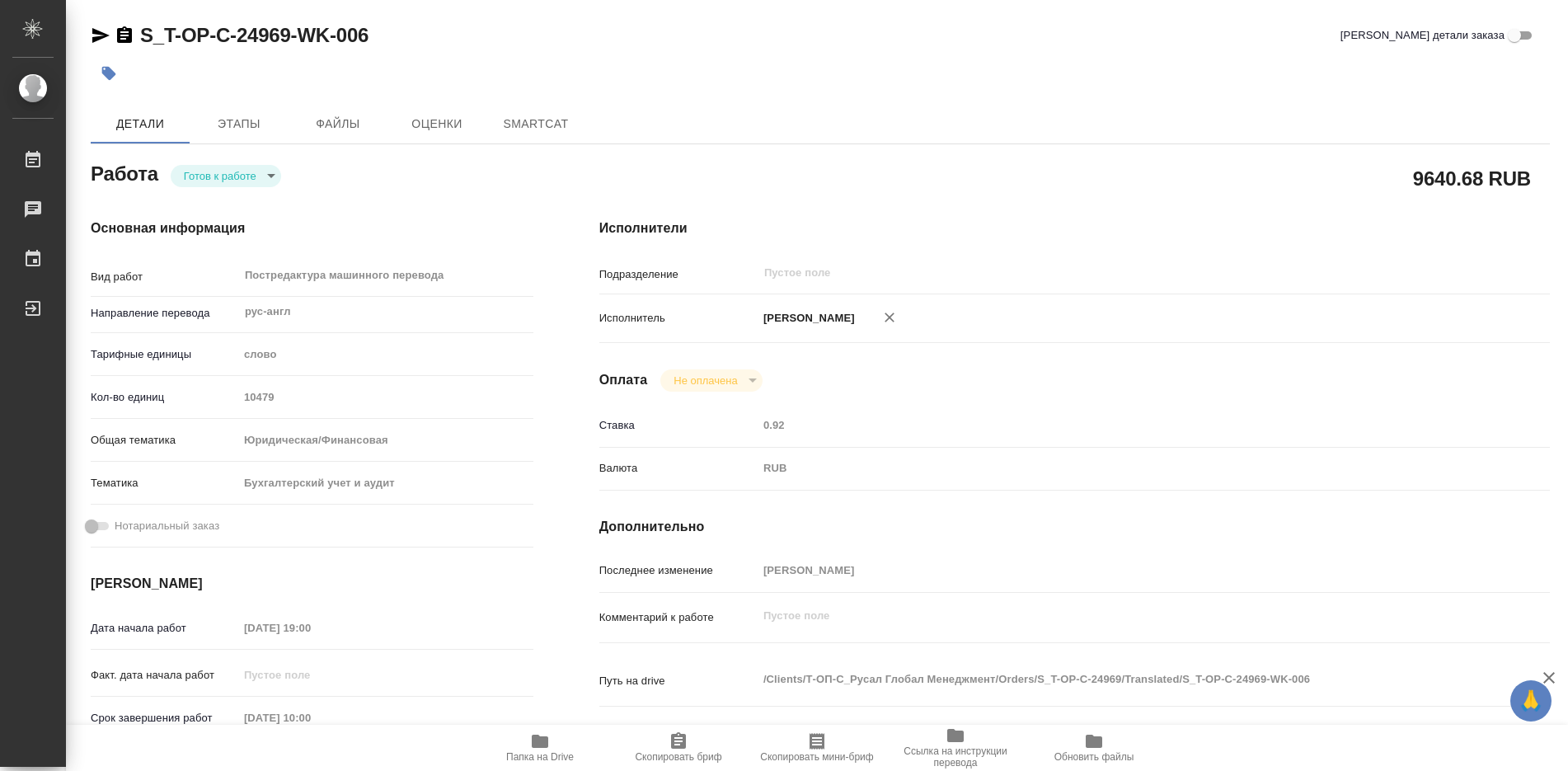
type textarea "x"
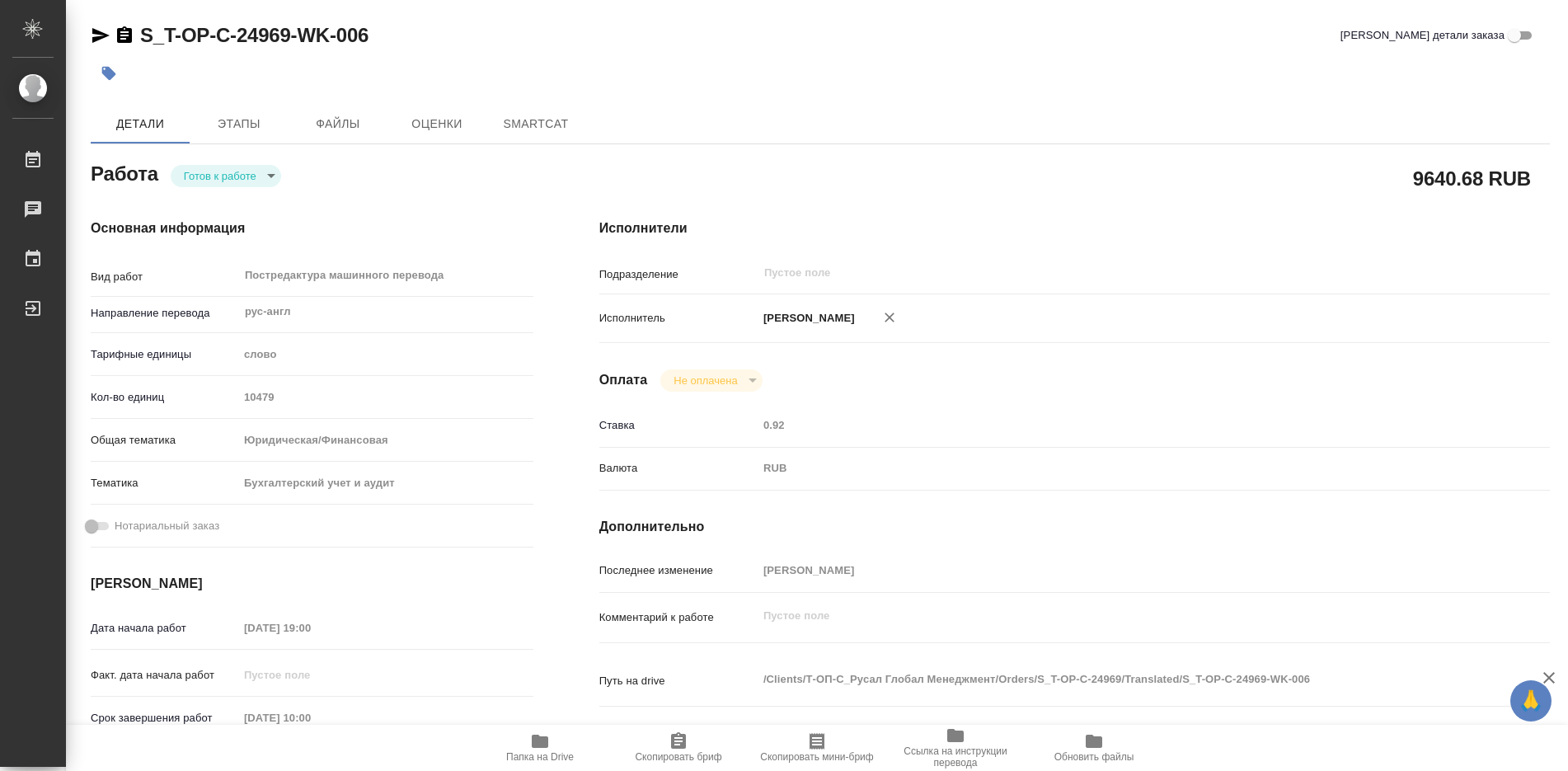
type textarea "x"
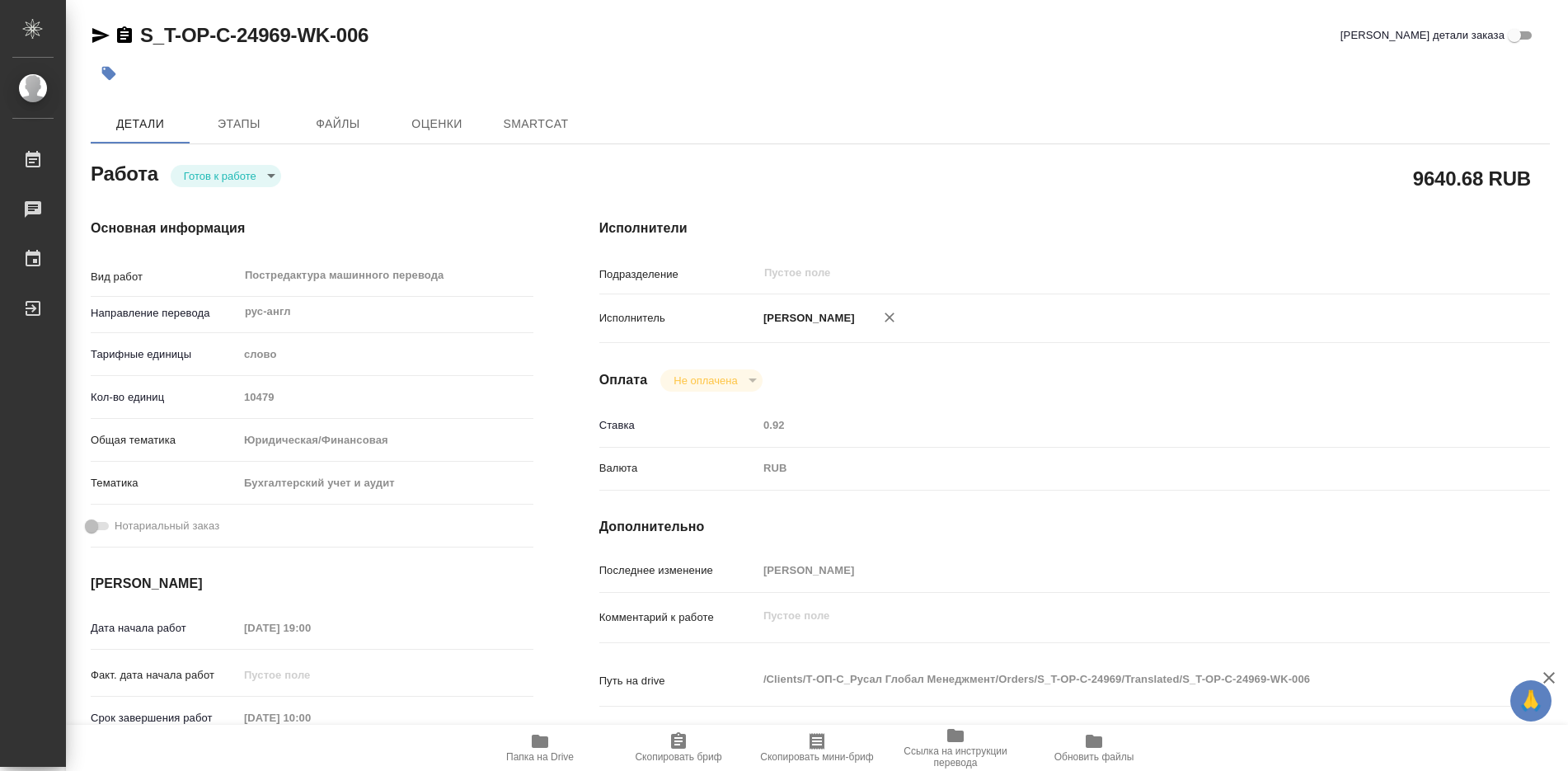
type textarea "x"
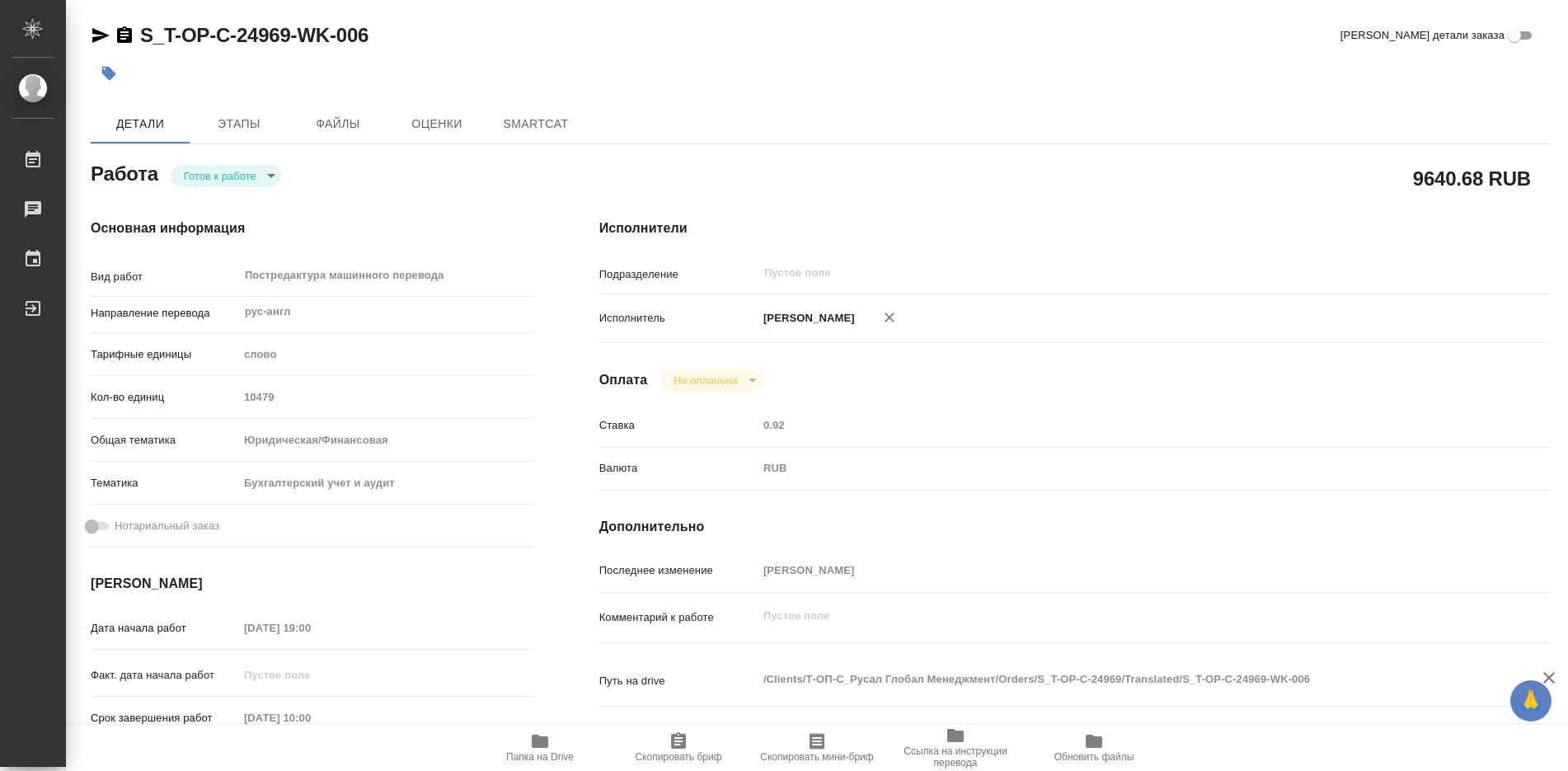
type textarea "x"
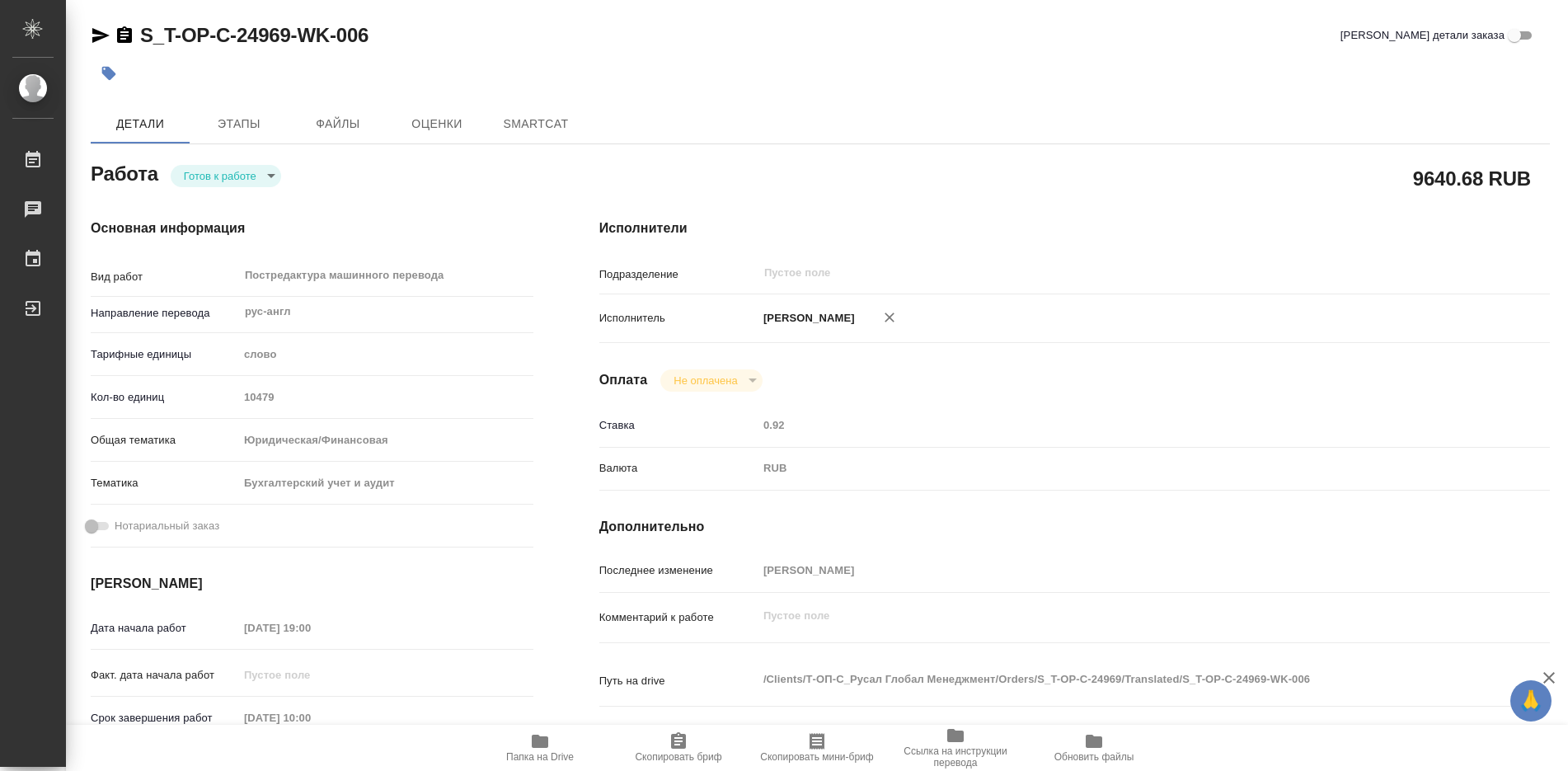
type textarea "x"
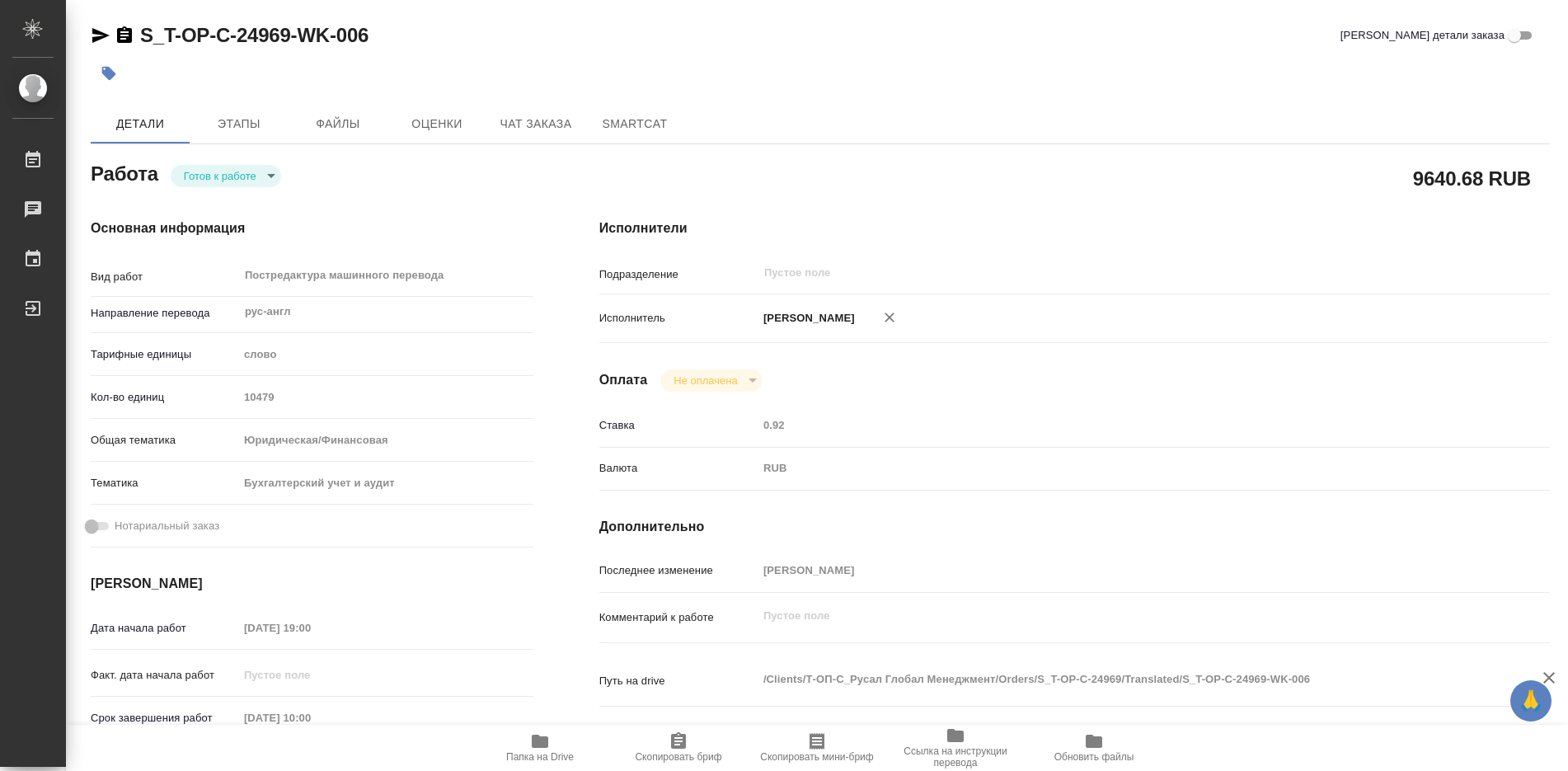
type textarea "x"
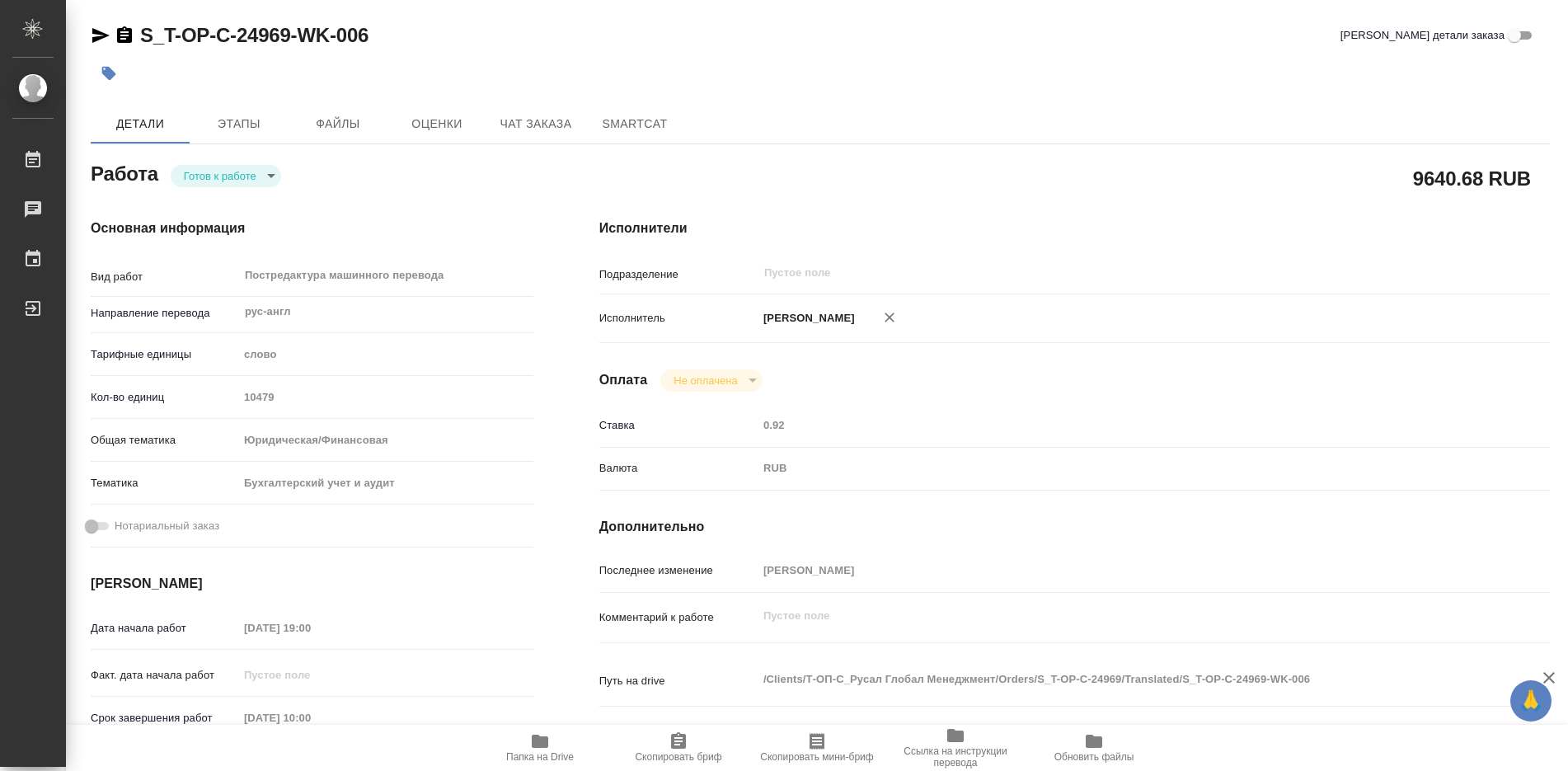
type textarea "x"
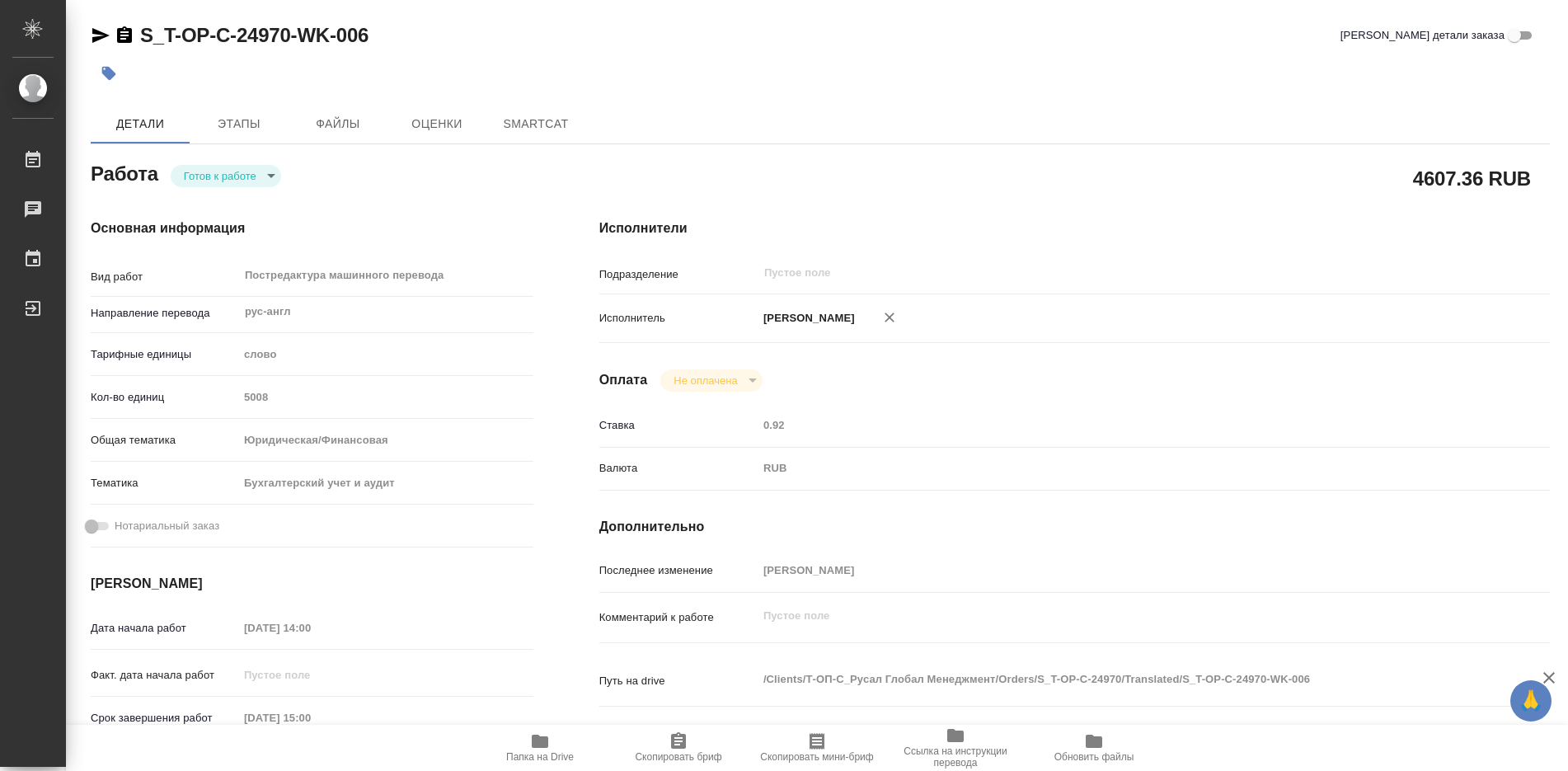
type textarea "x"
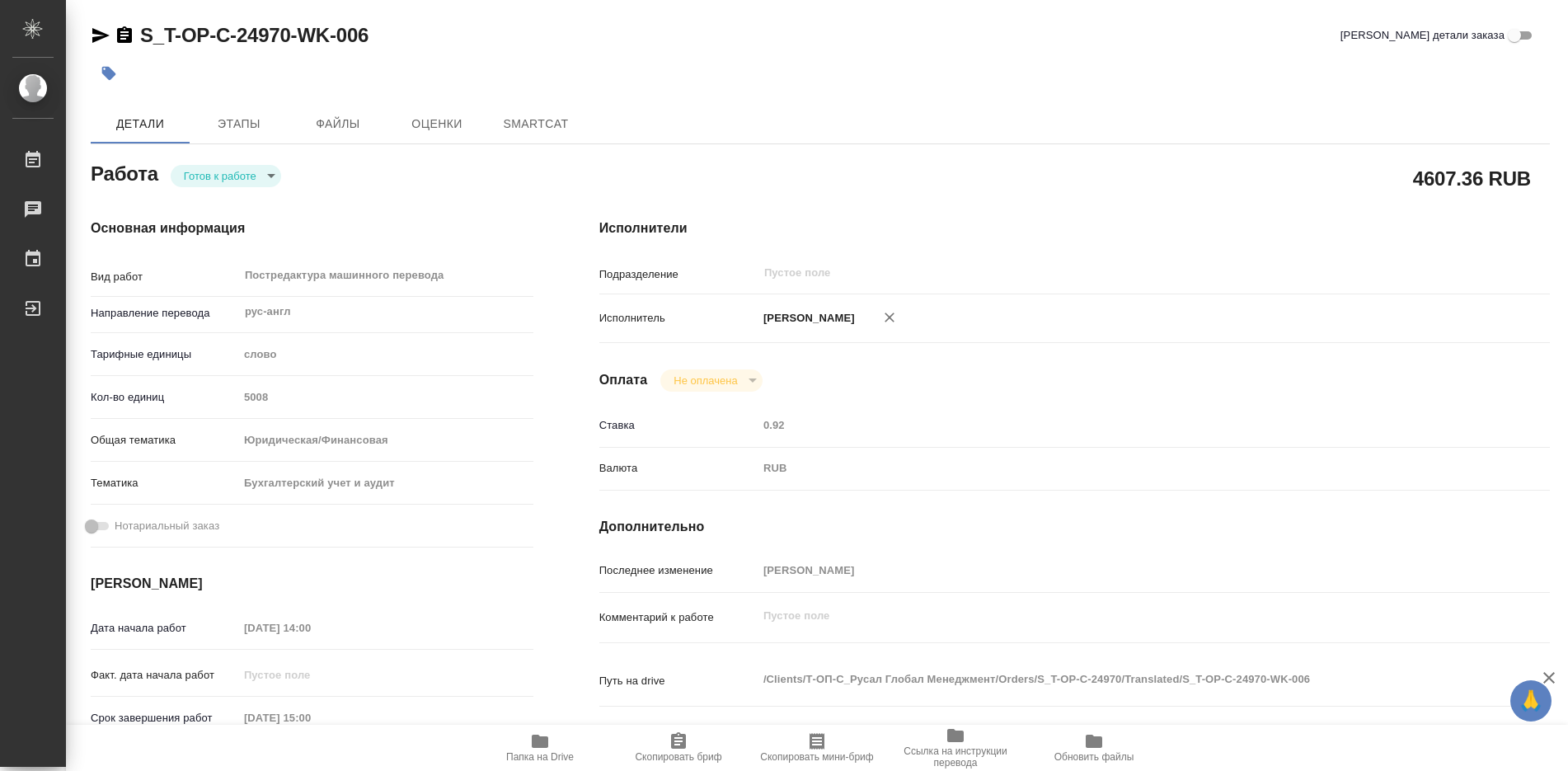
type textarea "x"
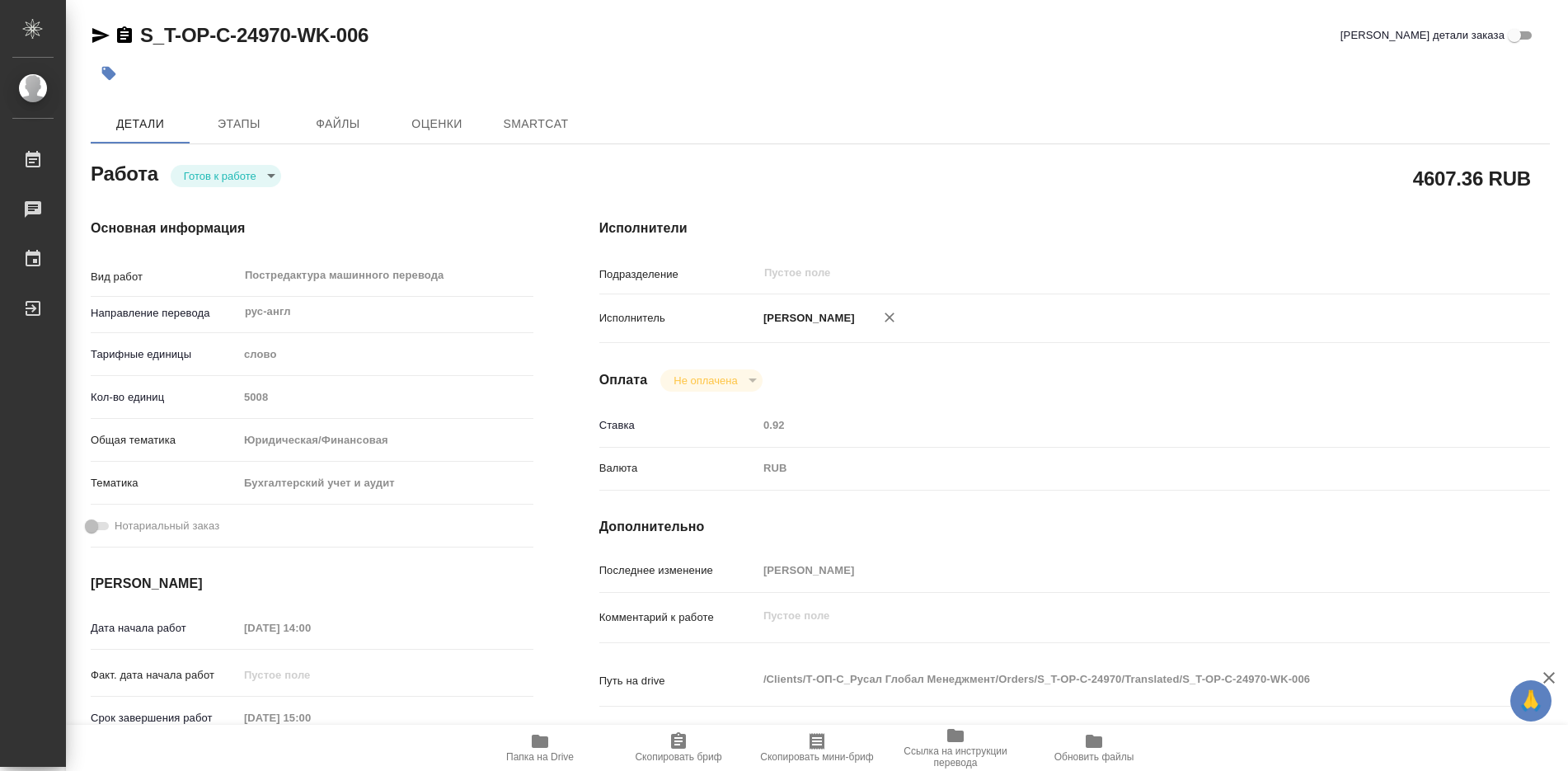
type textarea "x"
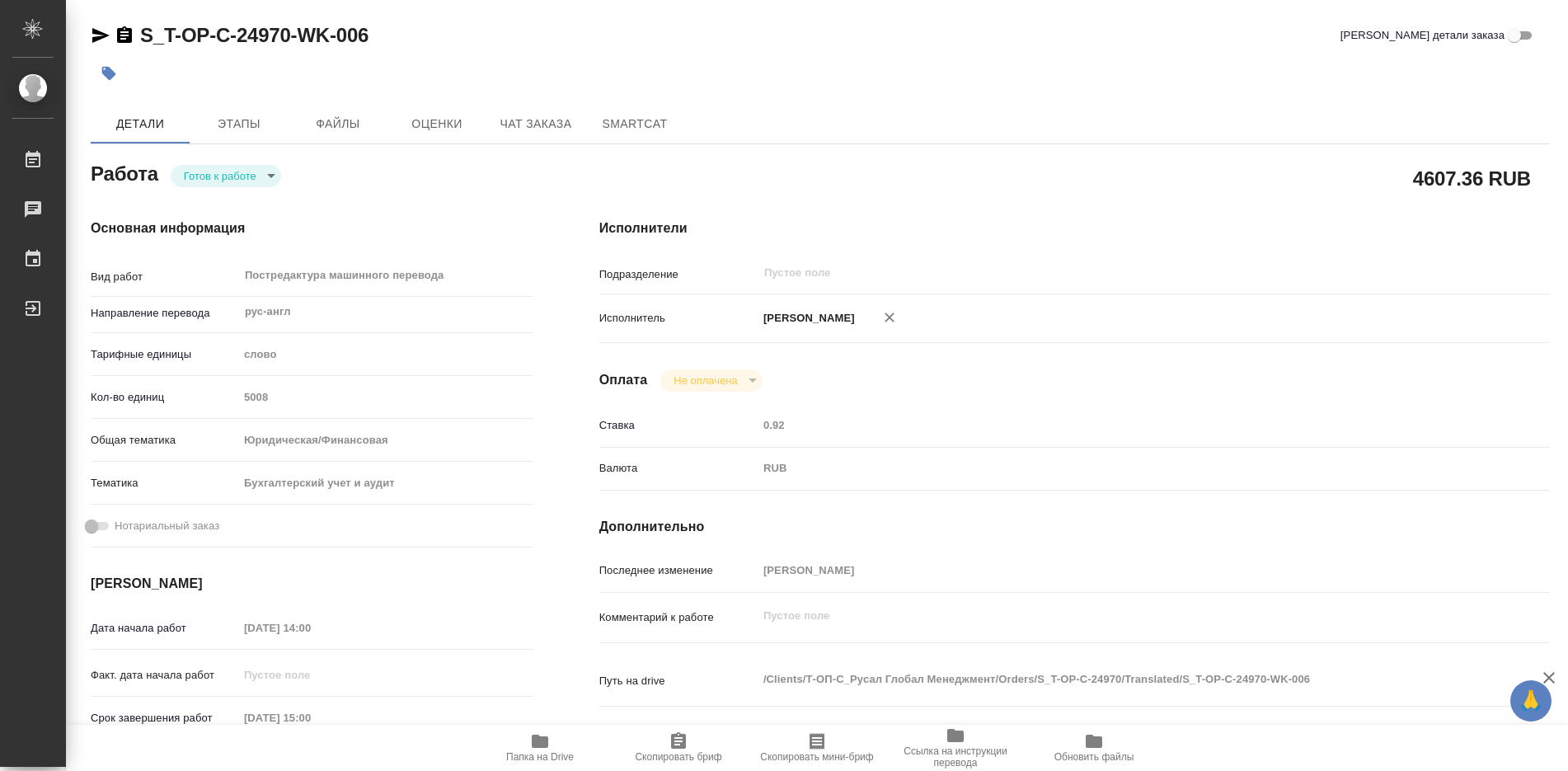
type textarea "x"
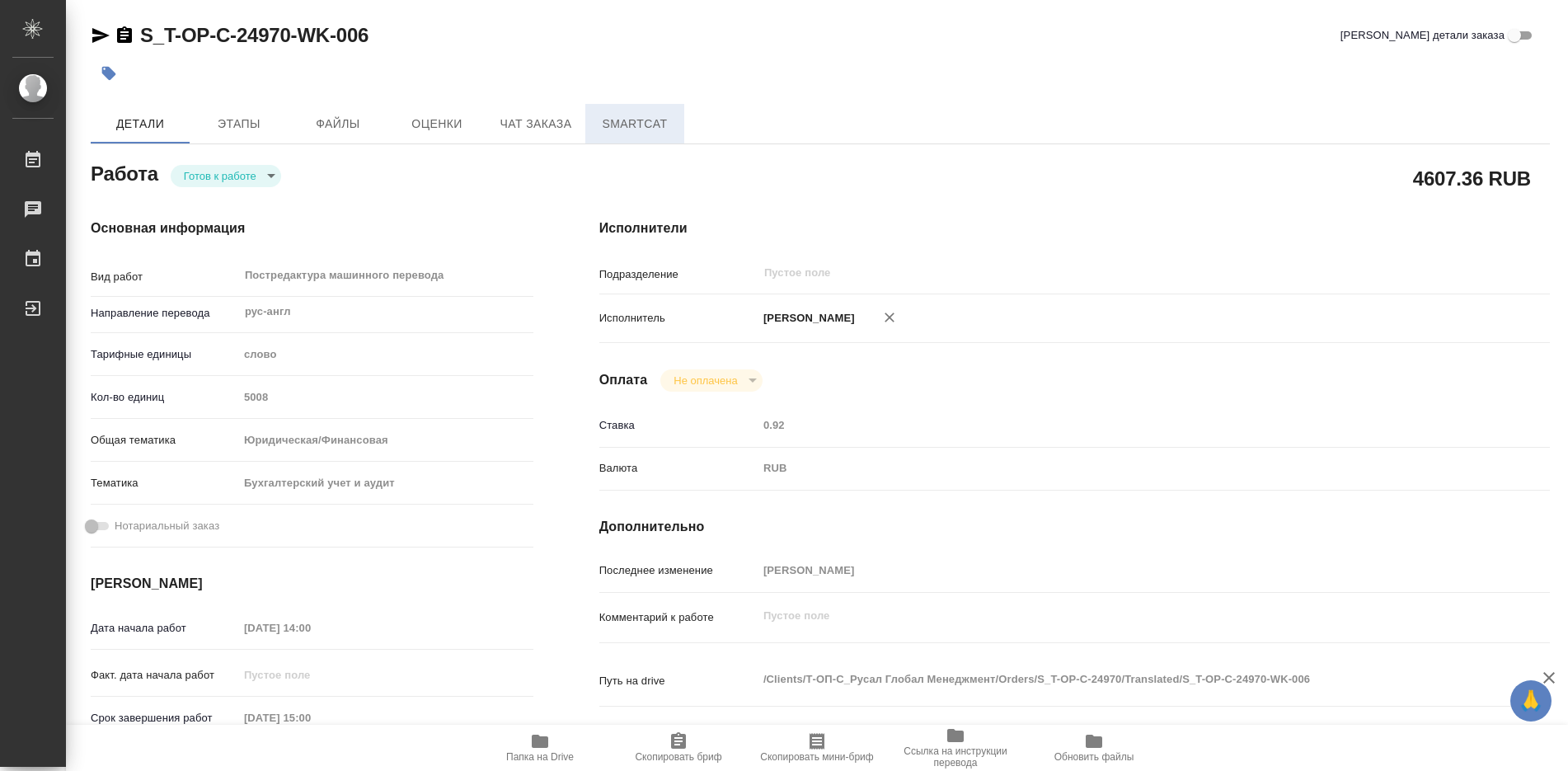
type textarea "x"
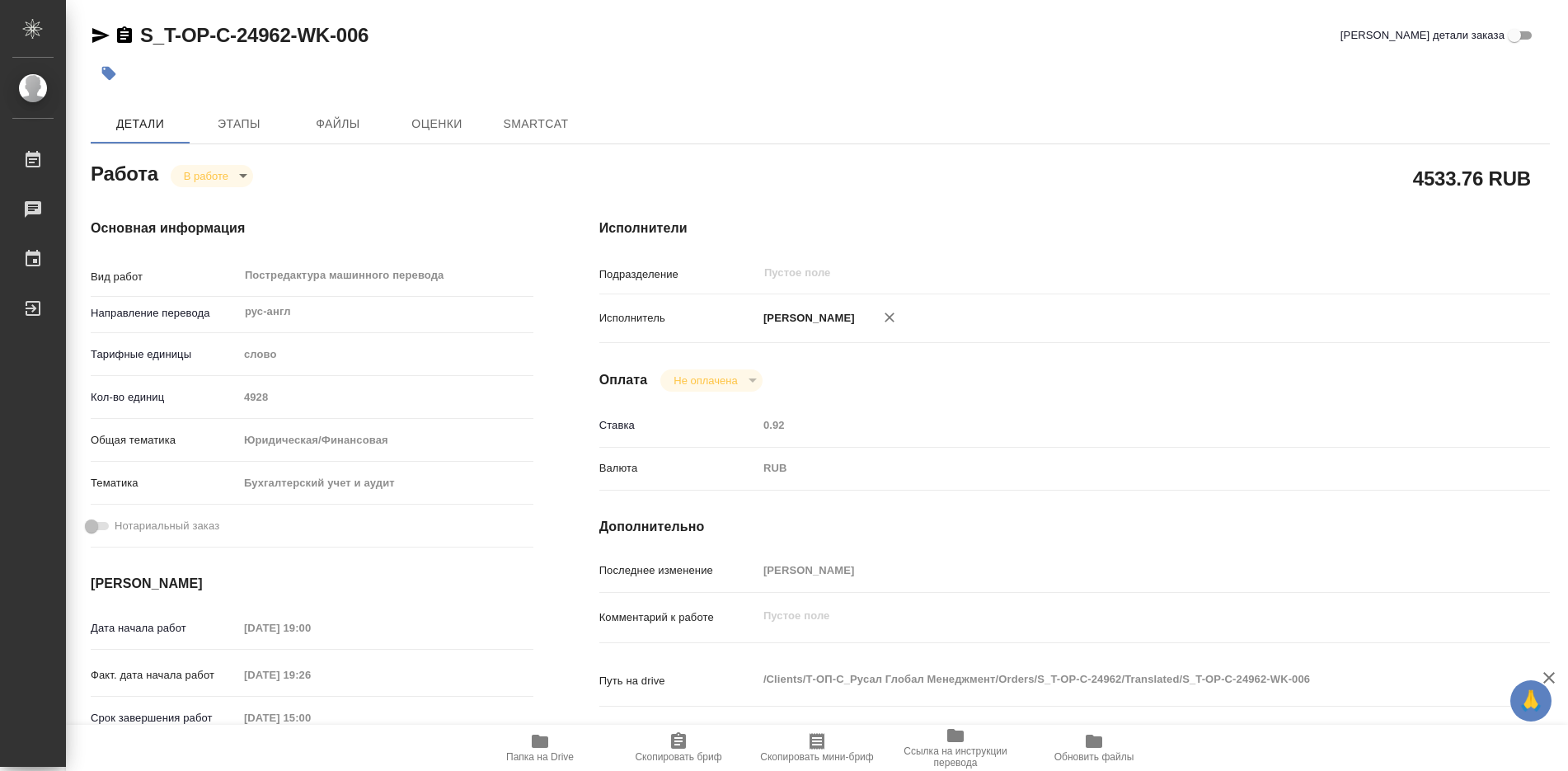
type textarea "x"
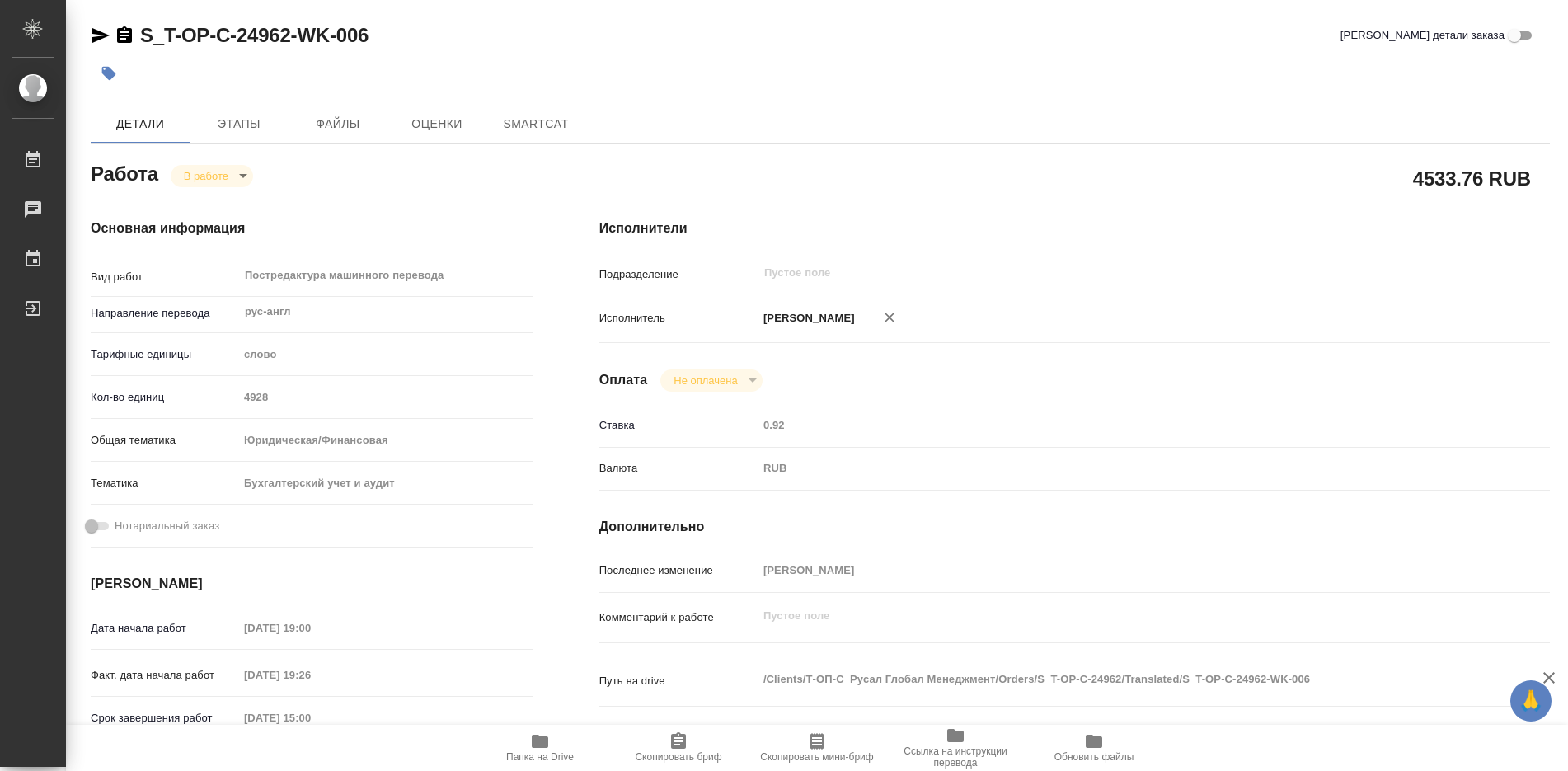
type textarea "x"
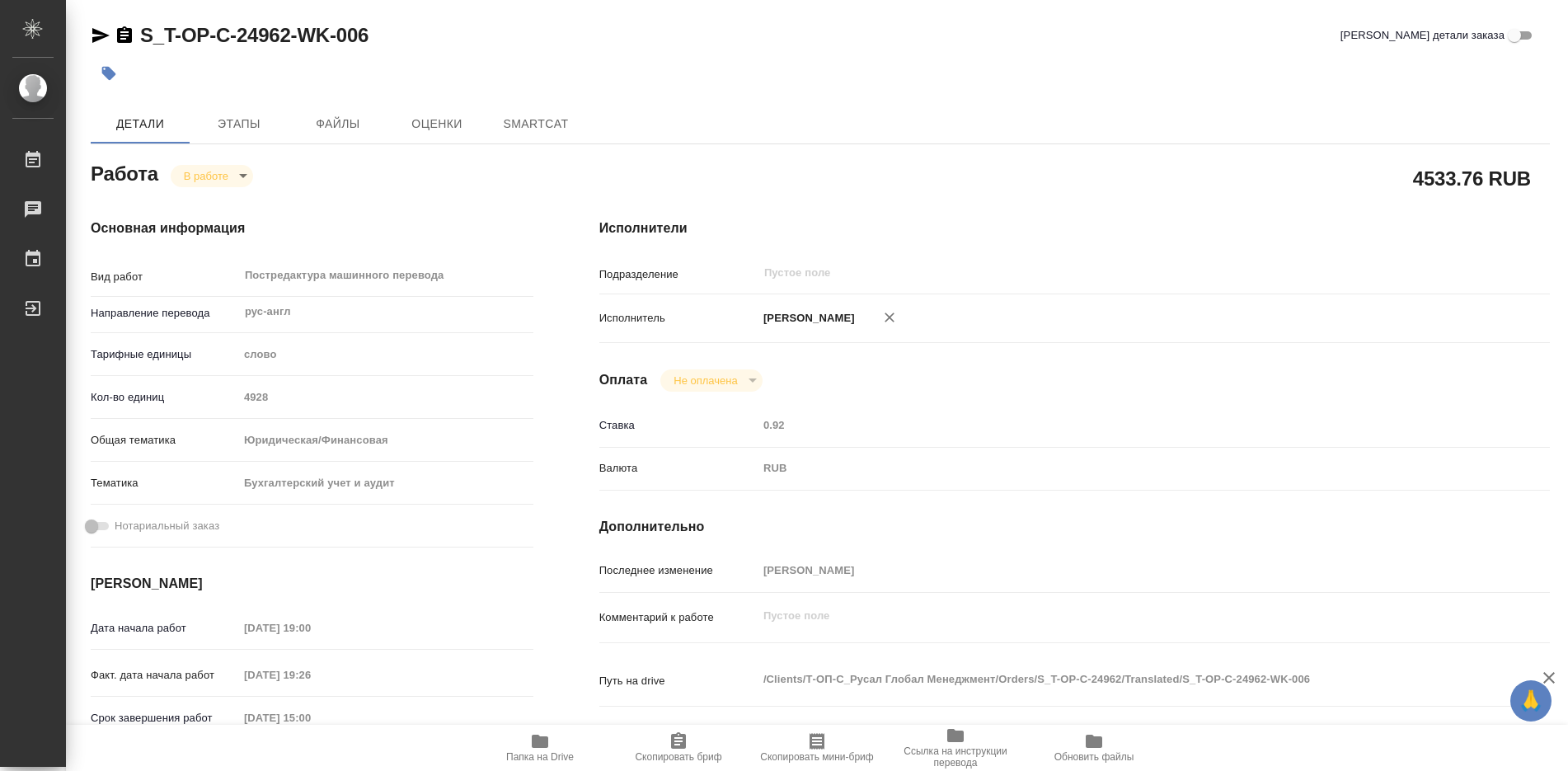
type textarea "x"
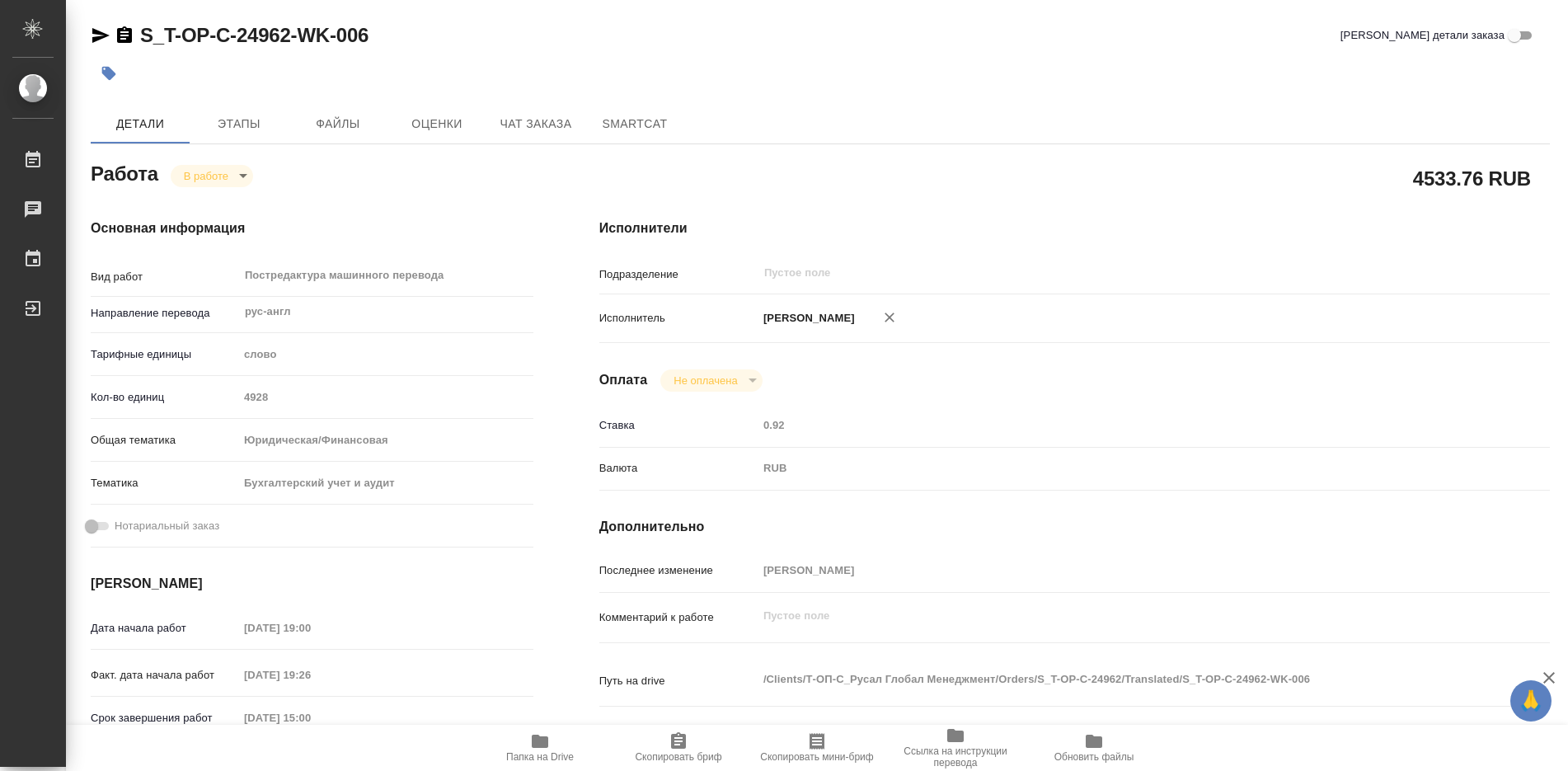
type textarea "x"
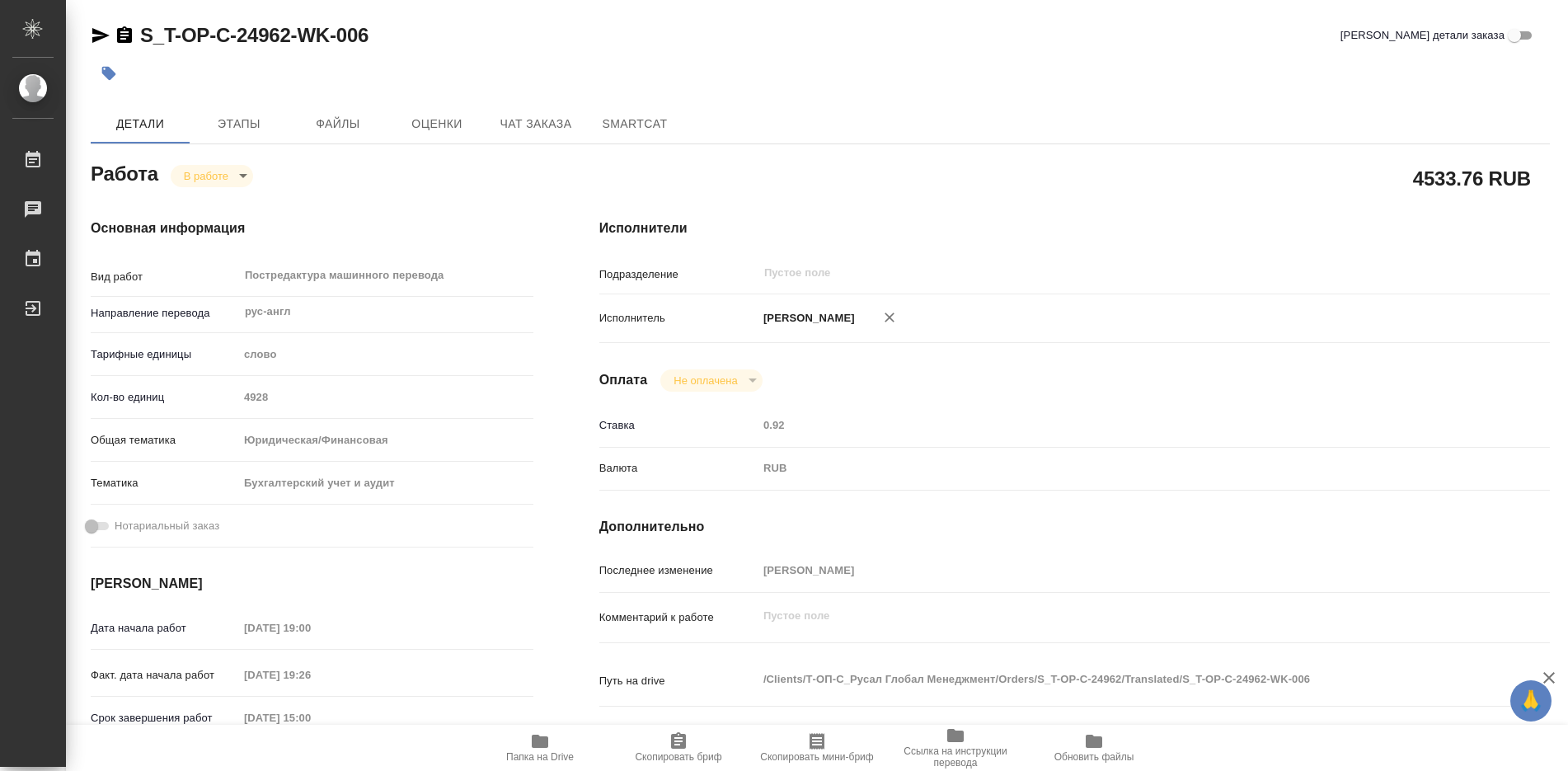
type textarea "x"
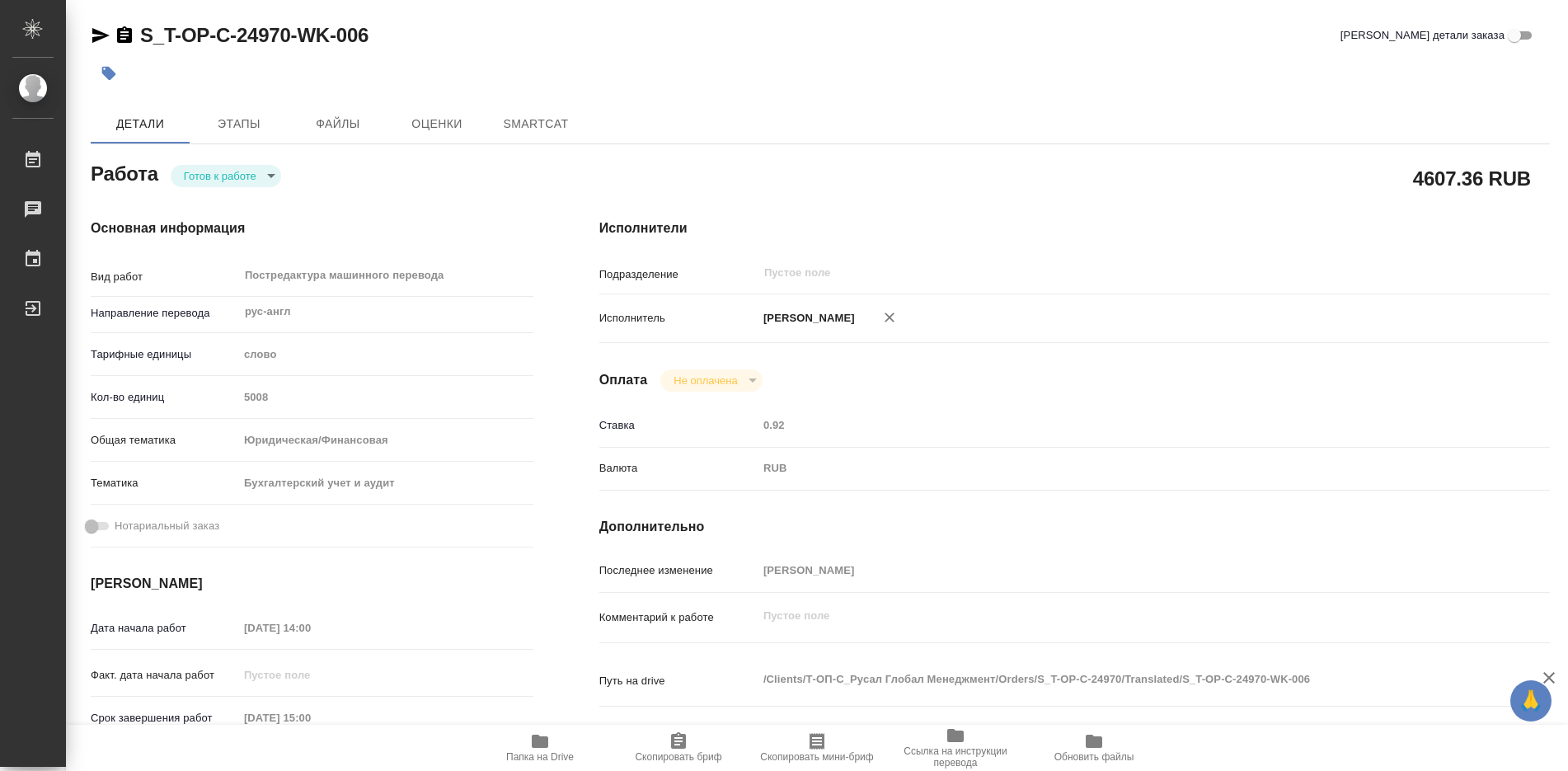
type textarea "x"
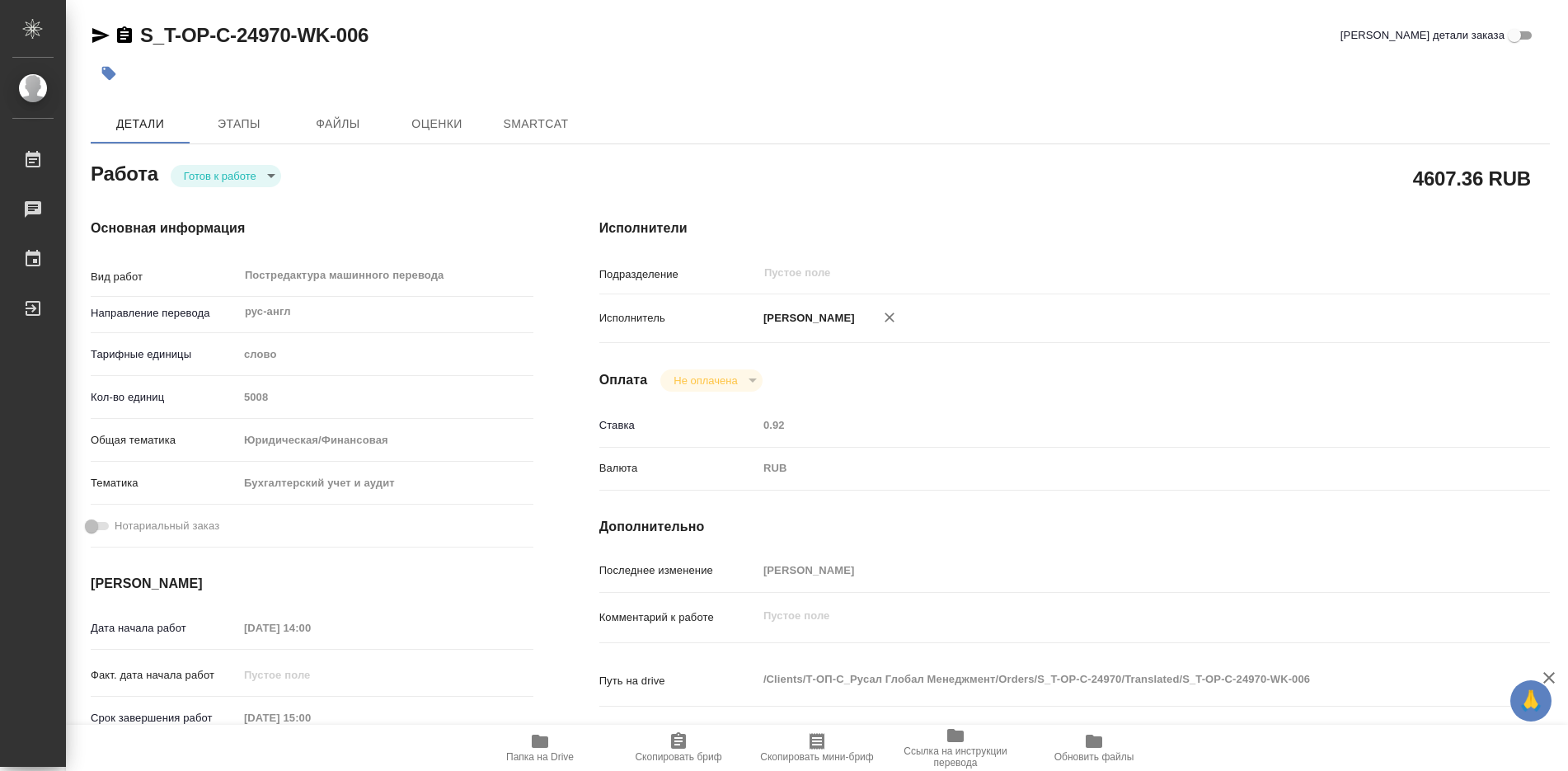
type textarea "x"
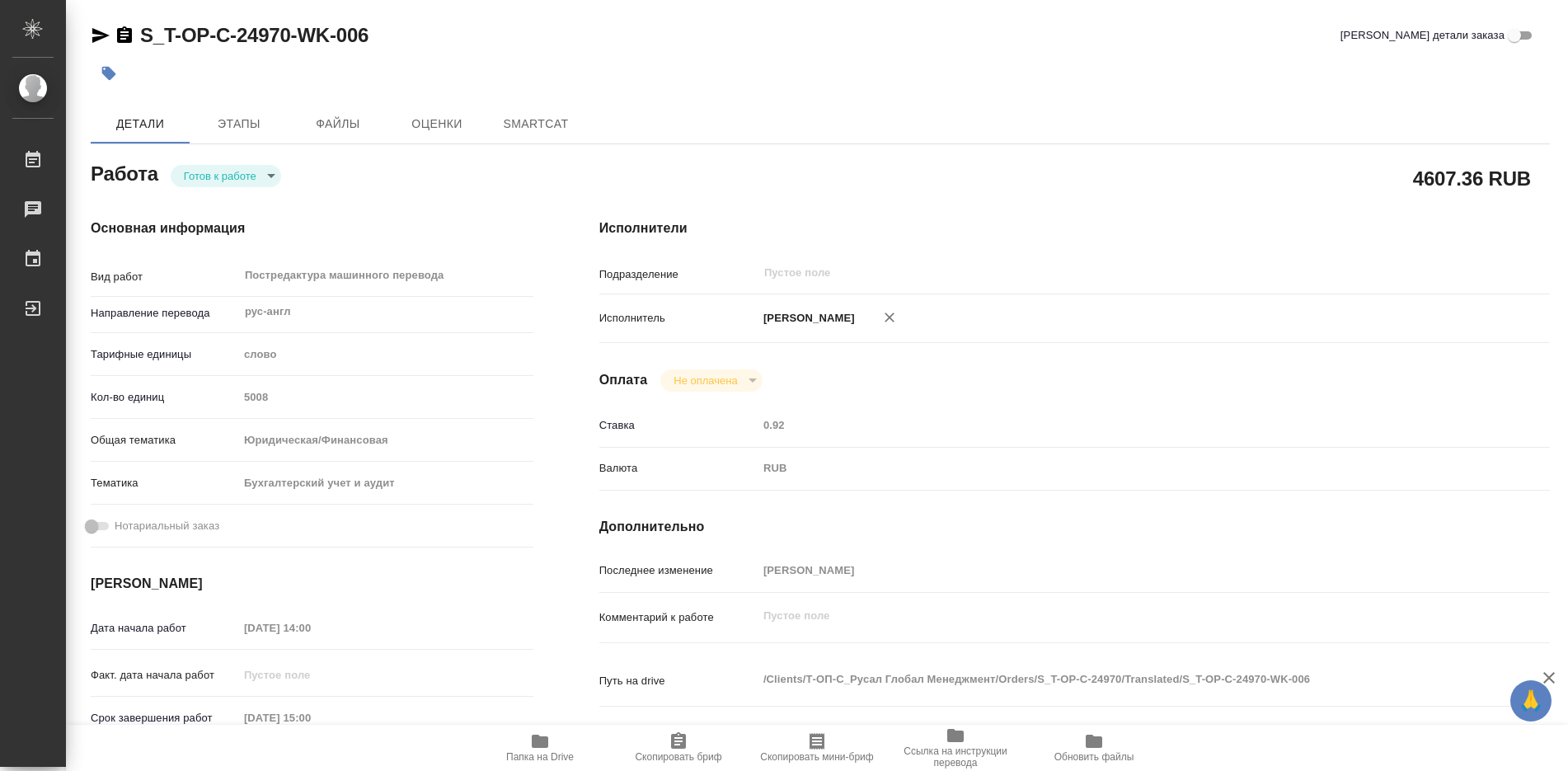
type textarea "x"
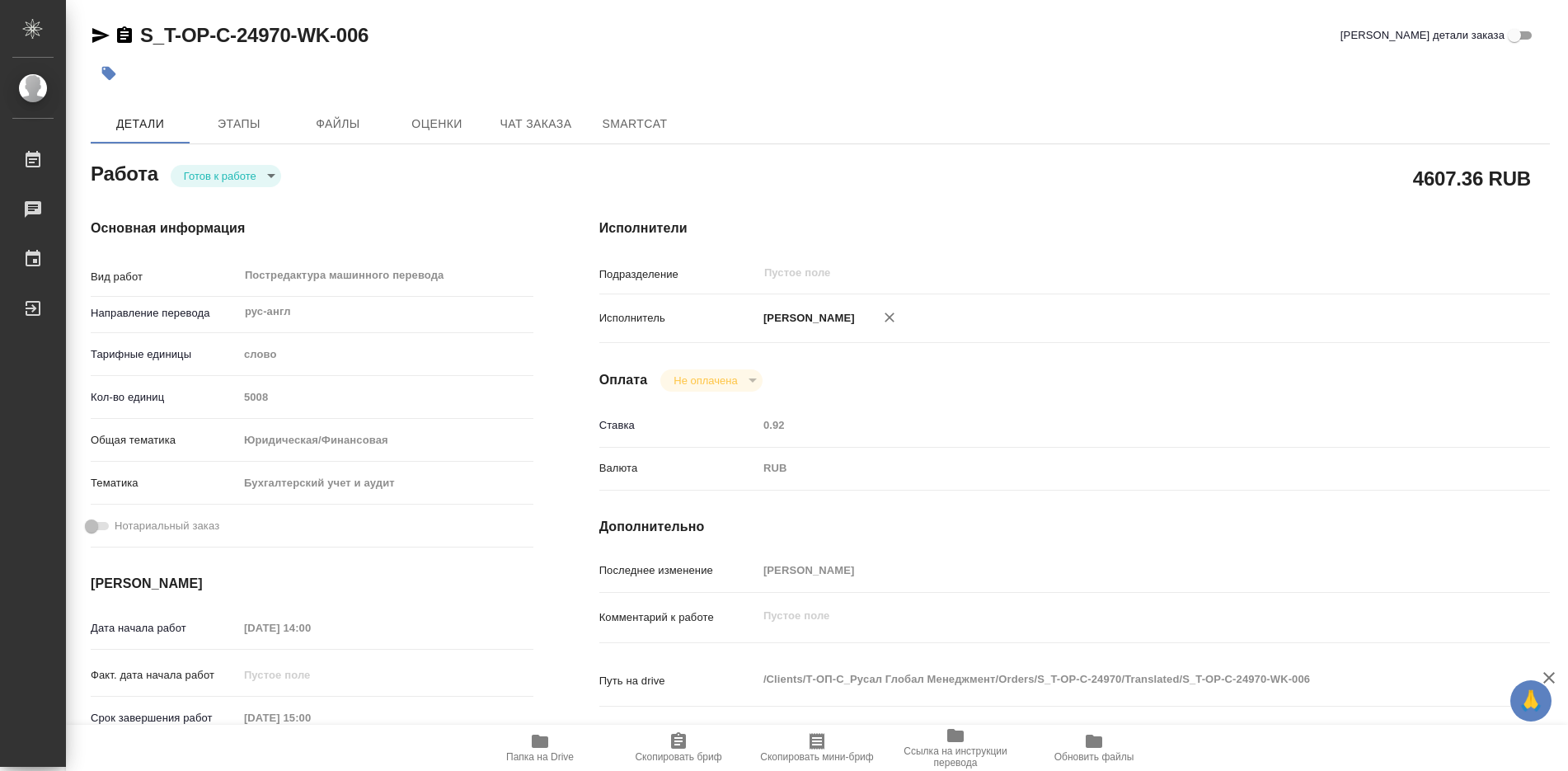
type textarea "x"
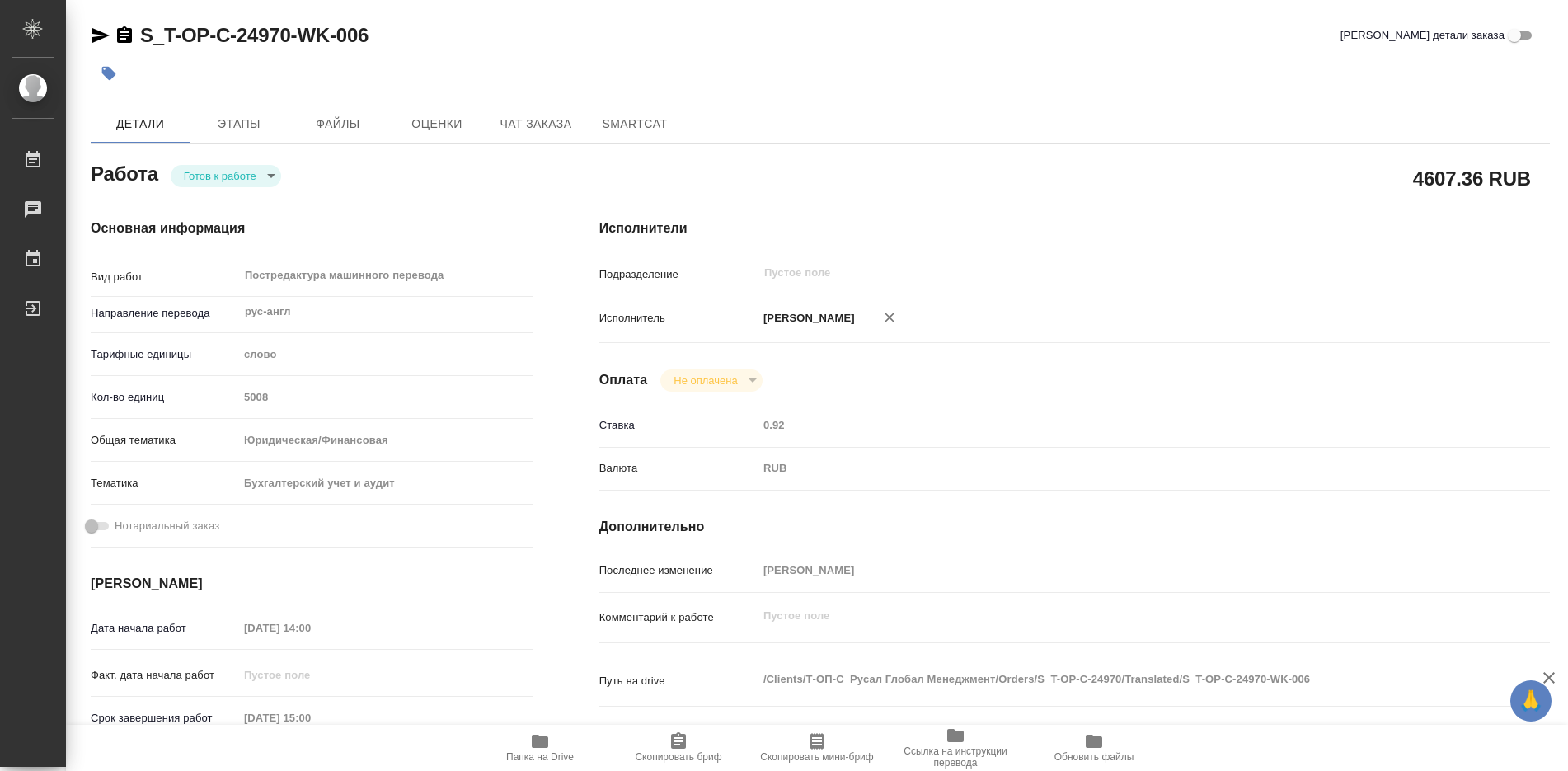
type textarea "x"
